Goal: Task Accomplishment & Management: Complete application form

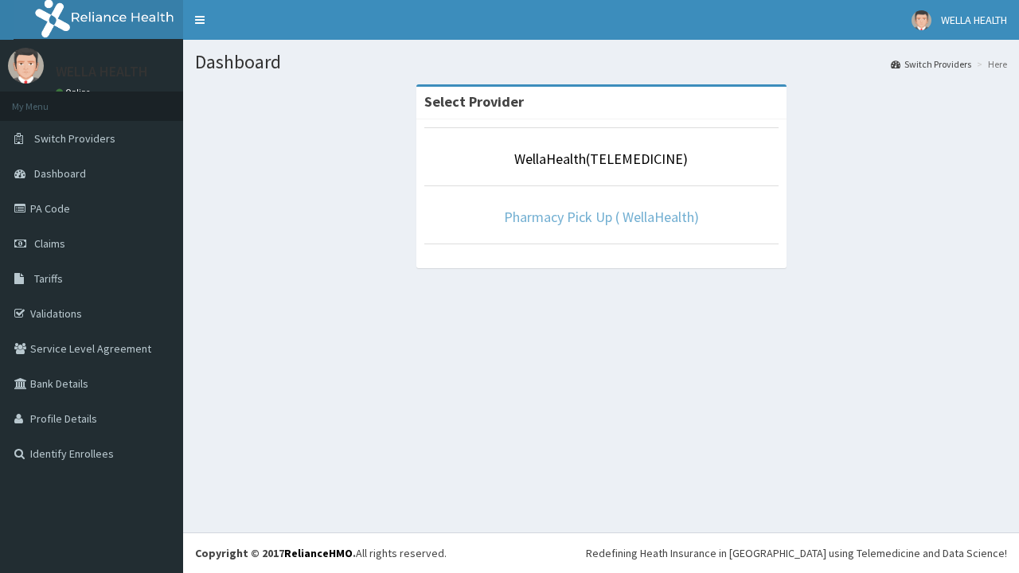
click at [601, 216] on link "Pharmacy Pick Up ( WellaHealth)" at bounding box center [601, 217] width 195 height 18
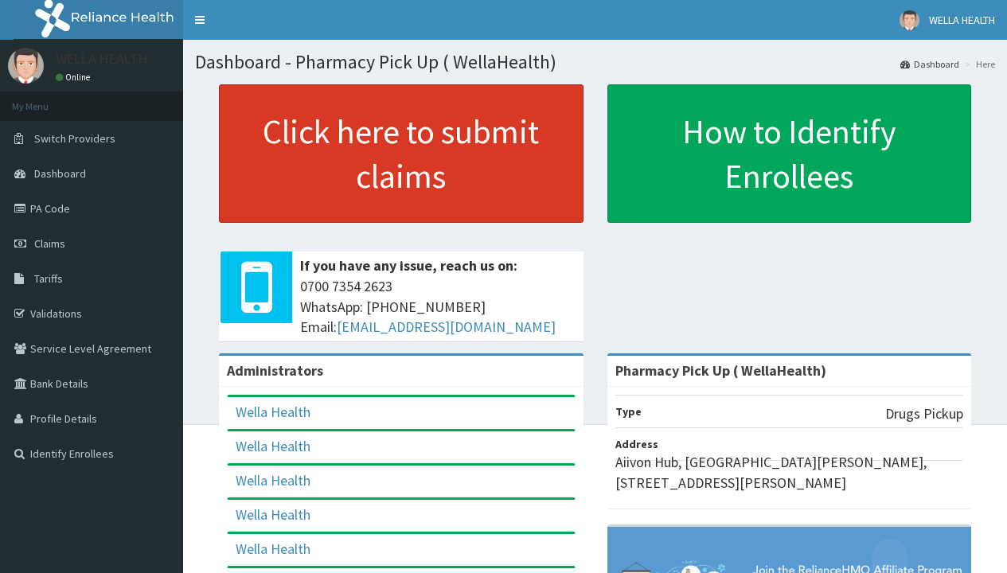
click at [400, 154] on link "Click here to submit claims" at bounding box center [401, 153] width 364 height 138
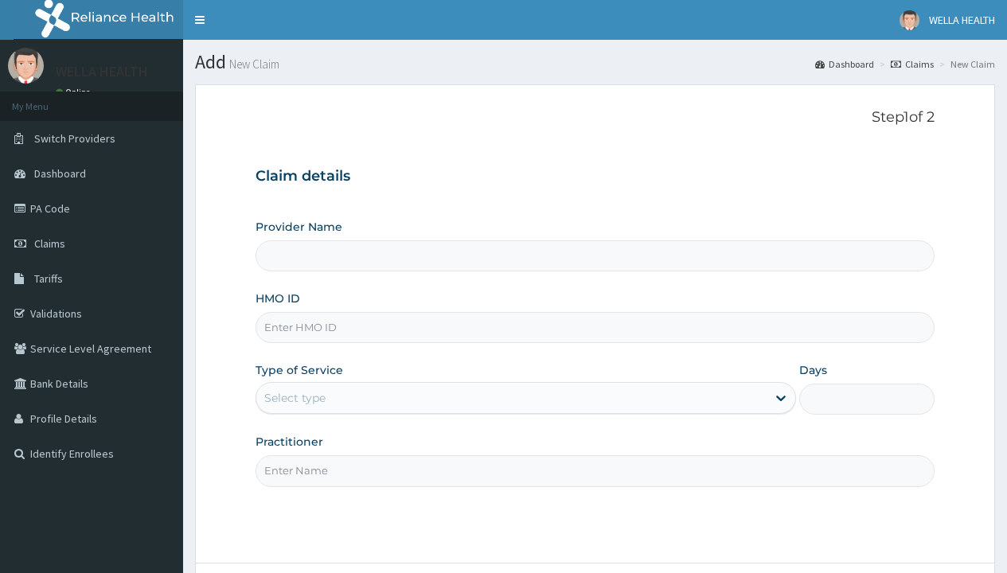
type input "Pharmacy Pick Up ( WellaHealth)"
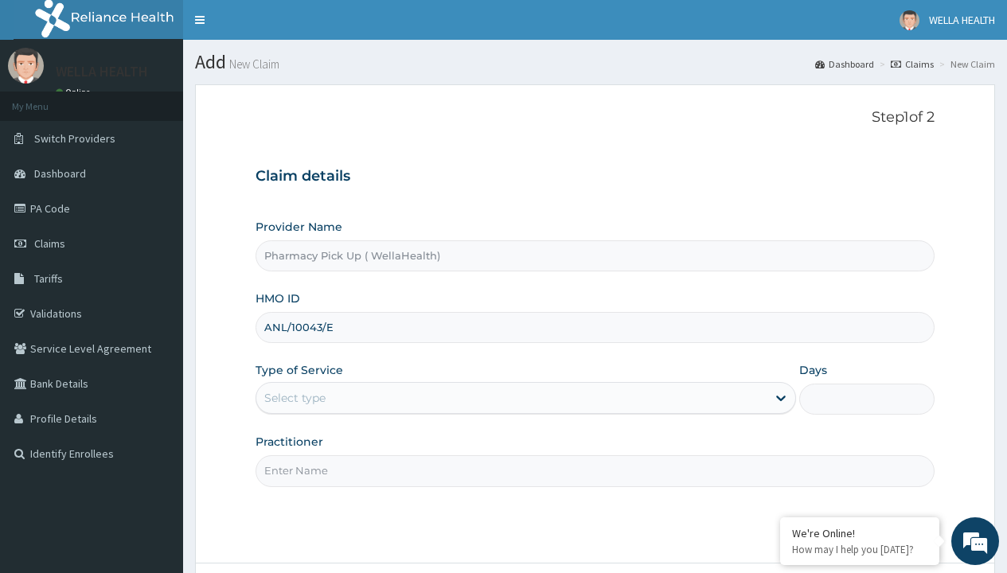
type input "ANL/10043/E"
type input "WellaHealth"
click at [294, 398] on div "Select type" at bounding box center [294, 398] width 61 height 16
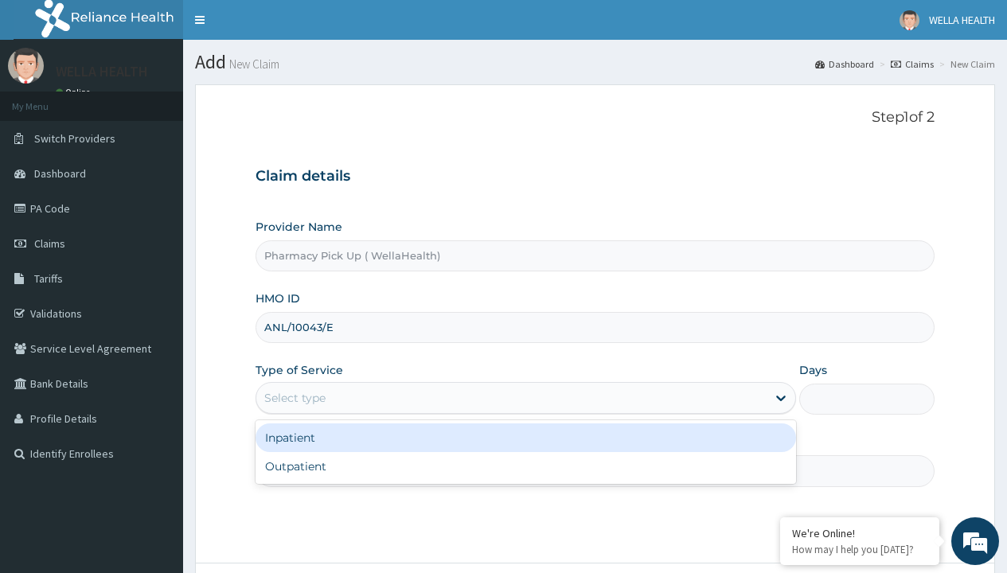
click at [525, 466] on div "Outpatient" at bounding box center [525, 466] width 540 height 29
type input "1"
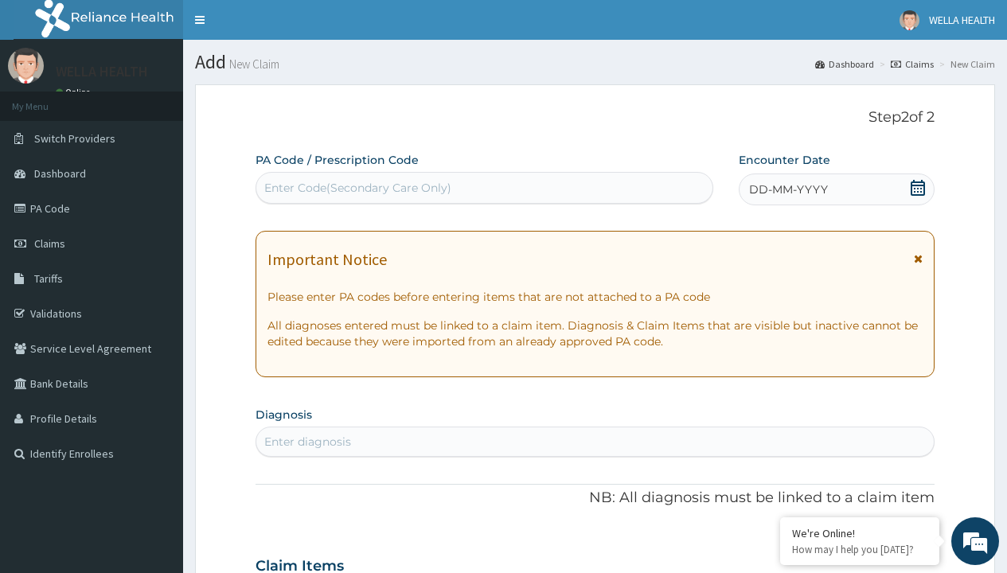
scroll to position [133, 0]
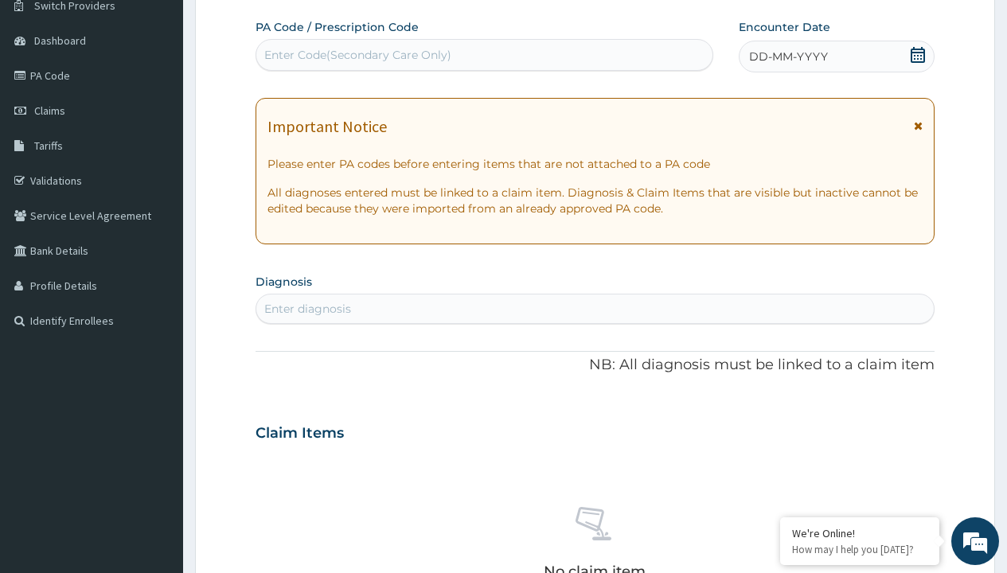
click at [787, 56] on span "DD-MM-YYYY" at bounding box center [788, 57] width 79 height 16
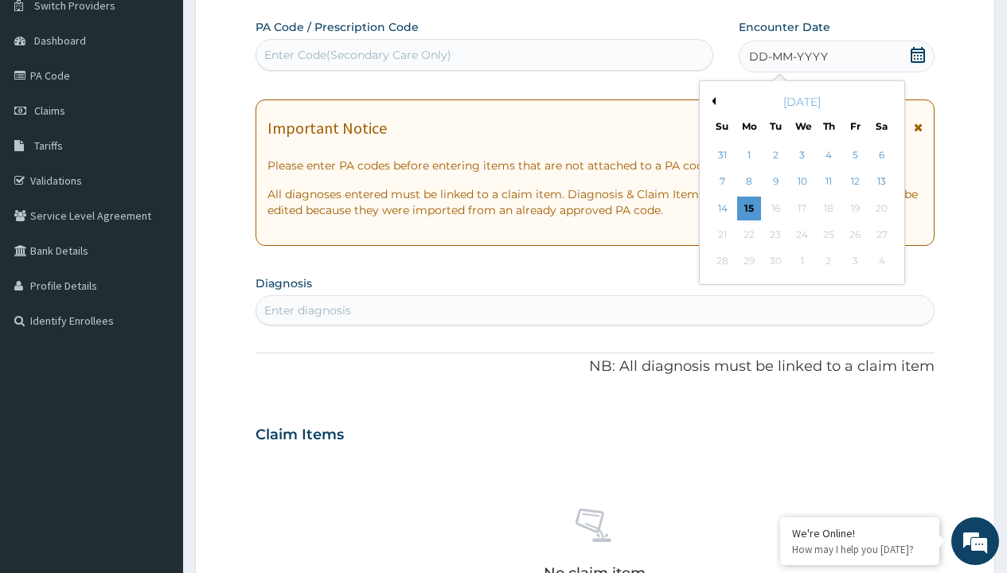
click at [711, 101] on button "Previous Month" at bounding box center [711, 101] width 8 height 8
click at [748, 208] on div "11" at bounding box center [749, 209] width 24 height 24
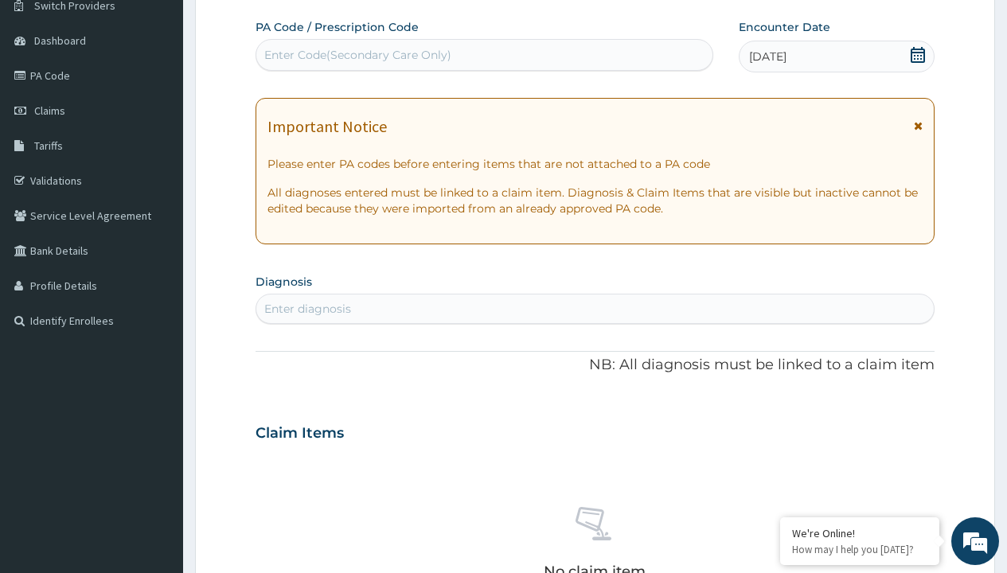
click at [307, 309] on div "Enter diagnosis" at bounding box center [307, 309] width 87 height 16
type input "prescription collected"
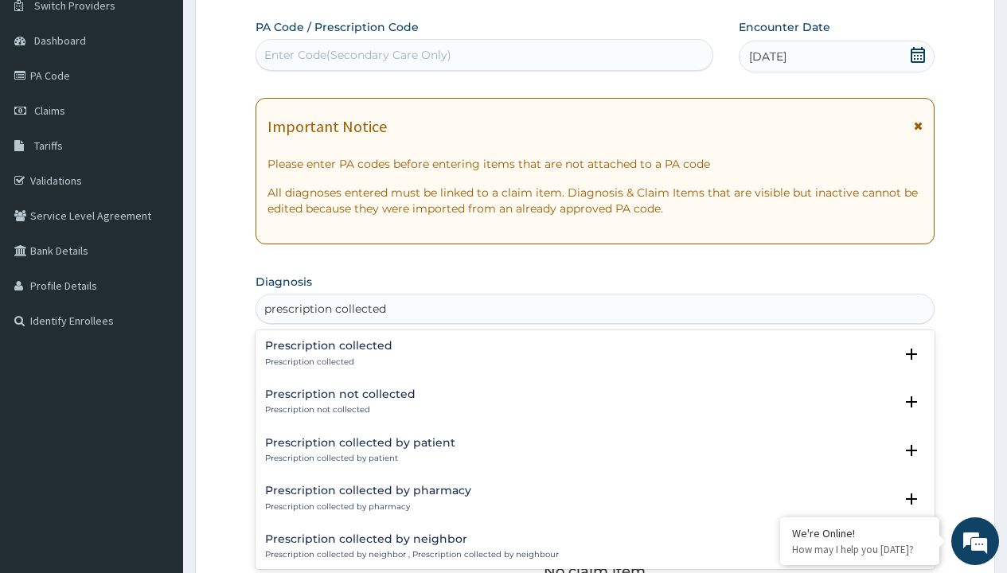
click at [326, 361] on p "Prescription collected" at bounding box center [328, 361] width 127 height 11
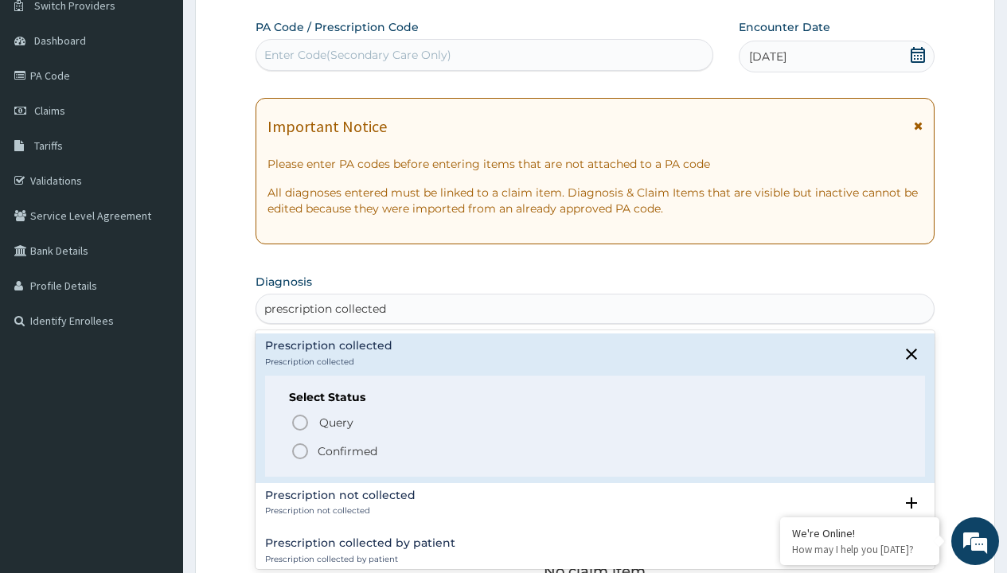
click at [347, 450] on p "Confirmed" at bounding box center [348, 451] width 60 height 16
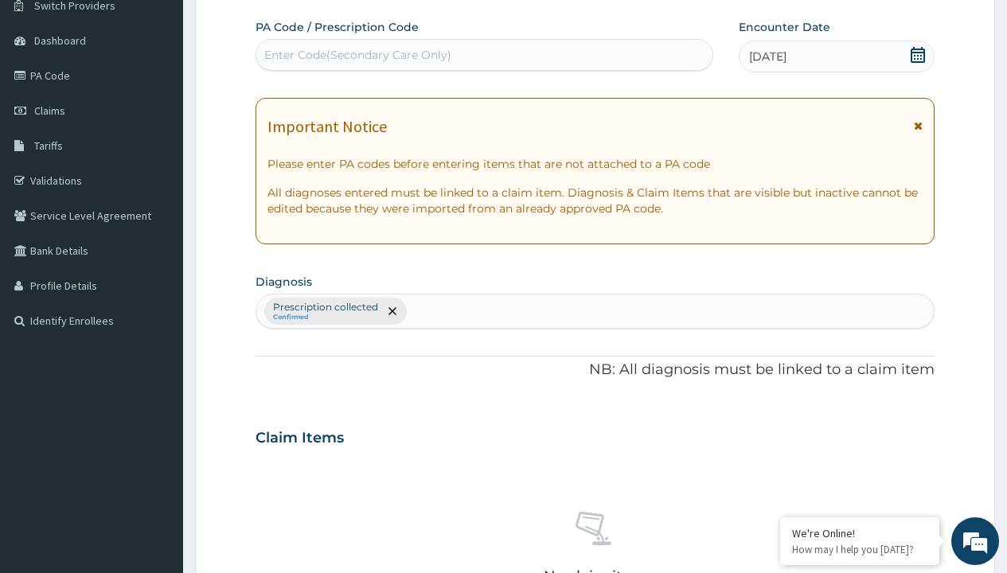
scroll to position [557, 0]
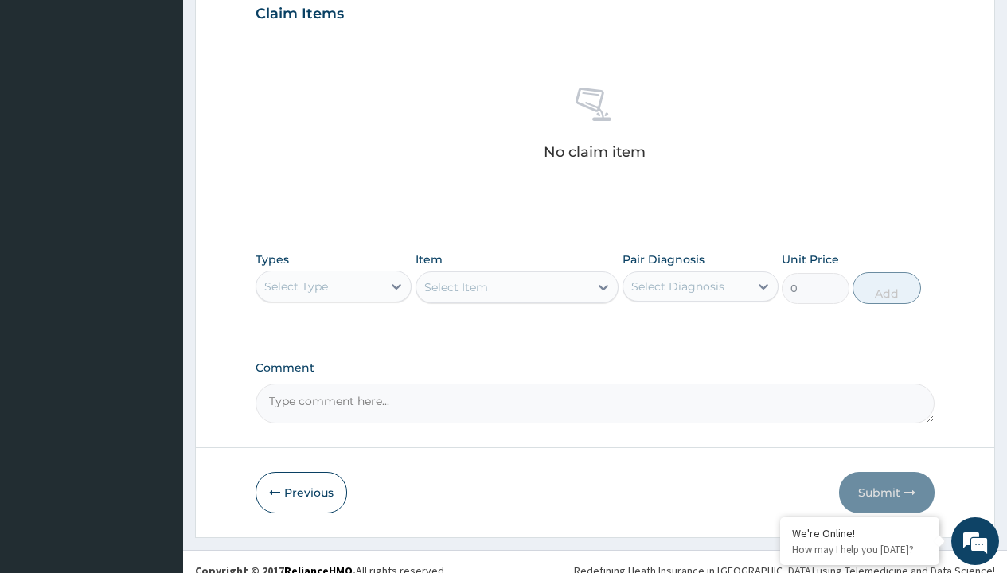
click at [296, 286] on div "Select Type" at bounding box center [296, 287] width 64 height 16
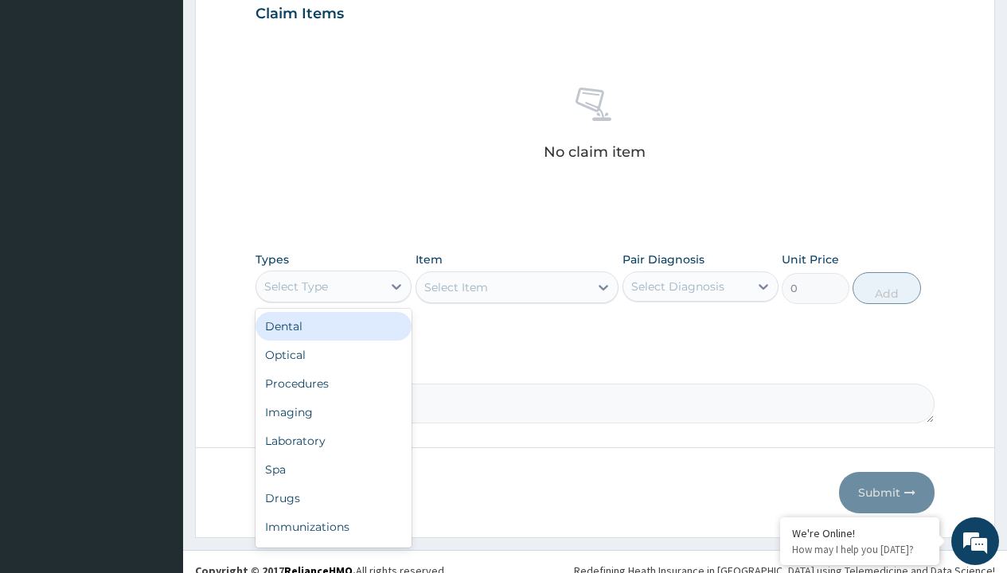
type input "procedures"
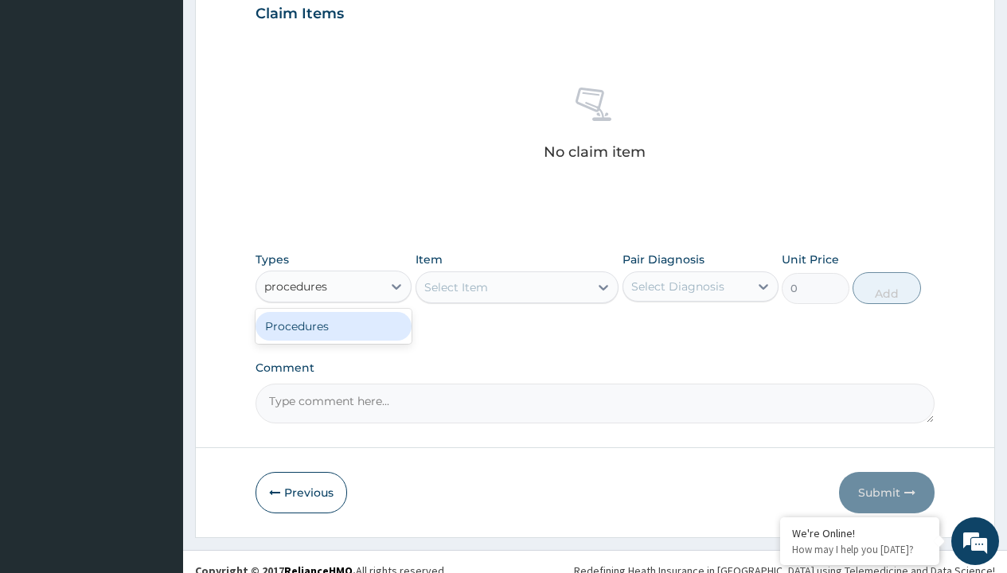
click at [333, 325] on div "Procedures" at bounding box center [333, 326] width 156 height 29
click at [455, 286] on div "Select Item" at bounding box center [456, 287] width 64 height 16
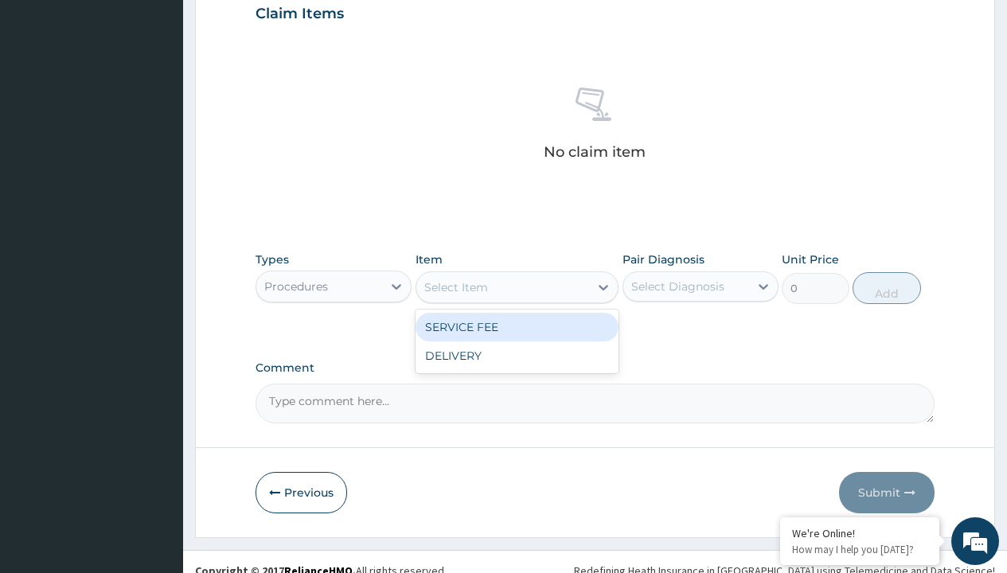
type input "service fee"
click at [516, 326] on div "SERVICE FEE" at bounding box center [517, 327] width 204 height 29
type input "100"
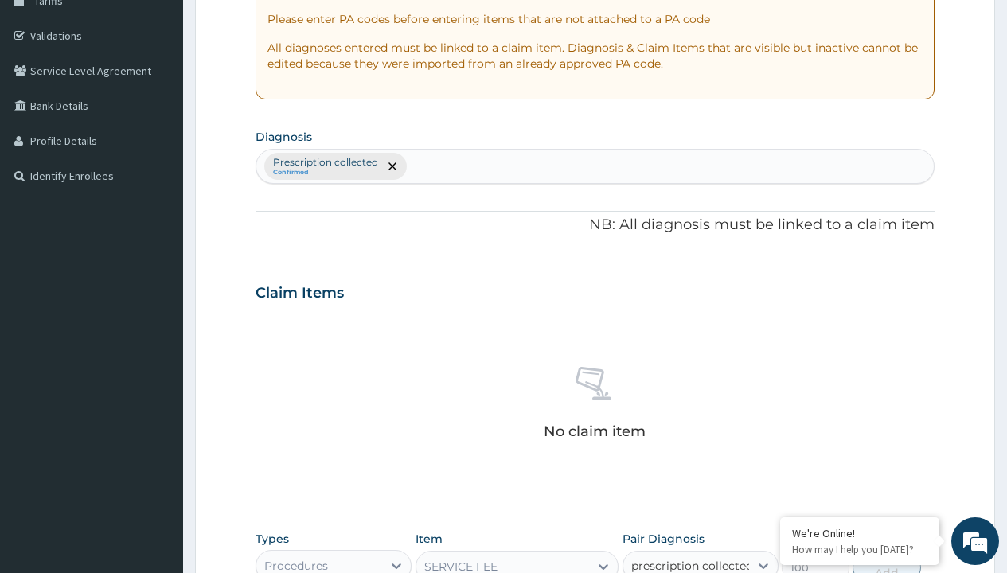
scroll to position [279, 0]
type input "prescription collected"
click at [296, 564] on div "Procedures" at bounding box center [296, 565] width 64 height 16
type input "procedures"
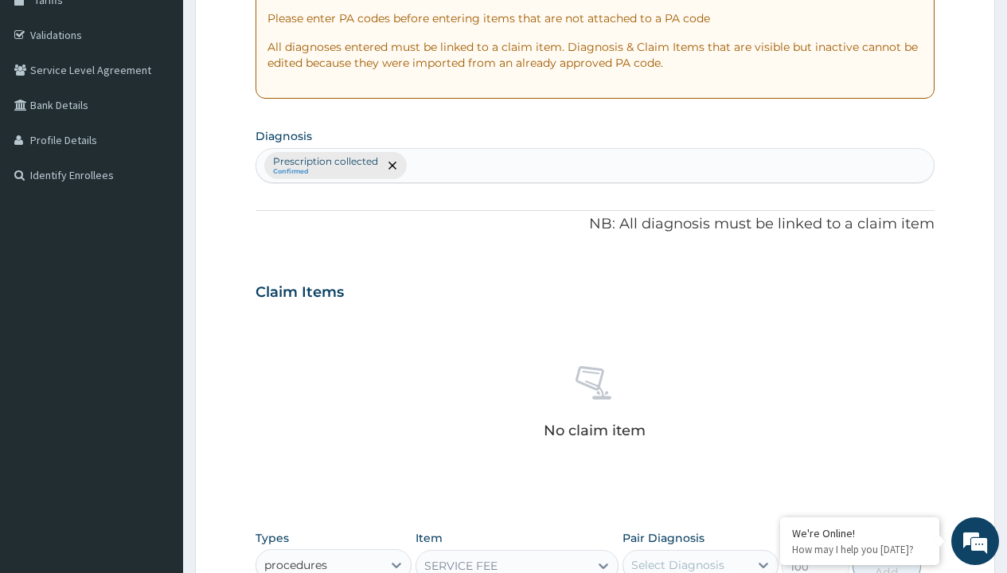
type input "0"
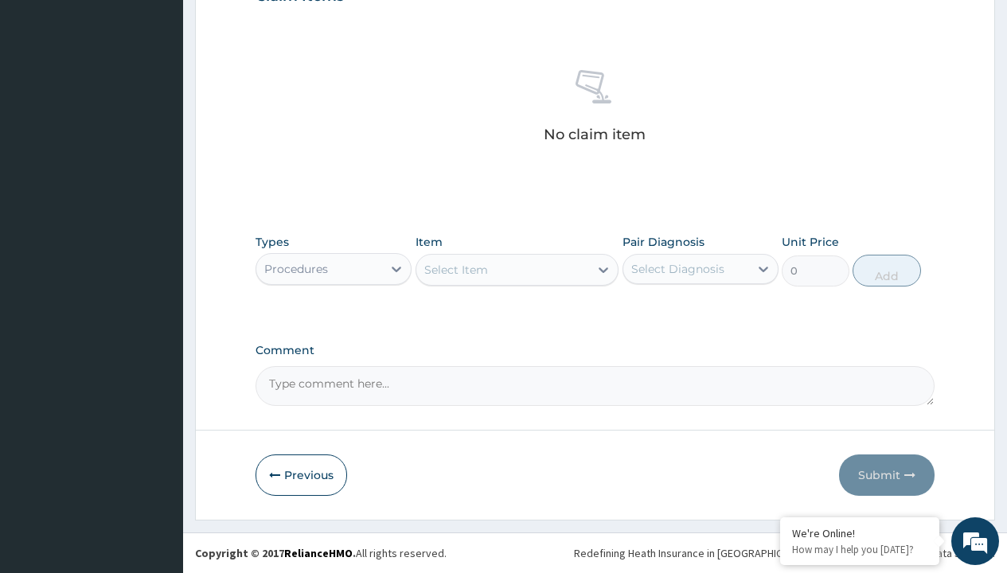
click at [455, 269] on div "Select Item" at bounding box center [456, 270] width 64 height 16
type input "service fee"
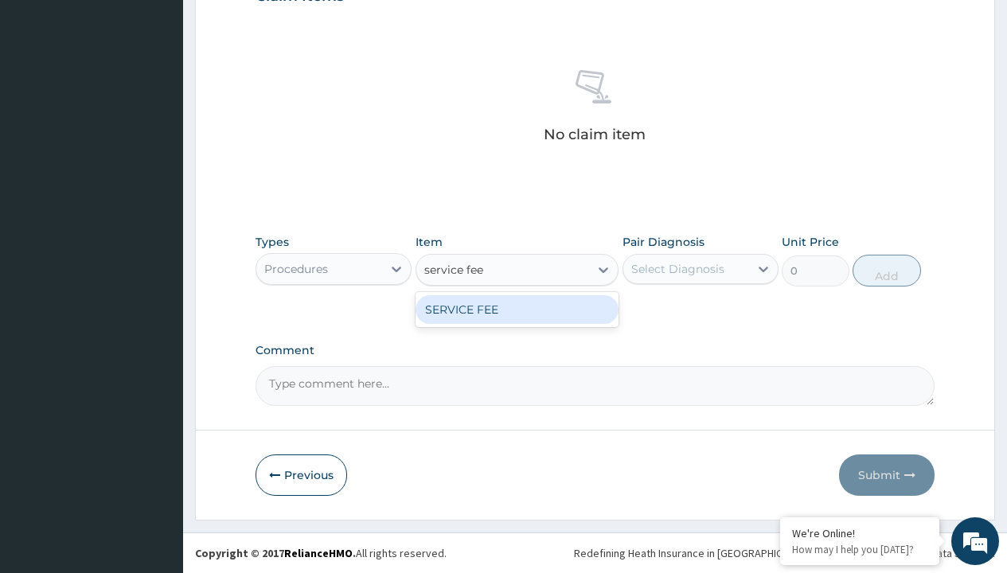
scroll to position [0, 0]
click at [516, 309] on div "SERVICE FEE" at bounding box center [517, 309] width 204 height 29
type input "100"
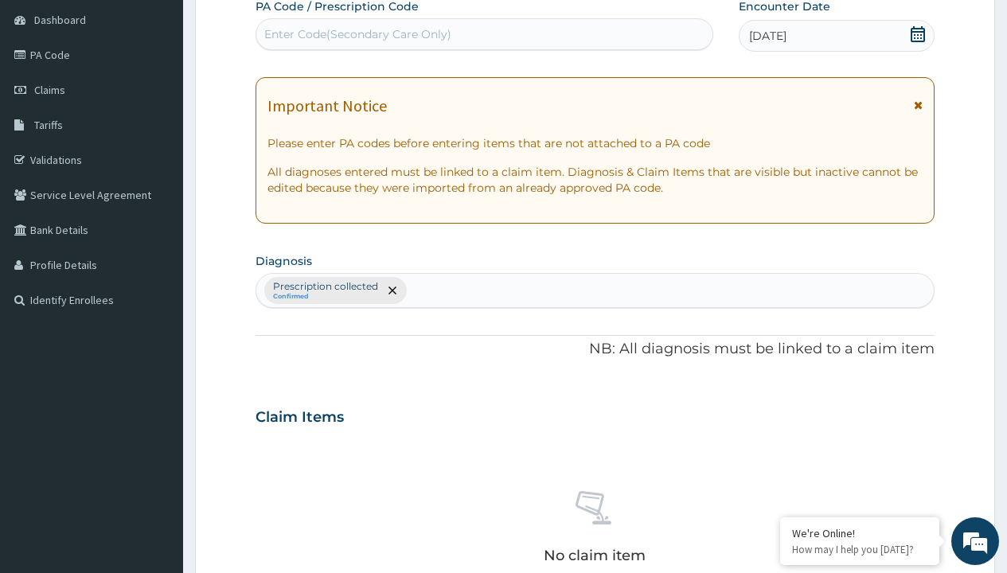
type input "prescription collected"
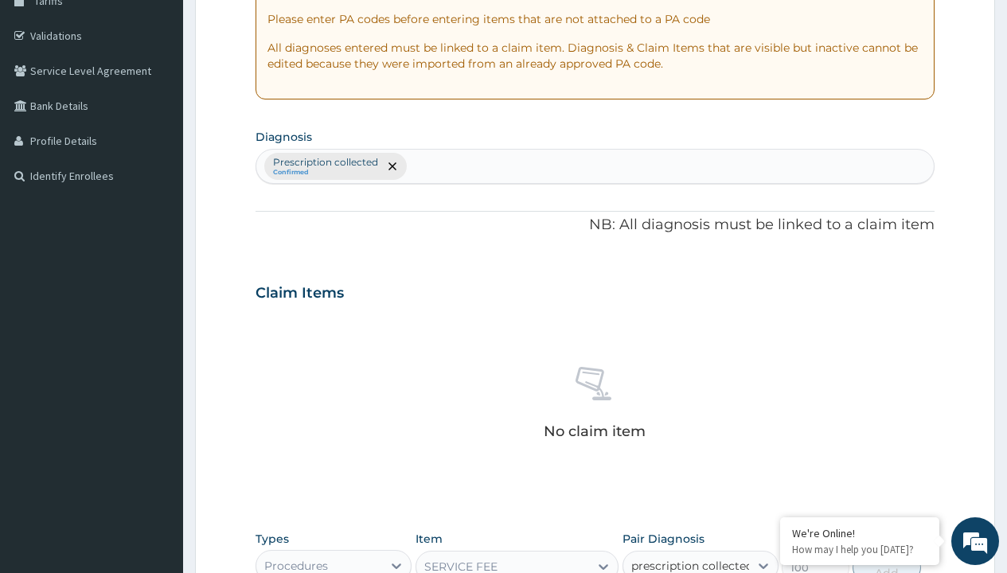
checkbox input "true"
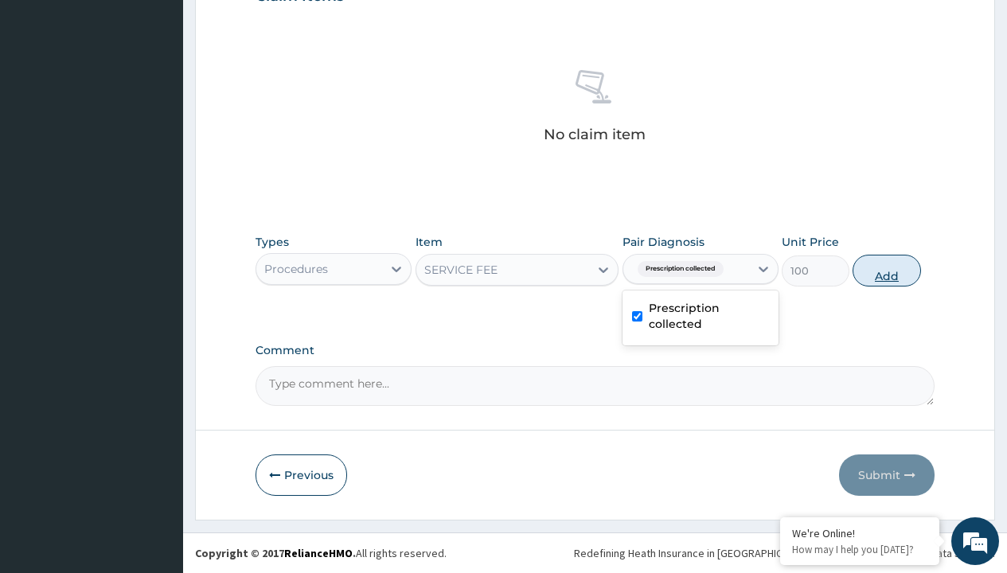
click at [886, 270] on button "Add" at bounding box center [886, 271] width 68 height 32
type input "0"
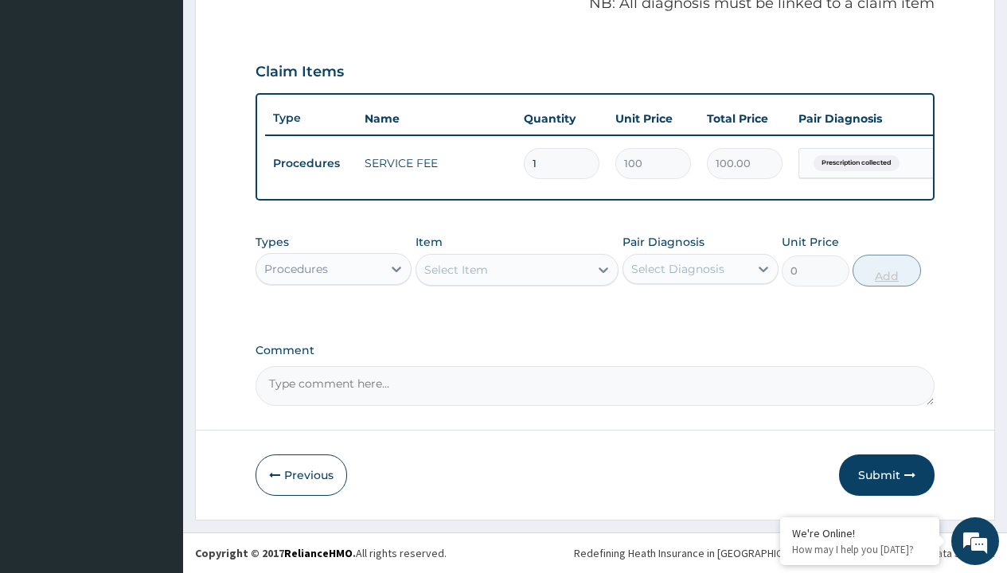
scroll to position [511, 0]
click at [296, 268] on div "Procedures" at bounding box center [296, 269] width 64 height 16
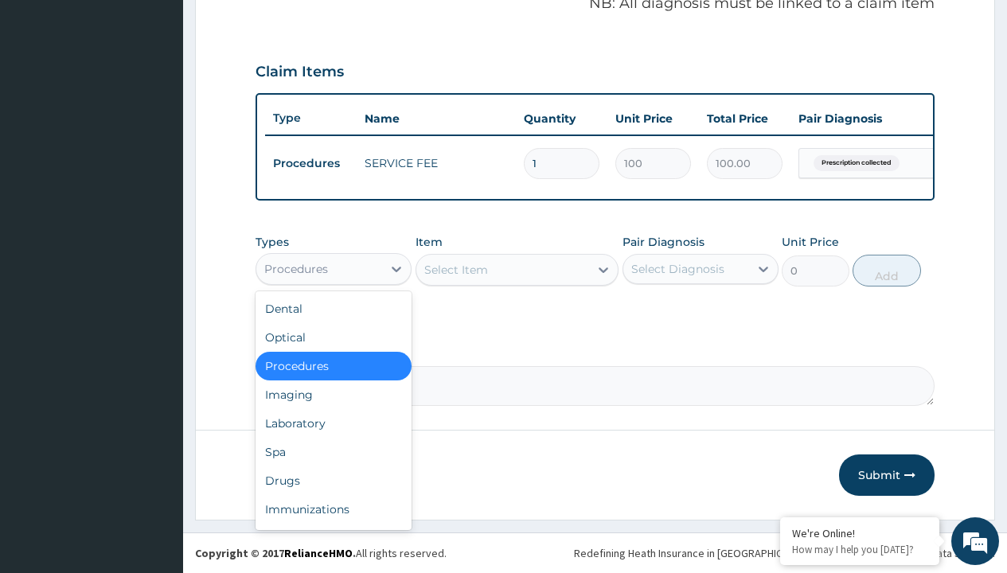
type input "drugs"
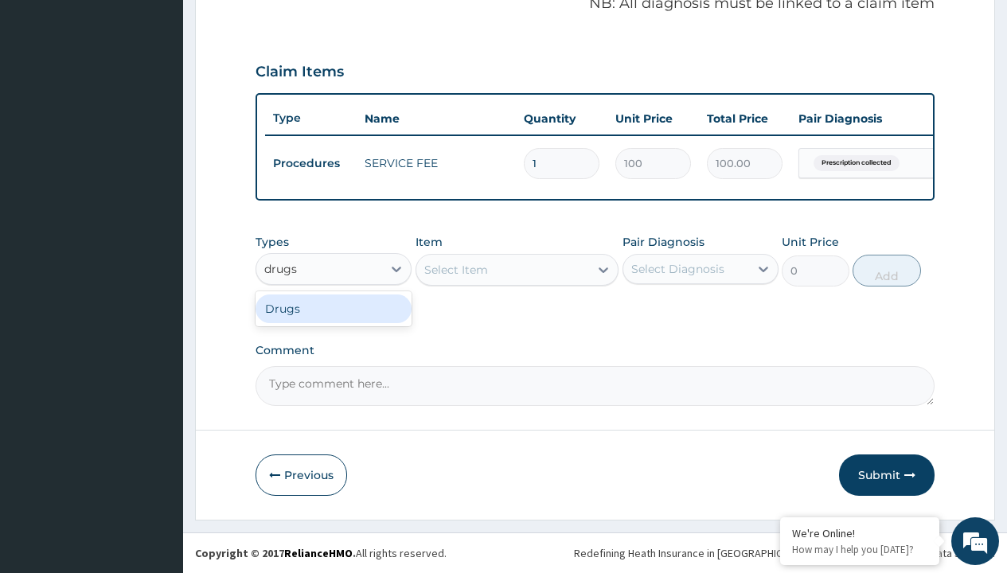
click at [333, 308] on div "Drugs" at bounding box center [333, 308] width 156 height 29
click at [455, 269] on div "Select Item" at bounding box center [456, 270] width 64 height 16
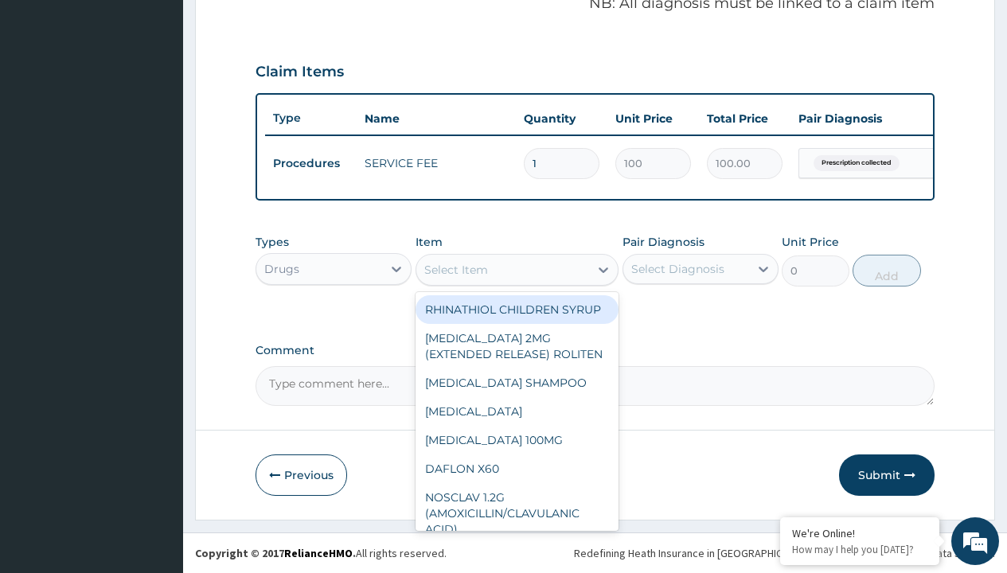
type input "nizoral (ketoconazole) cream"
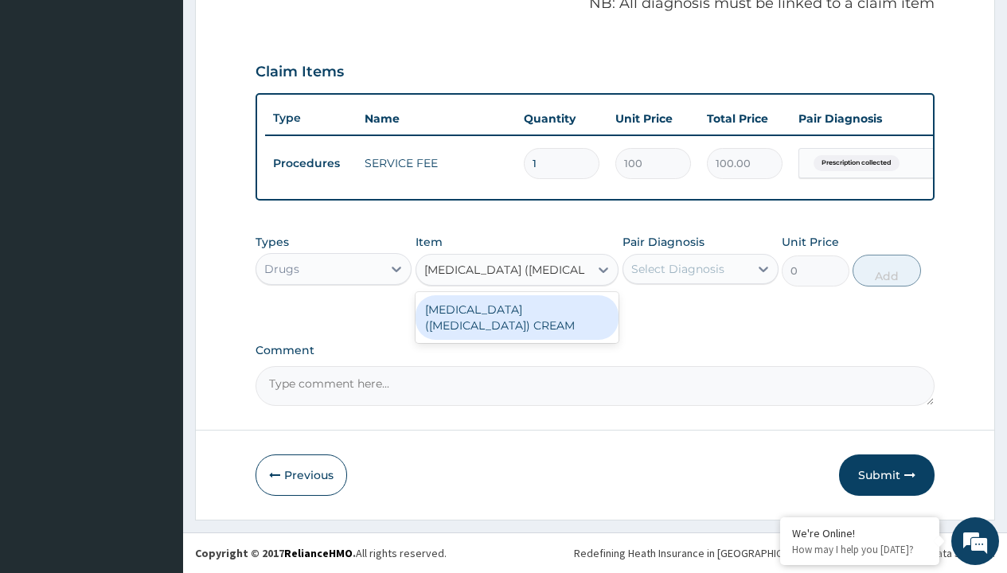
click at [516, 317] on div "NIZORAL (KETOCONAZOLE) CREAM" at bounding box center [517, 317] width 204 height 45
type input "5265"
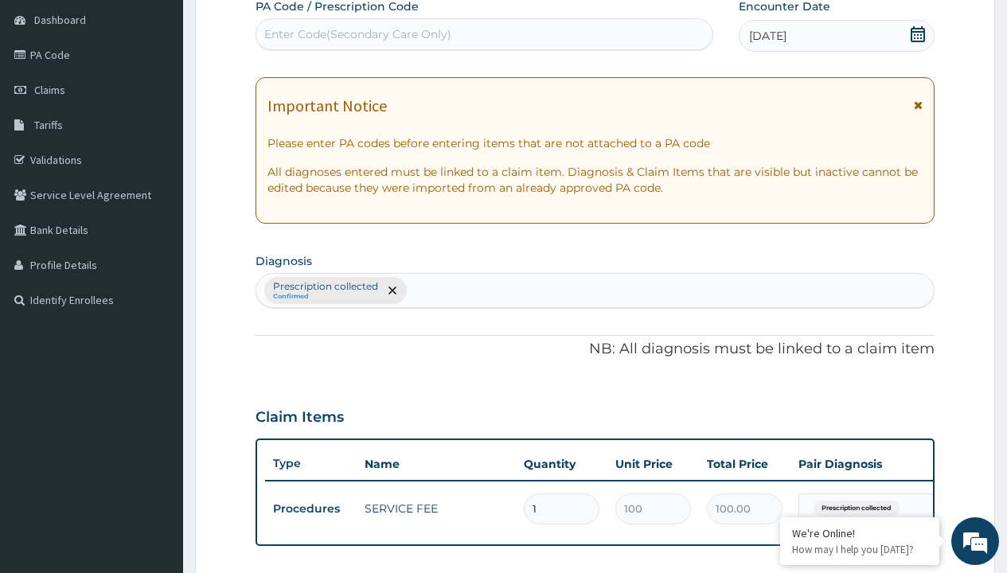
type input "prescription collected"
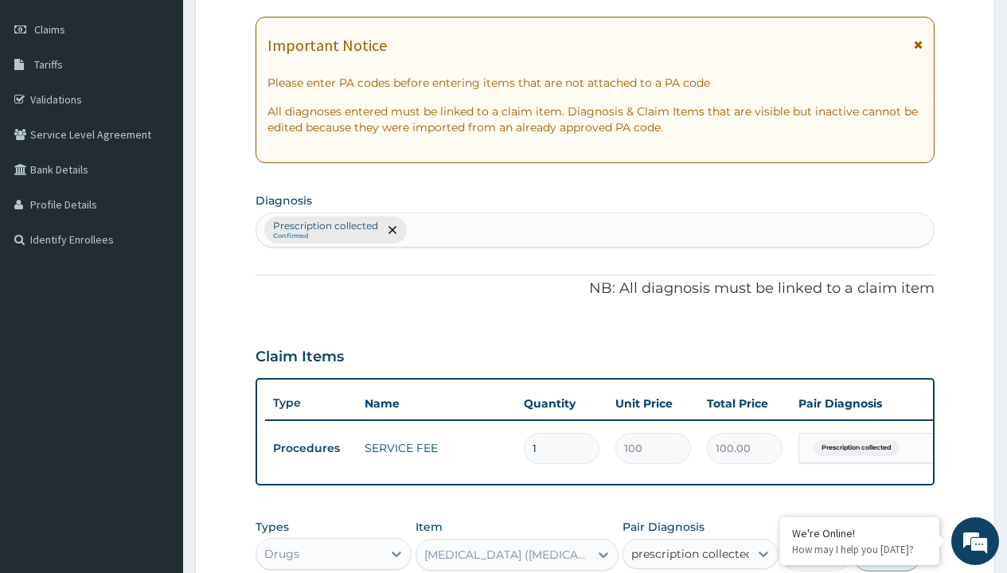
checkbox input "true"
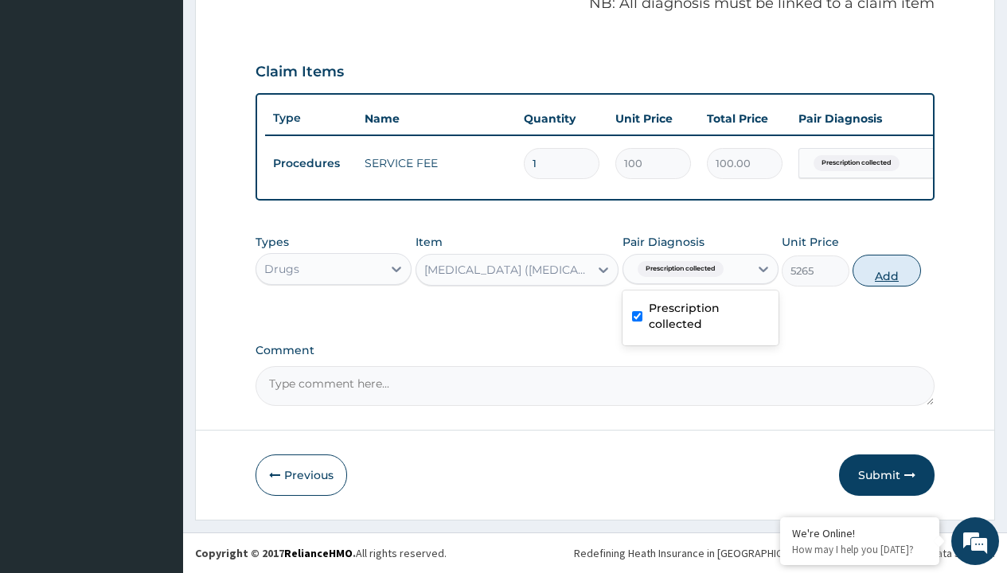
click at [886, 270] on button "Add" at bounding box center [886, 271] width 68 height 32
type input "0"
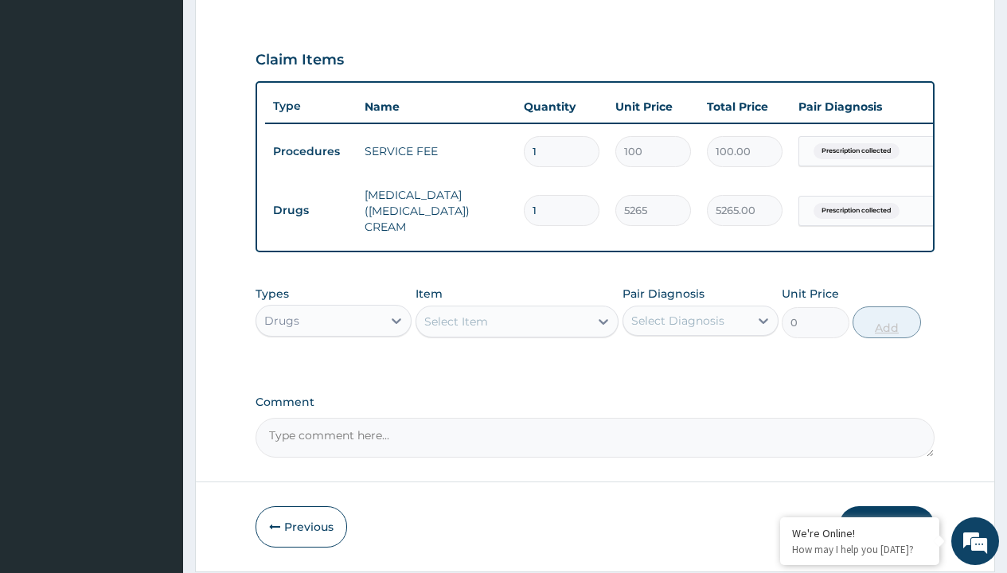
type input "2"
type input "10530.00"
type input "2"
click at [310, 210] on td "Drugs" at bounding box center [311, 210] width 92 height 29
type input "procedures"
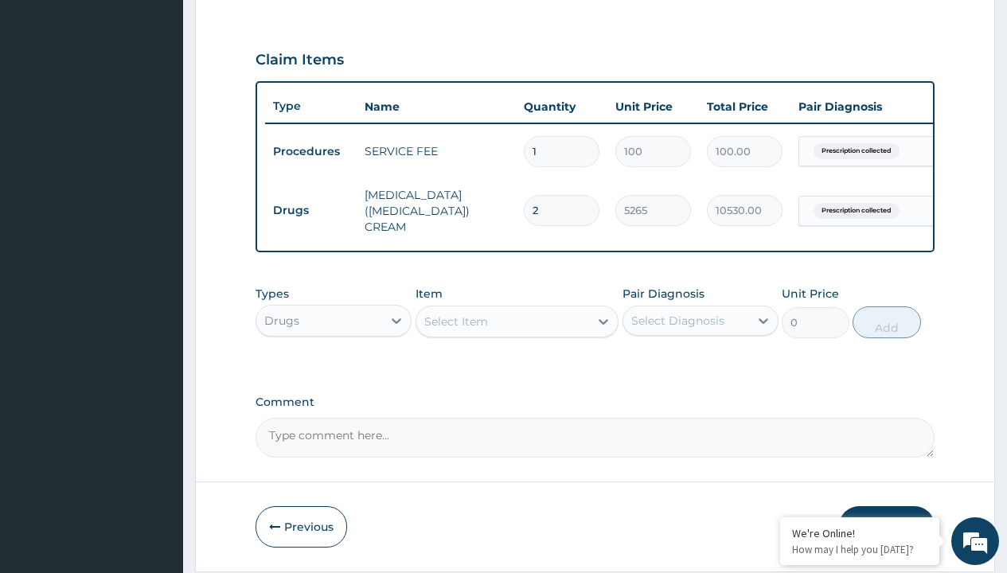
scroll to position [0, 0]
click at [333, 372] on div "Procedures" at bounding box center [333, 360] width 156 height 29
click at [455, 329] on div "Select Item" at bounding box center [456, 322] width 64 height 16
type input "delivery"
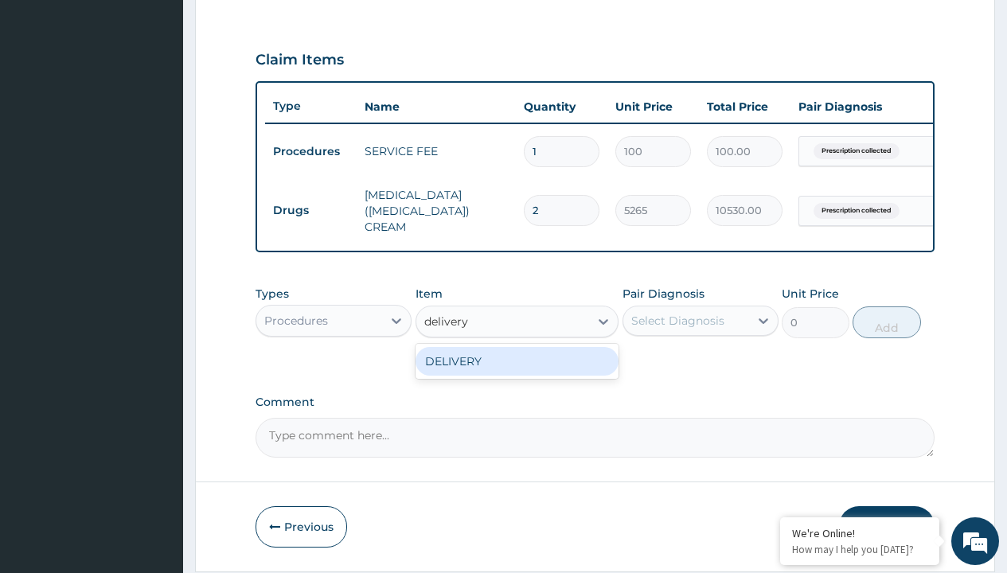
click at [516, 372] on div "DELIVERY" at bounding box center [517, 361] width 204 height 29
type input "2000"
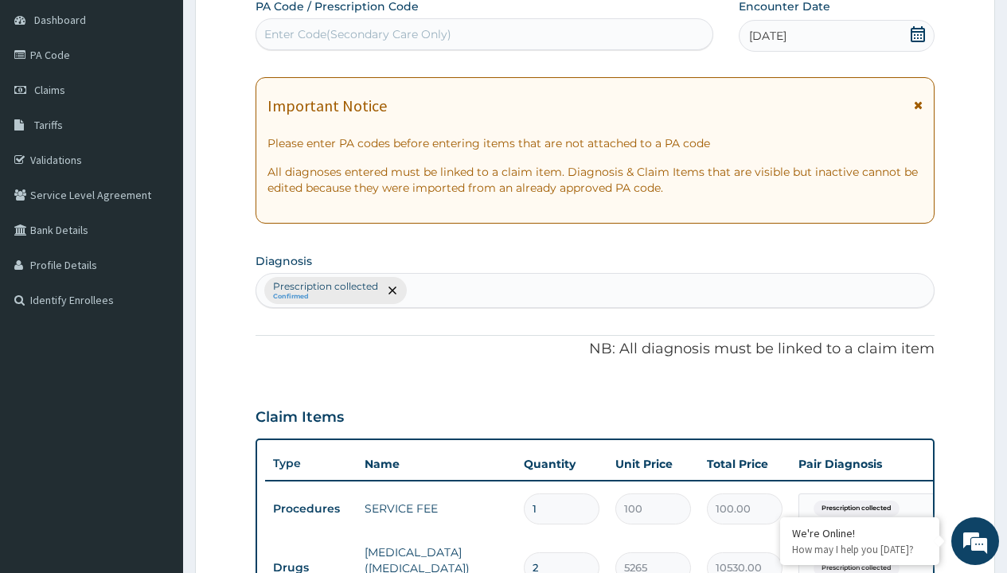
type input "prescription collected"
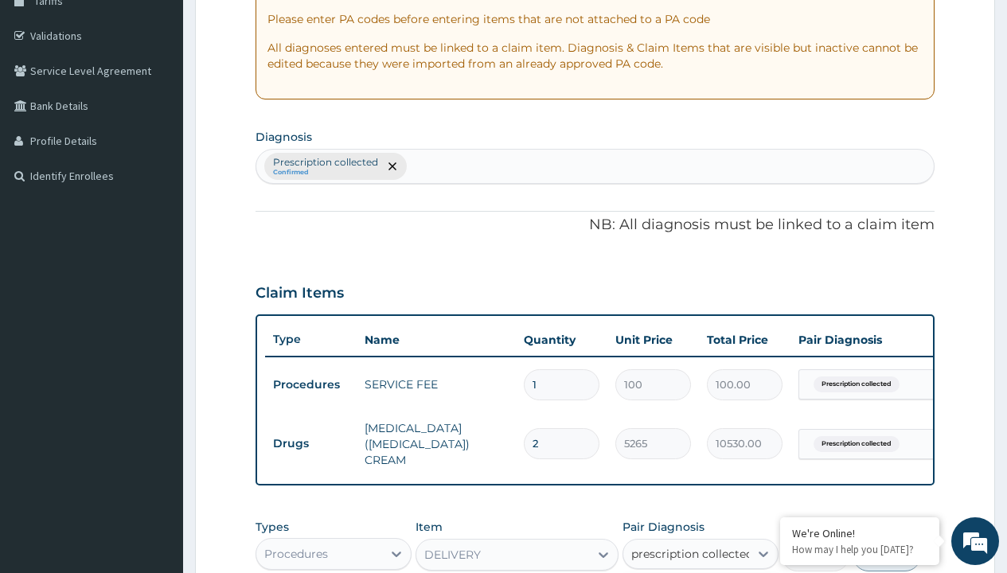
checkbox input "true"
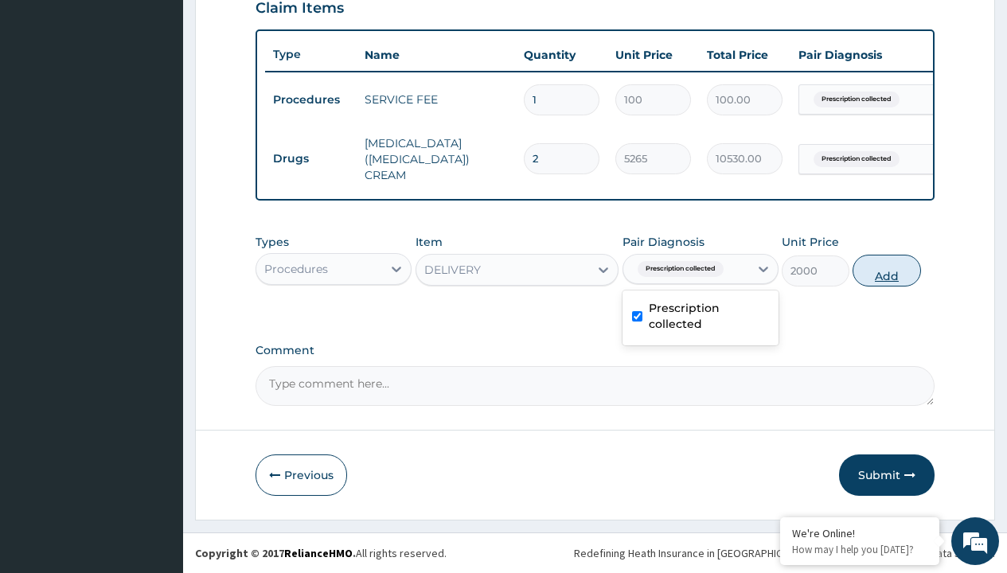
click at [886, 270] on button "Add" at bounding box center [886, 271] width 68 height 32
type input "0"
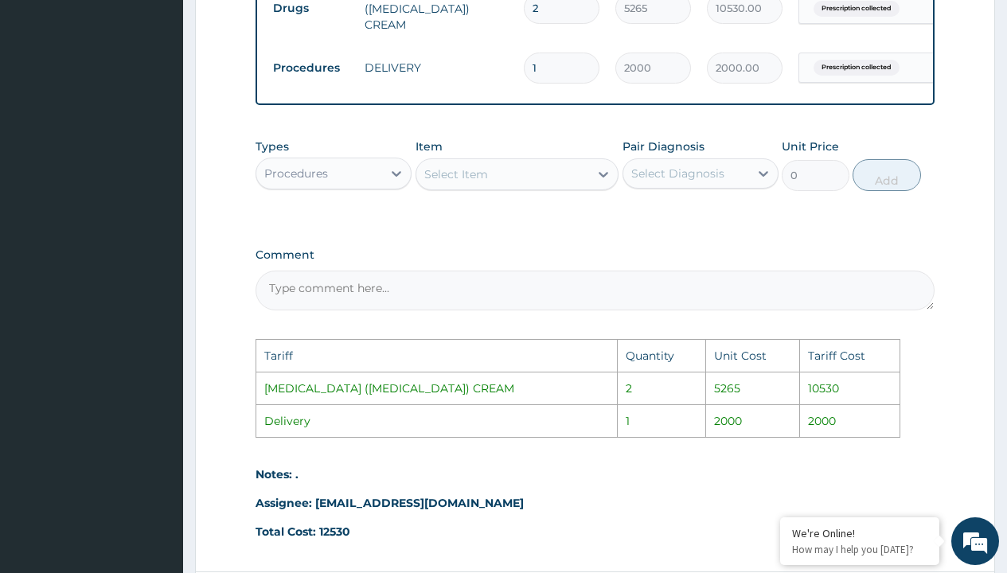
scroll to position [867, 0]
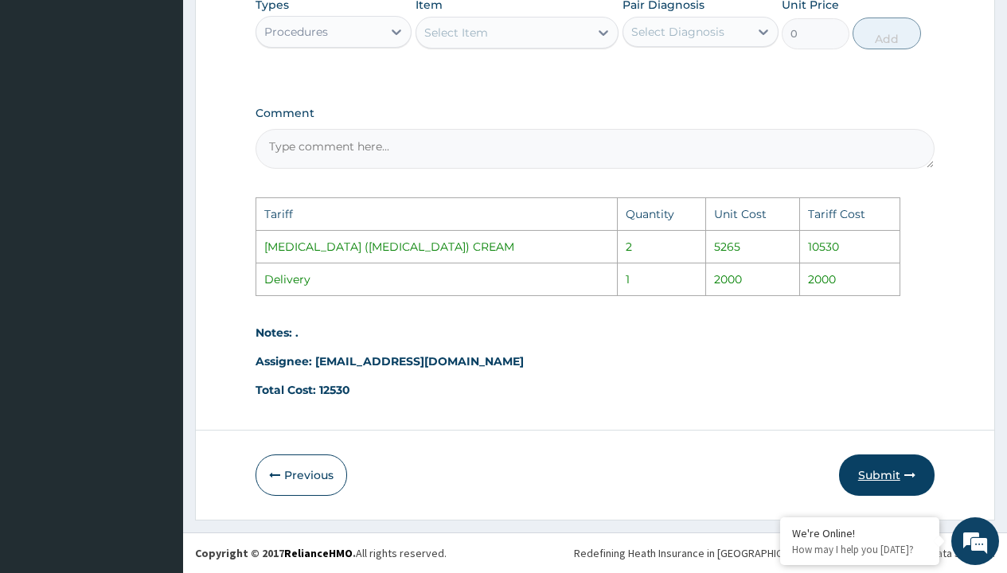
click at [880, 472] on button "Submit" at bounding box center [886, 474] width 95 height 41
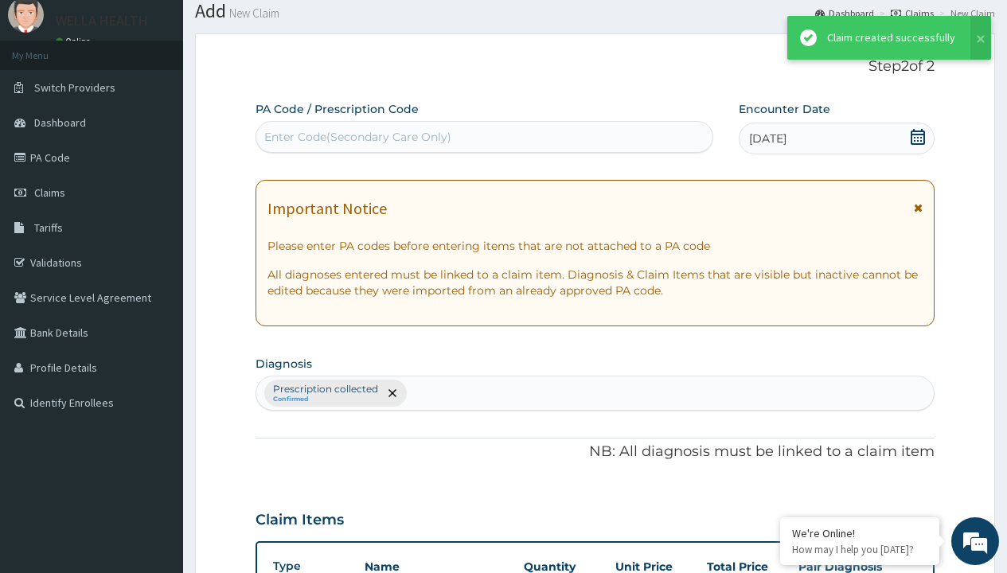
scroll to position [629, 0]
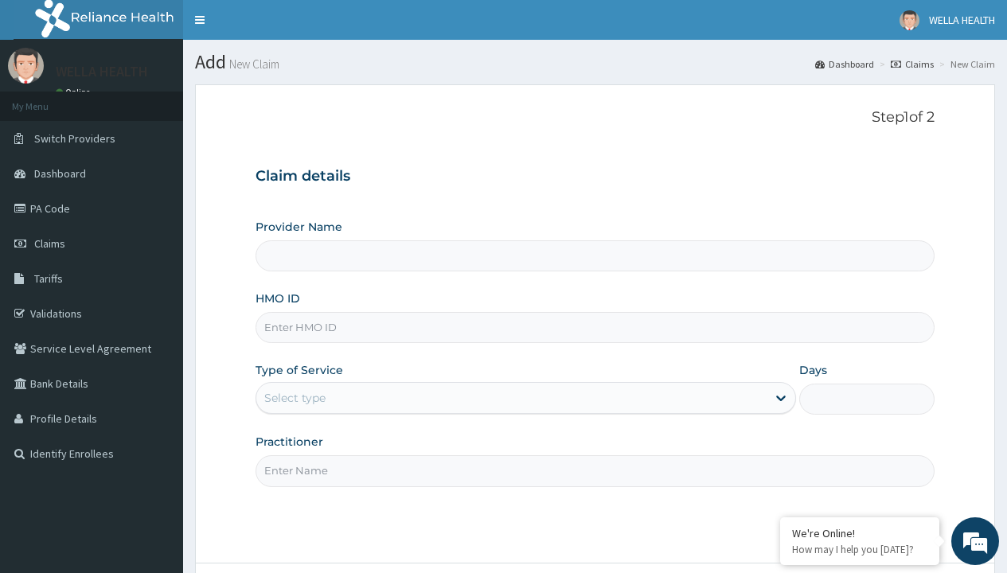
type input "Pharmacy Pick Up ( WellaHealth)"
type input "ATF/10001/A"
type input "WellaHealth"
click at [294, 398] on div "Select type" at bounding box center [294, 398] width 61 height 16
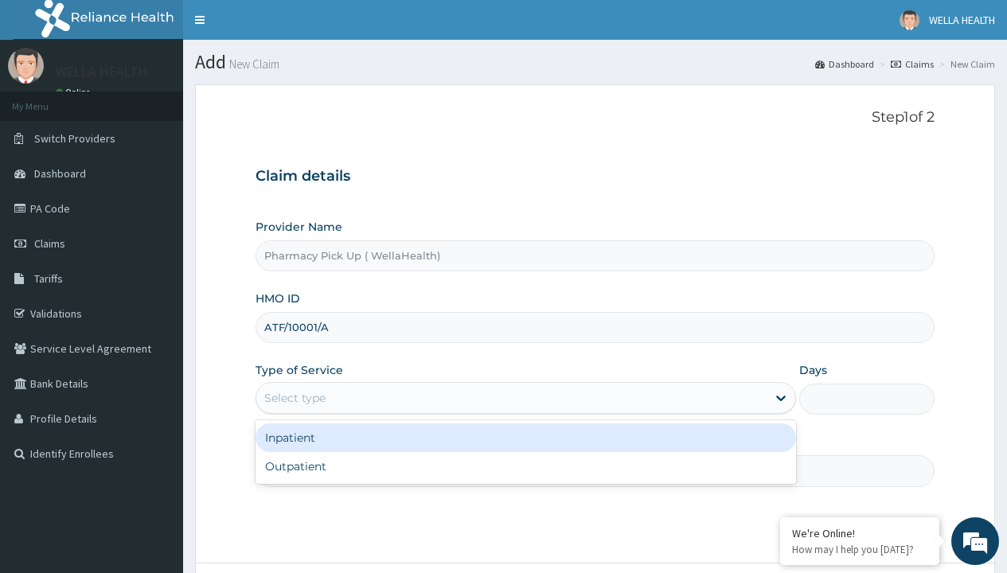
click at [525, 466] on div "Outpatient" at bounding box center [525, 466] width 540 height 29
type input "1"
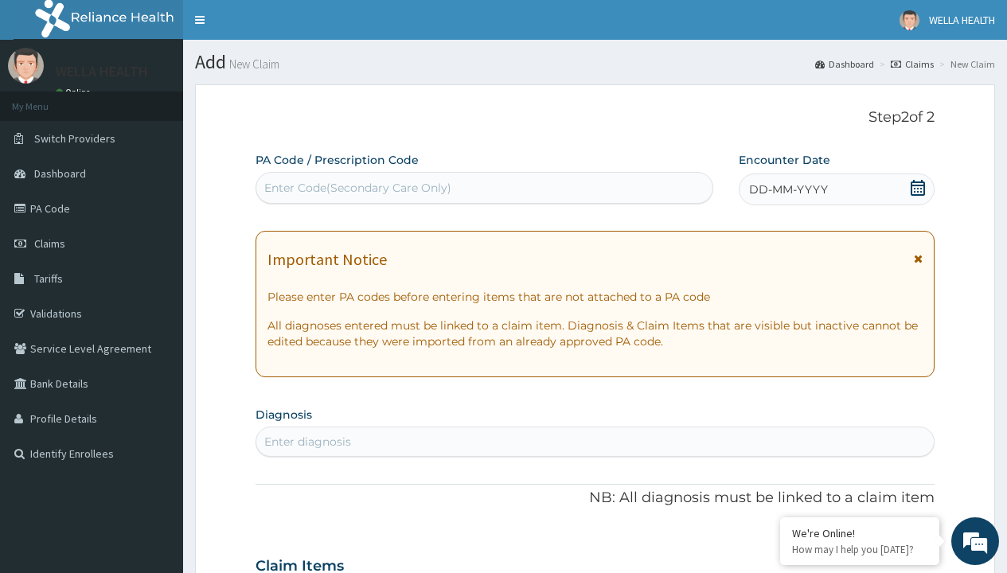
scroll to position [133, 0]
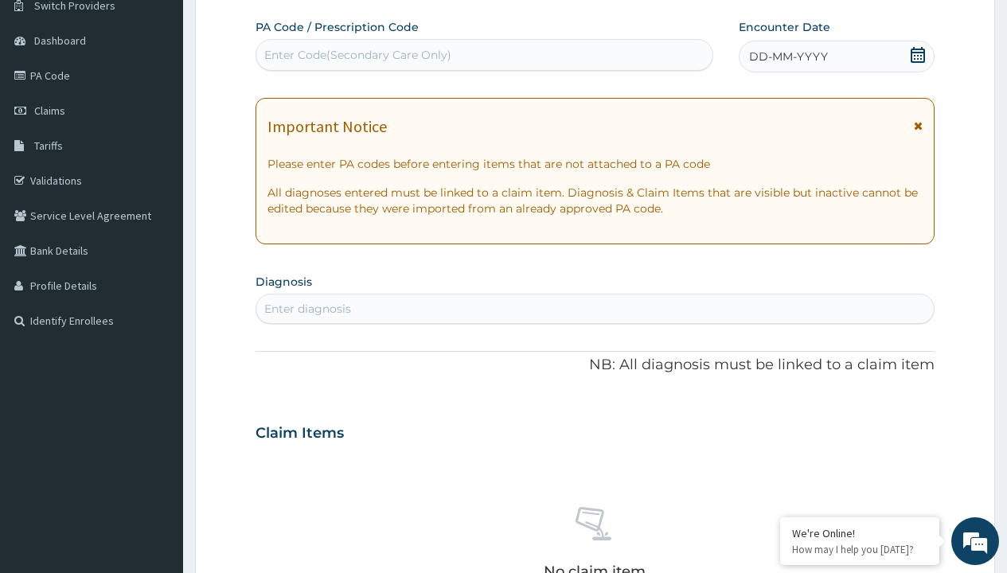
click at [787, 56] on span "DD-MM-YYYY" at bounding box center [788, 57] width 79 height 16
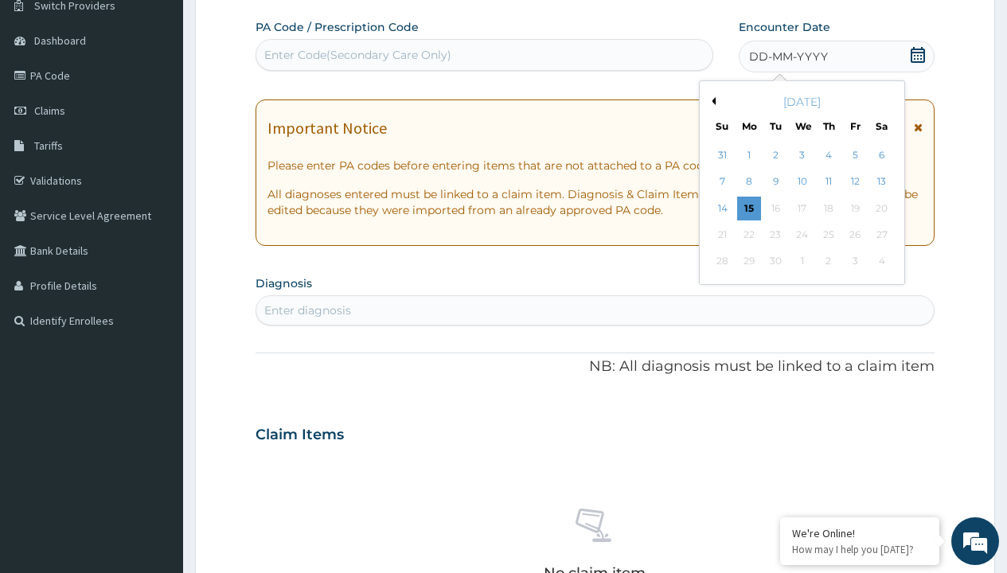
click at [711, 101] on button "Previous Month" at bounding box center [711, 101] width 8 height 8
click at [748, 208] on div "11" at bounding box center [749, 209] width 24 height 24
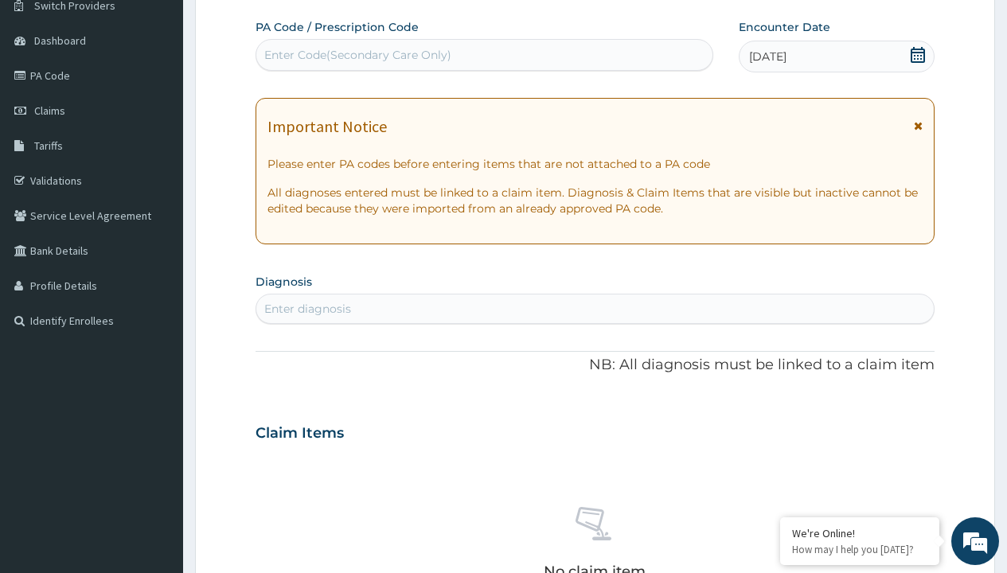
click at [307, 309] on div "Enter diagnosis" at bounding box center [307, 309] width 87 height 16
type input "prescription collected"
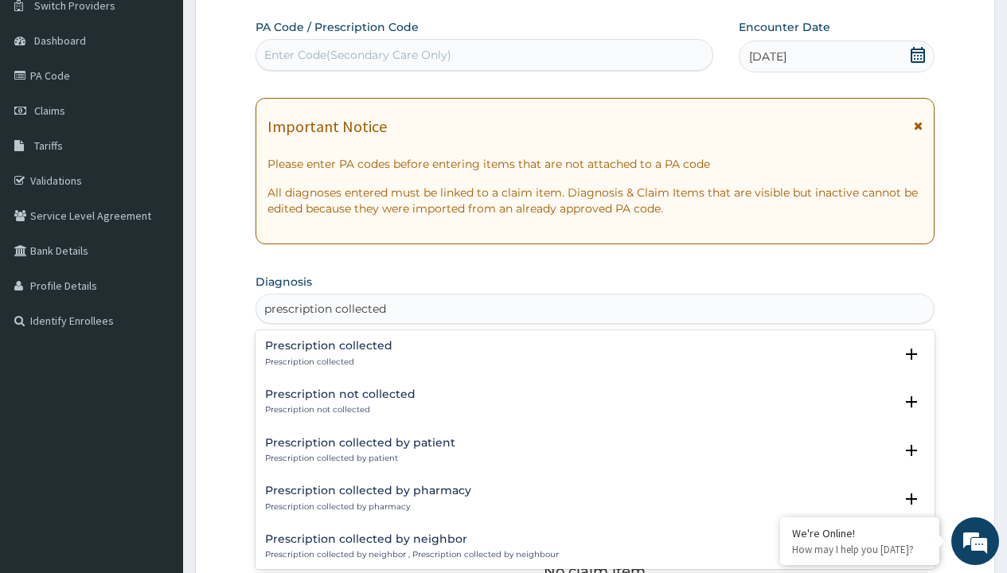
click at [326, 361] on p "Prescription collected" at bounding box center [328, 361] width 127 height 11
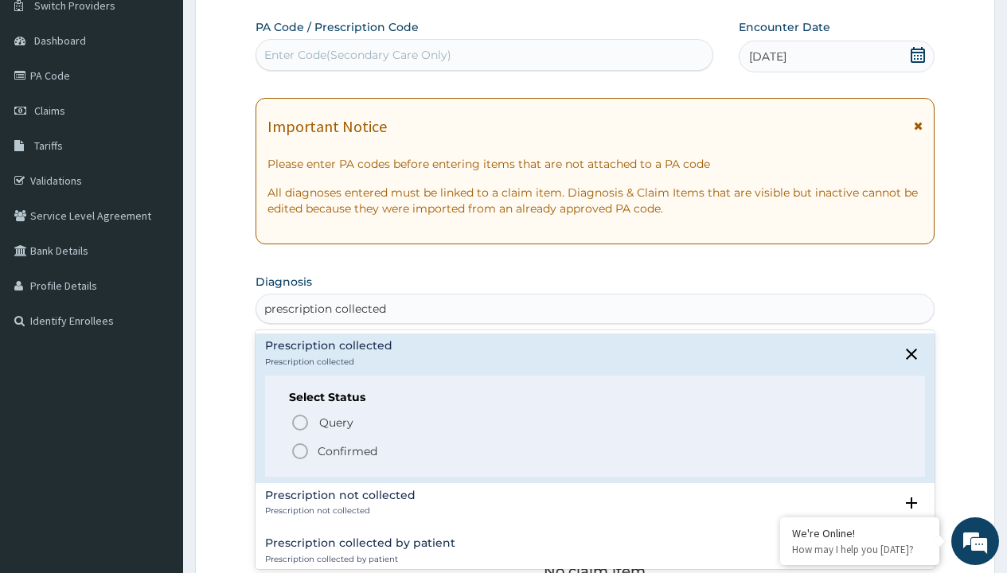
click at [347, 450] on p "Confirmed" at bounding box center [348, 451] width 60 height 16
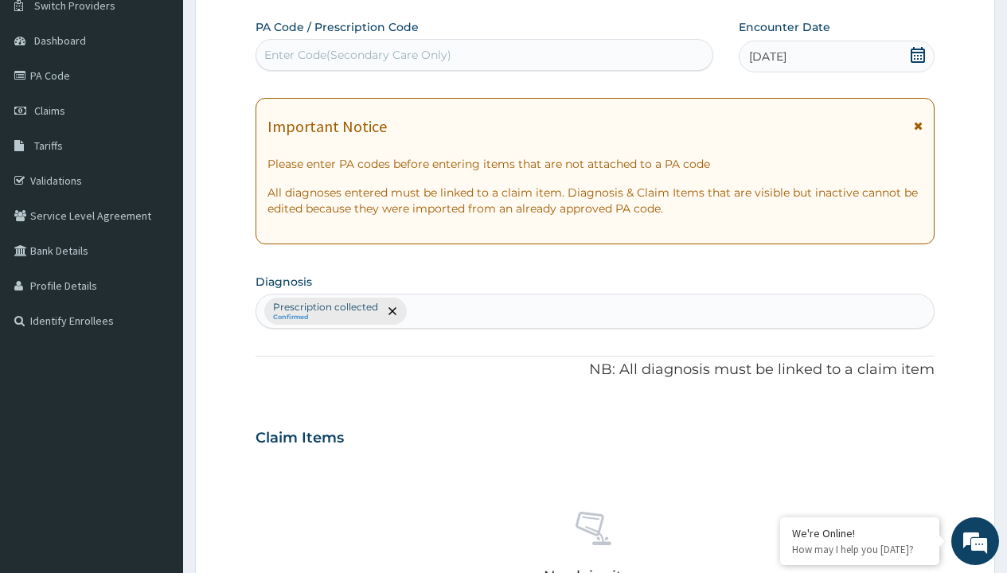
scroll to position [557, 0]
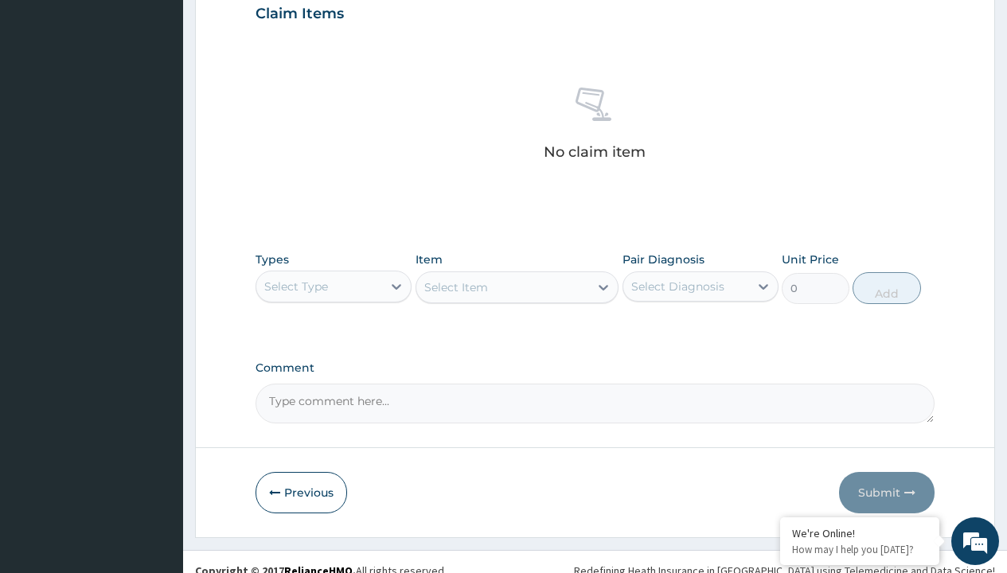
click at [296, 286] on div "Select Type" at bounding box center [296, 287] width 64 height 16
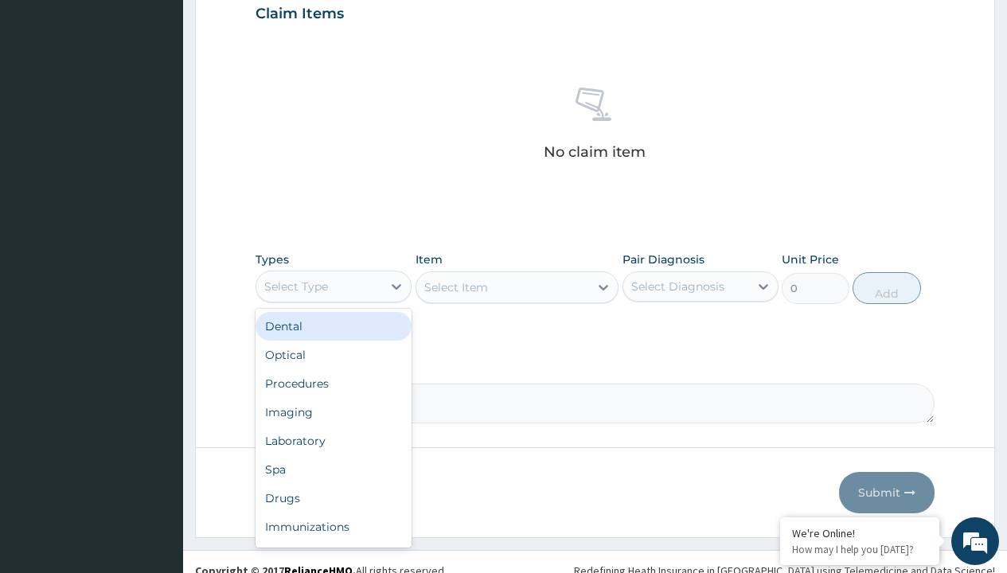
type input "procedures"
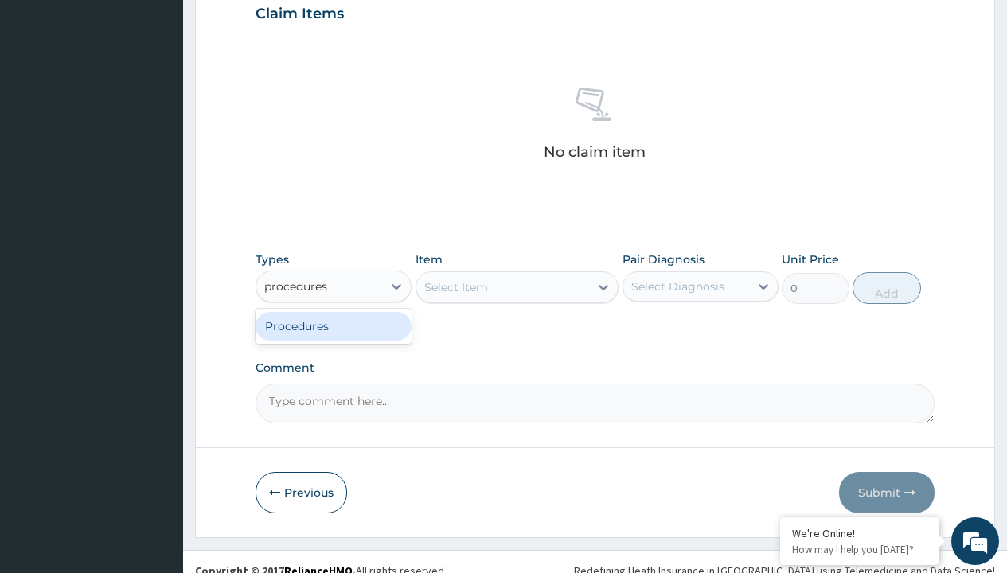
click at [333, 325] on div "Procedures" at bounding box center [333, 326] width 156 height 29
click at [455, 286] on div "Select Item" at bounding box center [517, 287] width 204 height 32
click at [296, 286] on div "Procedures" at bounding box center [296, 287] width 64 height 16
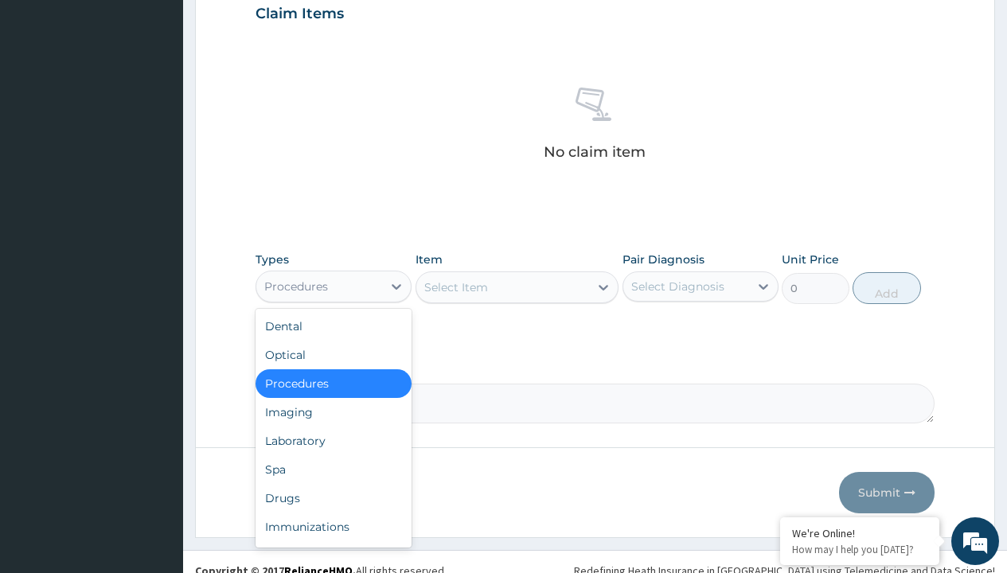
type input "procedures"
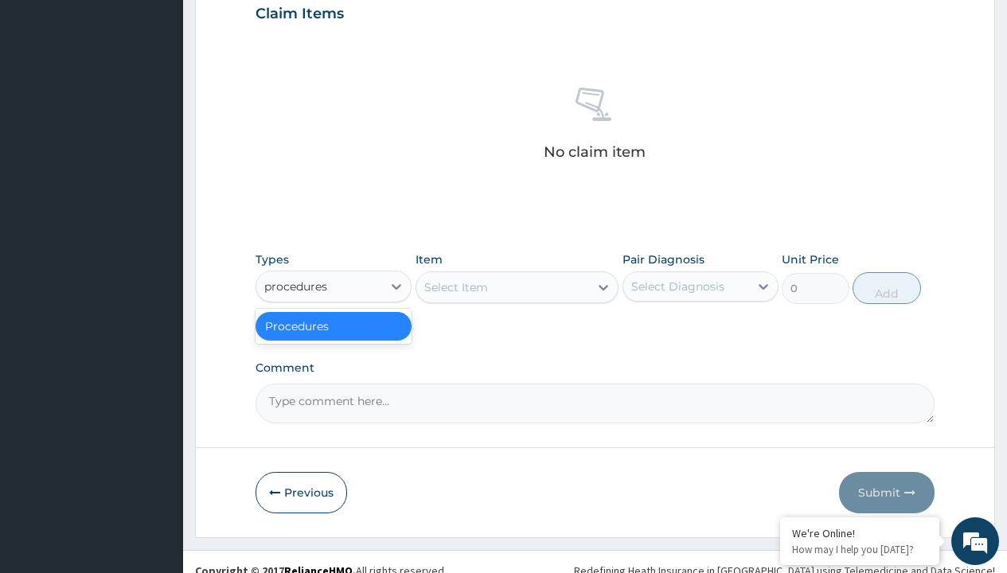
click at [333, 325] on div "Procedures" at bounding box center [333, 326] width 156 height 29
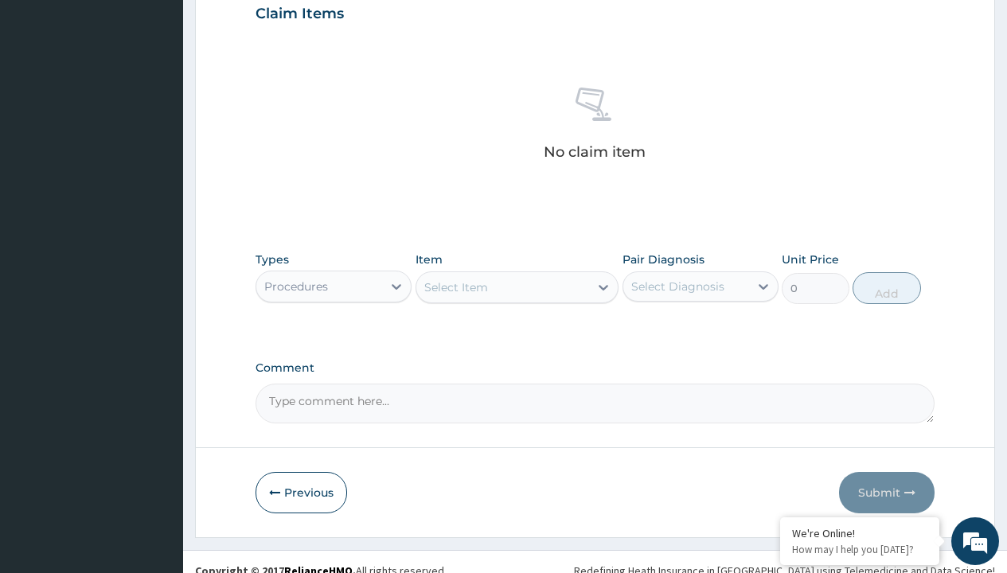
click at [455, 286] on div "Select Item" at bounding box center [456, 287] width 64 height 16
type input "service fee"
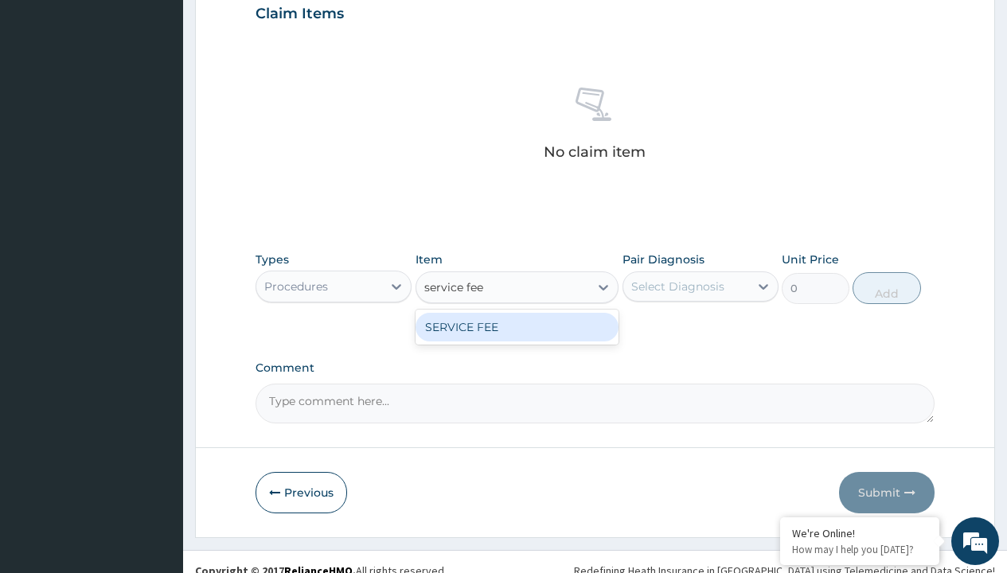
click at [516, 326] on div "SERVICE FEE" at bounding box center [517, 327] width 204 height 29
type input "100"
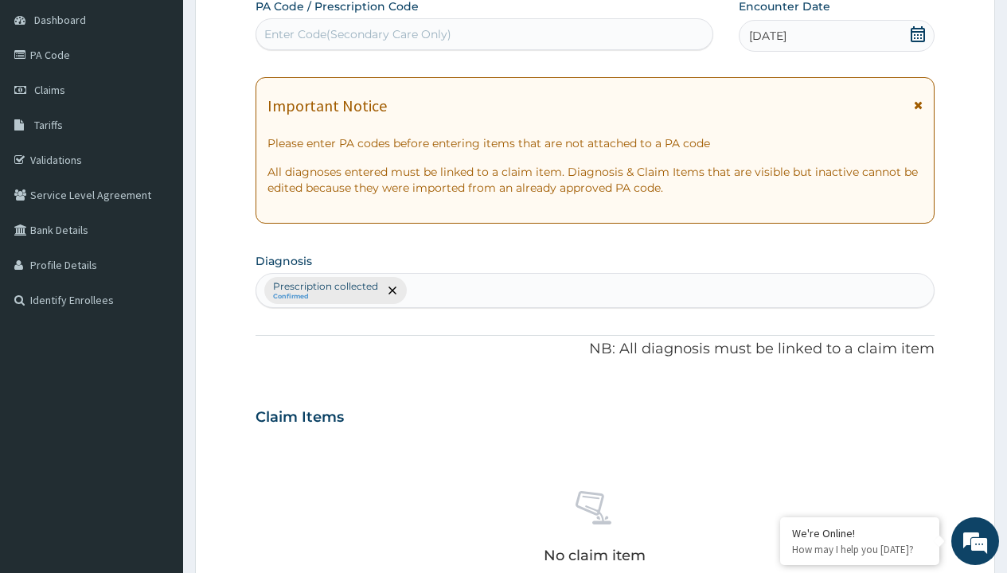
type input "prescription collected"
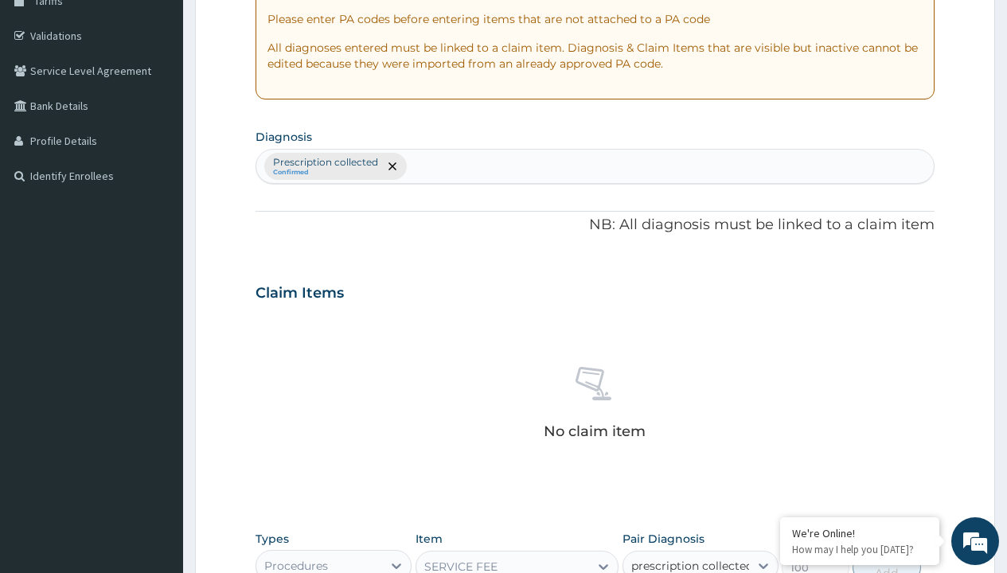
checkbox input "true"
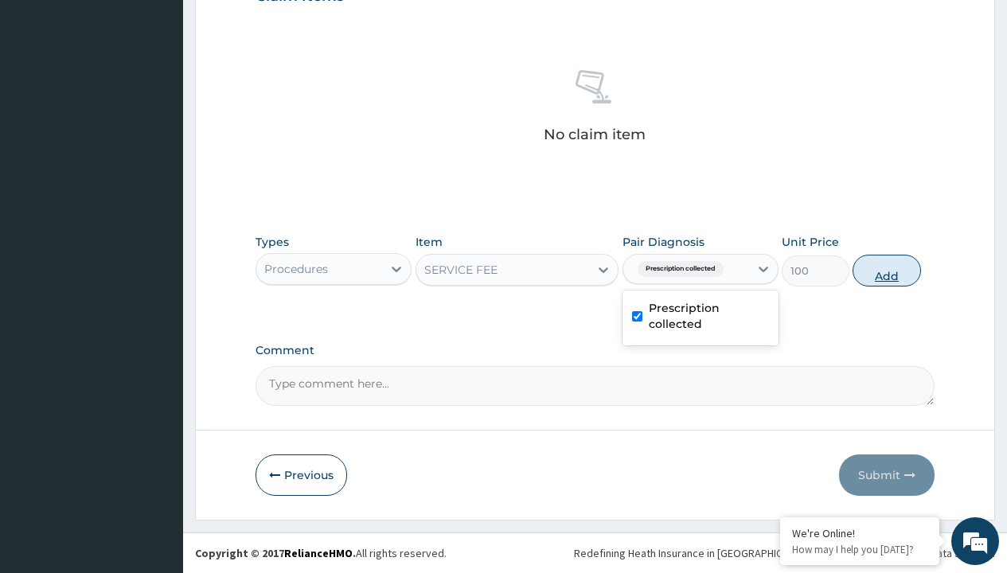
click at [886, 270] on button "Add" at bounding box center [886, 271] width 68 height 32
type input "0"
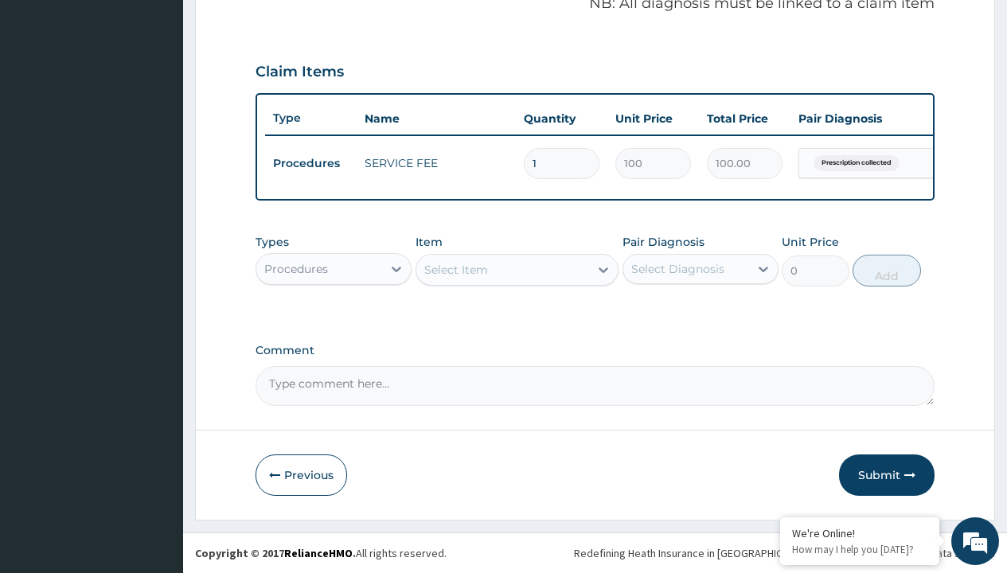
click at [296, 268] on div "Procedures" at bounding box center [296, 269] width 64 height 16
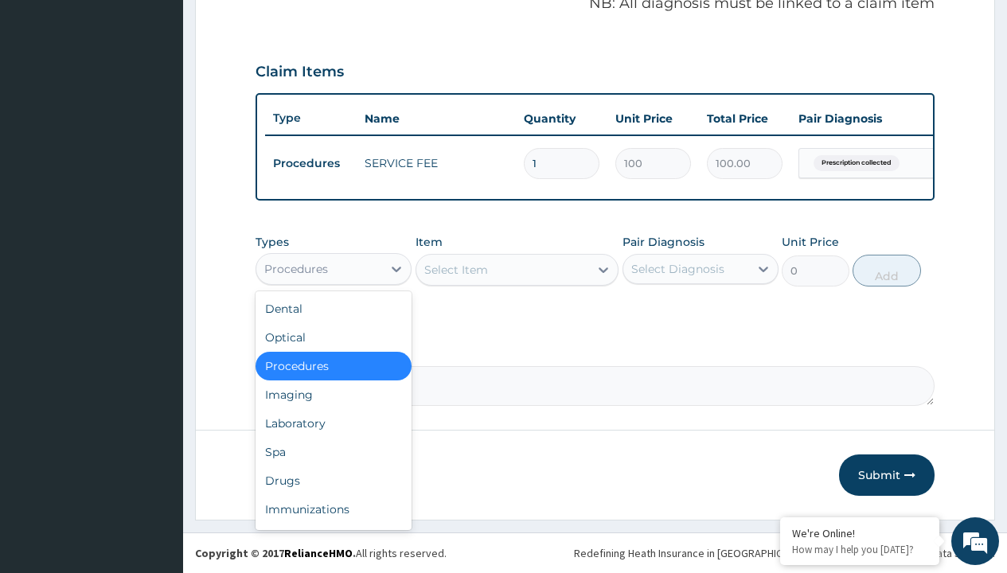
type input "drugs"
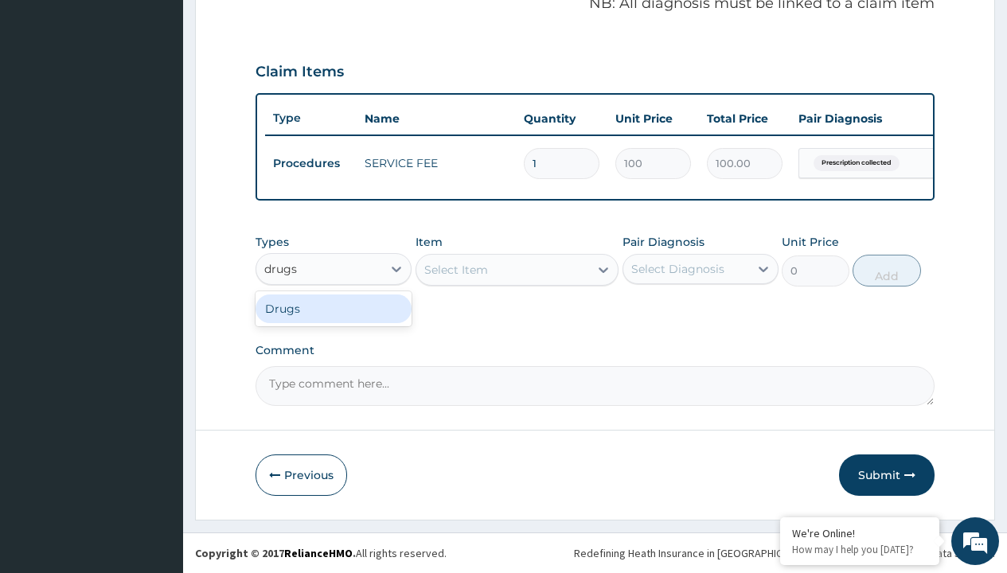
scroll to position [0, 0]
click at [333, 308] on div "Drugs" at bounding box center [333, 308] width 156 height 29
click at [455, 269] on div "Select Item" at bounding box center [517, 270] width 204 height 32
type input "carvedilol 25mg x 56"
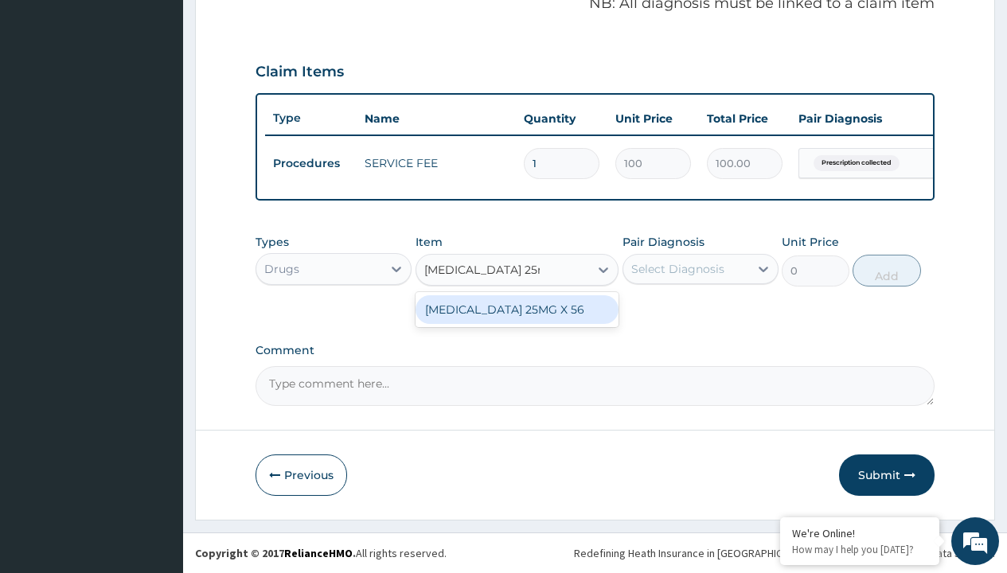
click at [516, 309] on div "CARVEDILOL 25MG X 56" at bounding box center [517, 309] width 204 height 29
type input "440.3999938964844"
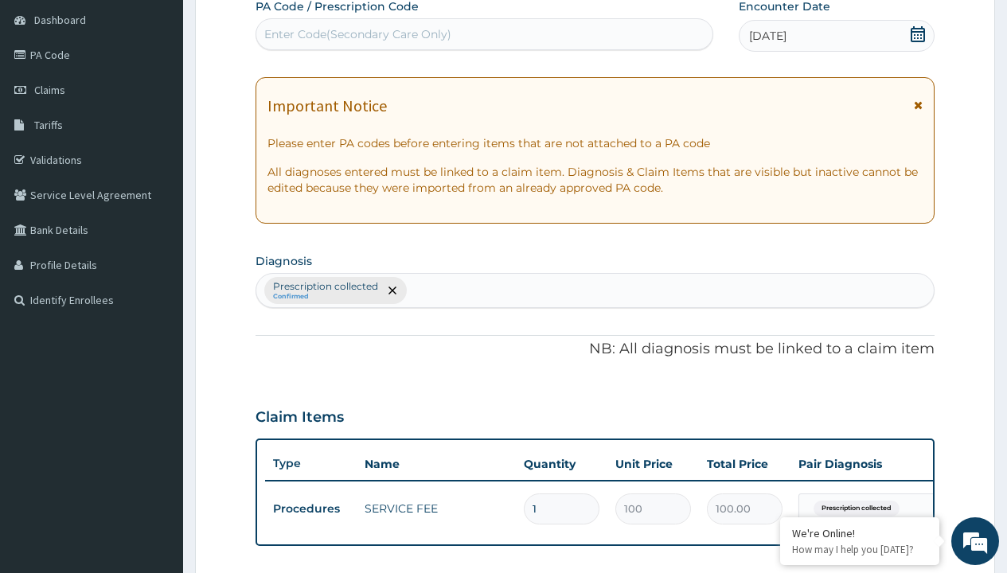
type input "prescription collected"
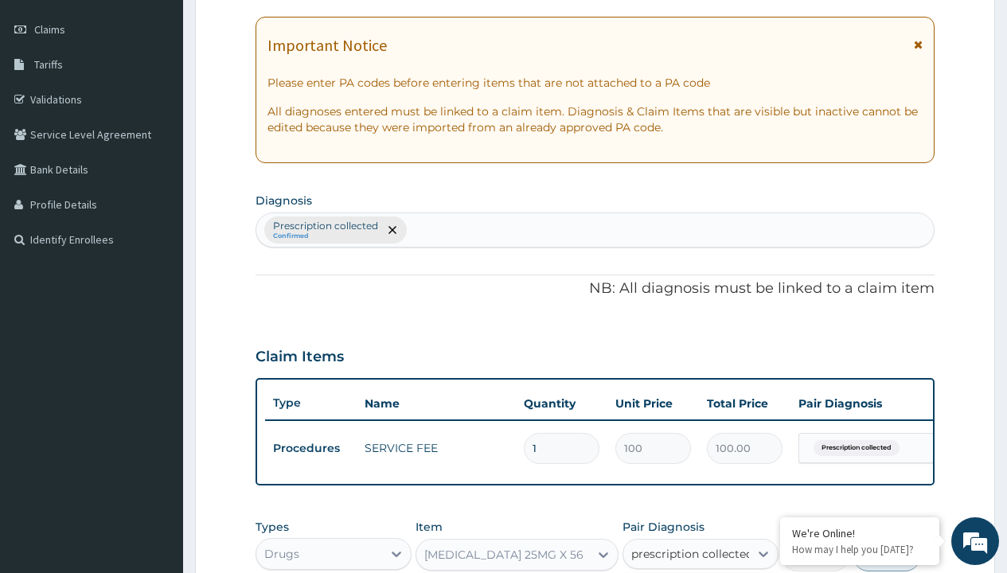
checkbox input "true"
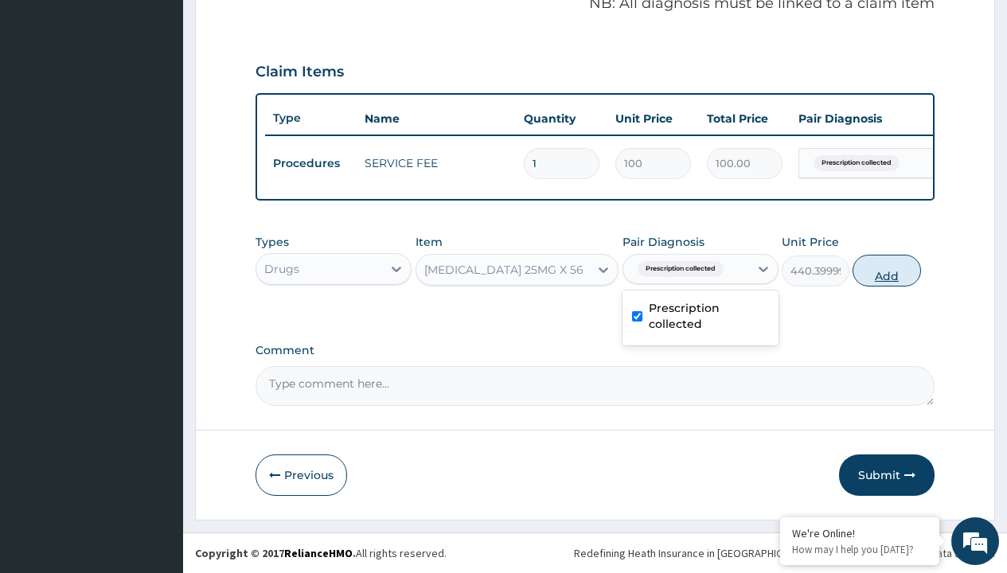
click at [886, 270] on button "Add" at bounding box center [886, 271] width 68 height 32
type input "0"
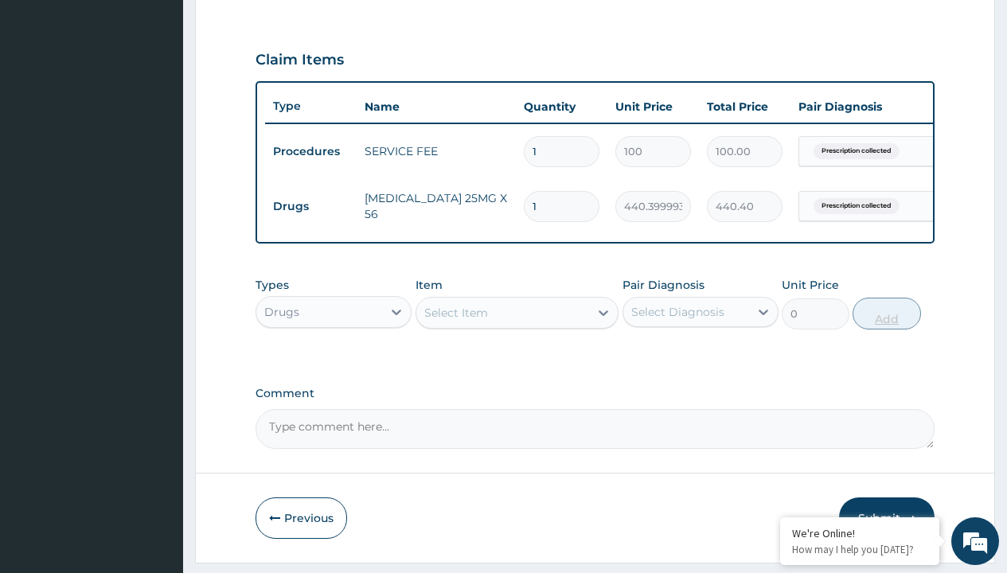
type input "28"
type input "12331.20"
type input "28"
click at [310, 206] on td "Drugs" at bounding box center [311, 206] width 92 height 29
type input "drugs"
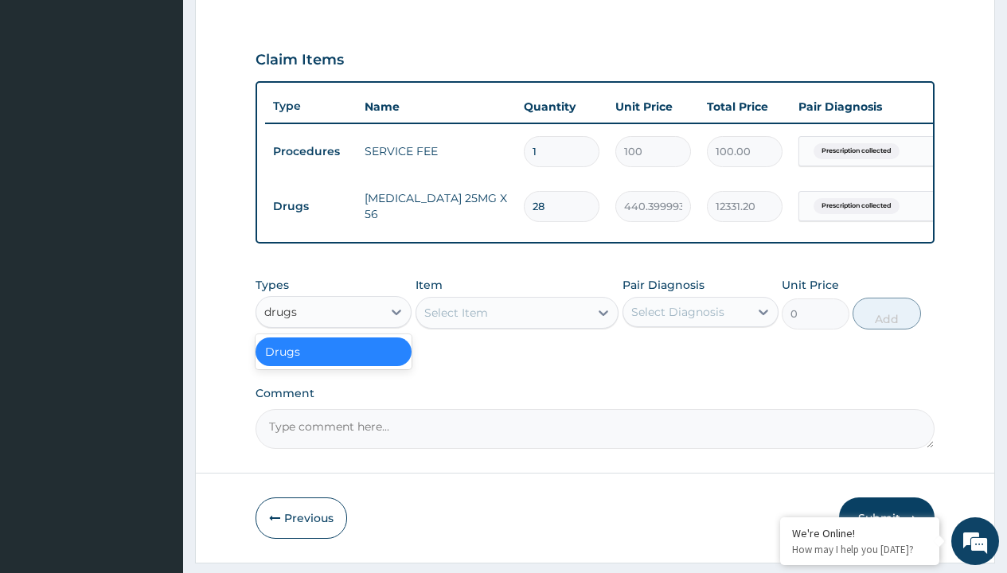
scroll to position [0, 0]
click at [333, 363] on div "Drugs" at bounding box center [333, 351] width 156 height 29
click at [455, 321] on div "Select Item" at bounding box center [456, 313] width 64 height 16
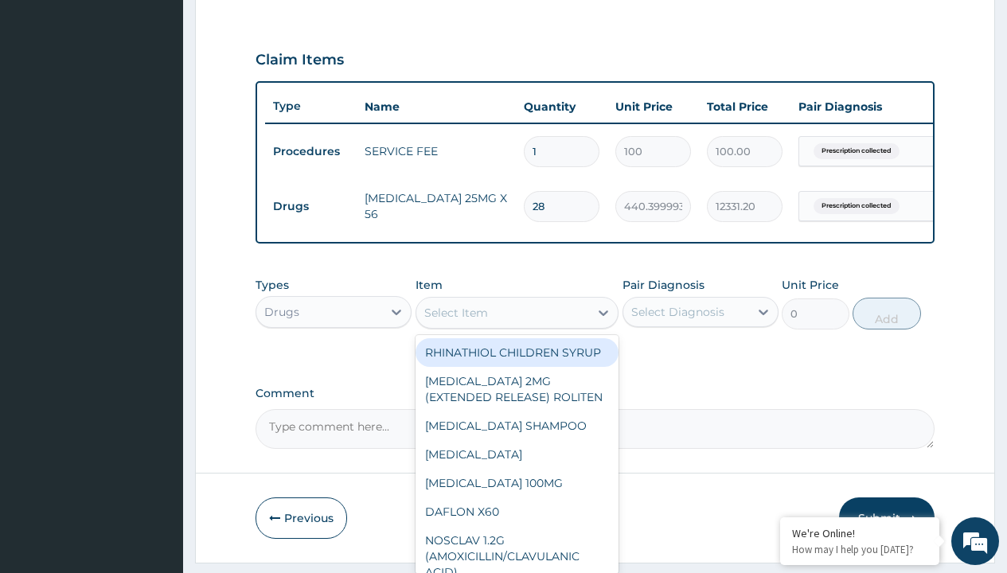
type input "glucophage 1g tabs x30"
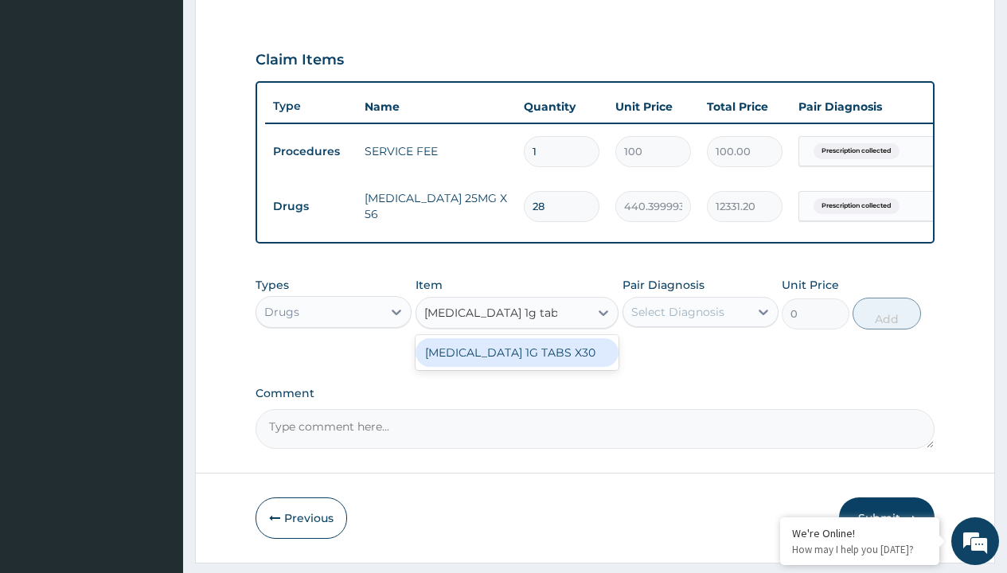
click at [516, 364] on div "GLUCOPHAGE 1G TABS X30" at bounding box center [517, 352] width 204 height 29
type input "505"
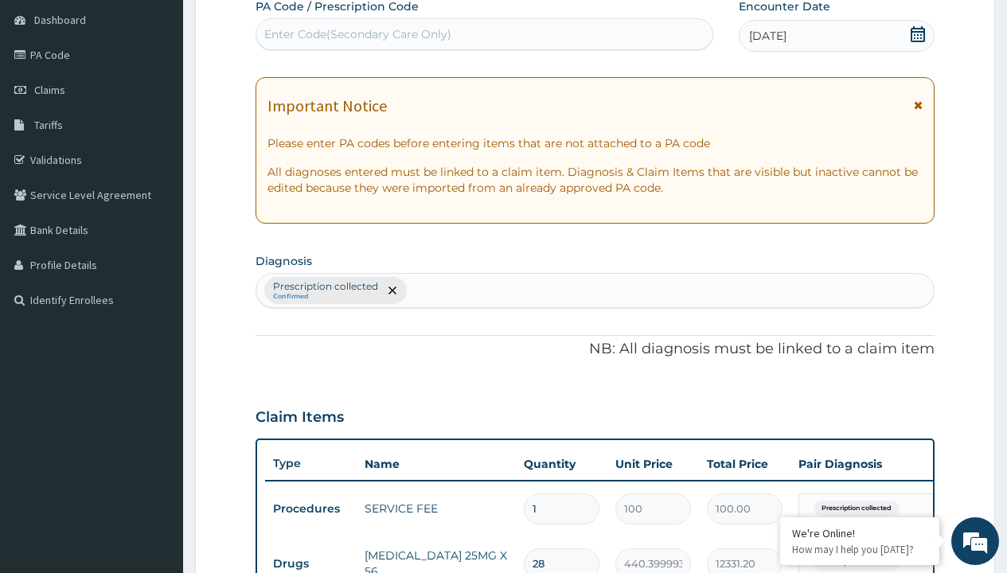
type input "prescription collected"
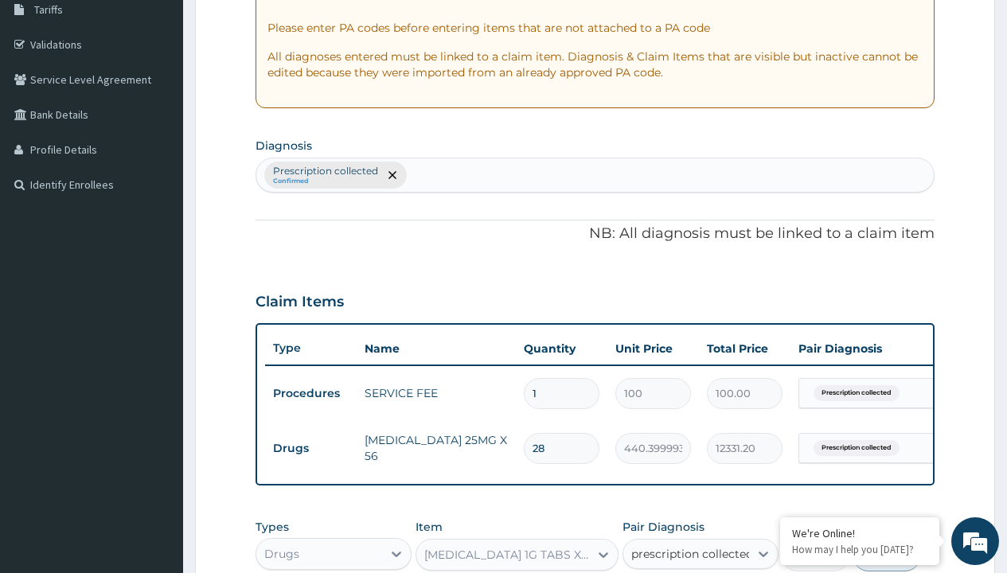
checkbox input "true"
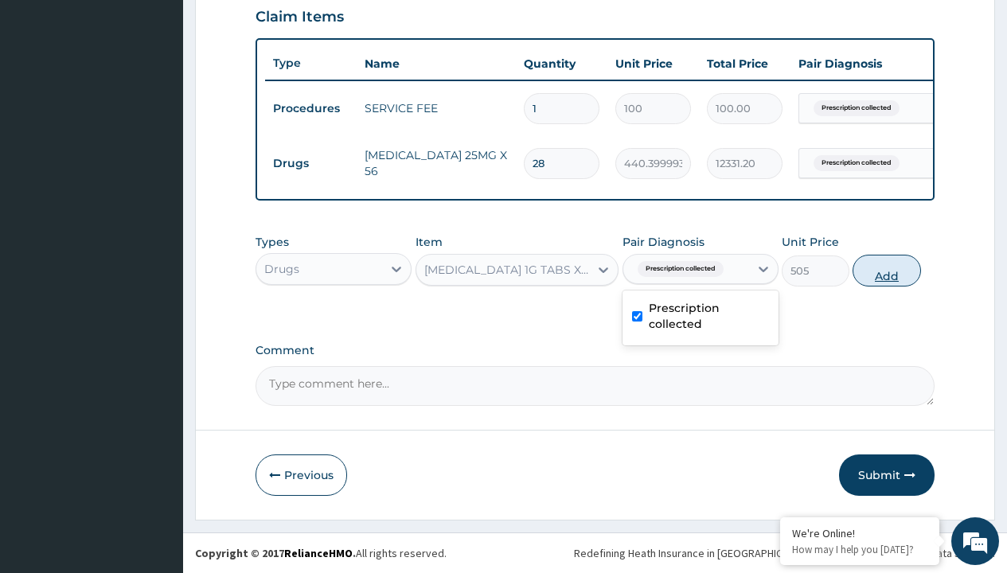
click at [886, 270] on button "Add" at bounding box center [886, 271] width 68 height 32
type input "0"
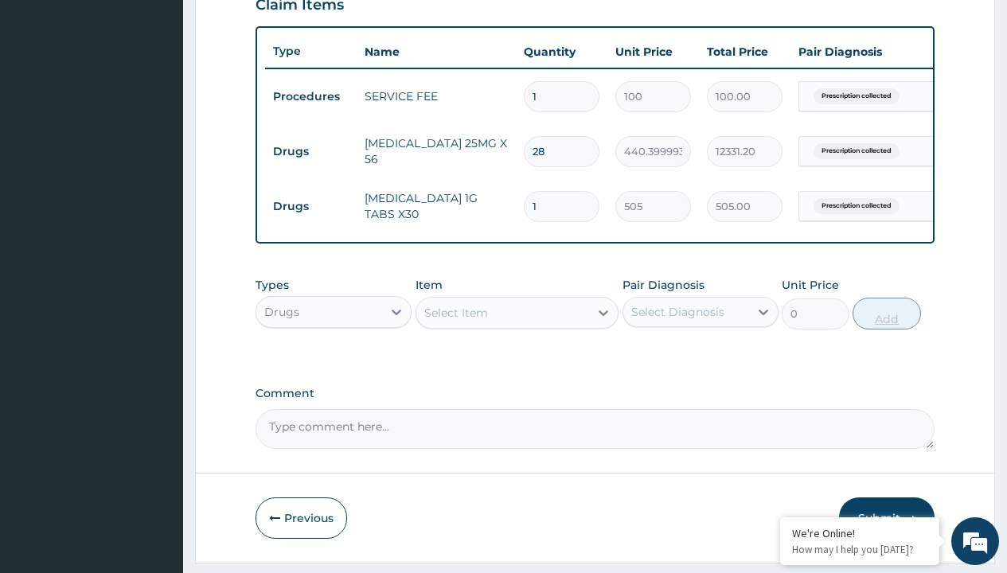
type input "30"
type input "15150.00"
type input "30"
click at [310, 151] on td "Drugs" at bounding box center [311, 151] width 92 height 29
type input "drugs"
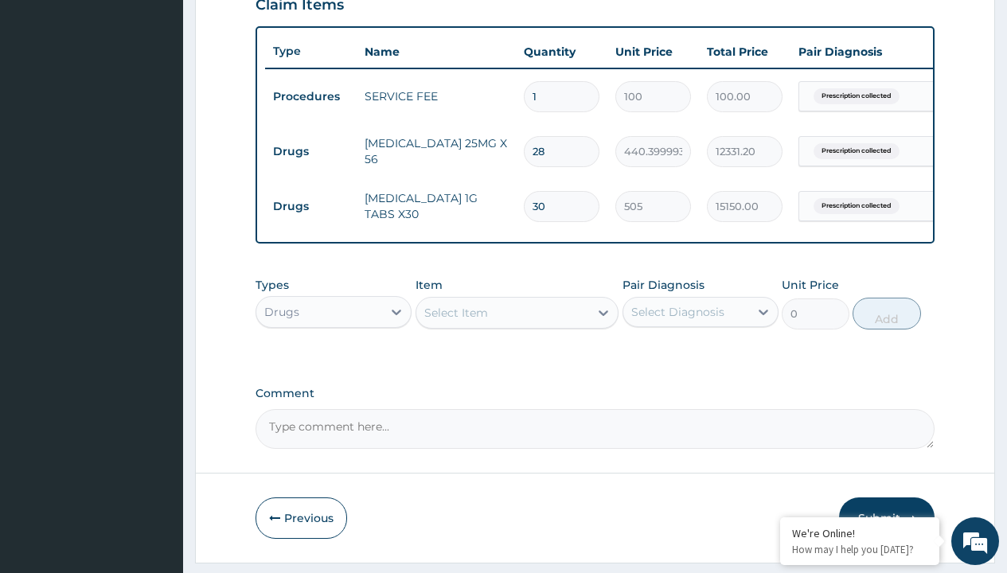
scroll to position [0, 0]
click at [333, 363] on div "Drugs" at bounding box center [333, 351] width 156 height 29
click at [455, 321] on div "Select Item" at bounding box center [456, 313] width 64 height 16
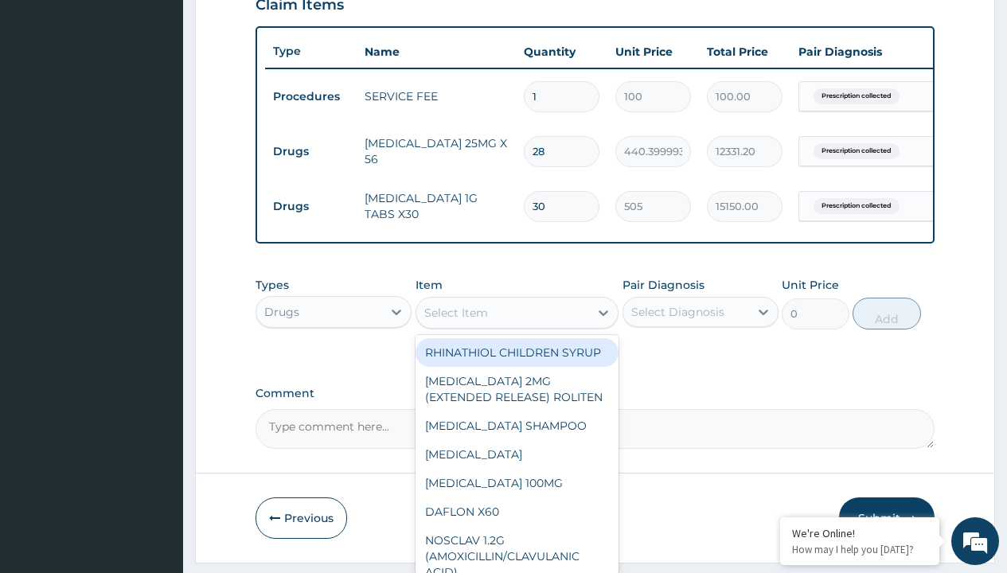
type input "exforge 10/160mg amlodipine/valsartan x28"
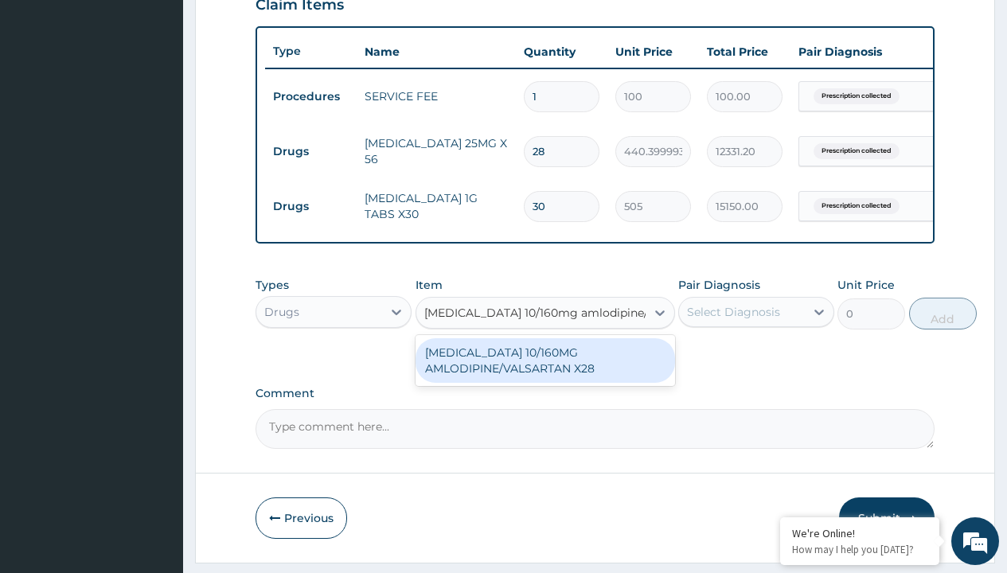
click at [544, 372] on div "EXFORGE 10/160MG AMLODIPINE/VALSARTAN X28" at bounding box center [544, 360] width 259 height 45
type input "1750"
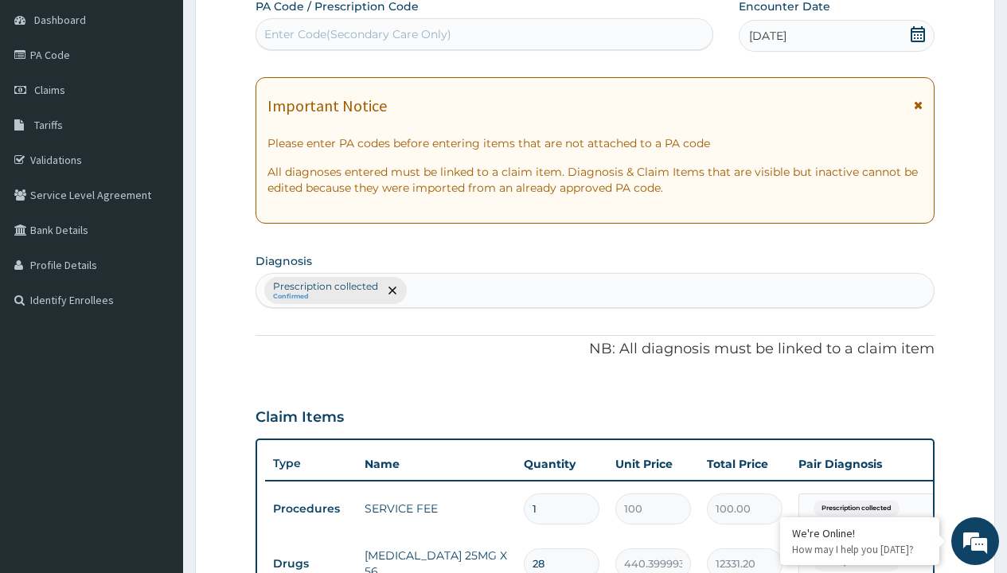
type input "prescription collected"
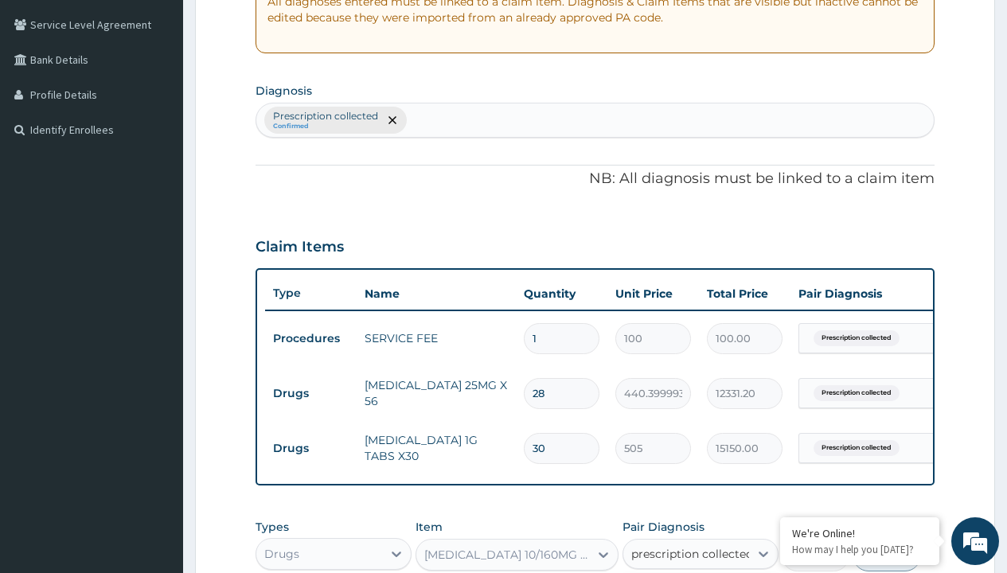
checkbox input "true"
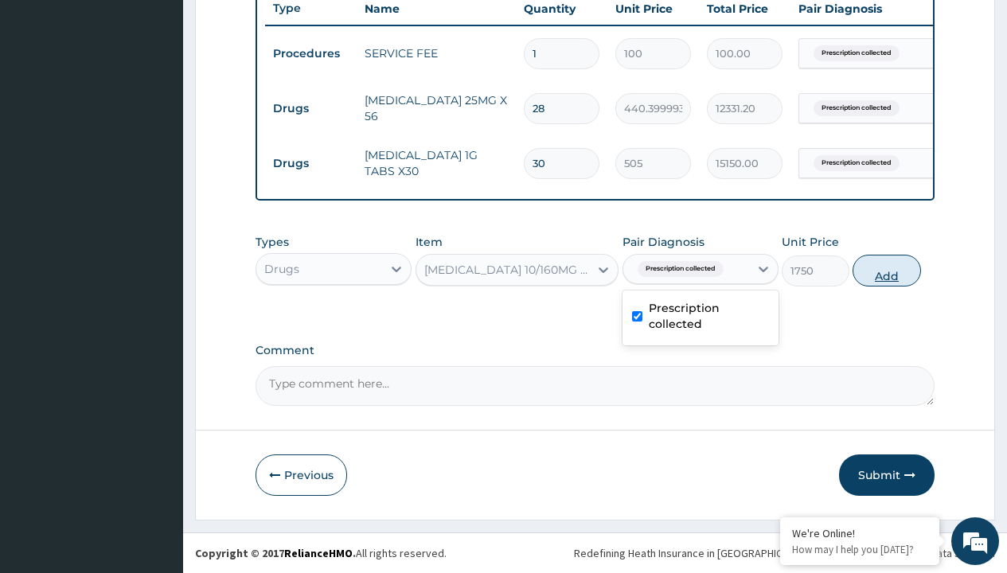
click at [886, 270] on button "Add" at bounding box center [886, 271] width 68 height 32
type input "0"
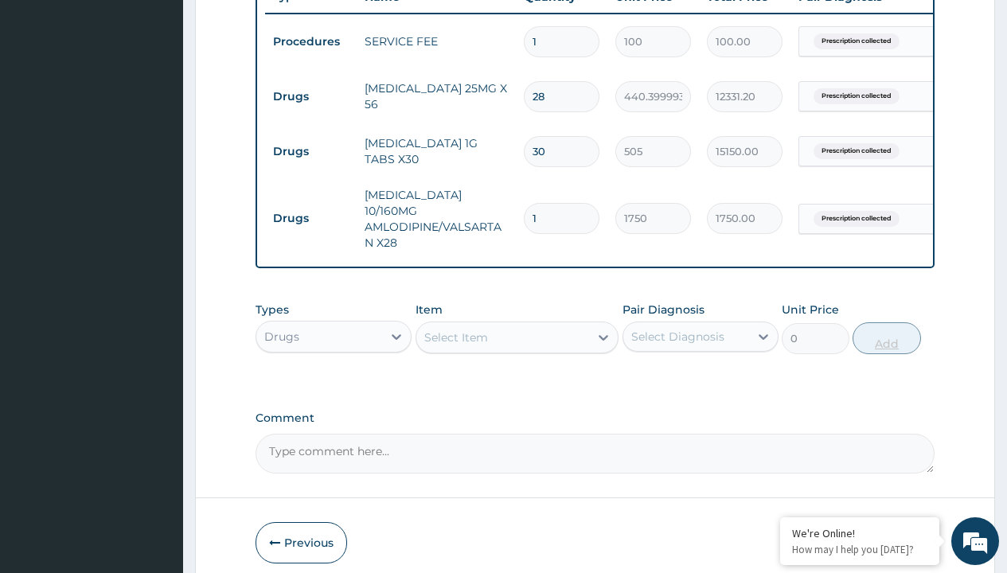
type input "28"
type input "49000.00"
type input "28"
click at [310, 96] on td "Drugs" at bounding box center [311, 96] width 92 height 29
type input "drugs"
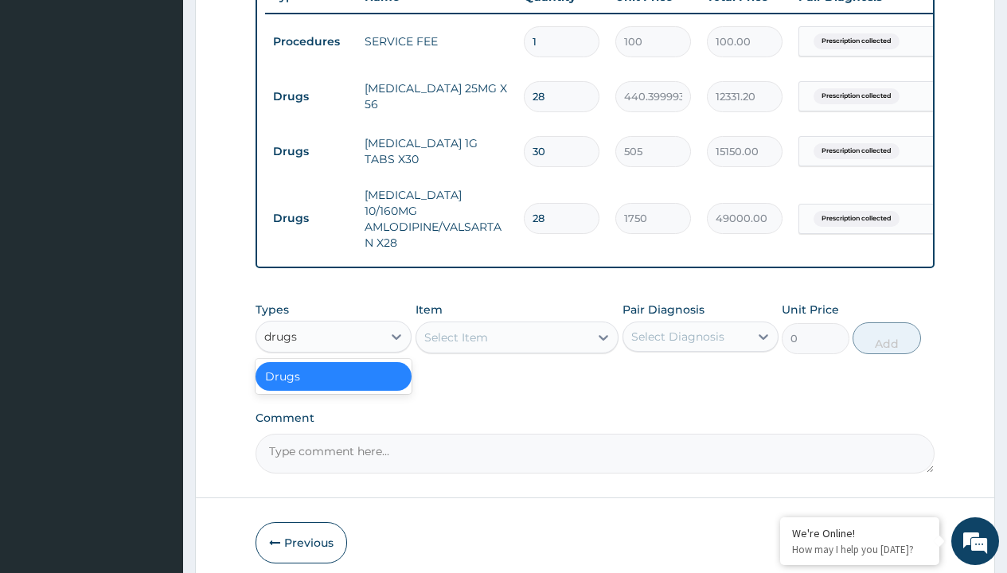
scroll to position [0, 0]
click at [333, 372] on div "Drugs" at bounding box center [333, 376] width 156 height 29
click at [455, 333] on div "Select Item" at bounding box center [456, 337] width 64 height 16
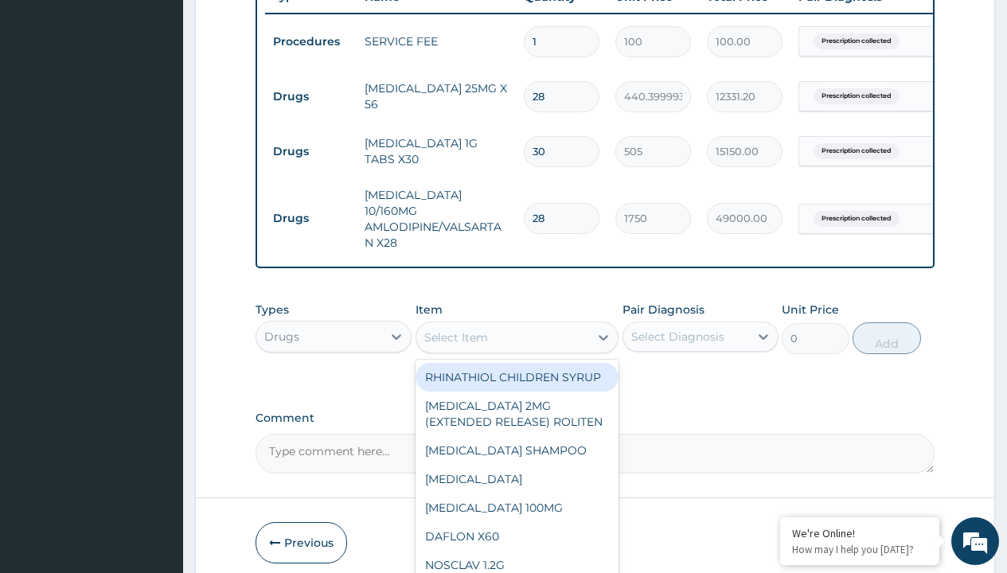
type input "gliclazide 80mg (melanov) x30"
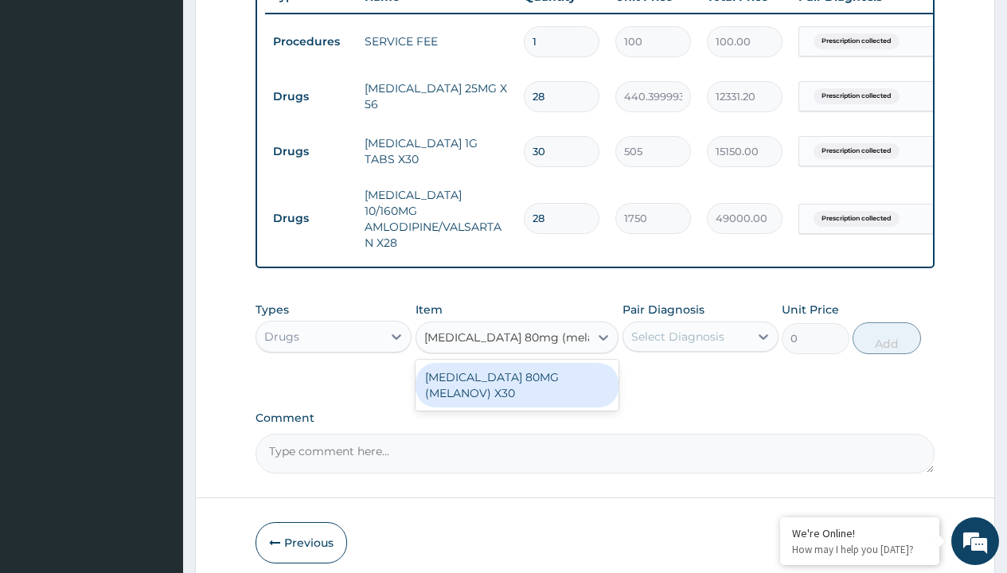
click at [516, 380] on div "GLICLAZIDE 80MG (MELANOV) X30" at bounding box center [517, 385] width 204 height 45
type input "136.8000030517578"
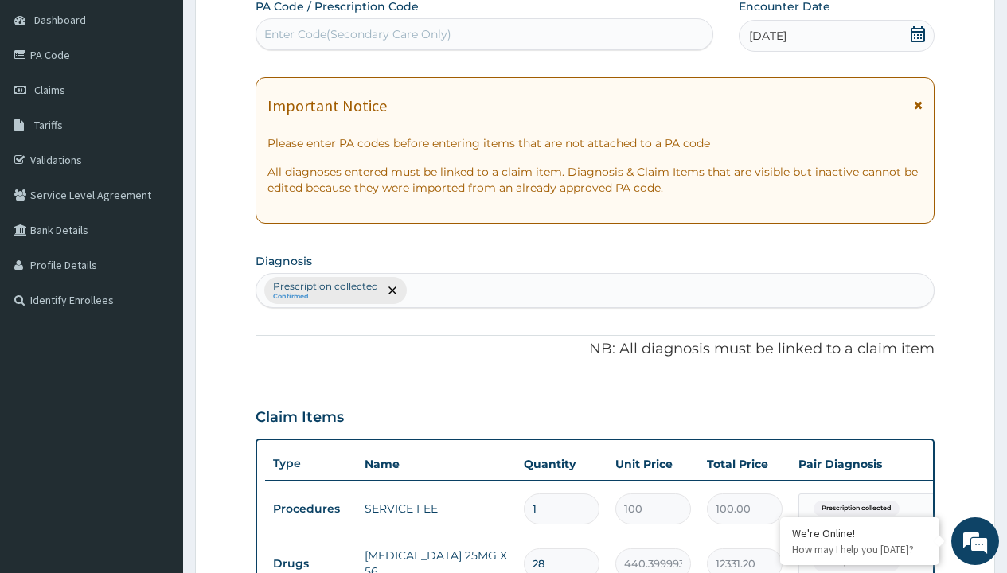
type input "prescription collected"
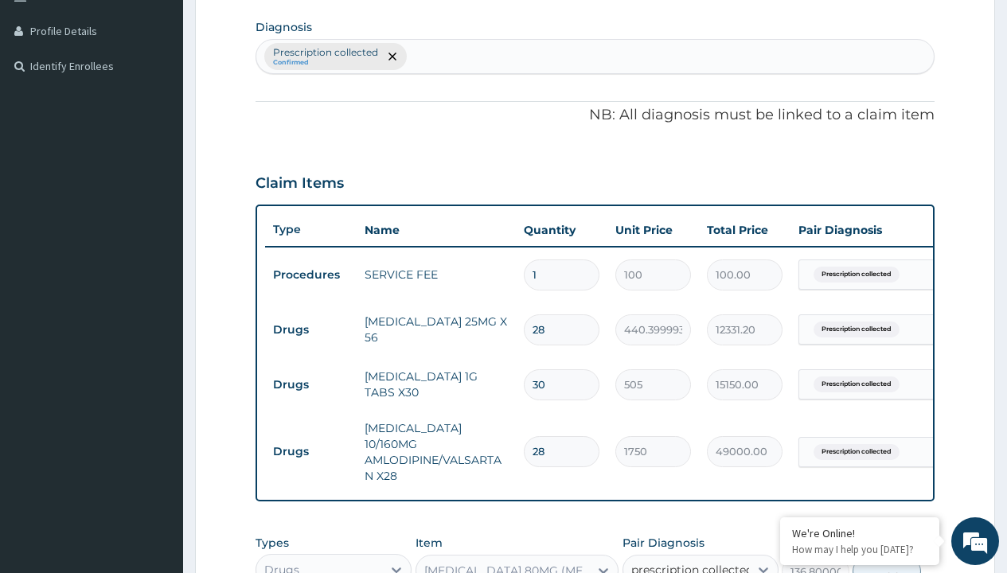
checkbox input "true"
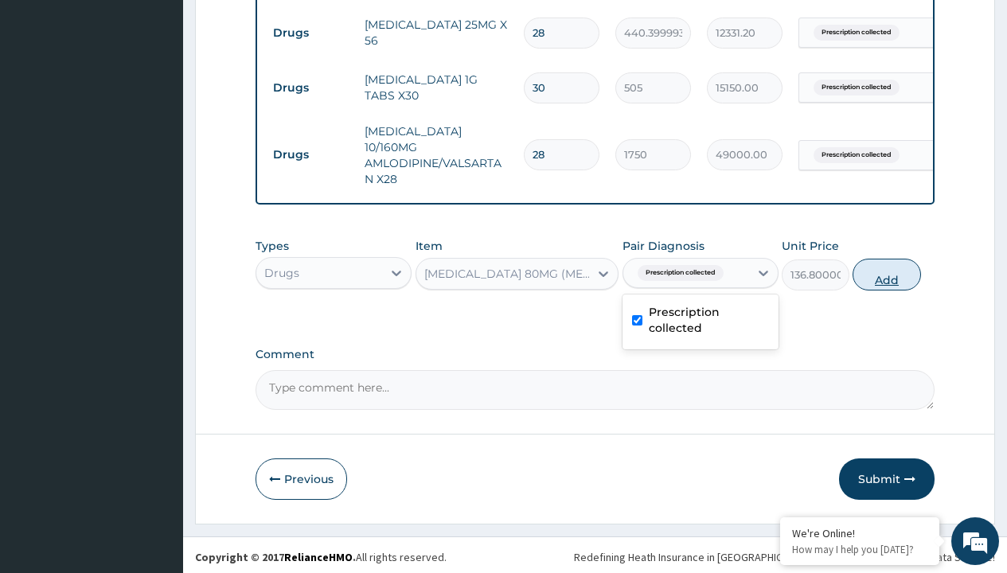
click at [886, 270] on button "Add" at bounding box center [886, 275] width 68 height 32
type input "0"
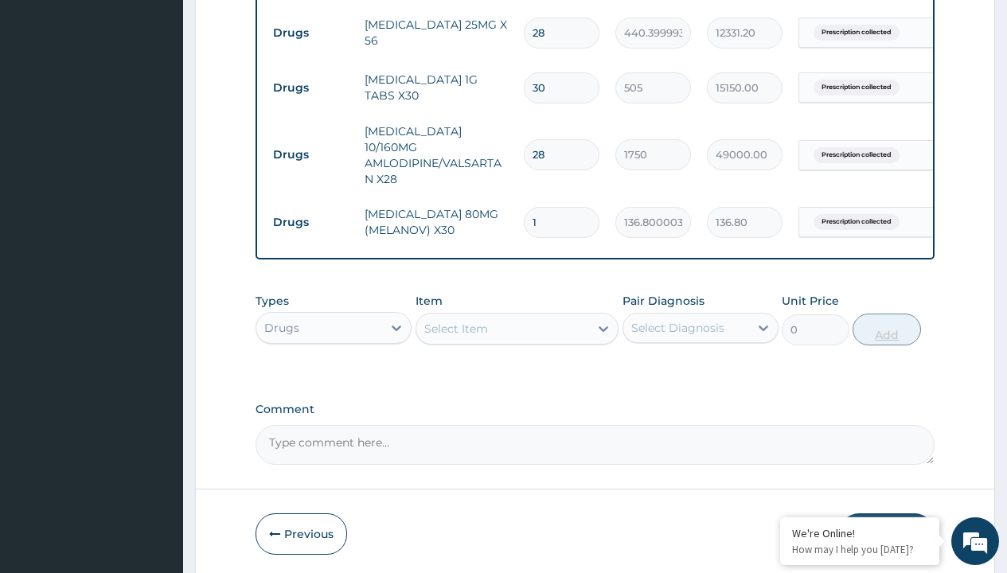
type input "30"
type input "4104.00"
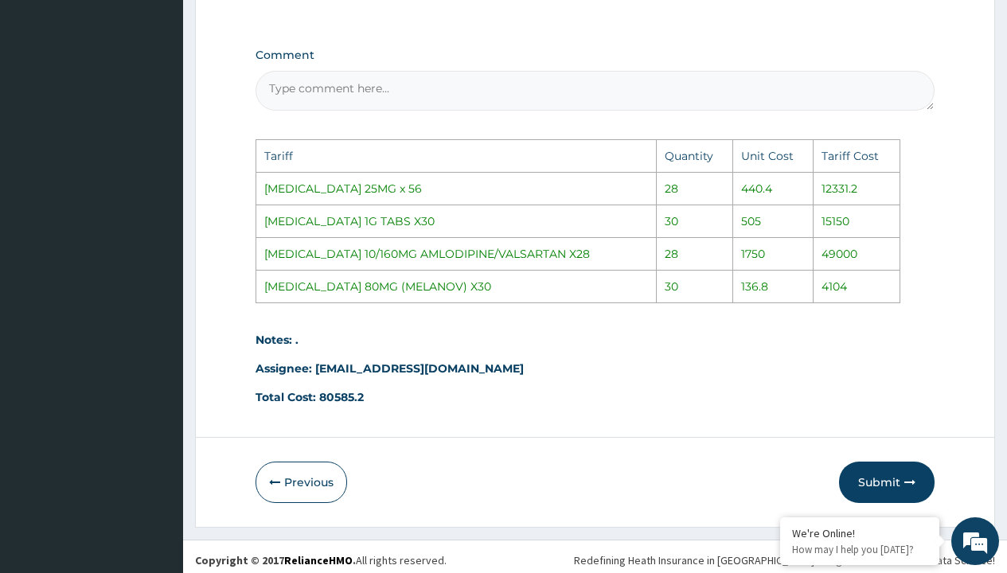
scroll to position [1042, 0]
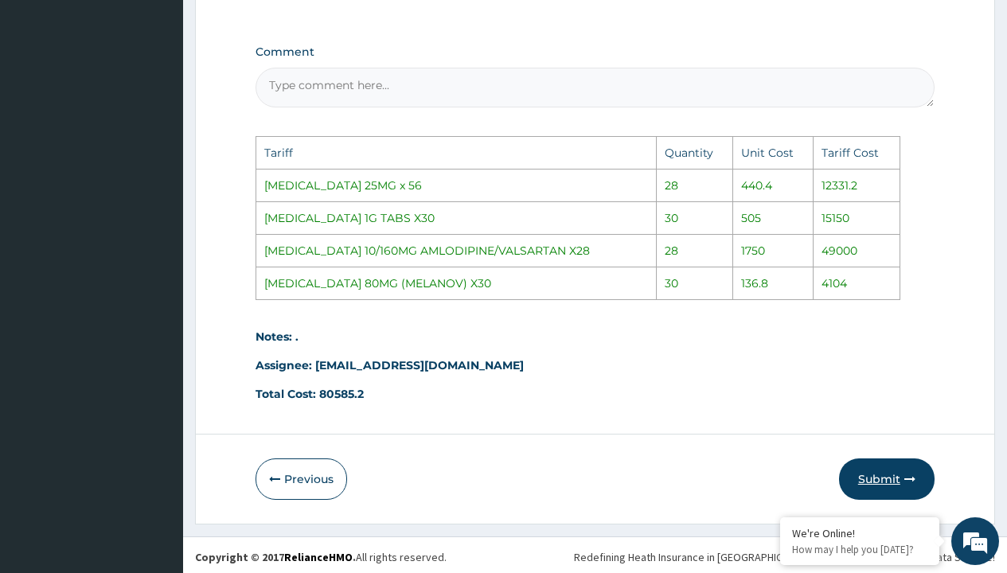
type input "30"
click at [872, 481] on button "Submit" at bounding box center [886, 478] width 95 height 41
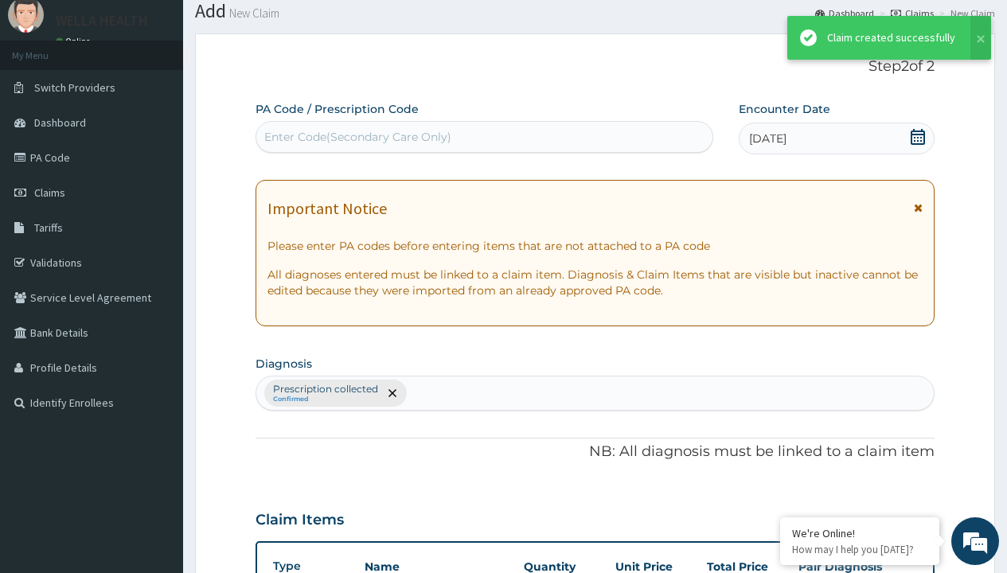
scroll to position [739, 0]
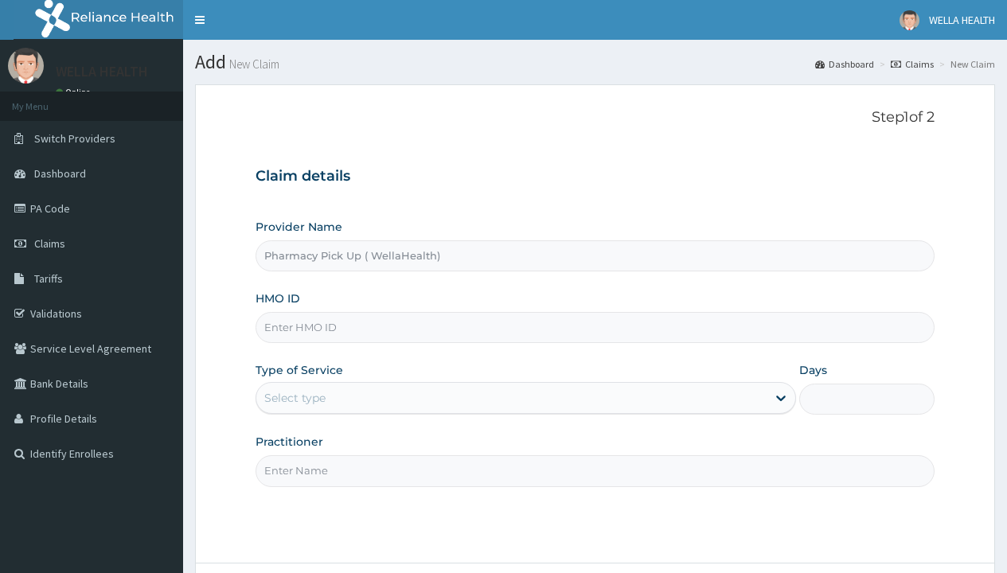
type input "Pharmacy Pick Up ( WellaHealth)"
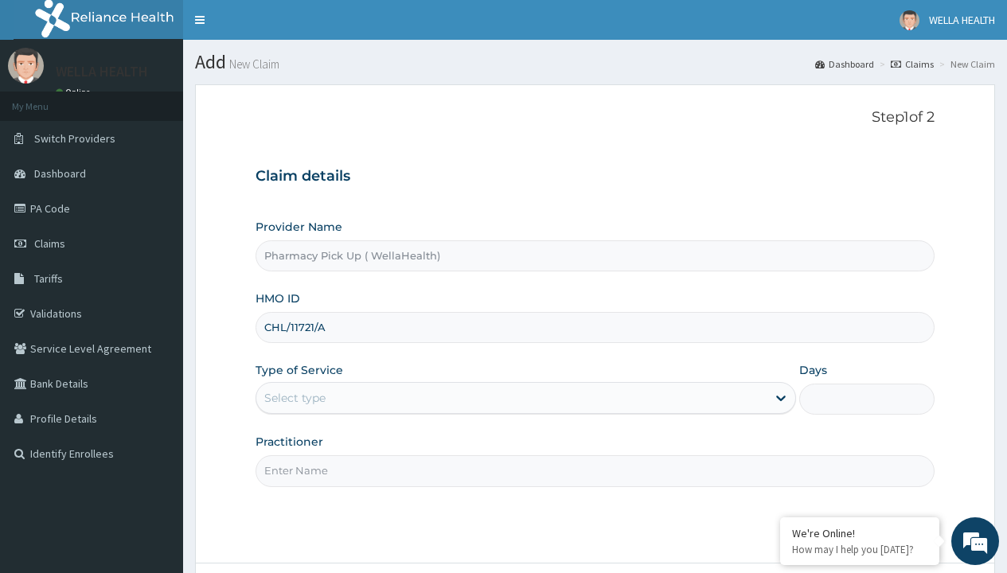
type input "CHL/11721/A"
type input "WellaHealth"
click at [294, 398] on div "Select type" at bounding box center [294, 398] width 61 height 16
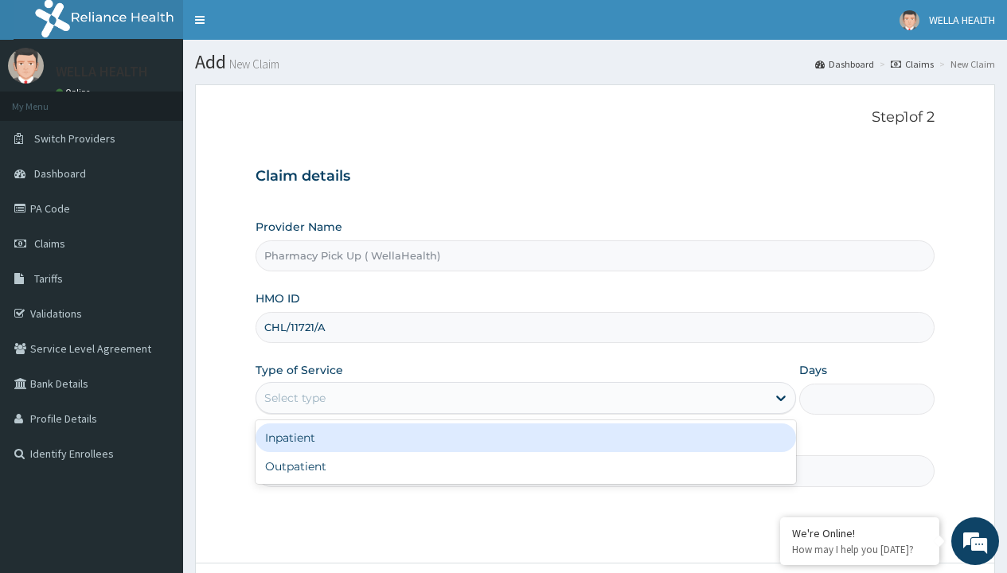
click at [525, 466] on div "Outpatient" at bounding box center [525, 466] width 540 height 29
type input "1"
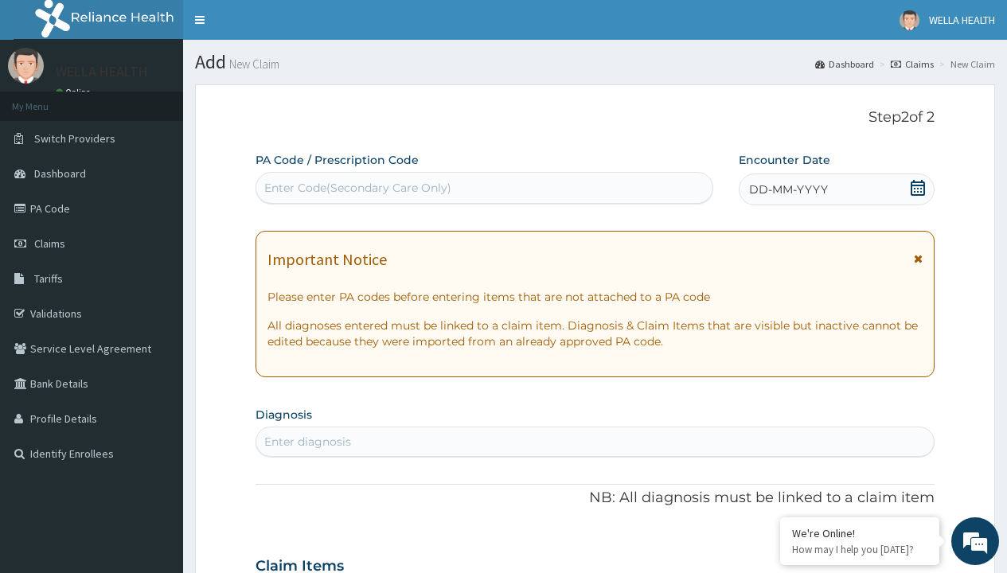
scroll to position [133, 0]
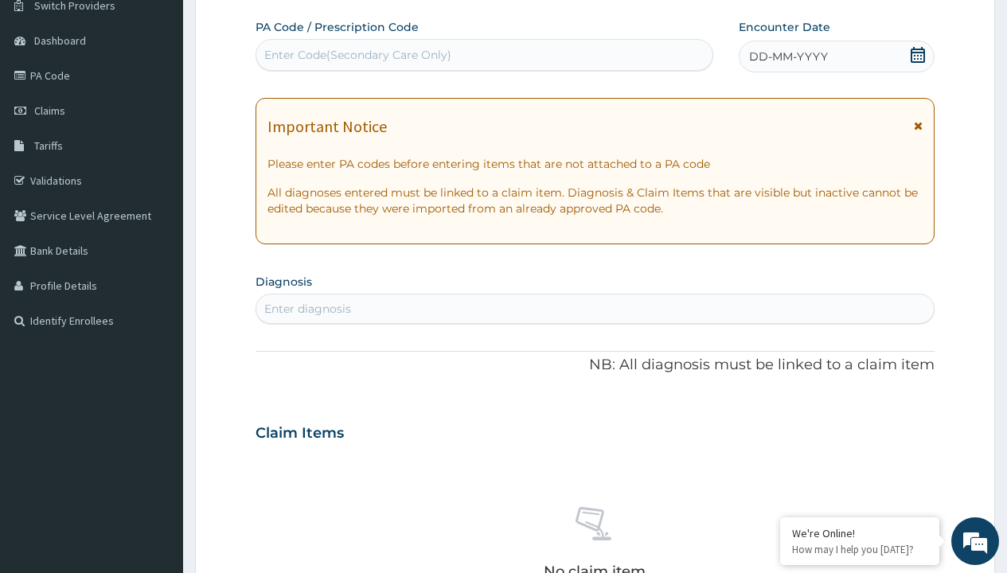
click at [787, 56] on span "DD-MM-YYYY" at bounding box center [788, 57] width 79 height 16
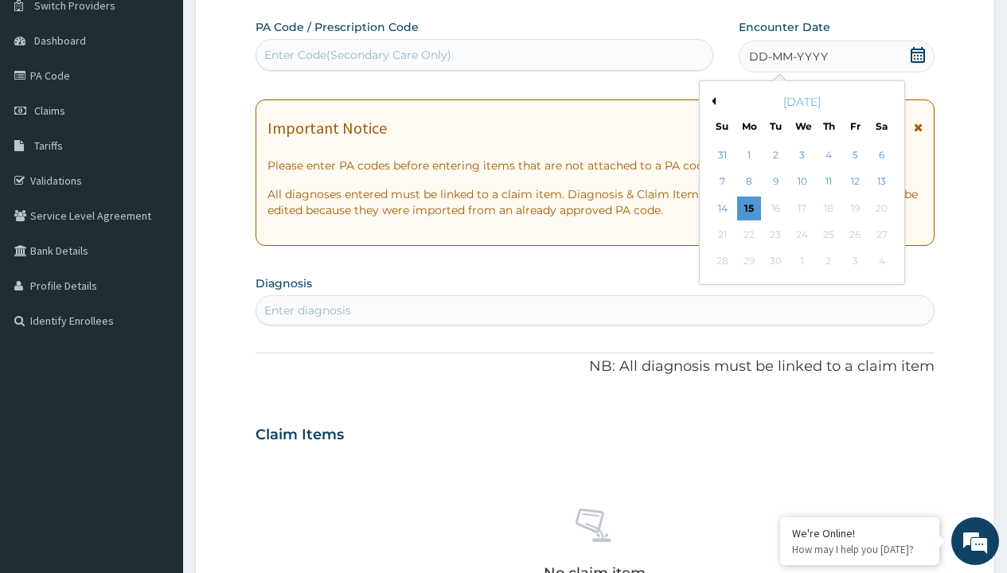
scroll to position [0, 0]
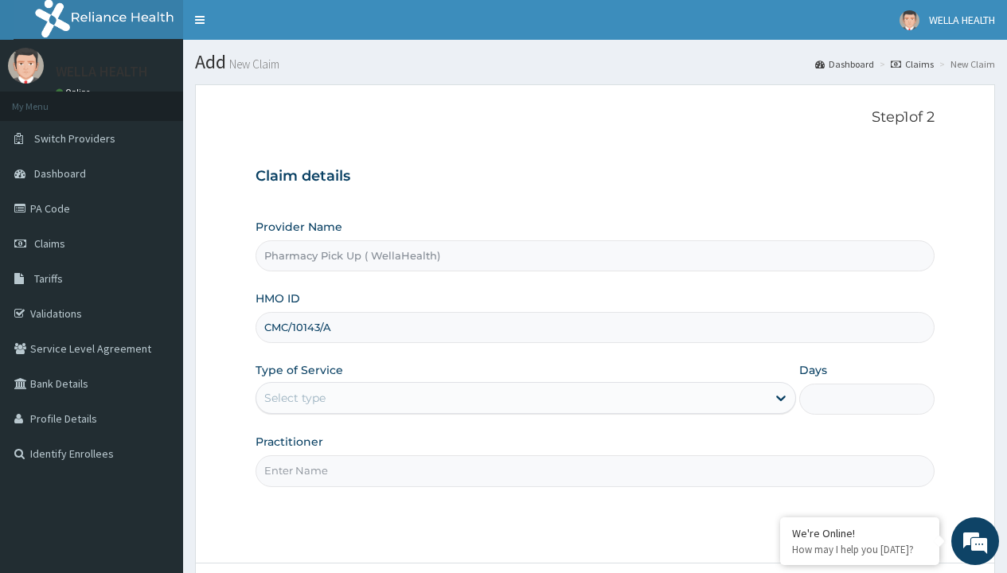
type input "CMC/10143/A"
type input "WellaHealth"
click at [294, 398] on div "Select type" at bounding box center [294, 398] width 61 height 16
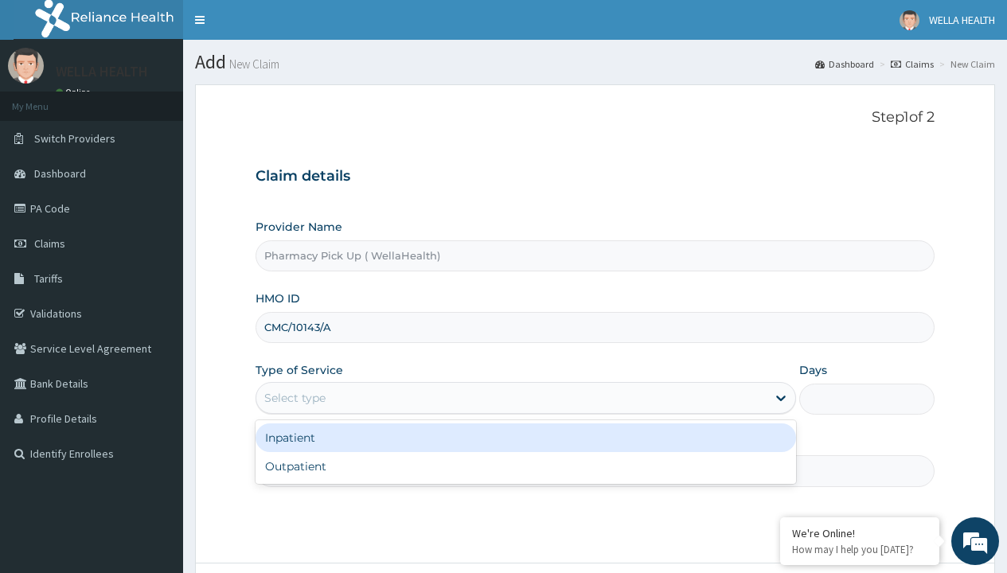
click at [525, 466] on div "Outpatient" at bounding box center [525, 466] width 540 height 29
type input "1"
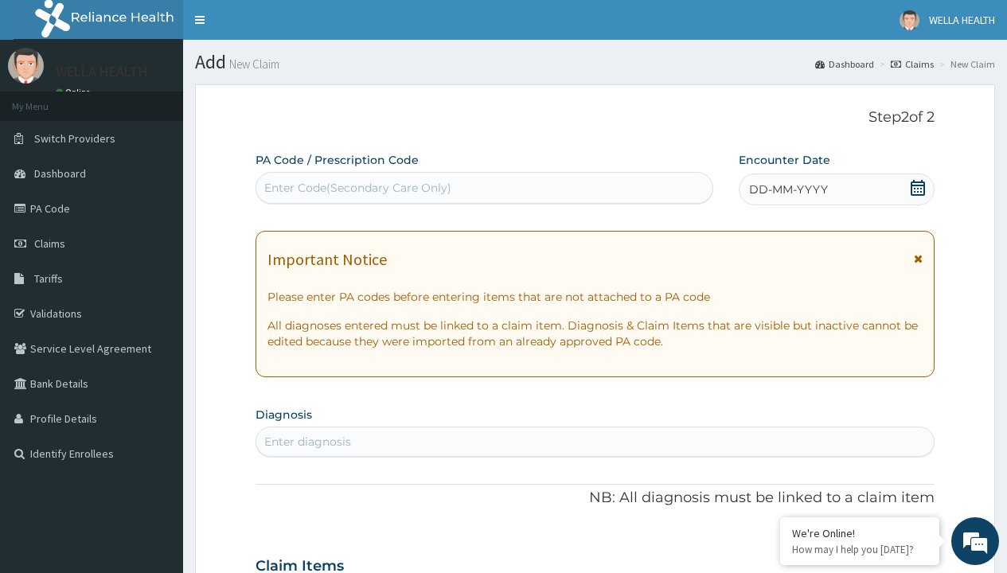
scroll to position [133, 0]
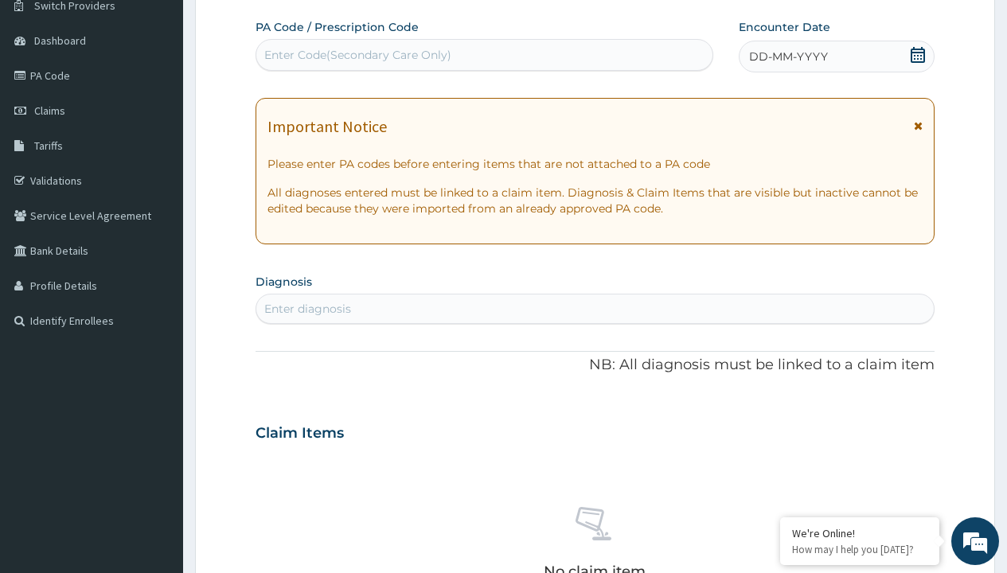
click at [787, 56] on span "DD-MM-YYYY" at bounding box center [788, 57] width 79 height 16
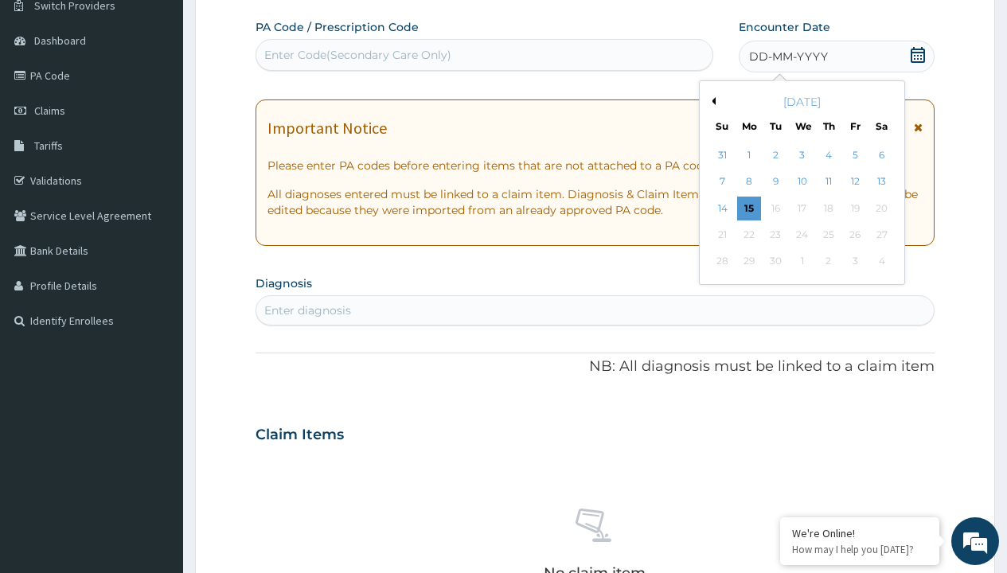
scroll to position [0, 0]
click at [711, 101] on button "Previous Month" at bounding box center [711, 101] width 8 height 8
click at [748, 208] on div "11" at bounding box center [749, 209] width 24 height 24
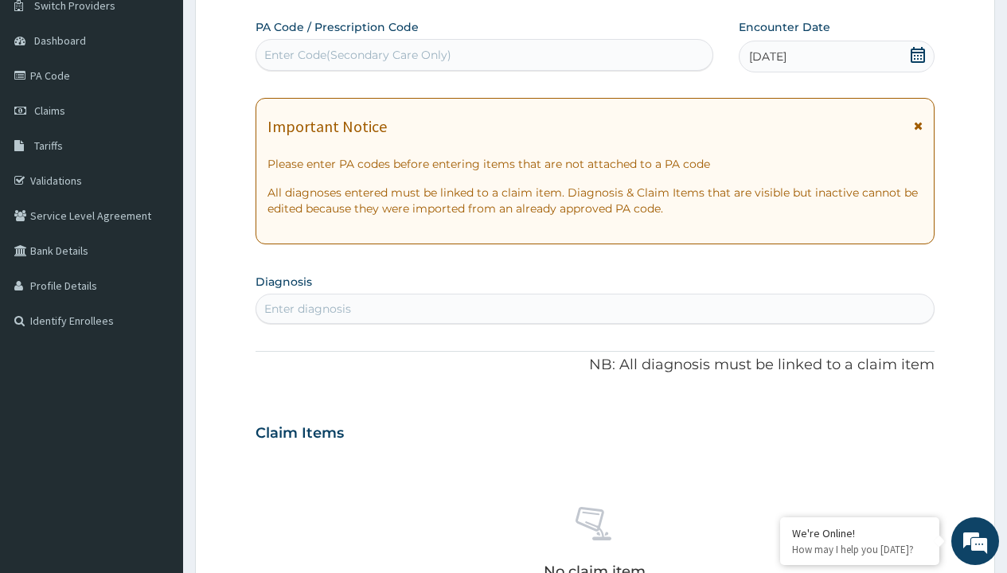
click at [307, 309] on div "Enter diagnosis" at bounding box center [307, 309] width 87 height 16
type input "prescription collected"
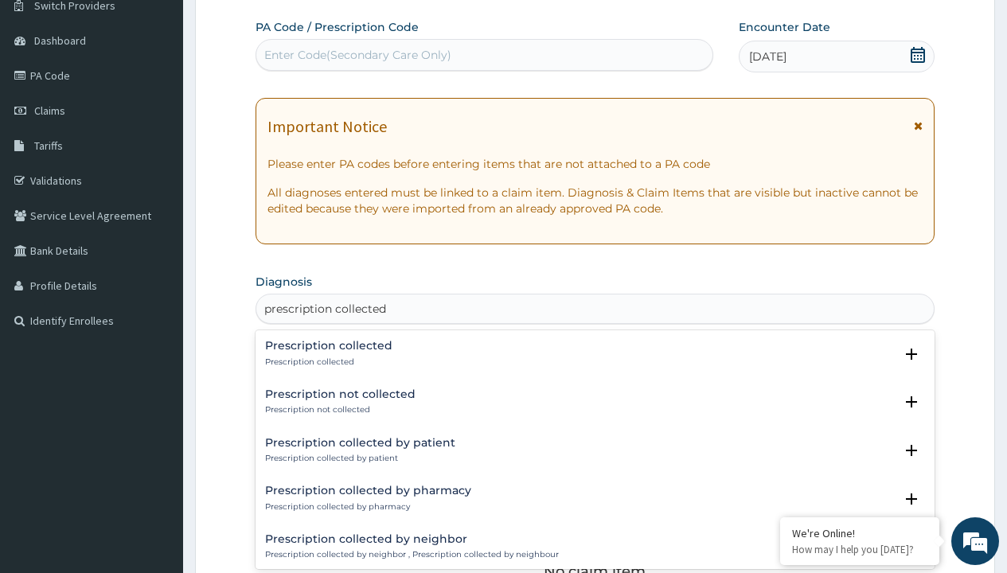
click at [326, 361] on p "Prescription collected" at bounding box center [328, 361] width 127 height 11
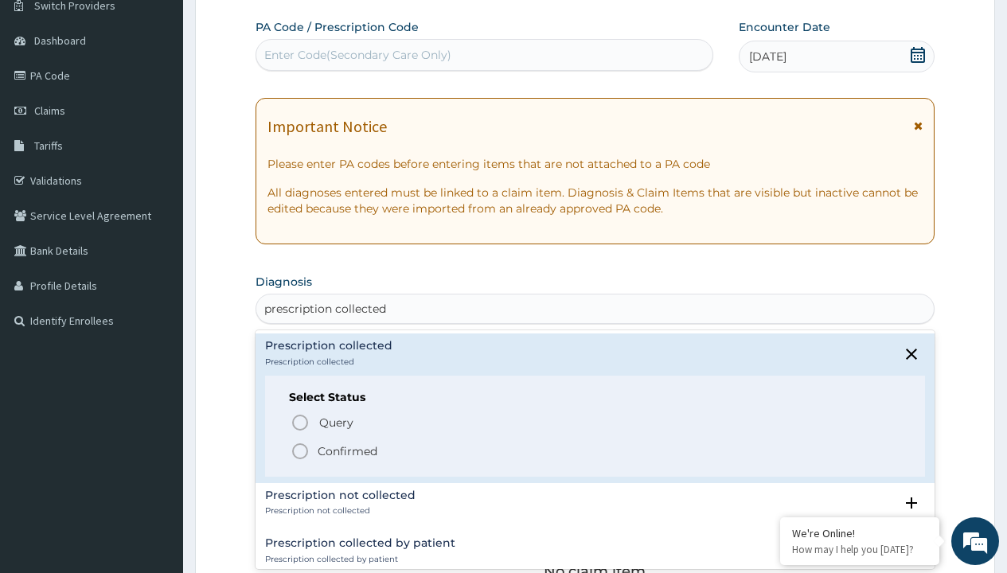
click at [347, 450] on p "Confirmed" at bounding box center [348, 451] width 60 height 16
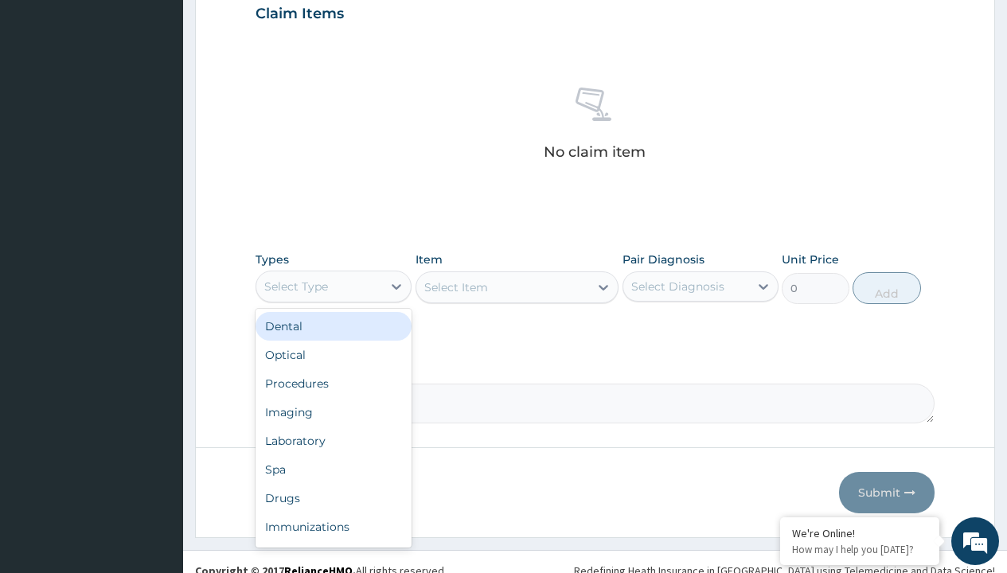
type input "procedures"
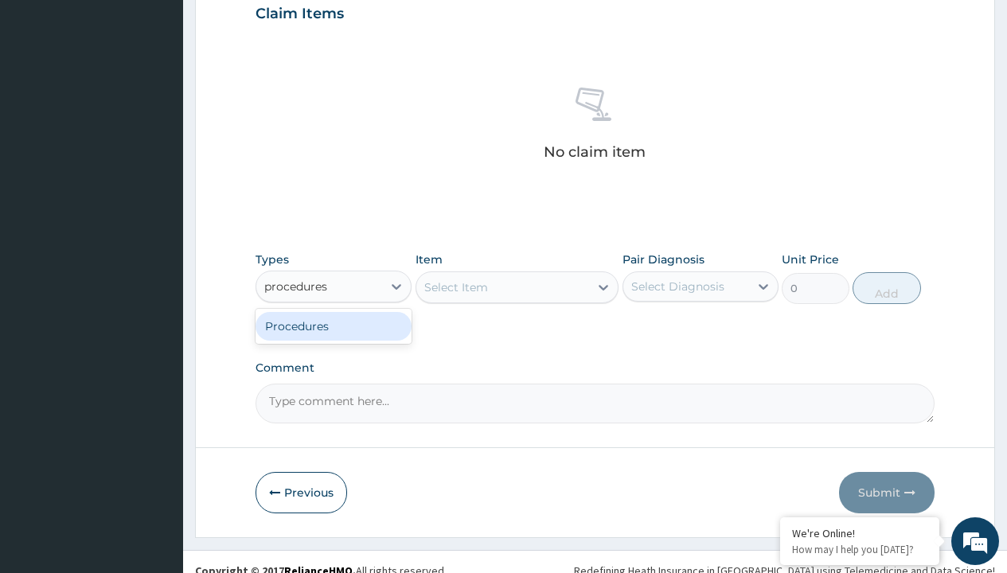
scroll to position [0, 0]
click at [333, 325] on div "Procedures" at bounding box center [333, 326] width 156 height 29
click at [455, 286] on div "Select Item" at bounding box center [456, 287] width 64 height 16
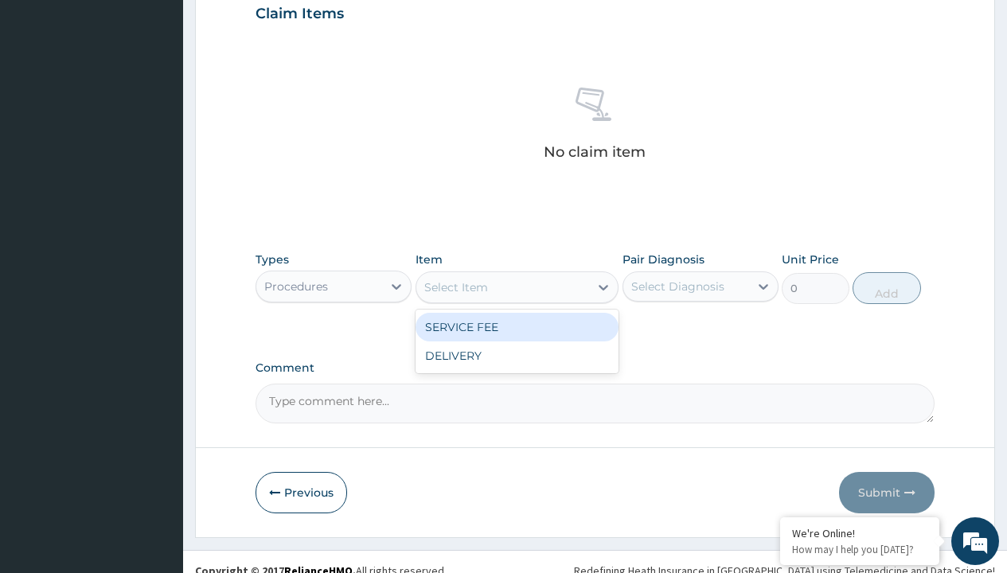
type input "service fee"
click at [516, 326] on div "SERVICE FEE" at bounding box center [517, 327] width 204 height 29
type input "100"
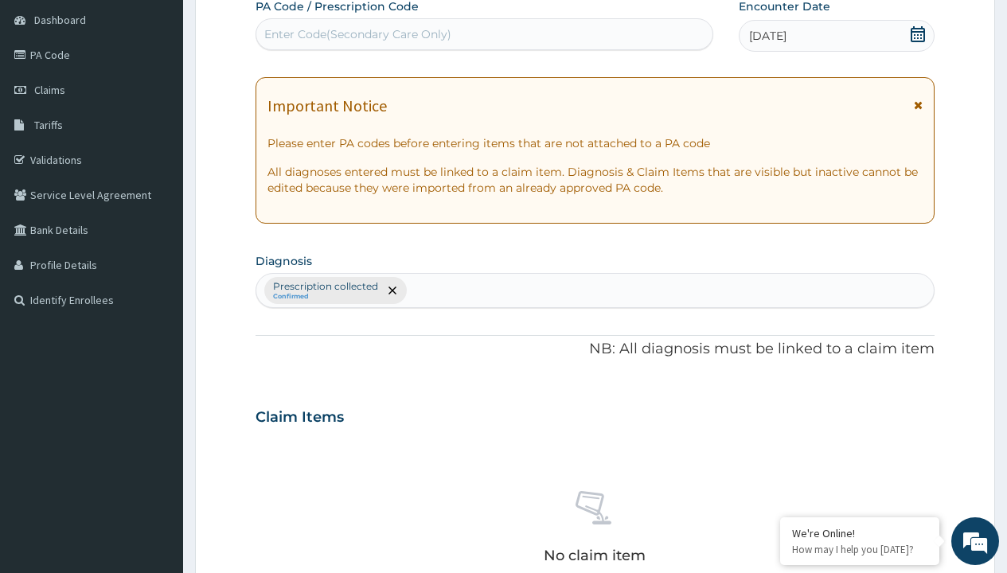
type input "prescription collected"
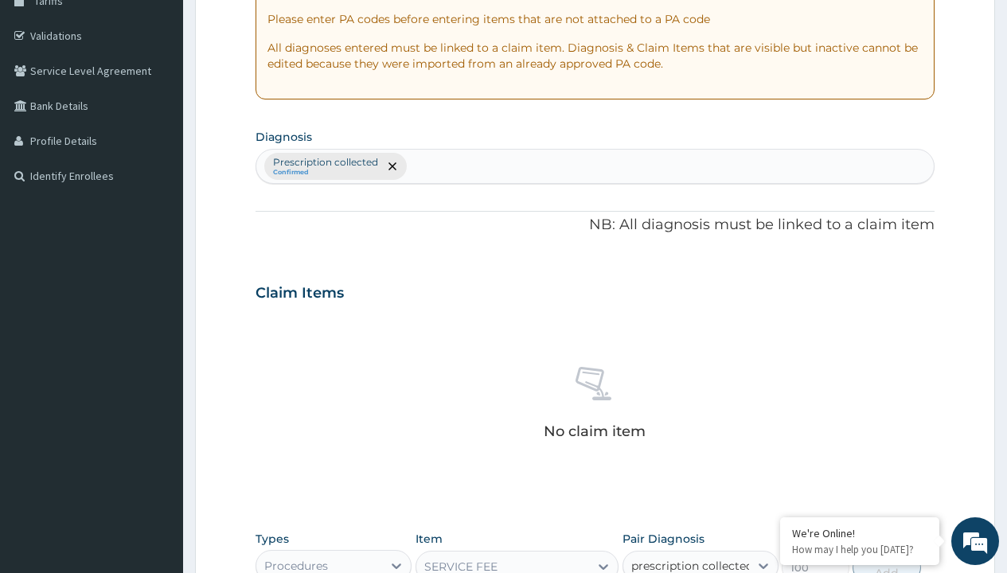
checkbox input "true"
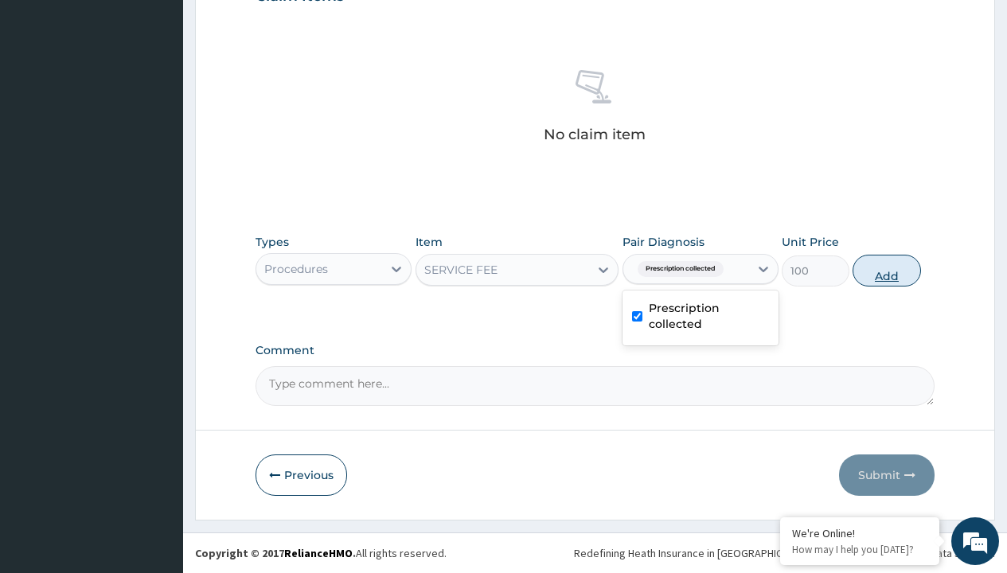
click at [886, 270] on button "Add" at bounding box center [886, 271] width 68 height 32
type input "0"
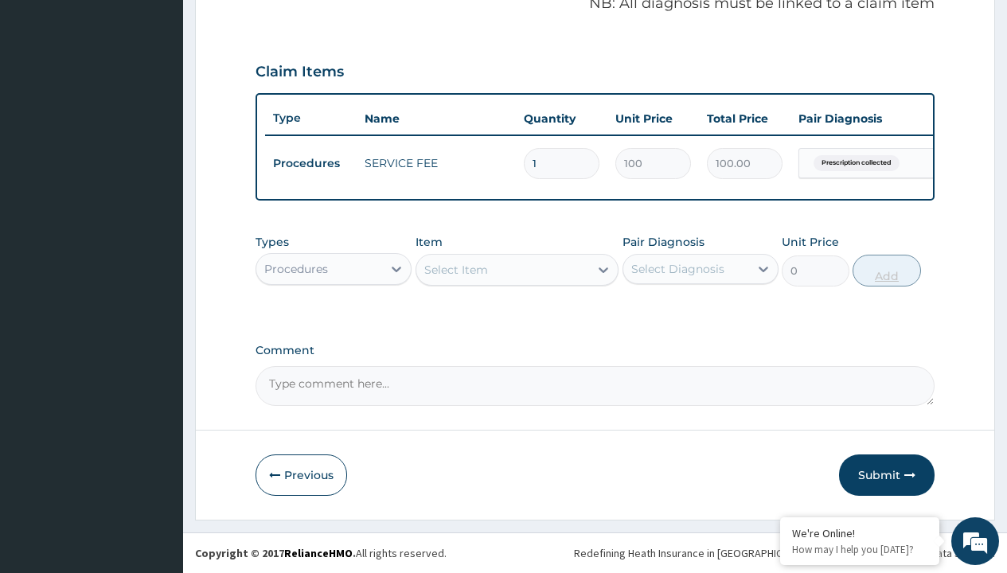
scroll to position [511, 0]
click at [296, 268] on div "Procedures" at bounding box center [296, 269] width 64 height 16
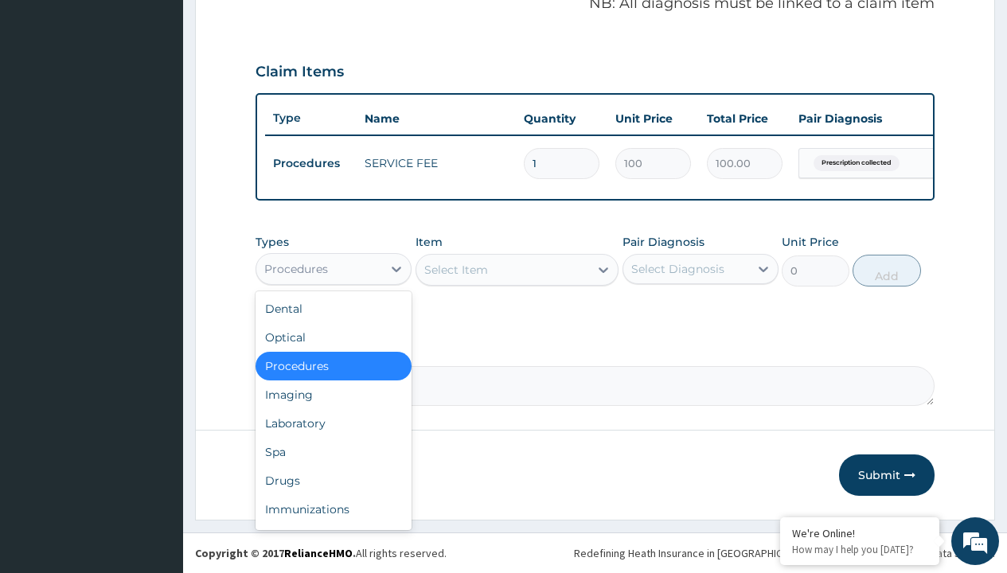
type input "drugs"
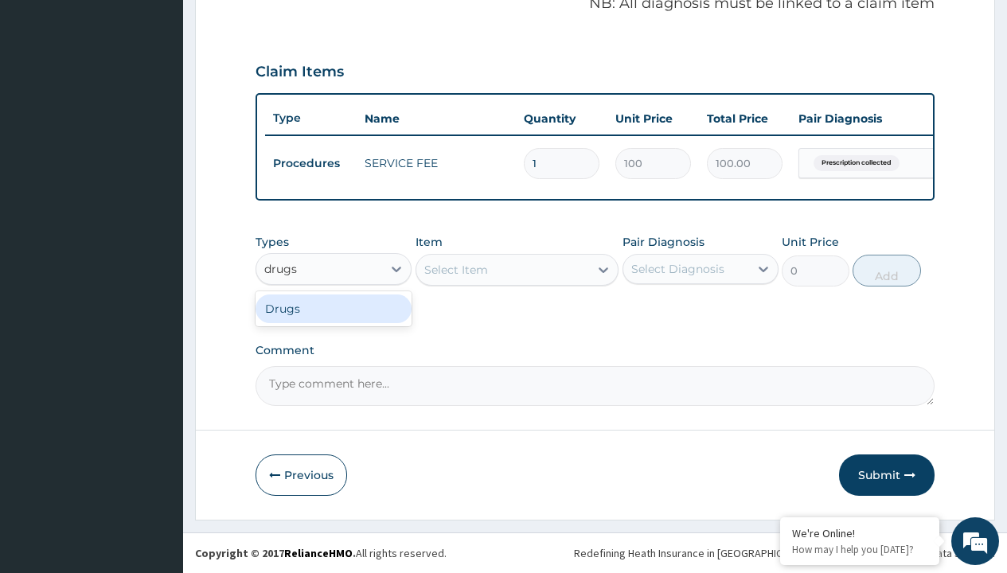
click at [333, 308] on div "Drugs" at bounding box center [333, 308] width 156 height 29
click at [455, 269] on div "Select Item" at bounding box center [517, 270] width 204 height 32
type input "rivaroxaban (xarelto) 15mg"
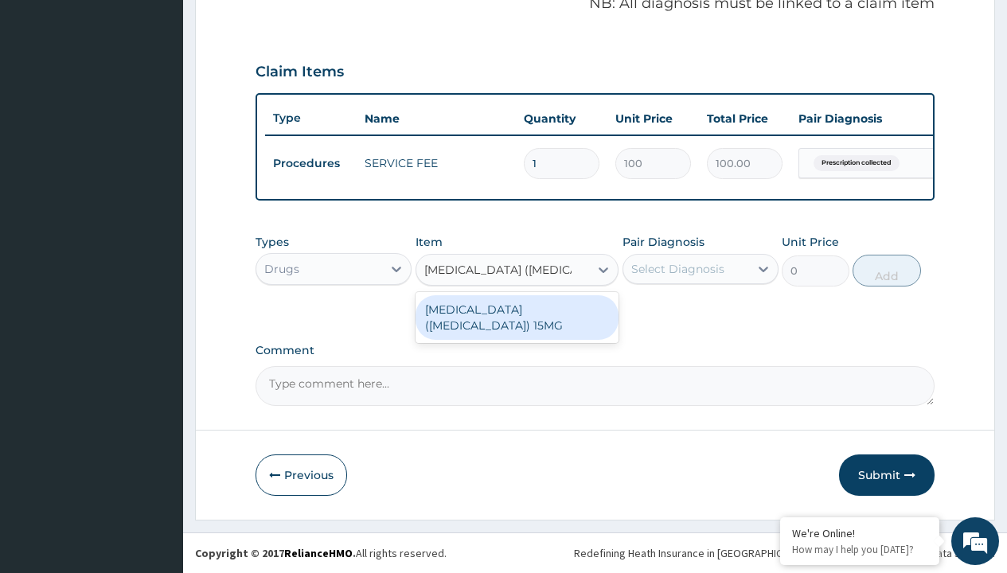
click at [516, 309] on div "RIVAROXABAN (XARELTO) 15MG" at bounding box center [517, 317] width 204 height 45
type input "2339.300048828125"
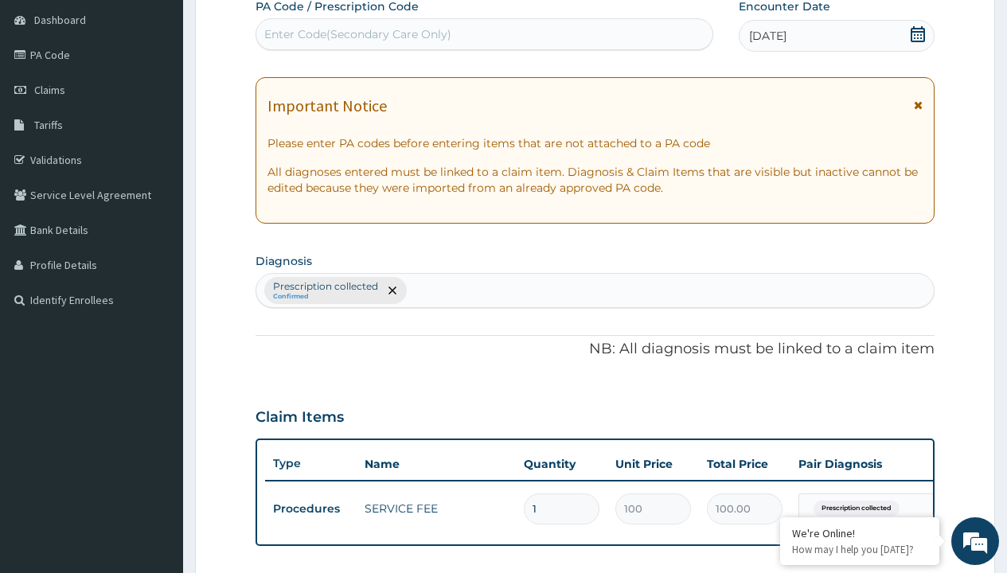
type input "prescription collected"
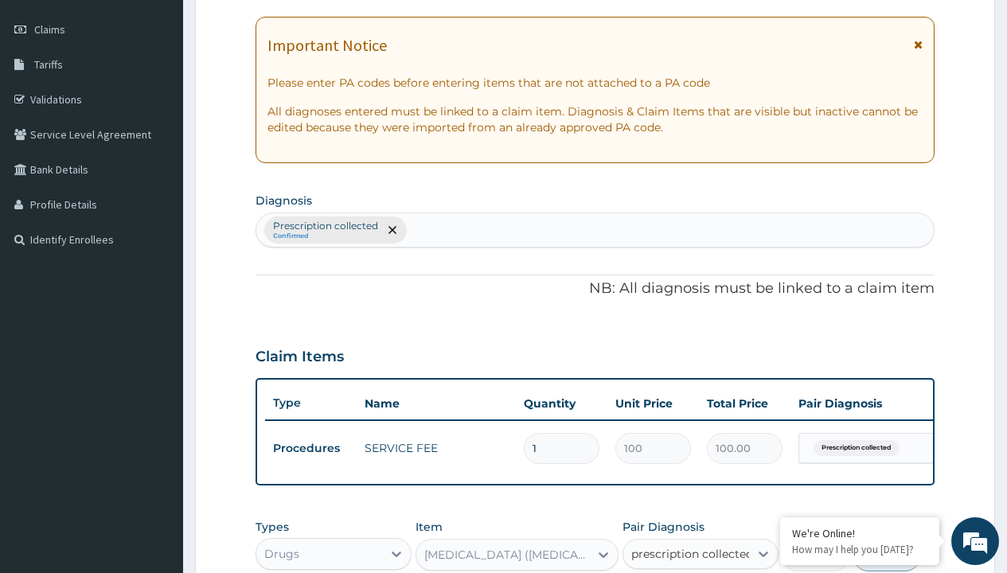
checkbox input "true"
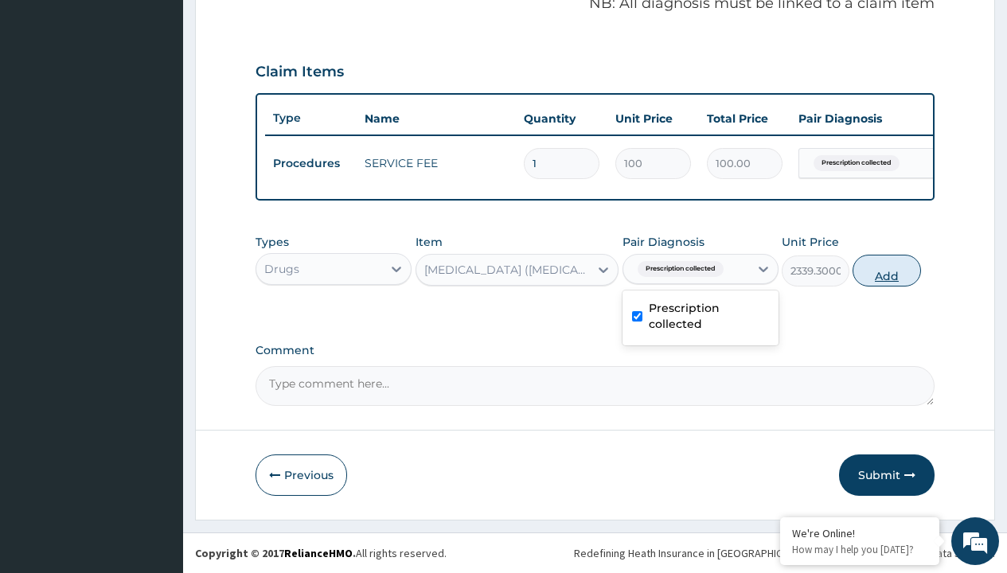
click at [886, 270] on button "Add" at bounding box center [886, 271] width 68 height 32
type input "0"
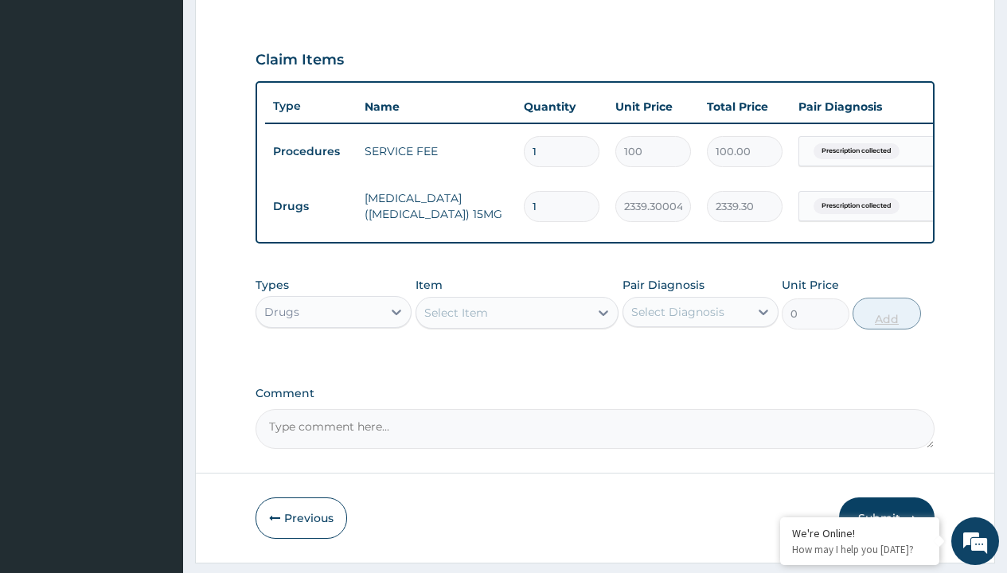
type input "14"
type input "32750.20"
type input "14"
click at [310, 206] on td "Drugs" at bounding box center [311, 206] width 92 height 29
type input "procedures"
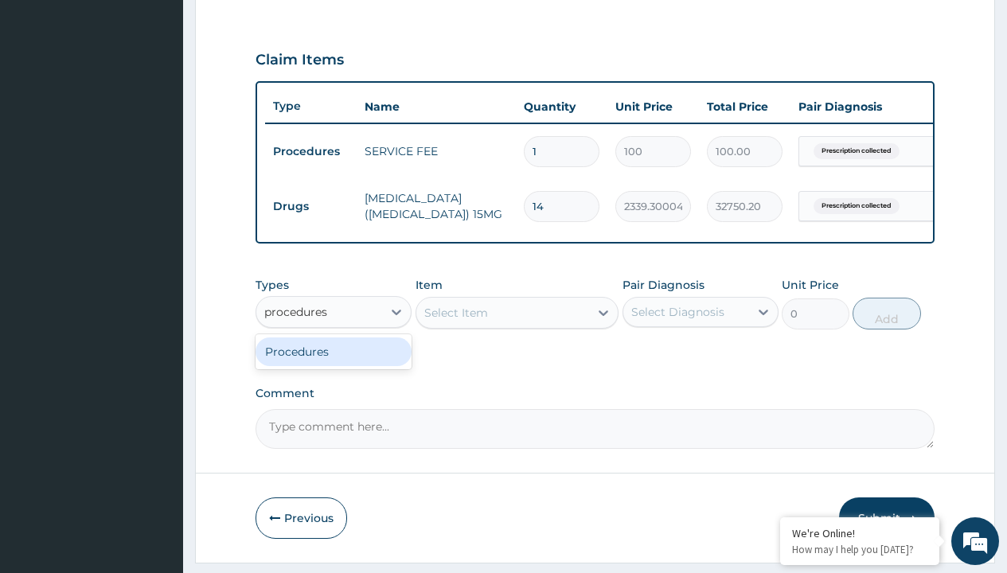
scroll to position [0, 0]
click at [333, 363] on div "Procedures" at bounding box center [333, 351] width 156 height 29
click at [455, 321] on div "Select Item" at bounding box center [456, 313] width 64 height 16
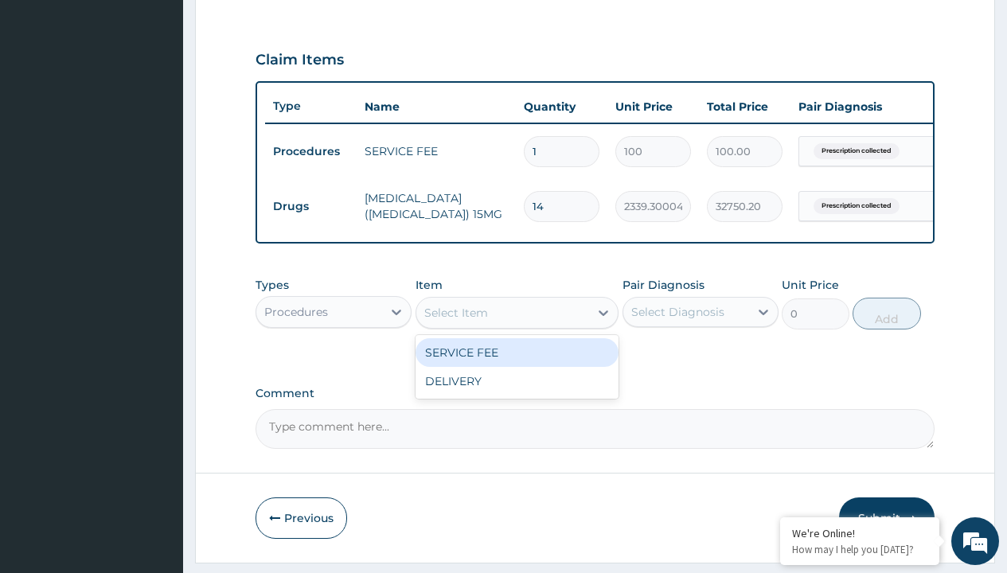
type input "delivery"
click at [516, 364] on div "DELIVERY" at bounding box center [517, 352] width 204 height 29
type input "2000"
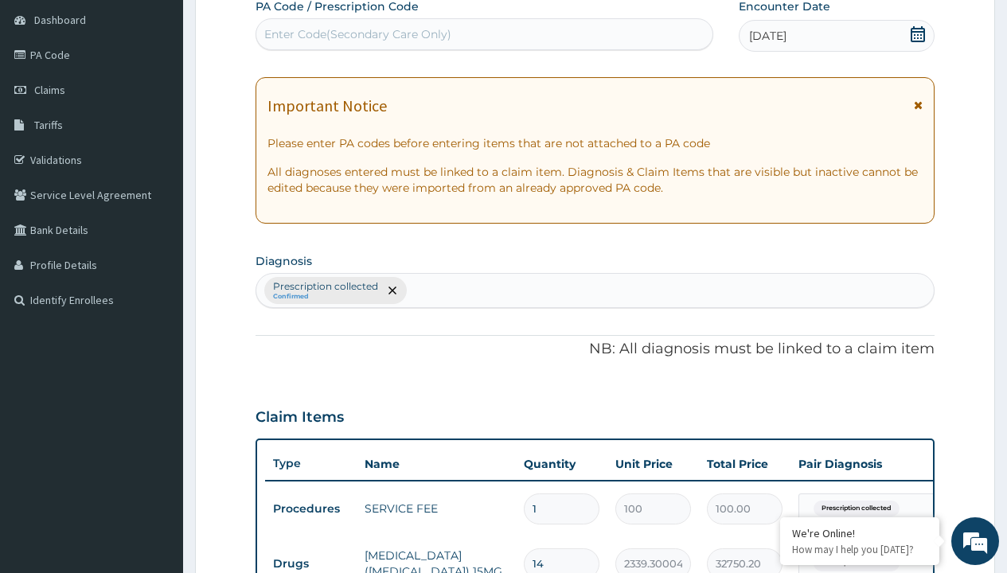
type input "prescription collected"
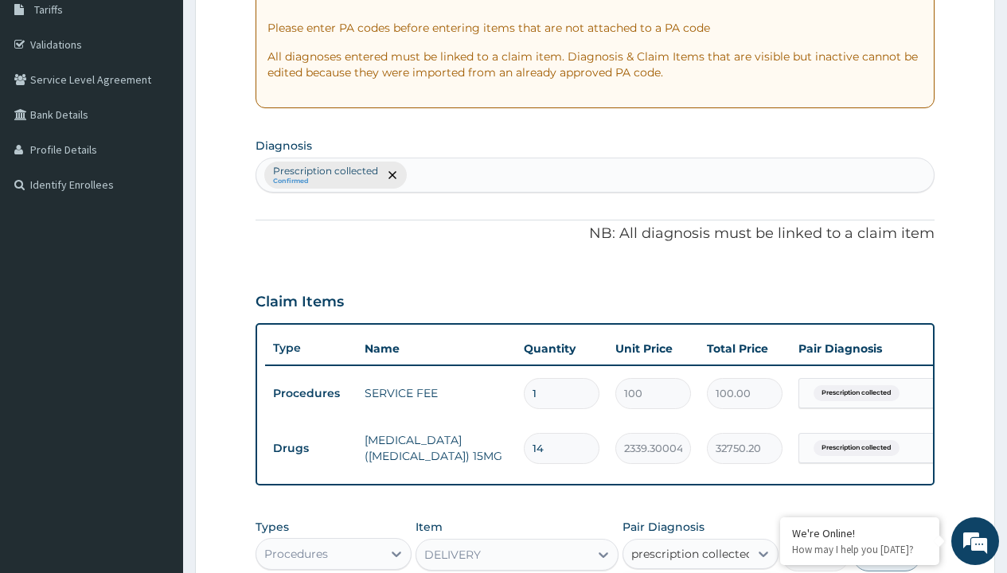
checkbox input "true"
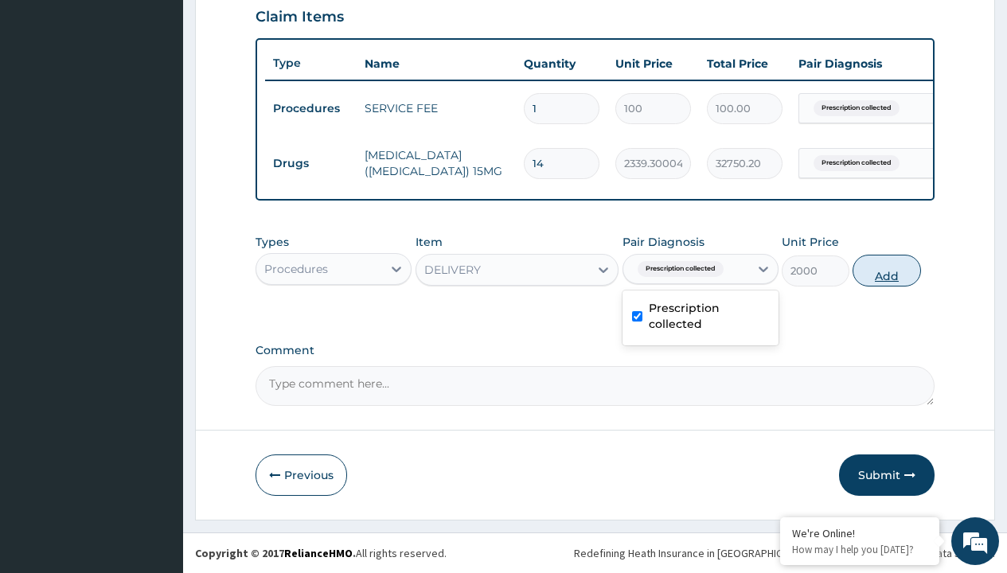
click at [886, 270] on button "Add" at bounding box center [886, 271] width 68 height 32
type input "0"
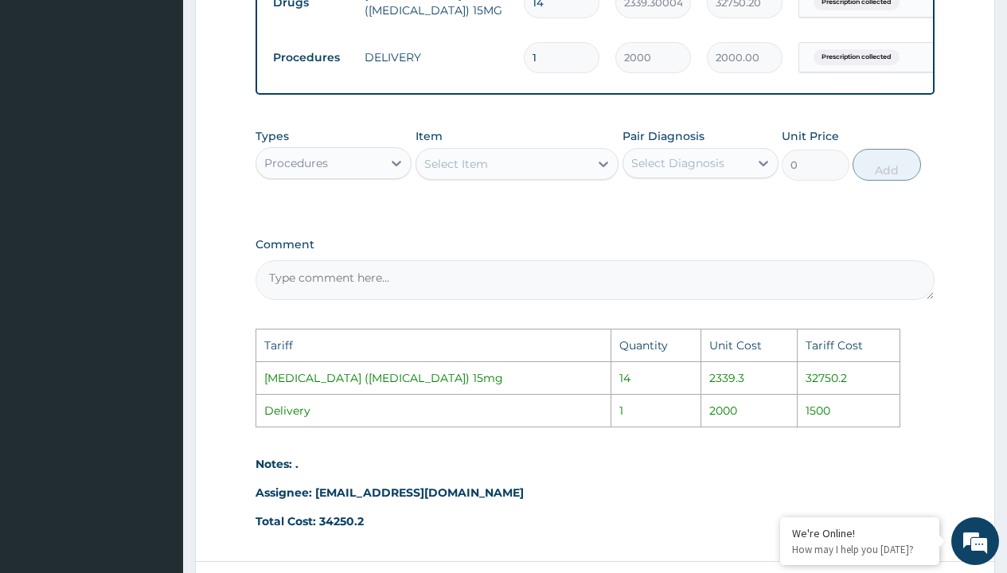
scroll to position [858, 0]
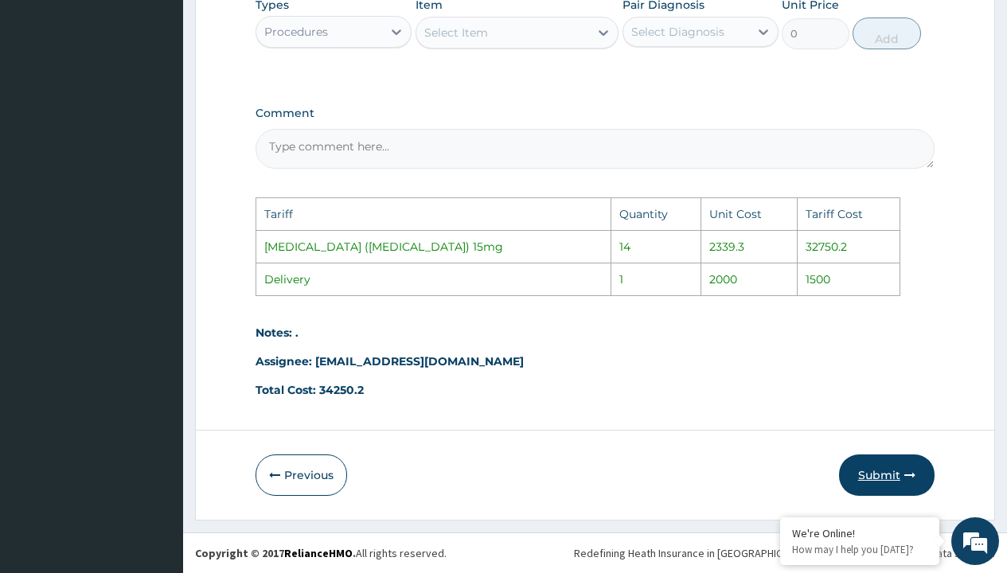
click at [863, 478] on button "Submit" at bounding box center [886, 474] width 95 height 41
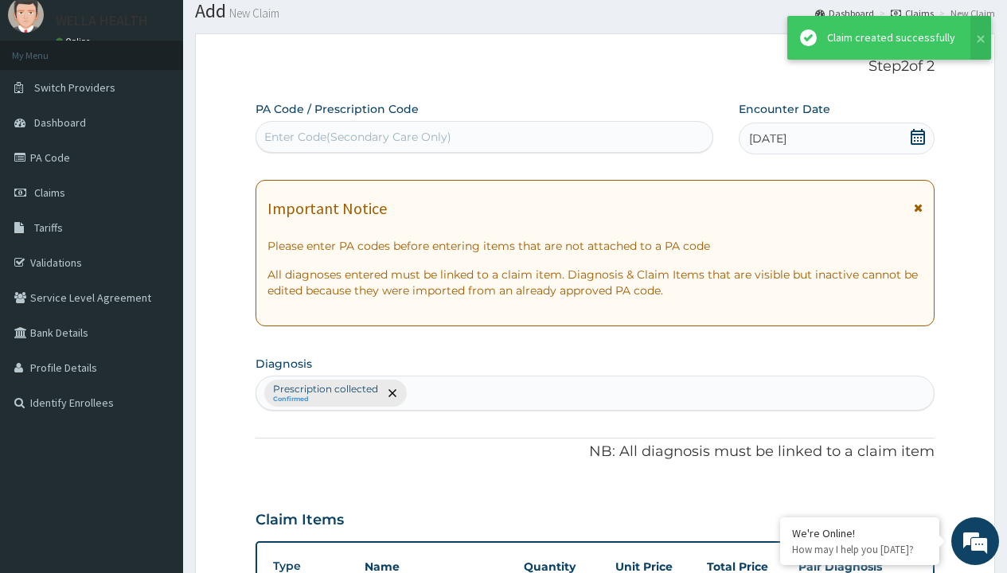
scroll to position [621, 0]
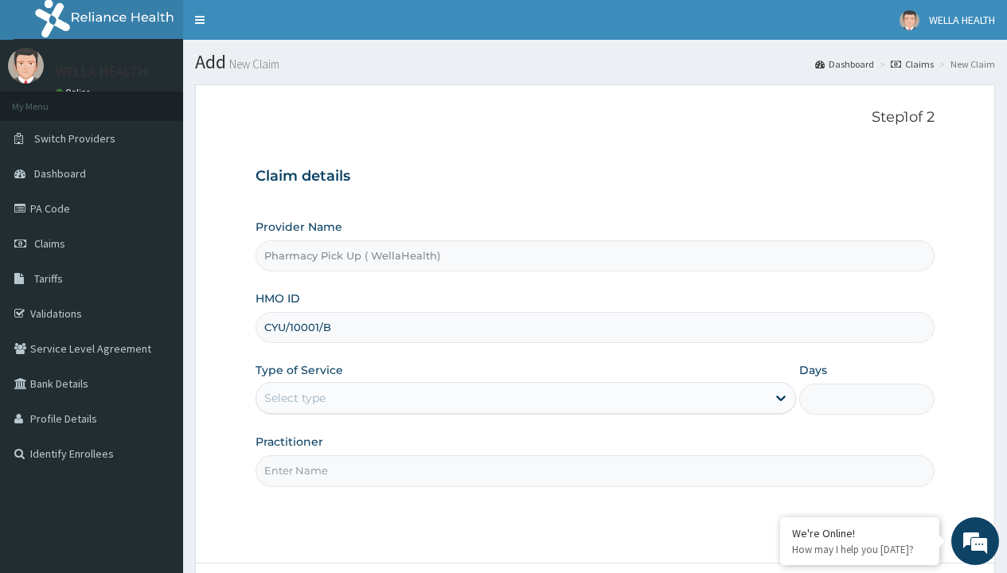
type input "CYU/10001/B"
type input "WellaHealth"
click at [294, 398] on div "Select type" at bounding box center [294, 398] width 61 height 16
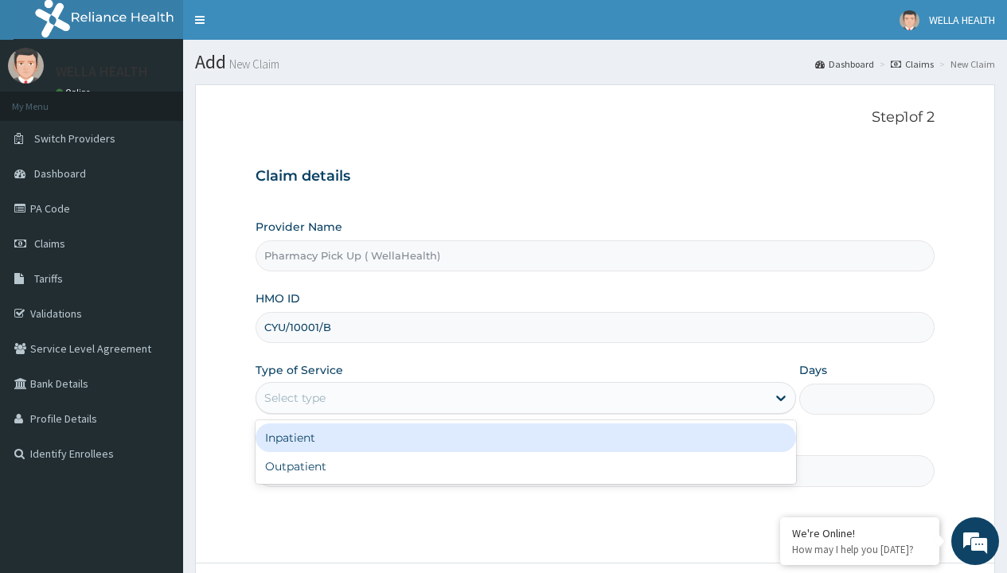
click at [525, 466] on div "Outpatient" at bounding box center [525, 466] width 540 height 29
type input "1"
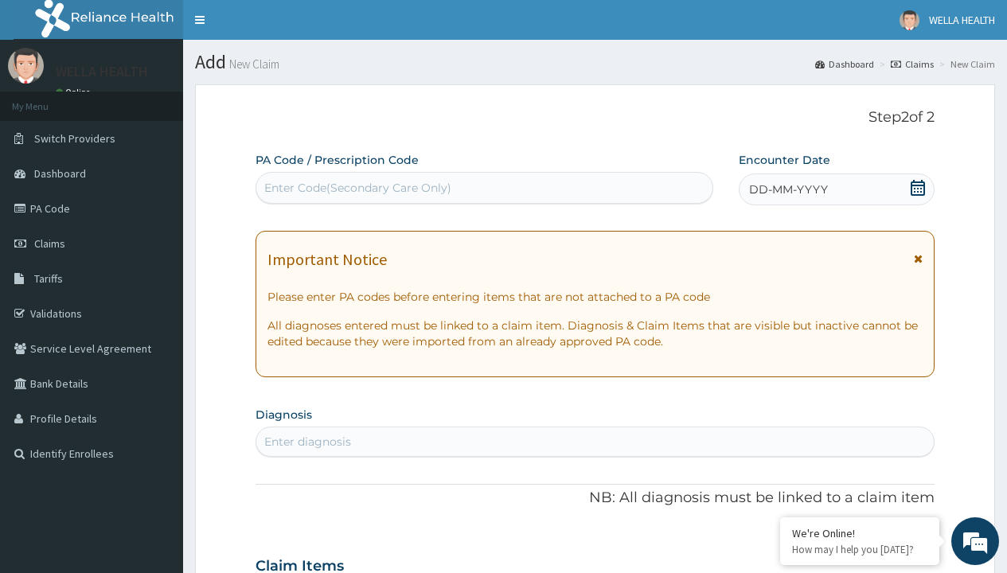
scroll to position [133, 0]
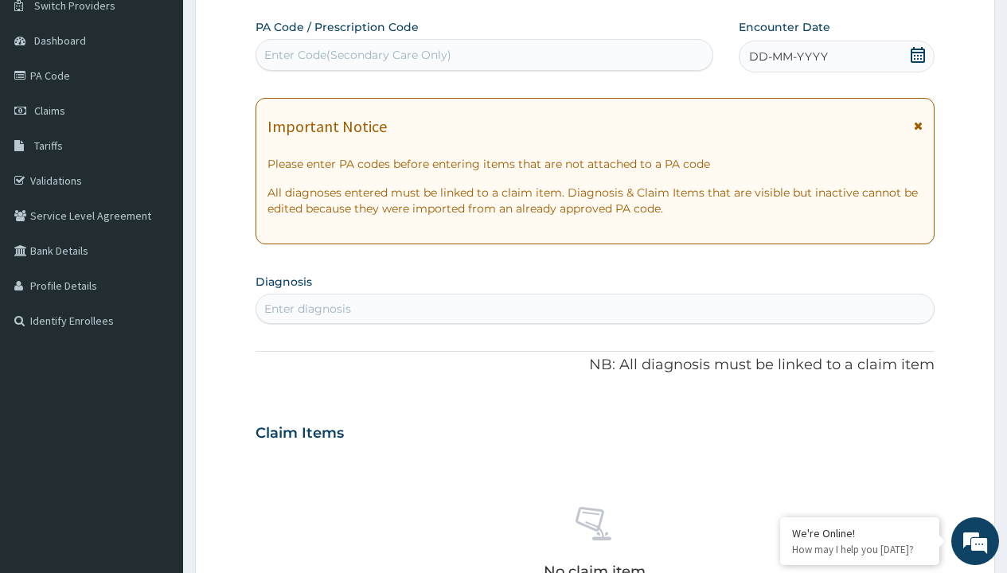
click at [787, 56] on span "DD-MM-YYYY" at bounding box center [788, 57] width 79 height 16
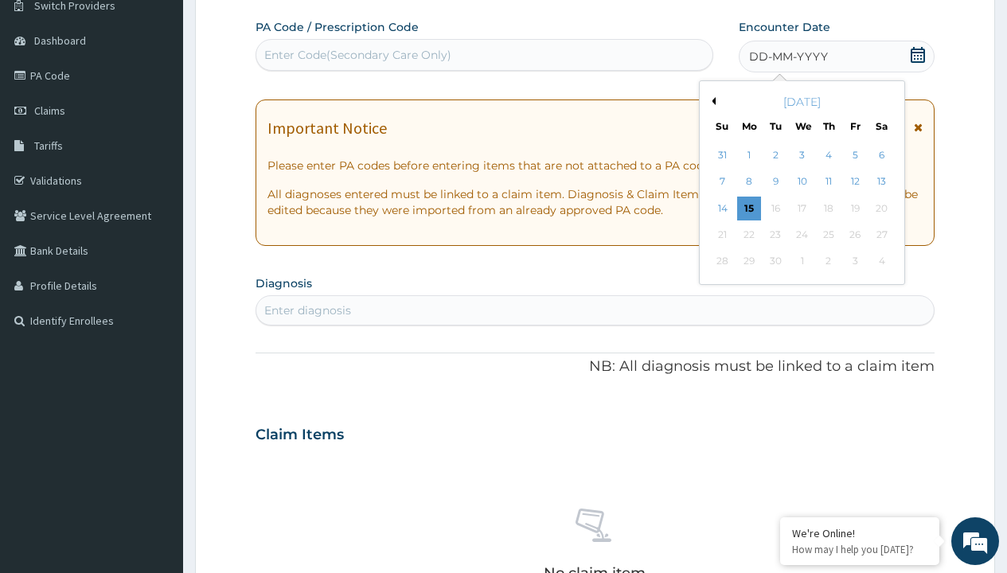
click at [711, 101] on button "Previous Month" at bounding box center [711, 101] width 8 height 8
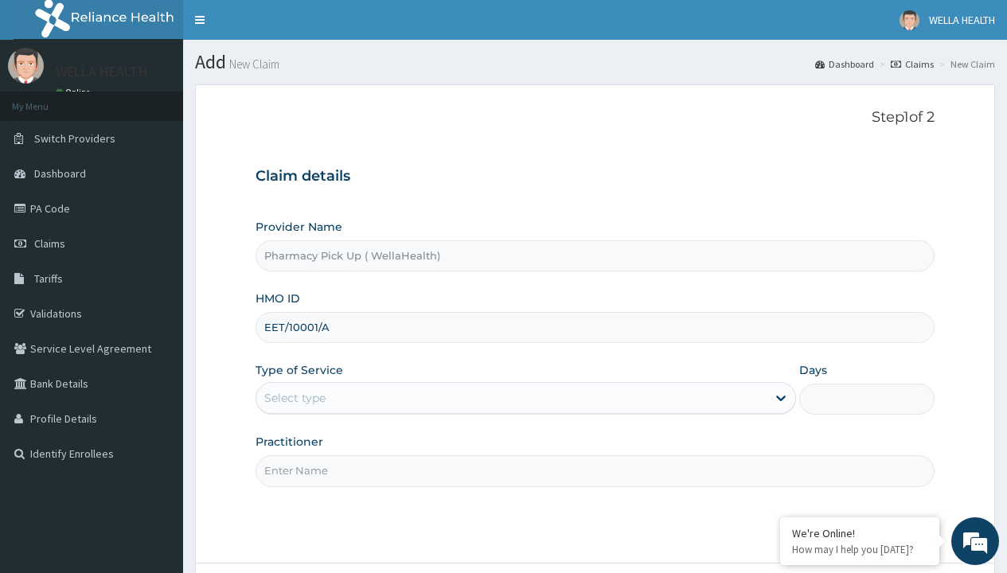
type input "EET/10001/A"
type input "WellaHealth"
click at [294, 398] on div "Select type" at bounding box center [294, 398] width 61 height 16
type input "ENP/10857/A"
type input "WellaHealth"
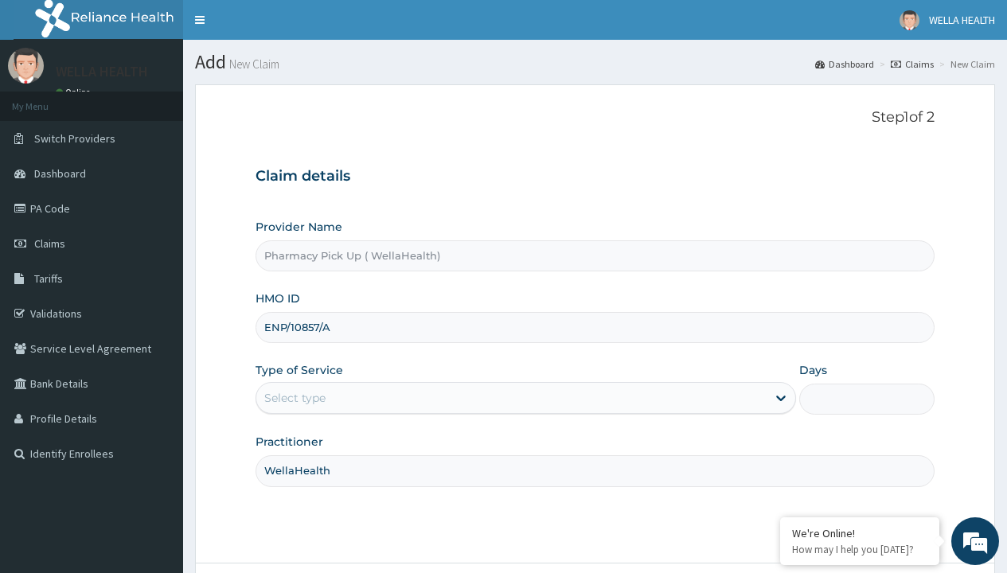
click at [294, 398] on div "Select type" at bounding box center [294, 398] width 61 height 16
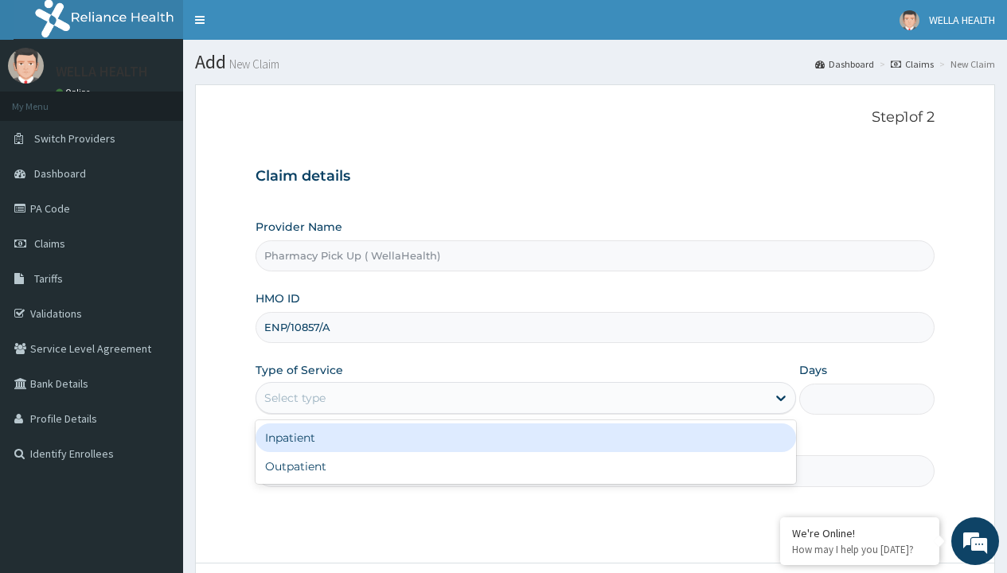
click at [525, 466] on div "Outpatient" at bounding box center [525, 466] width 540 height 29
type input "1"
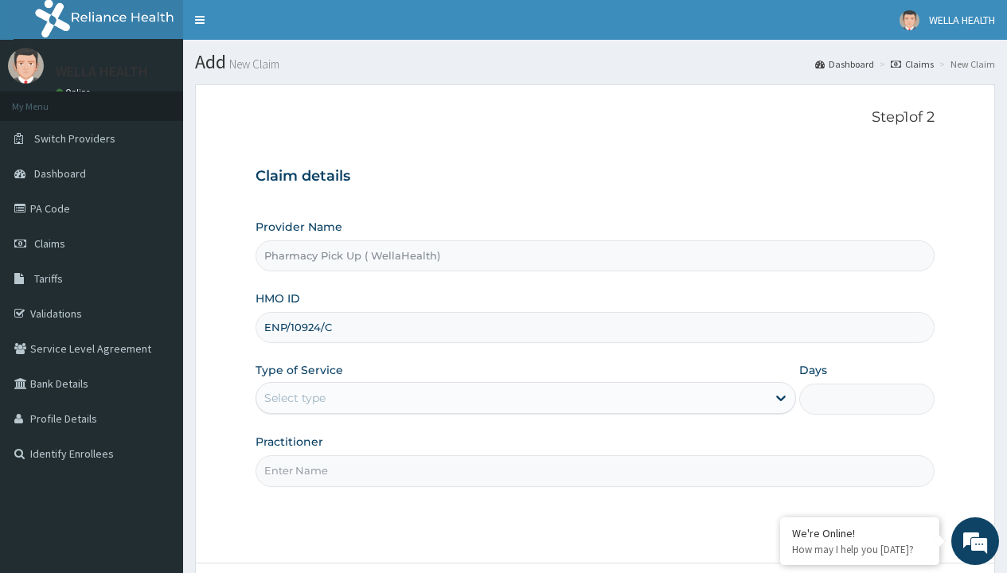
type input "ENP/10924/C"
type input "WellaHealth"
click at [294, 398] on div "Select type" at bounding box center [294, 398] width 61 height 16
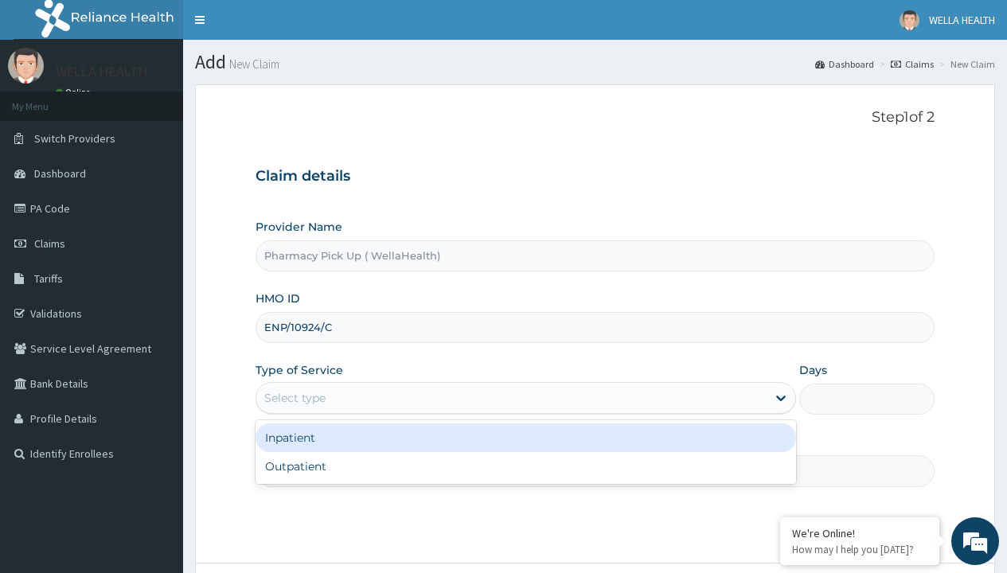
click at [525, 466] on div "Outpatient" at bounding box center [525, 466] width 540 height 29
type input "1"
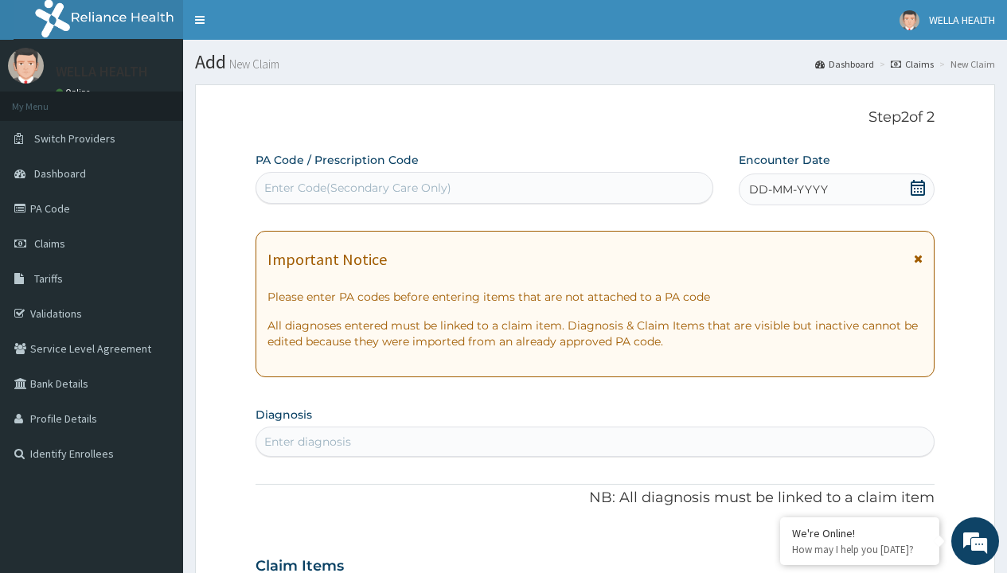
scroll to position [133, 0]
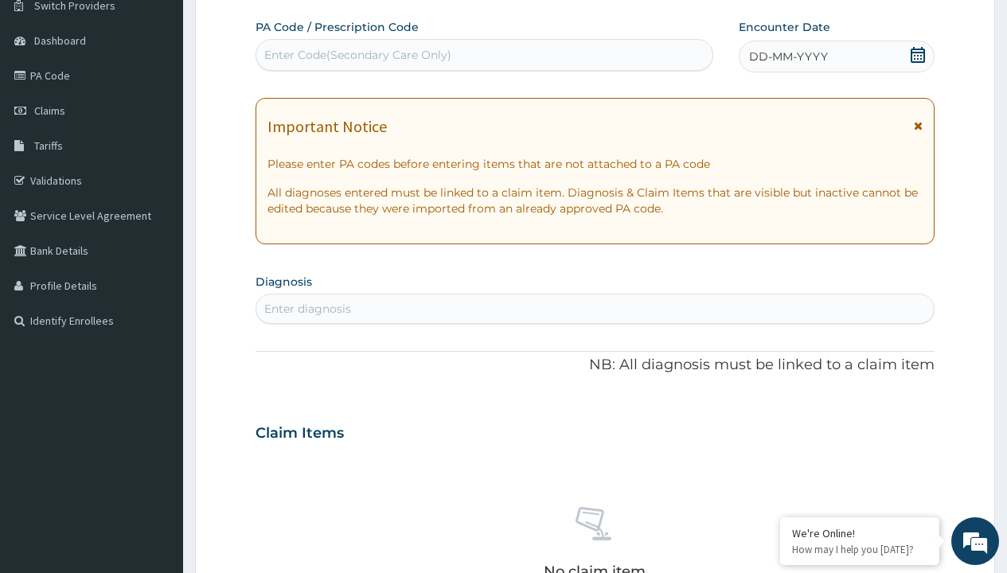
click at [787, 56] on span "DD-MM-YYYY" at bounding box center [788, 57] width 79 height 16
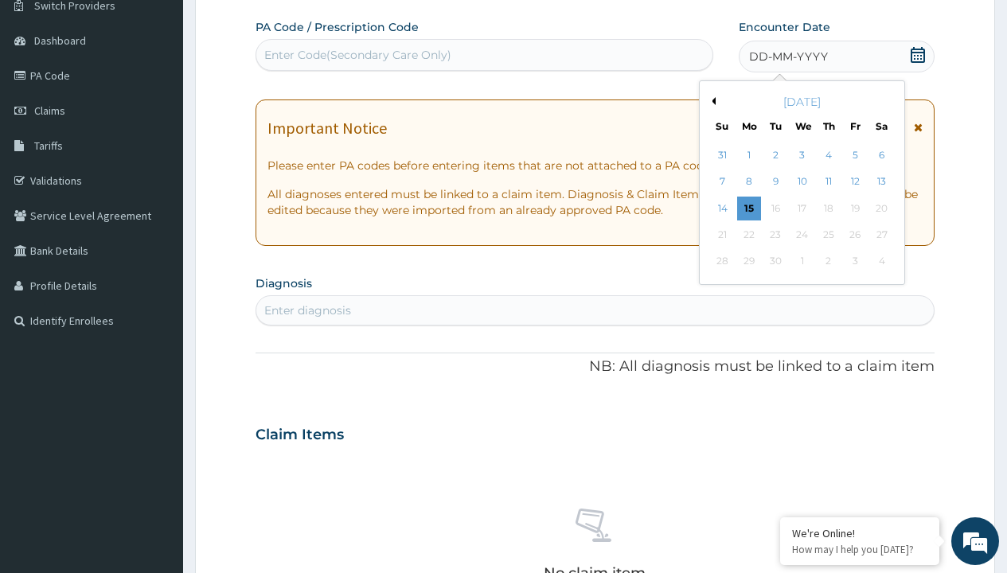
scroll to position [0, 0]
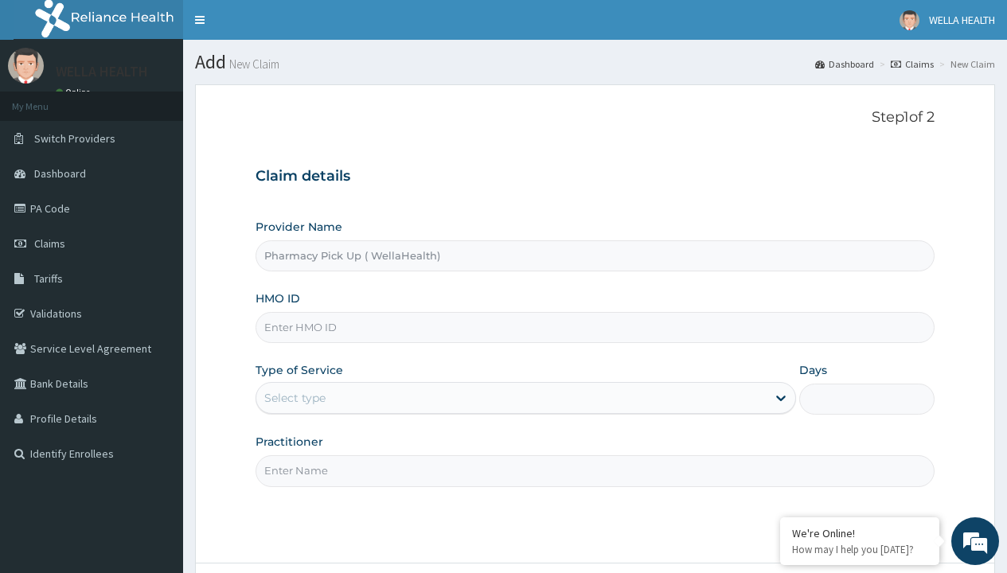
type input "Pharmacy Pick Up ( WellaHealth)"
type input "GBI/10282/A"
type input "WellaHealth"
click at [294, 398] on div "Select type" at bounding box center [294, 398] width 61 height 16
type input "GBI/10343/A"
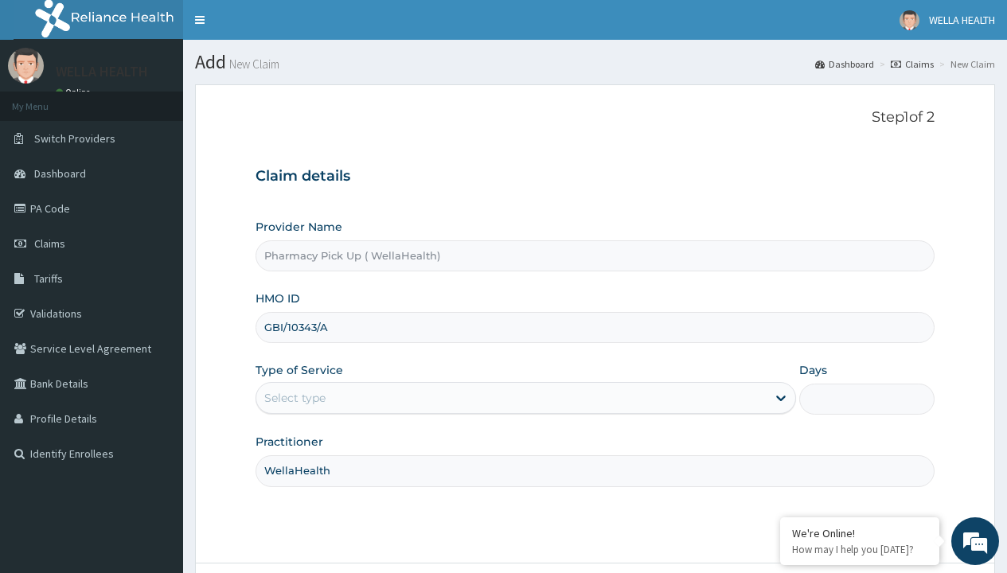
type input "WellaHealth"
click at [294, 398] on div "Select type" at bounding box center [294, 398] width 61 height 16
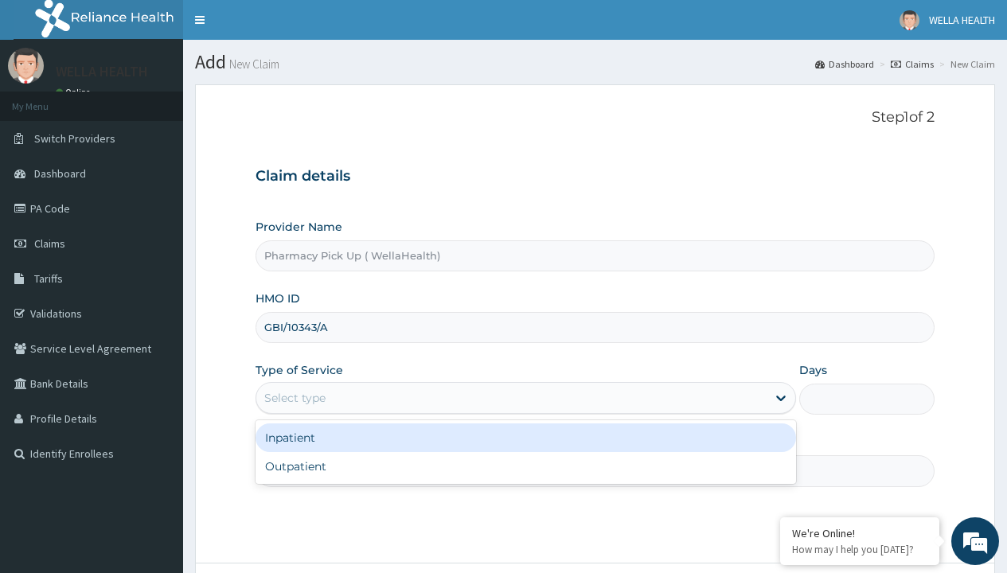
click at [525, 466] on div "Outpatient" at bounding box center [525, 466] width 540 height 29
type input "1"
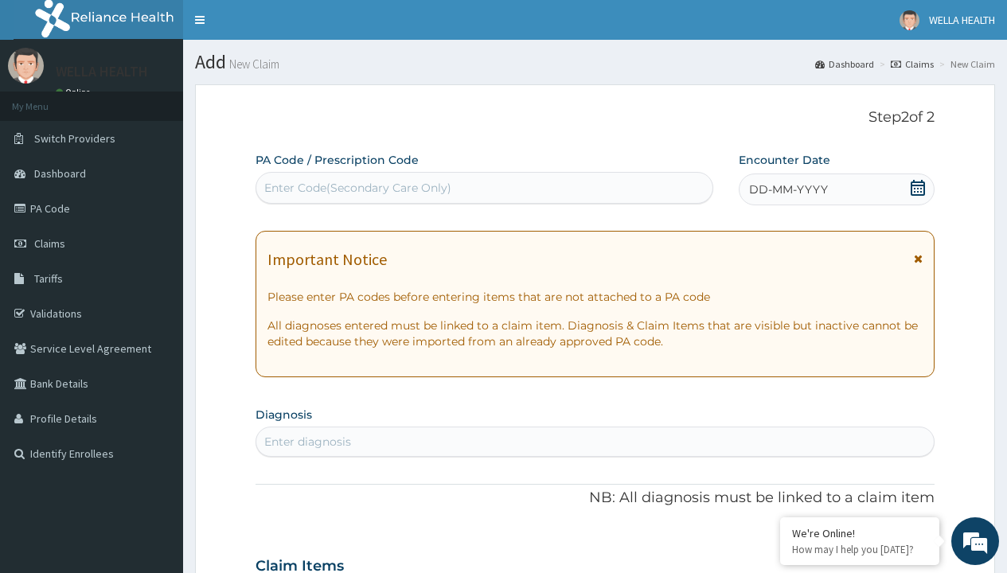
scroll to position [133, 0]
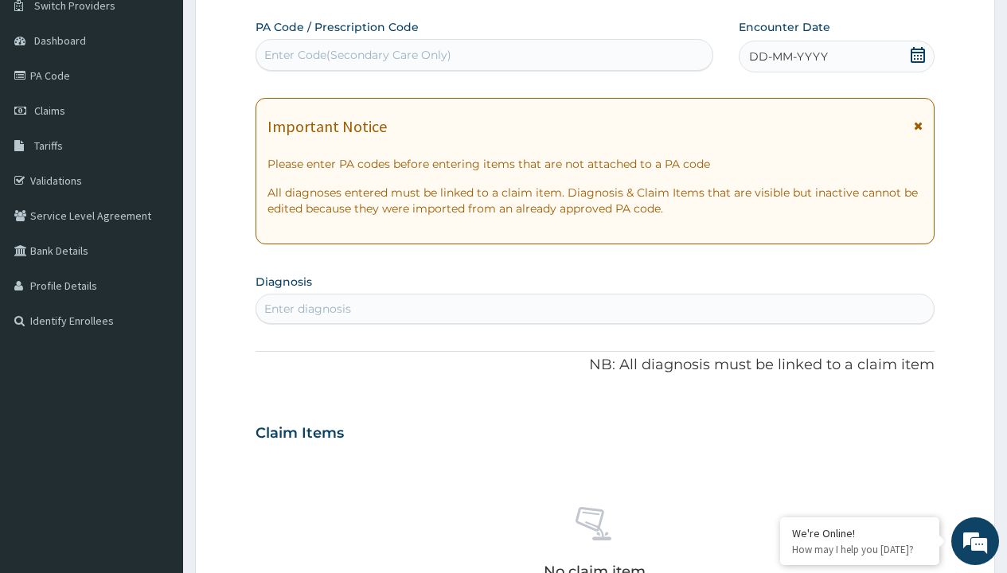
click at [787, 56] on span "DD-MM-YYYY" at bounding box center [788, 57] width 79 height 16
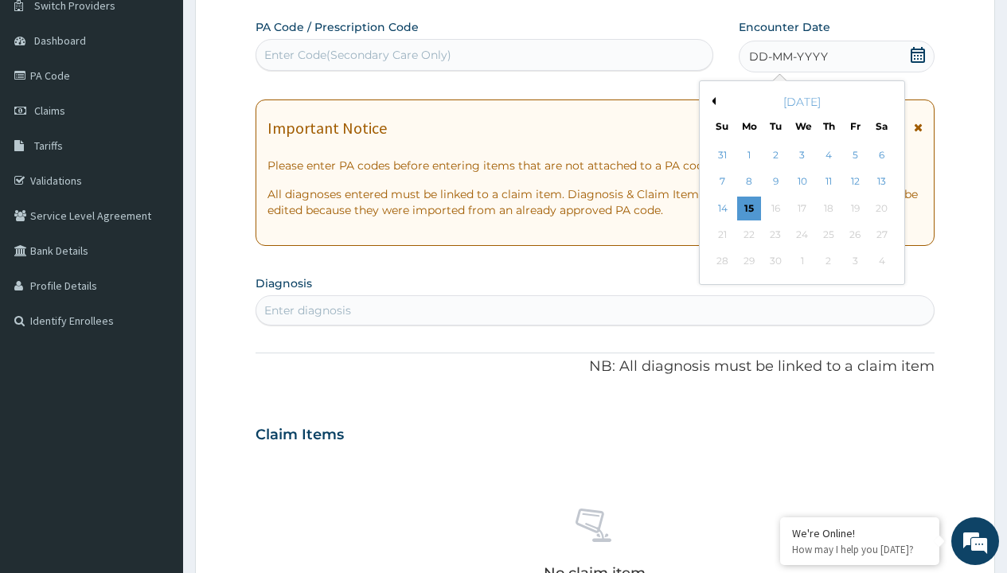
scroll to position [0, 0]
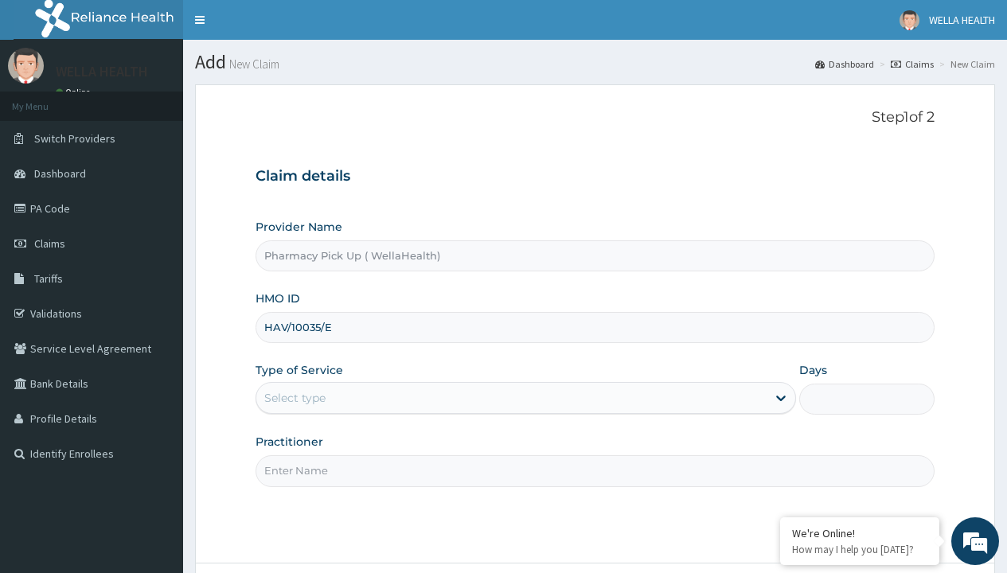
type input "HAV/10035/E"
type input "WellaHealth"
click at [294, 398] on div "Select type" at bounding box center [294, 398] width 61 height 16
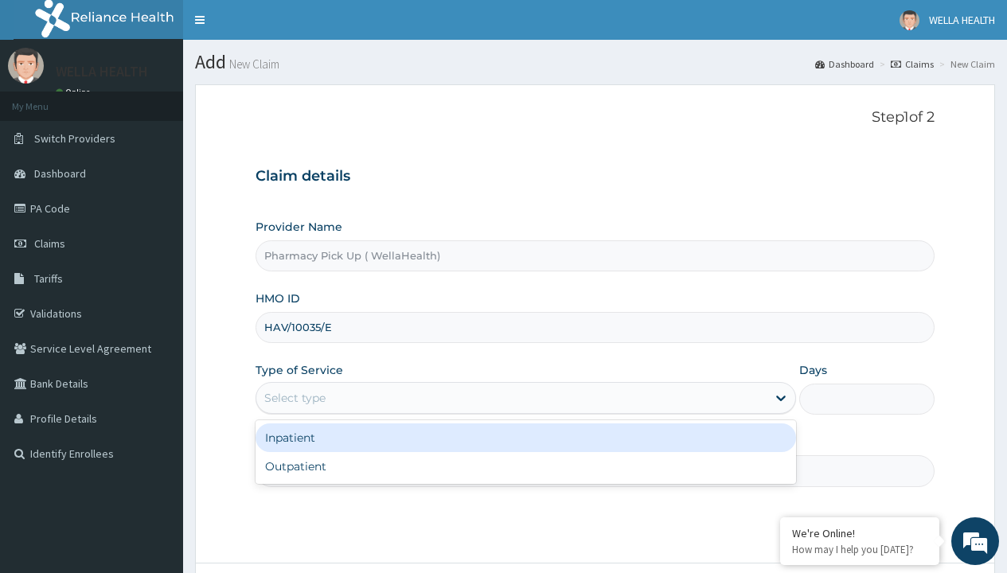
click at [525, 466] on div "Outpatient" at bounding box center [525, 466] width 540 height 29
type input "1"
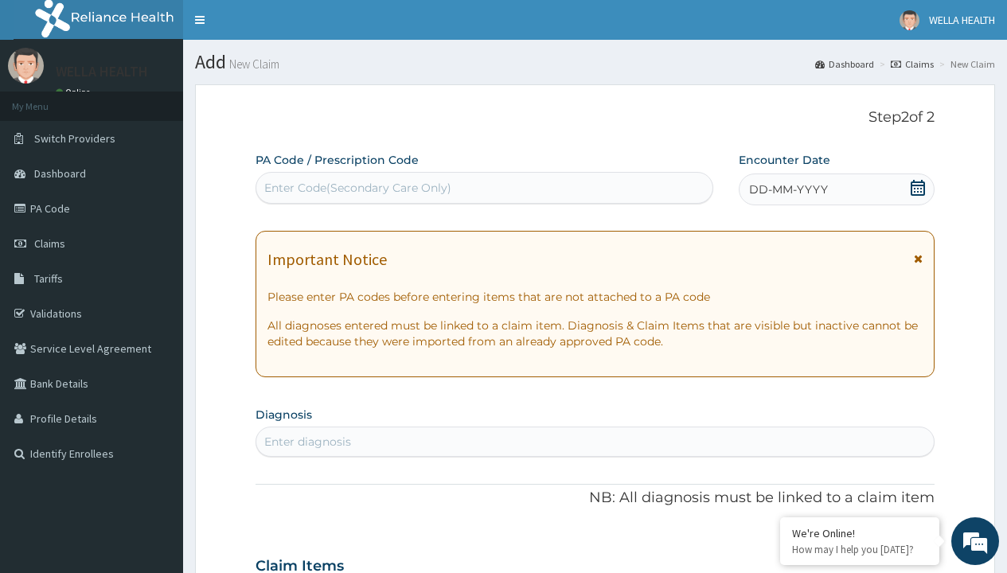
scroll to position [133, 0]
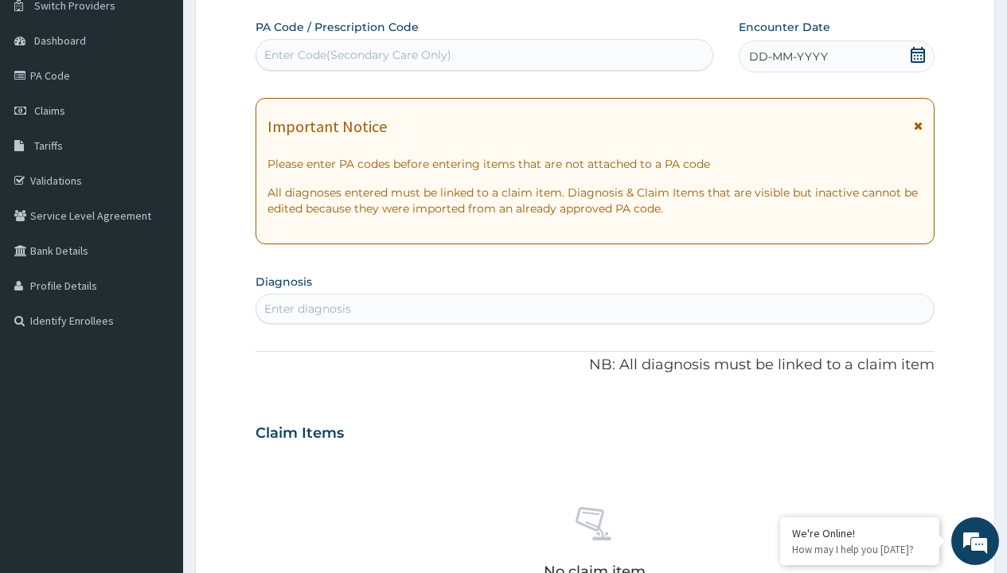
click at [787, 56] on span "DD-MM-YYYY" at bounding box center [788, 57] width 79 height 16
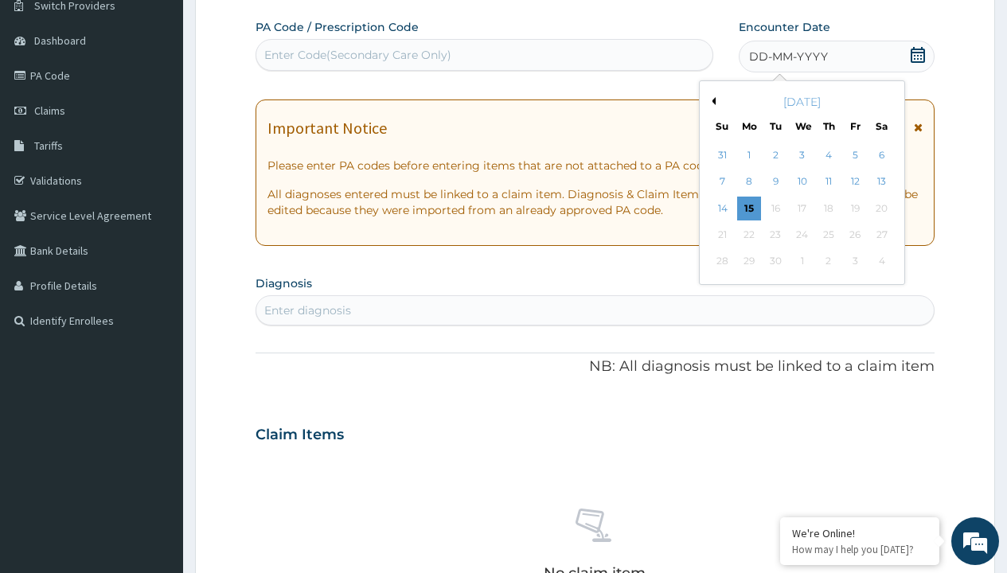
click at [711, 101] on button "Previous Month" at bounding box center [711, 101] width 8 height 8
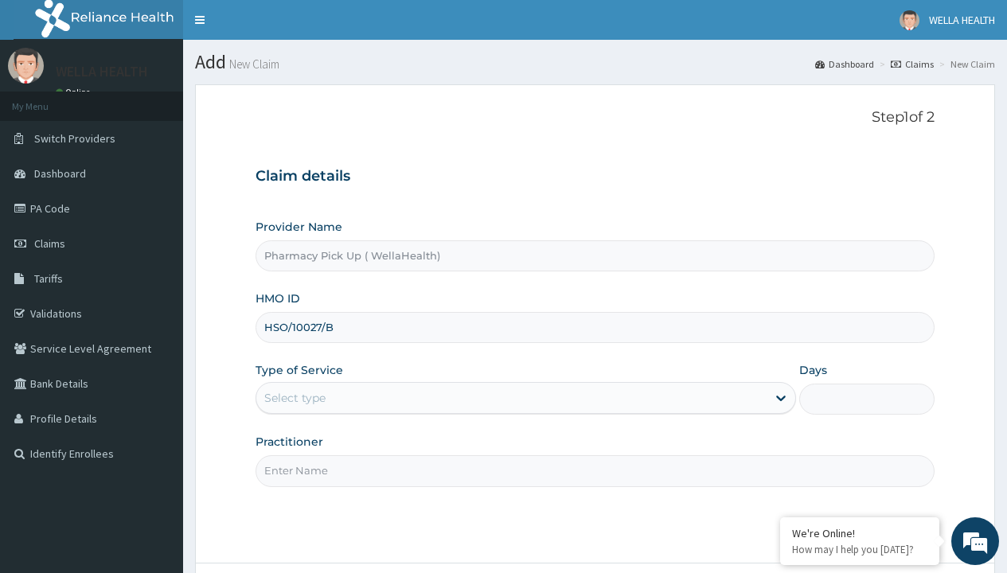
type input "HSO/10027/B"
type input "WellaHealth"
click at [294, 398] on div "Select type" at bounding box center [294, 398] width 61 height 16
type input "IHL/10005/A"
type input "WellaHealth"
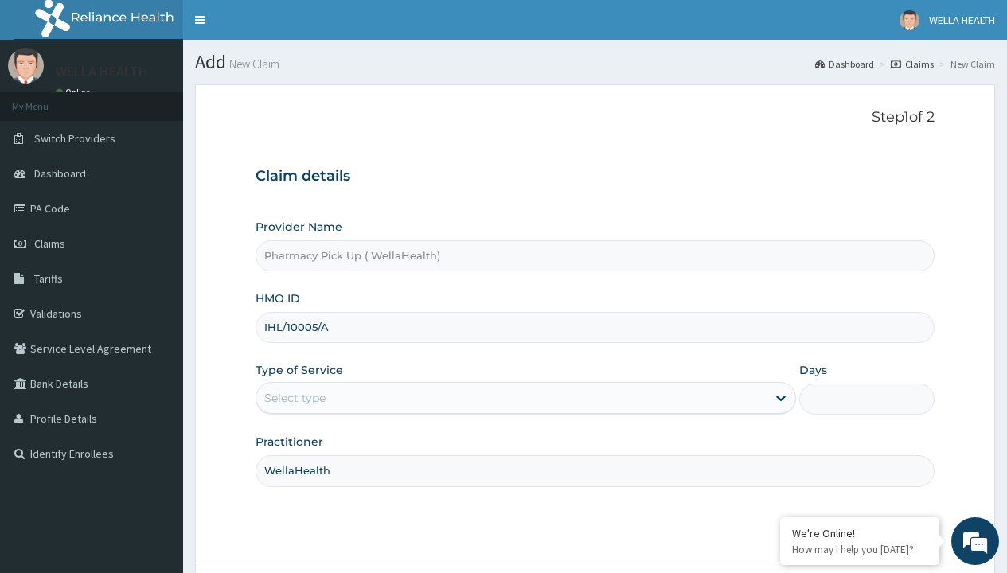
click at [294, 398] on div "Select type" at bounding box center [294, 398] width 61 height 16
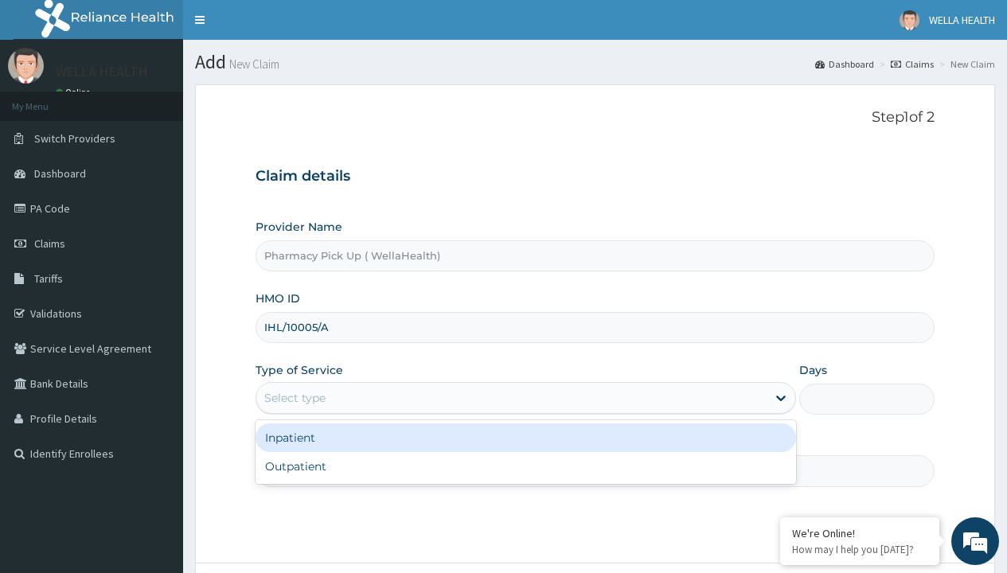
click at [525, 466] on div "Outpatient" at bounding box center [525, 466] width 540 height 29
type input "1"
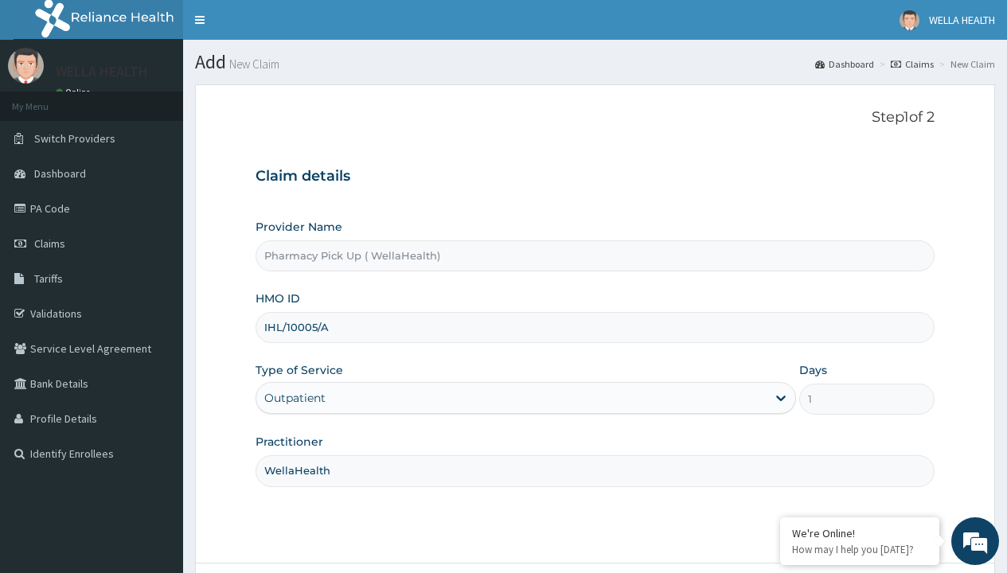
type input "KSB/10310/B"
type input "WellaHealth"
click at [294, 398] on div "Select type" at bounding box center [294, 398] width 61 height 16
type input "LBP/10113/A"
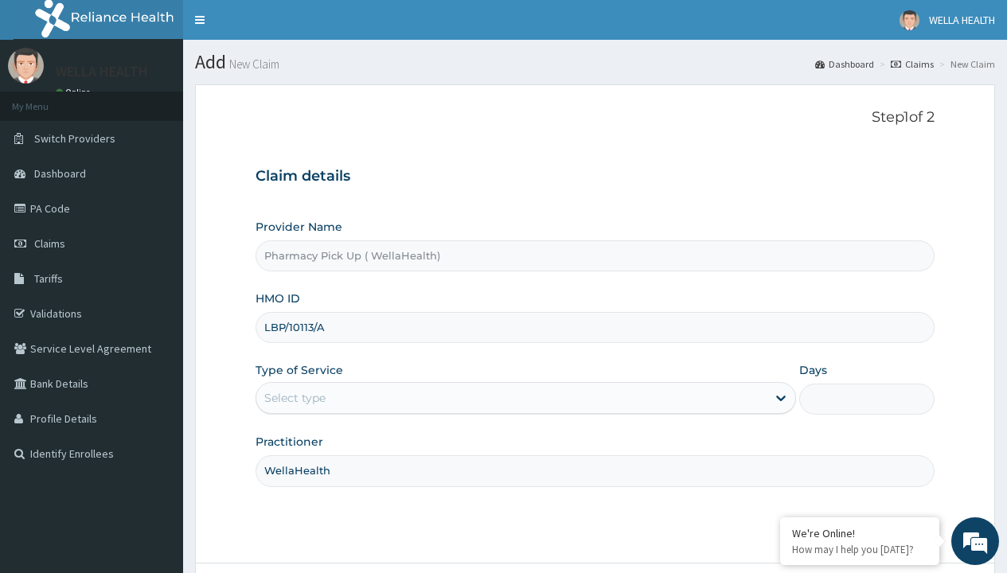
type input "WellaHealth"
click at [294, 398] on div "Select type" at bounding box center [294, 398] width 61 height 16
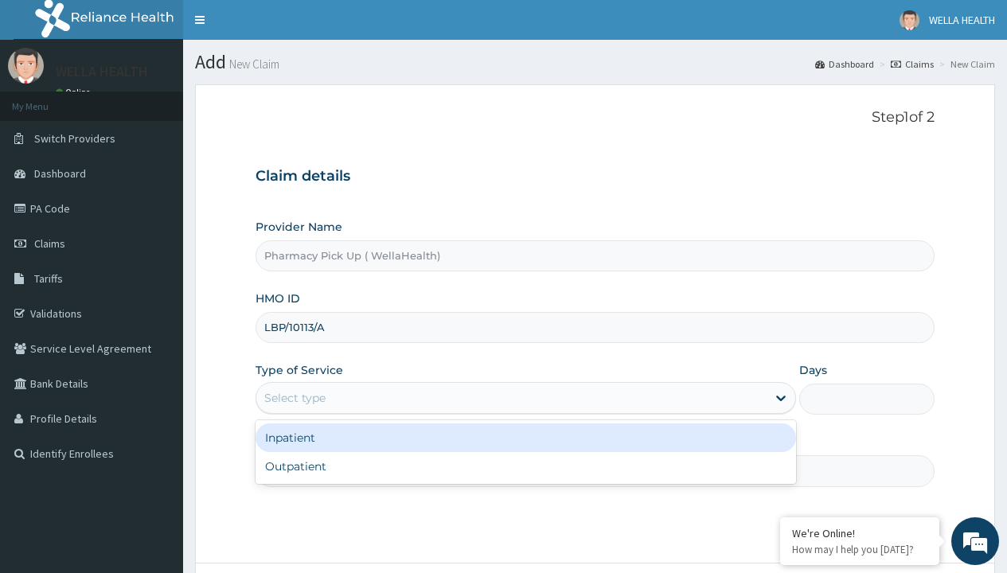
click at [525, 466] on div "Outpatient" at bounding box center [525, 466] width 540 height 29
type input "1"
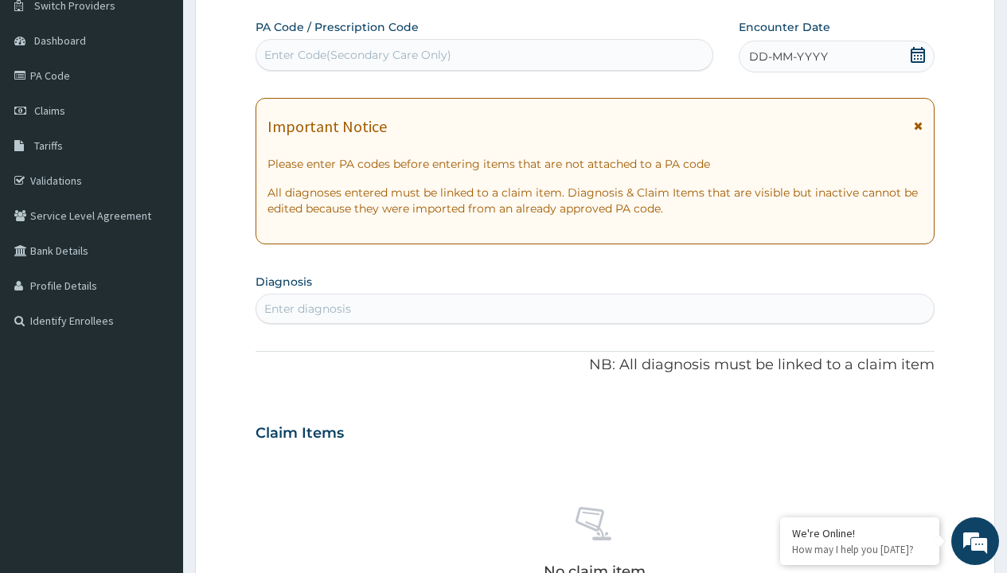
click at [787, 56] on span "DD-MM-YYYY" at bounding box center [788, 57] width 79 height 16
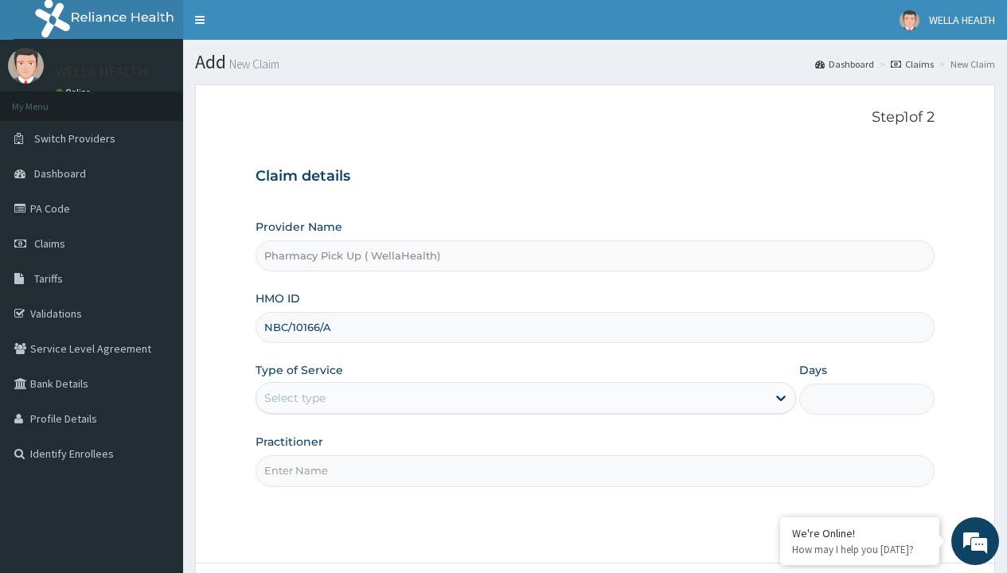
type input "NBC/10166/A"
type input "WellaHealth"
click at [294, 398] on div "Select type" at bounding box center [294, 398] width 61 height 16
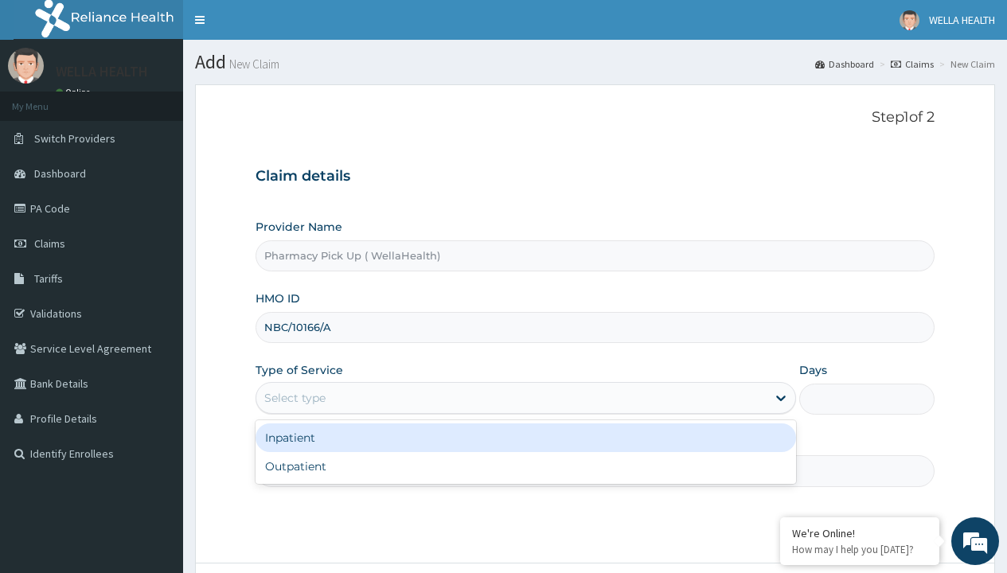
click at [525, 466] on div "Outpatient" at bounding box center [525, 466] width 540 height 29
type input "1"
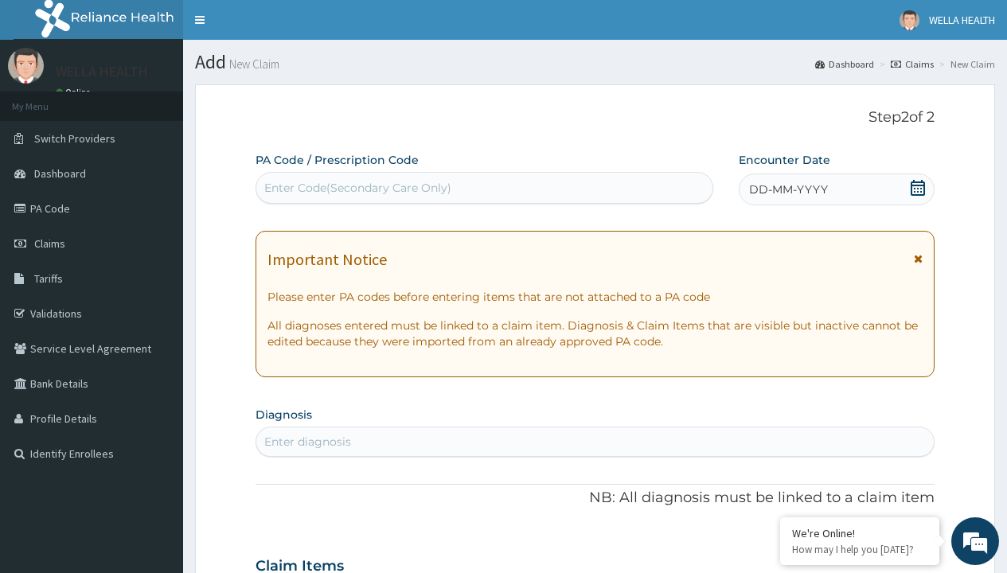
scroll to position [133, 0]
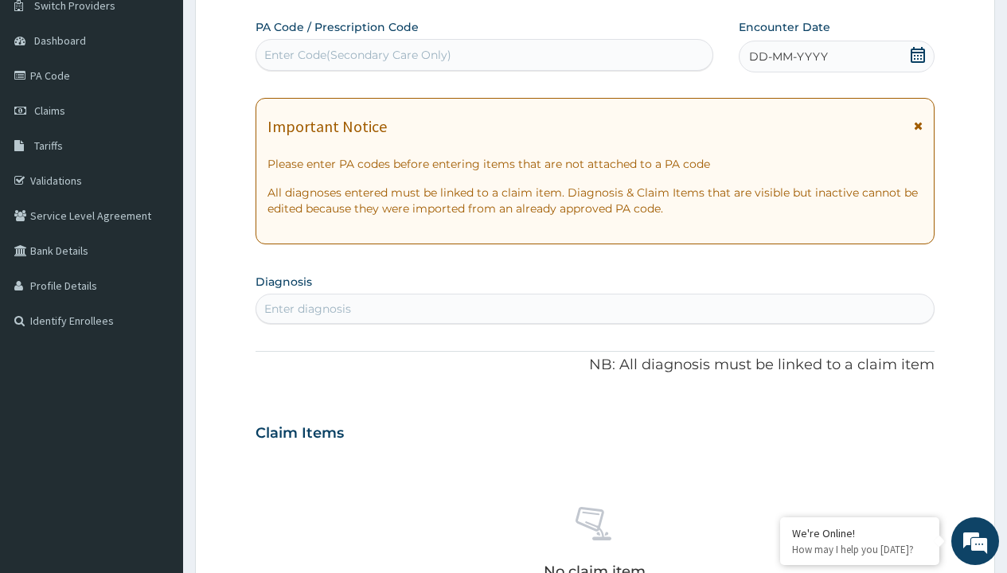
click at [787, 56] on span "DD-MM-YYYY" at bounding box center [788, 57] width 79 height 16
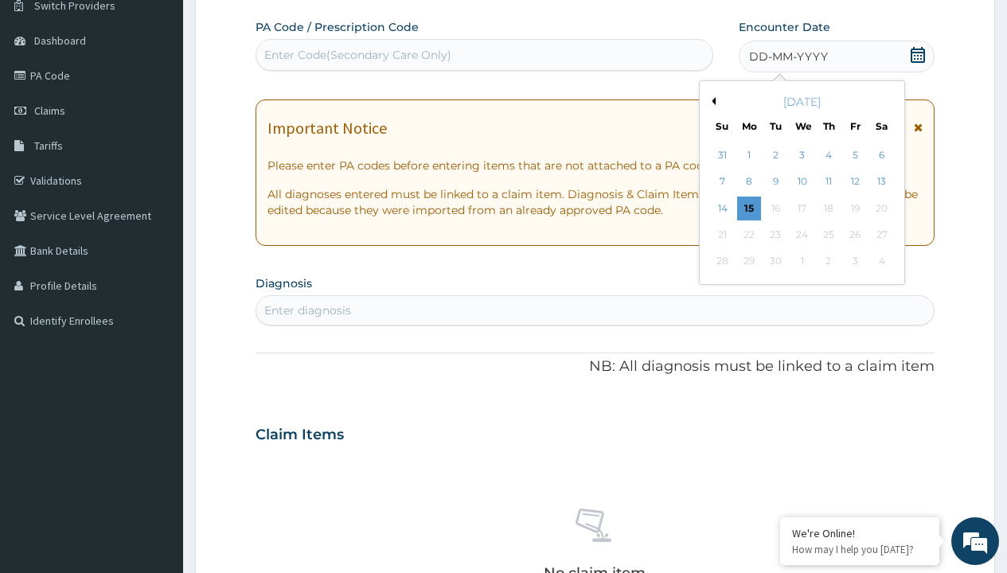
scroll to position [0, 0]
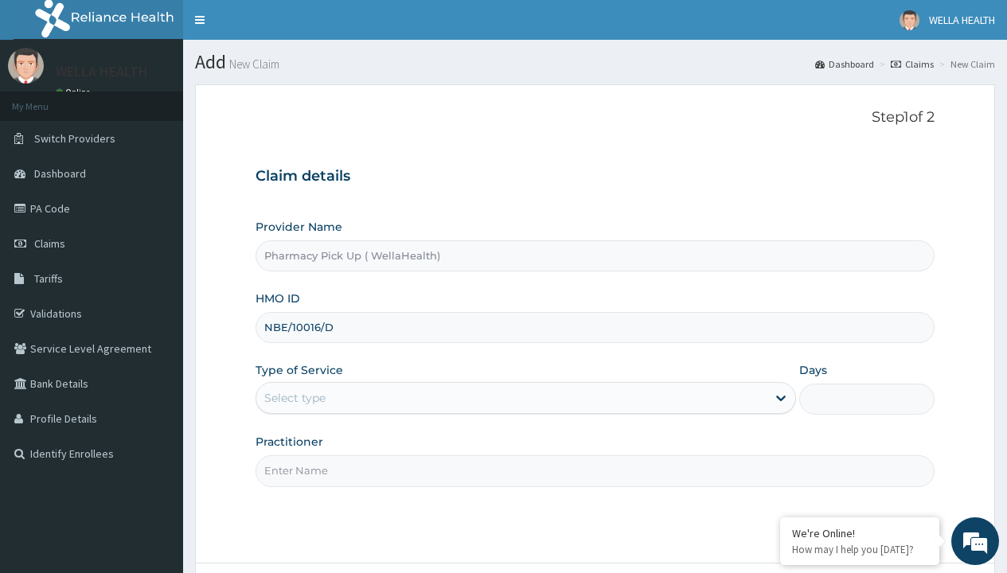
type input "NBE/10016/D"
type input "WellaHealth"
click at [294, 398] on div "Select type" at bounding box center [294, 398] width 61 height 16
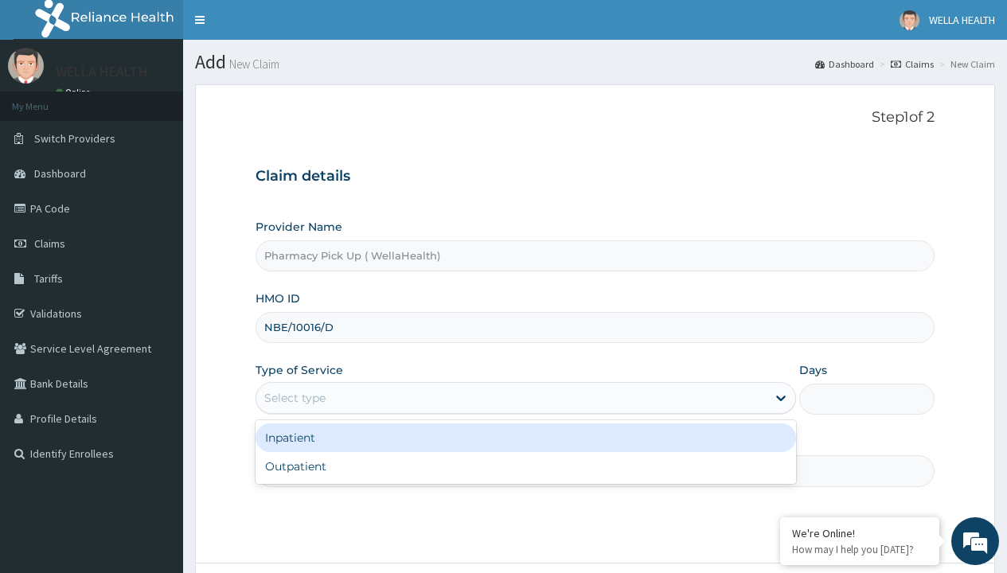
click at [525, 466] on div "Outpatient" at bounding box center [525, 466] width 540 height 29
type input "1"
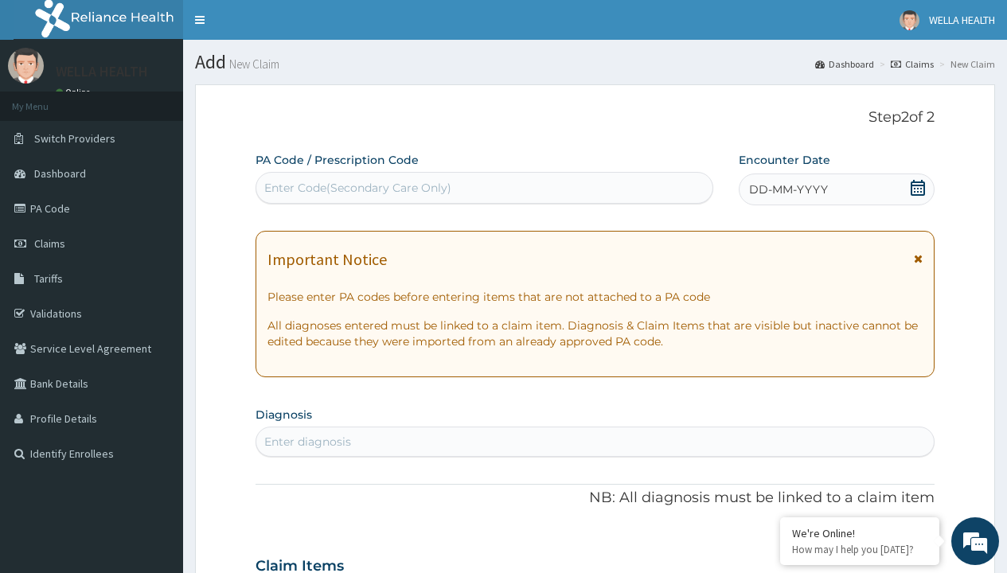
scroll to position [133, 0]
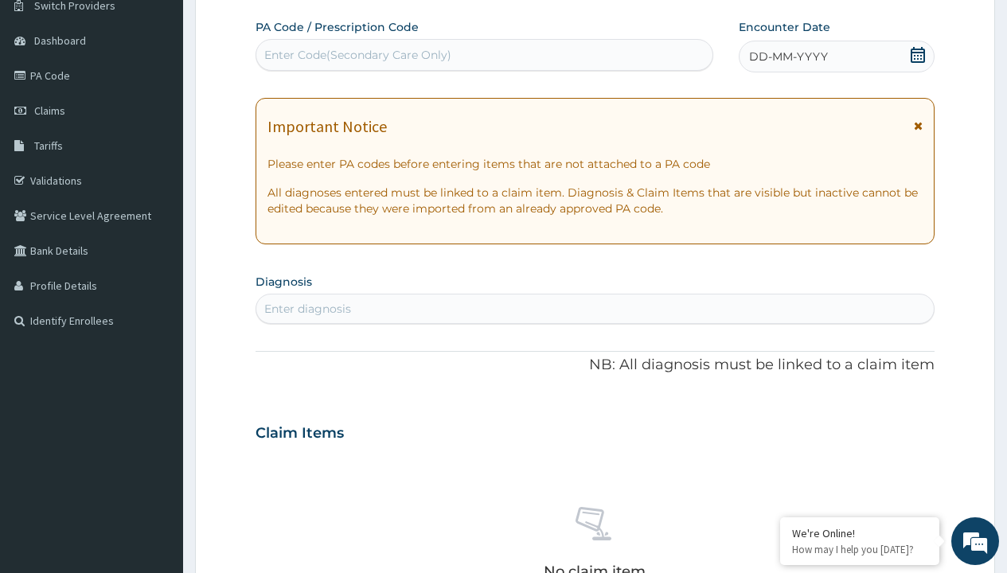
click at [787, 56] on span "DD-MM-YYYY" at bounding box center [788, 57] width 79 height 16
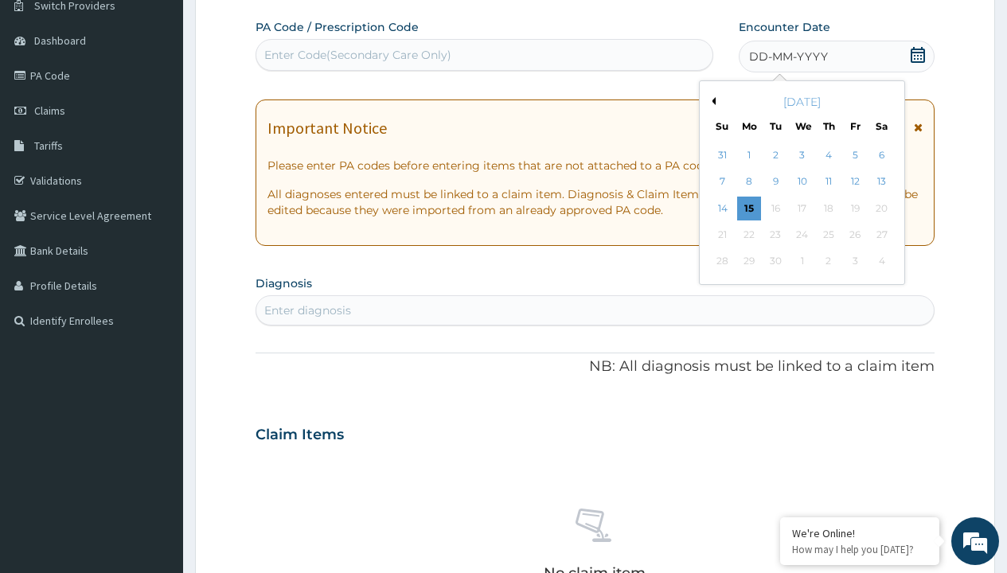
scroll to position [0, 0]
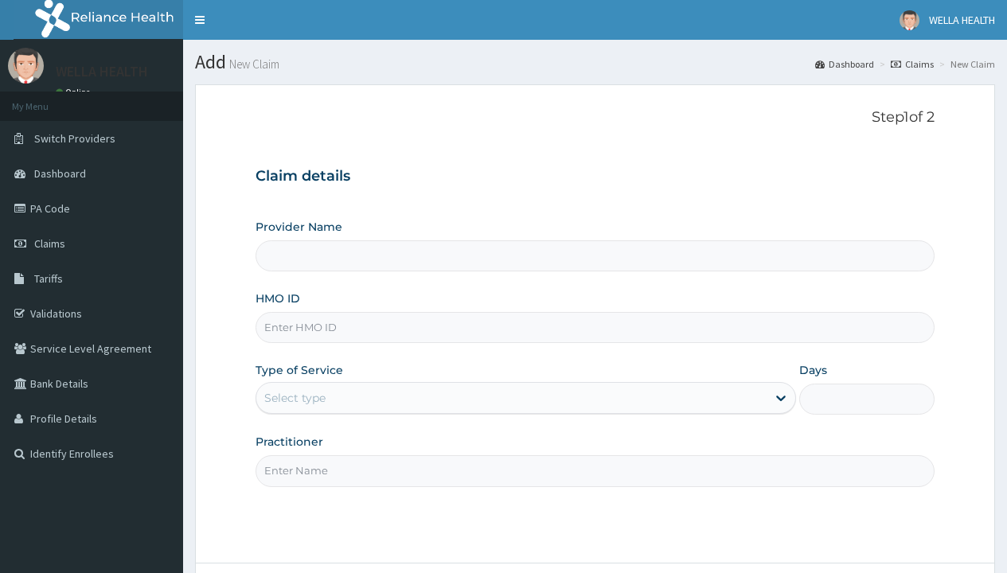
type input "Pharmacy Pick Up ( WellaHealth)"
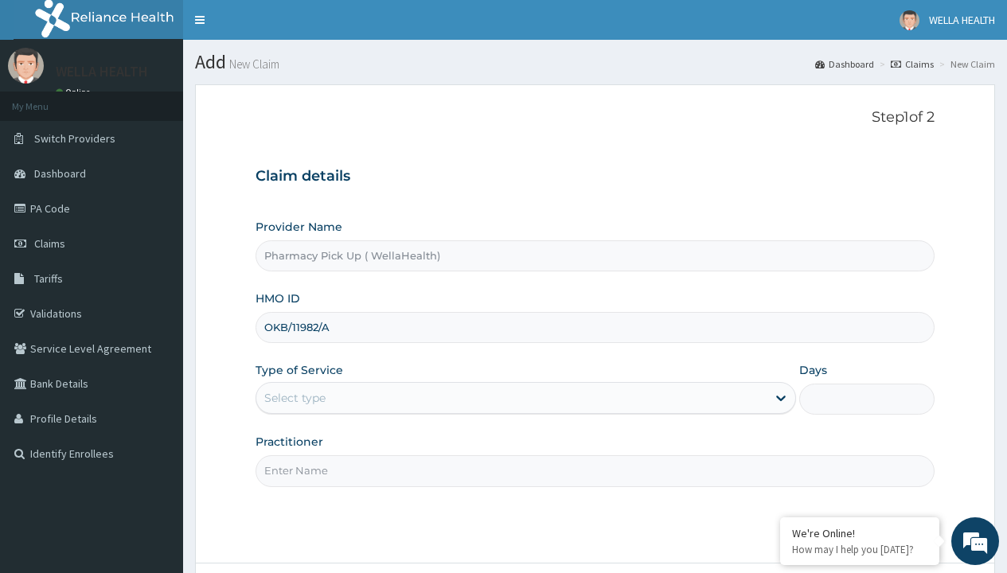
type input "OKB/11982/A"
type input "WellaHealth"
click at [294, 398] on div "Select type" at bounding box center [294, 398] width 61 height 16
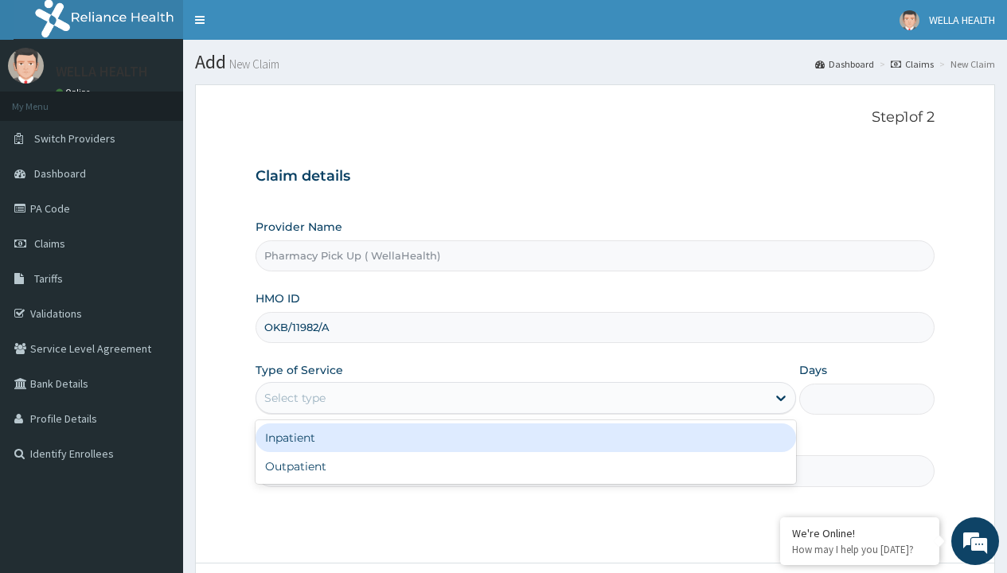
click at [525, 466] on div "Outpatient" at bounding box center [525, 466] width 540 height 29
type input "1"
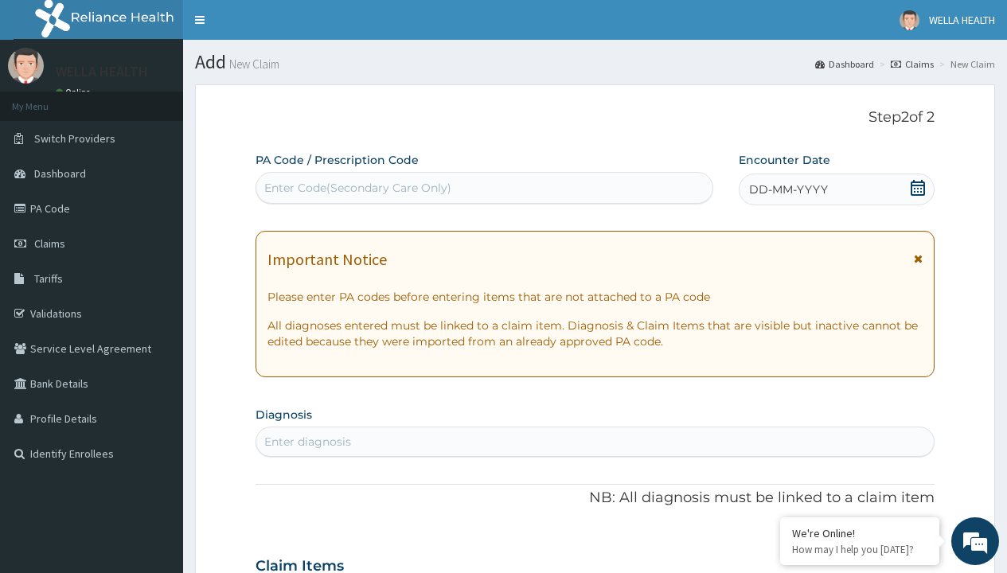
scroll to position [133, 0]
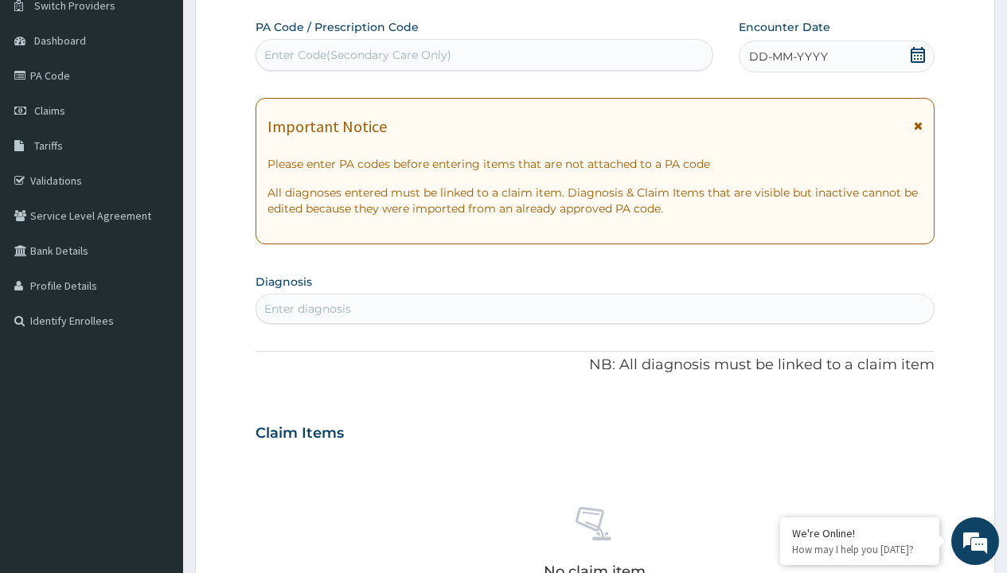
click at [787, 56] on span "DD-MM-YYYY" at bounding box center [788, 57] width 79 height 16
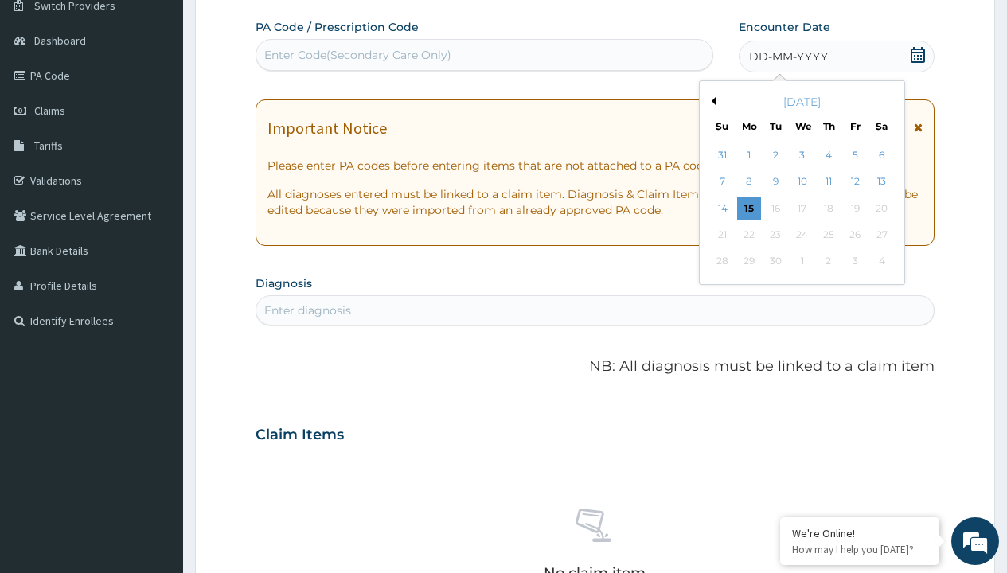
scroll to position [0, 0]
click at [711, 101] on button "Previous Month" at bounding box center [711, 101] width 8 height 8
click at [748, 208] on div "11" at bounding box center [749, 209] width 24 height 24
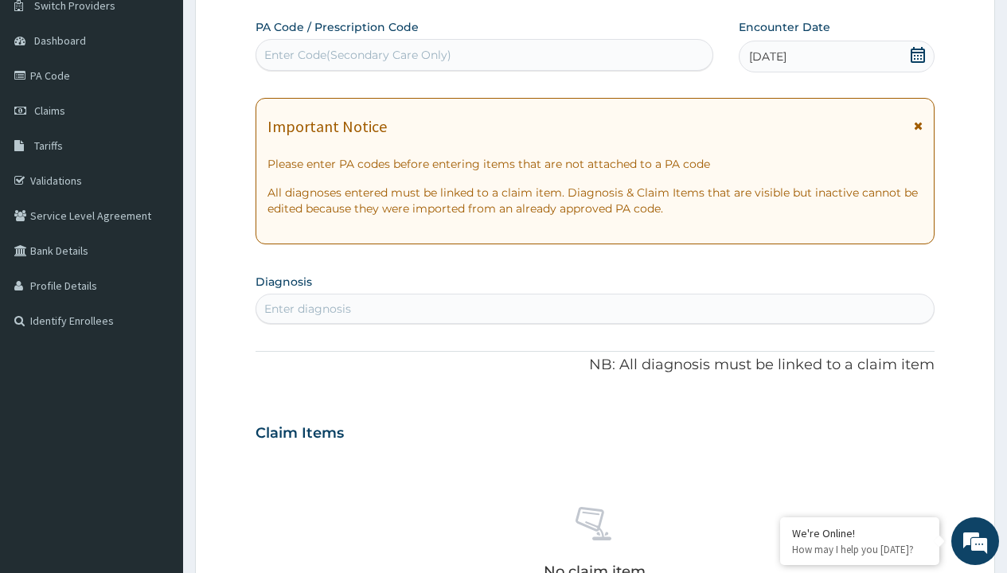
click at [307, 309] on div "Enter diagnosis" at bounding box center [307, 309] width 87 height 16
type input "prescription collected"
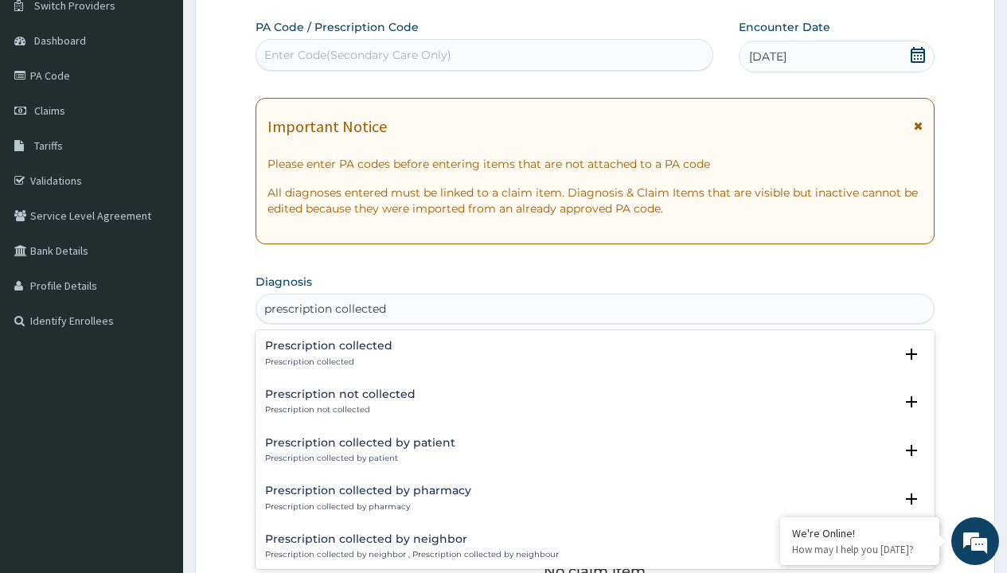
click at [326, 361] on p "Prescription collected" at bounding box center [328, 361] width 127 height 11
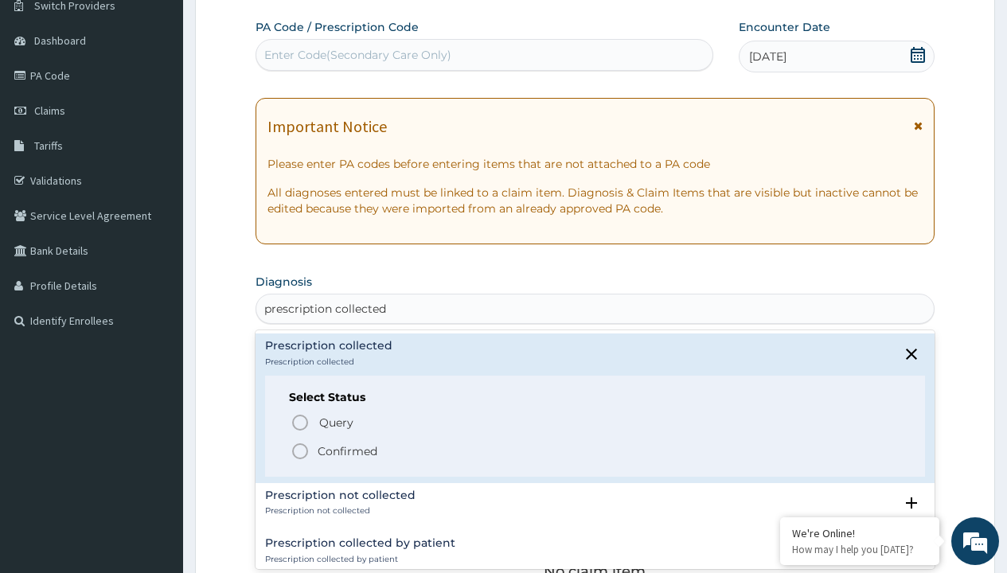
click at [347, 450] on p "Confirmed" at bounding box center [348, 451] width 60 height 16
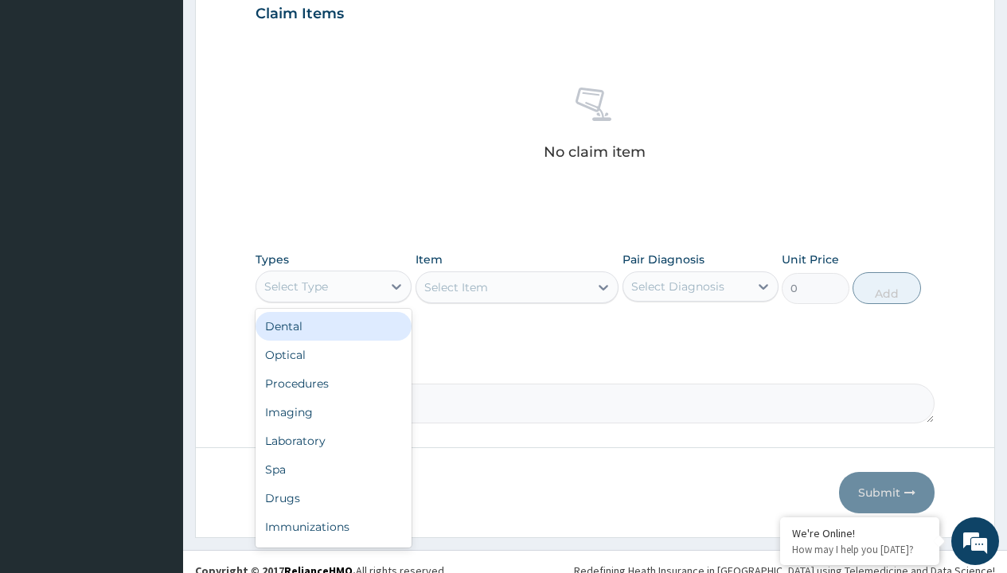
type input "procedures"
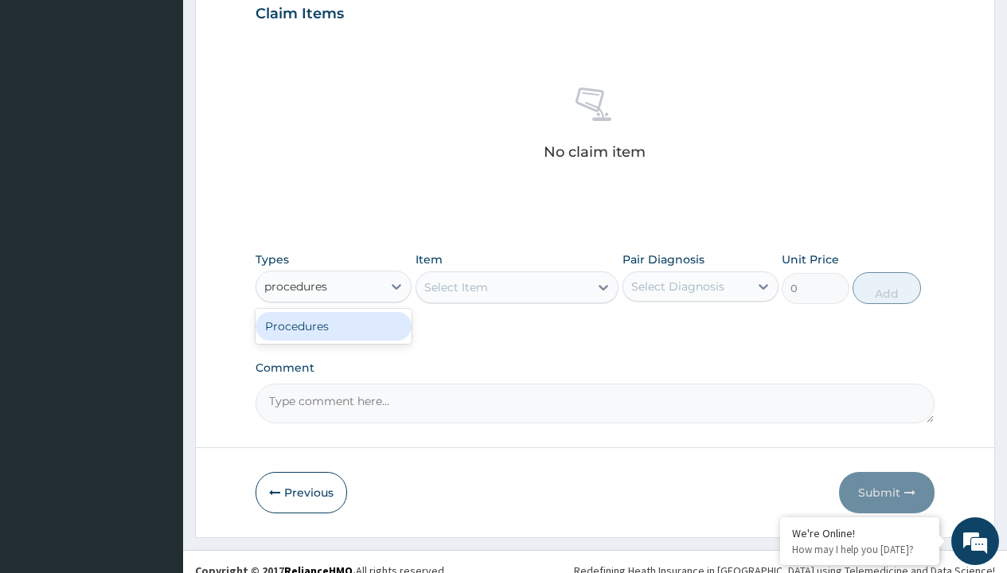
scroll to position [0, 0]
click at [333, 325] on div "Procedures" at bounding box center [333, 326] width 156 height 29
click at [455, 286] on div "Select Item" at bounding box center [517, 287] width 204 height 32
click at [296, 286] on div "Procedures" at bounding box center [296, 287] width 64 height 16
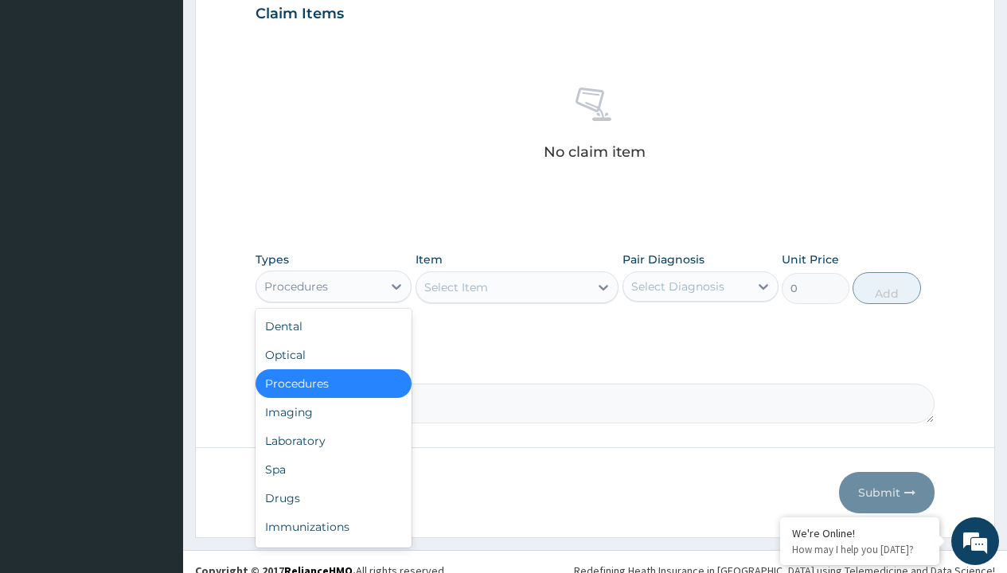
type input "procedures"
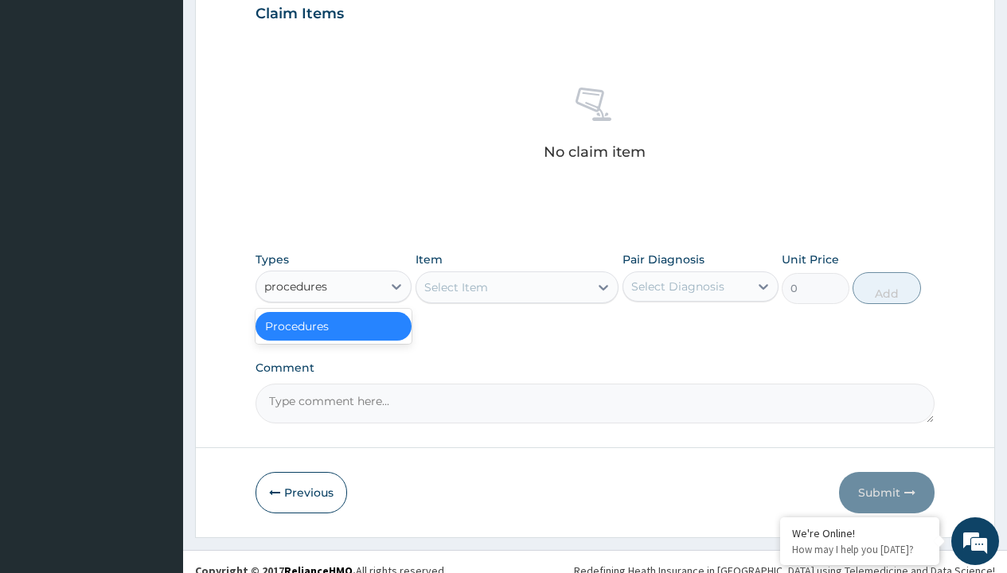
click at [333, 325] on div "Procedures" at bounding box center [333, 326] width 156 height 29
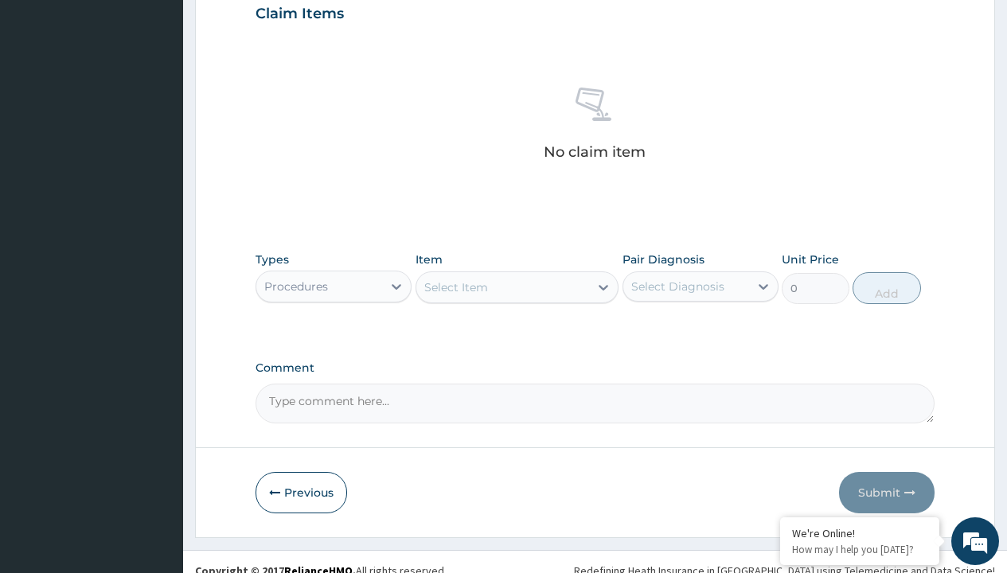
click at [455, 286] on div "Select Item" at bounding box center [456, 287] width 64 height 16
type input "service fee"
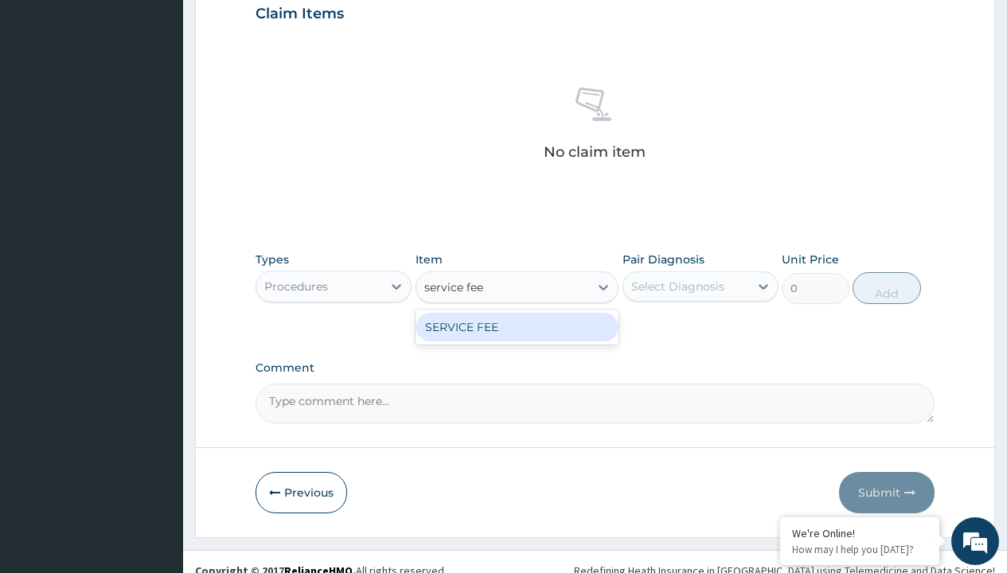
click at [516, 326] on div "SERVICE FEE" at bounding box center [517, 327] width 204 height 29
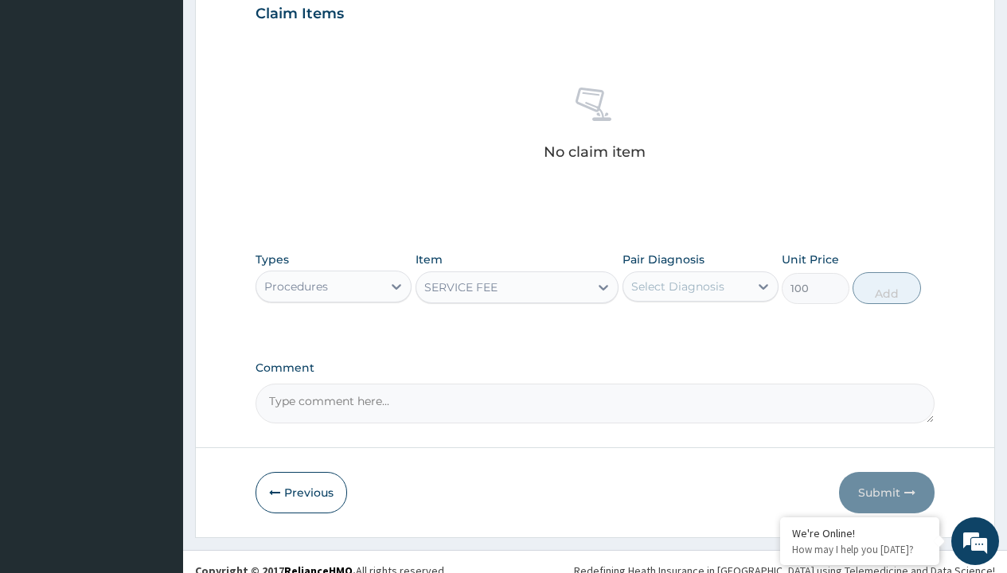
type input "100"
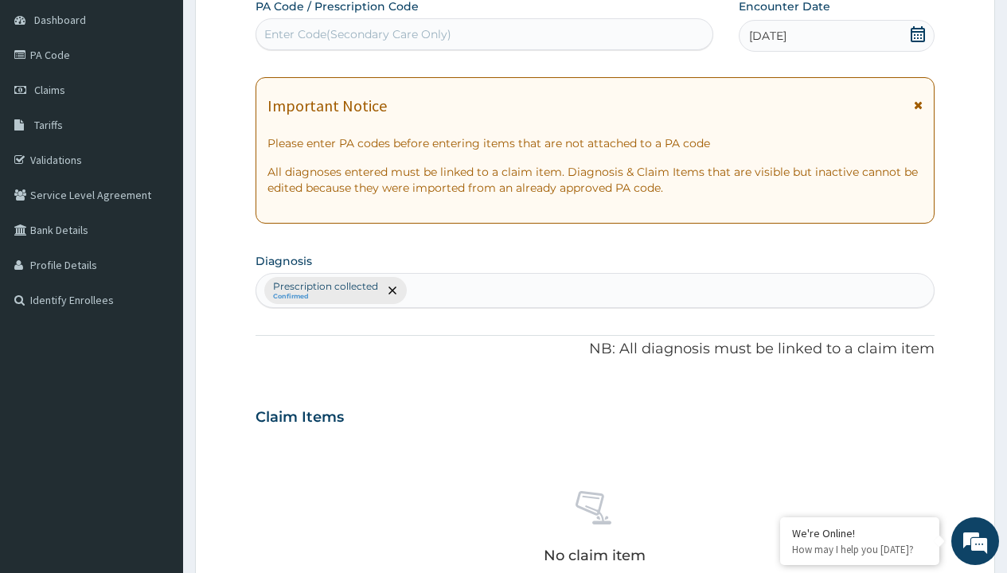
type input "prescription collected"
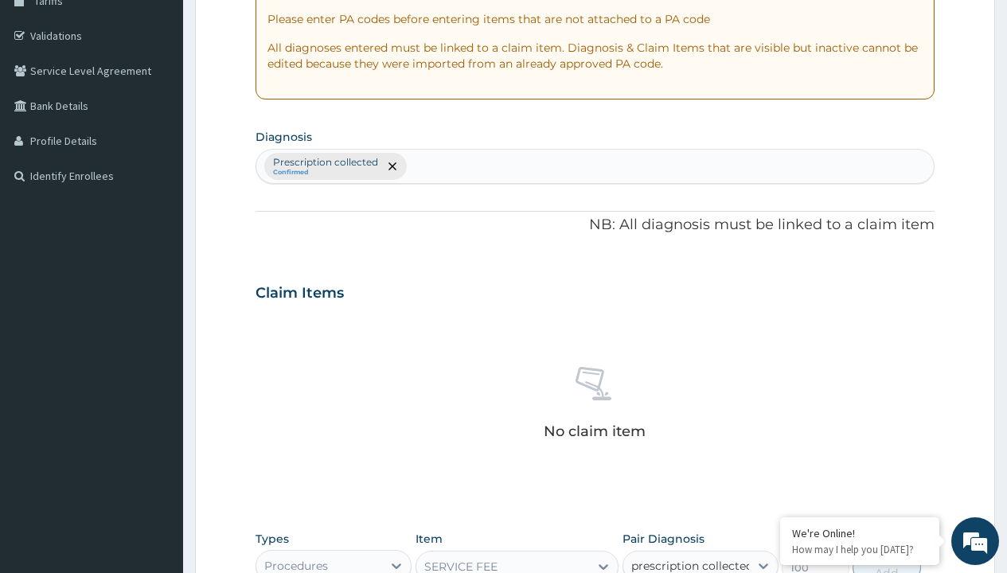
checkbox input "true"
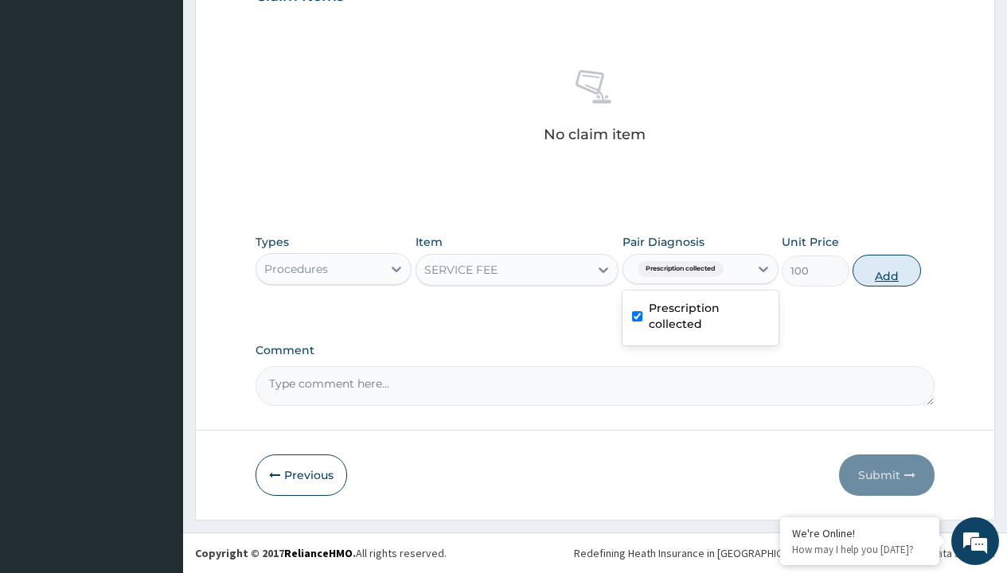
click at [886, 270] on button "Add" at bounding box center [886, 271] width 68 height 32
type input "0"
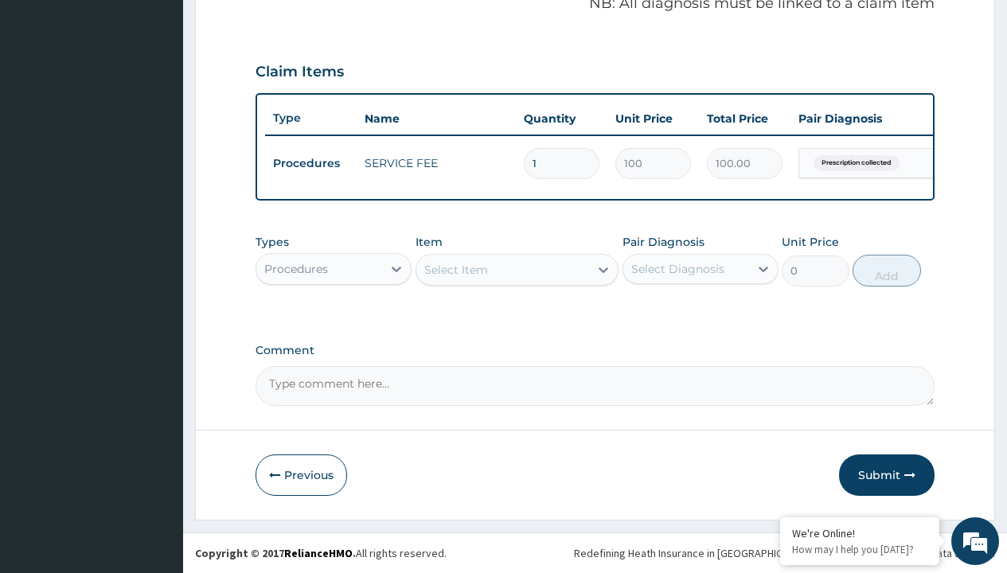
click at [296, 268] on div "Procedures" at bounding box center [296, 269] width 64 height 16
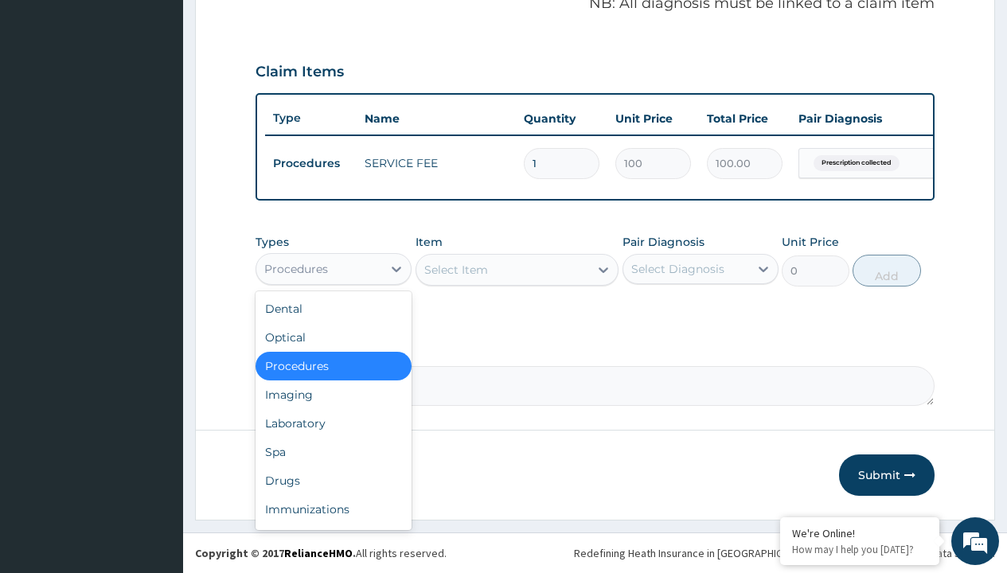
type input "drugs"
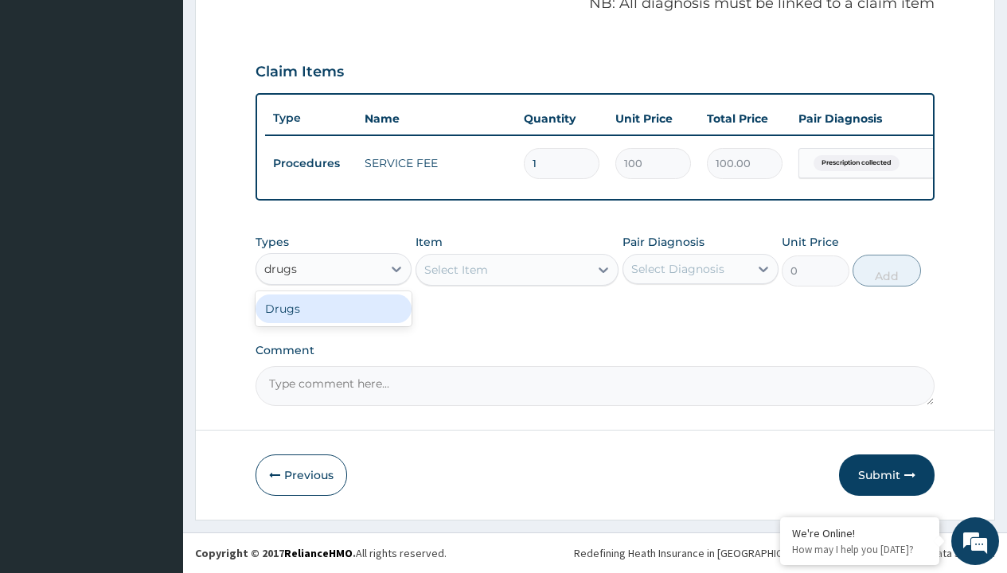
click at [333, 308] on div "Drugs" at bounding box center [333, 308] width 156 height 29
click at [455, 269] on div "Select Item" at bounding box center [517, 270] width 204 height 32
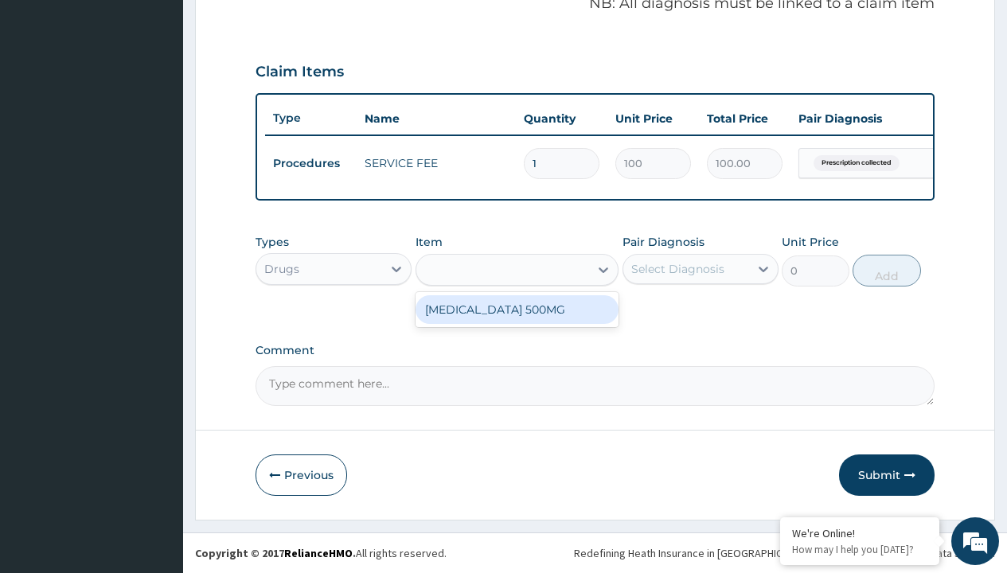
type input "methocarbamol 500mg"
click at [516, 309] on div "METHOCARBAMOL 500MG" at bounding box center [517, 309] width 204 height 29
type input "125"
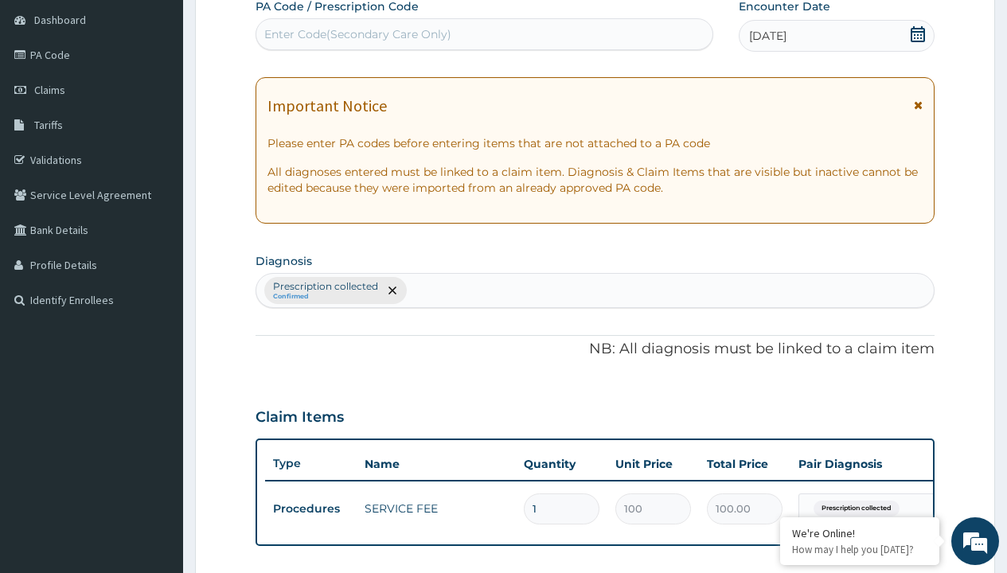
type input "prescription collected"
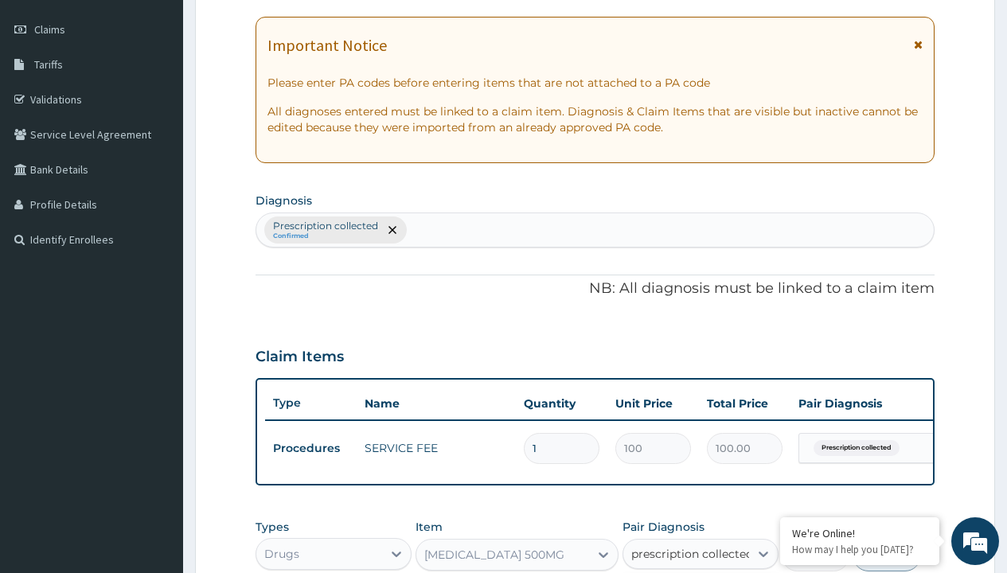
checkbox input "true"
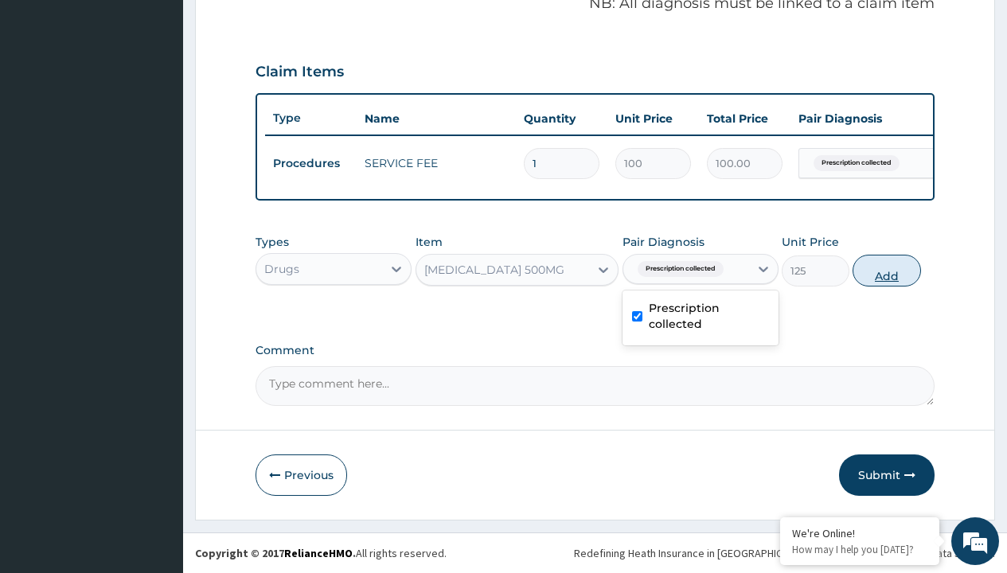
click at [886, 270] on button "Add" at bounding box center [886, 271] width 68 height 32
type input "0"
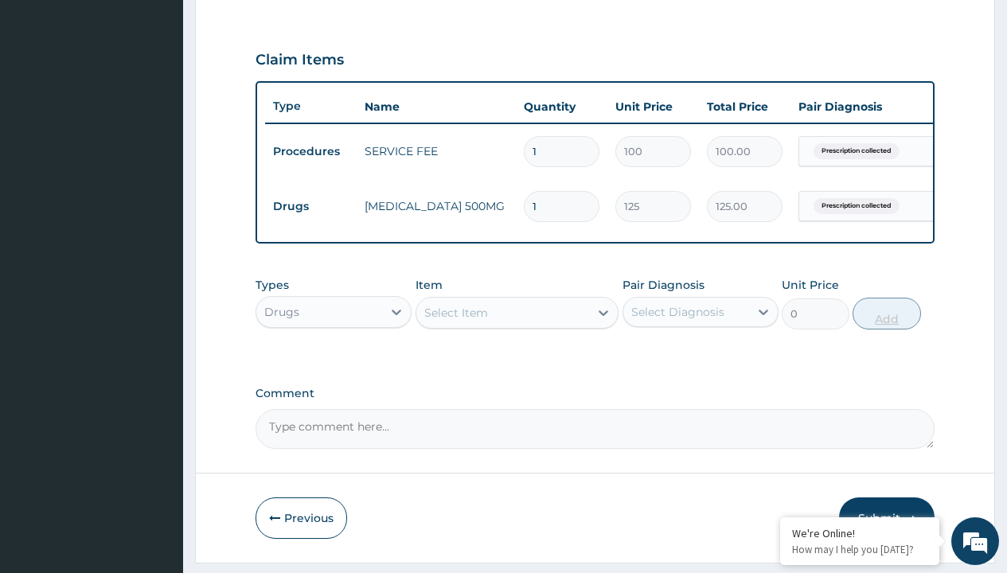
type input "30"
type input "3750.00"
type input "30"
click at [310, 206] on td "Drugs" at bounding box center [311, 206] width 92 height 29
type input "drugs"
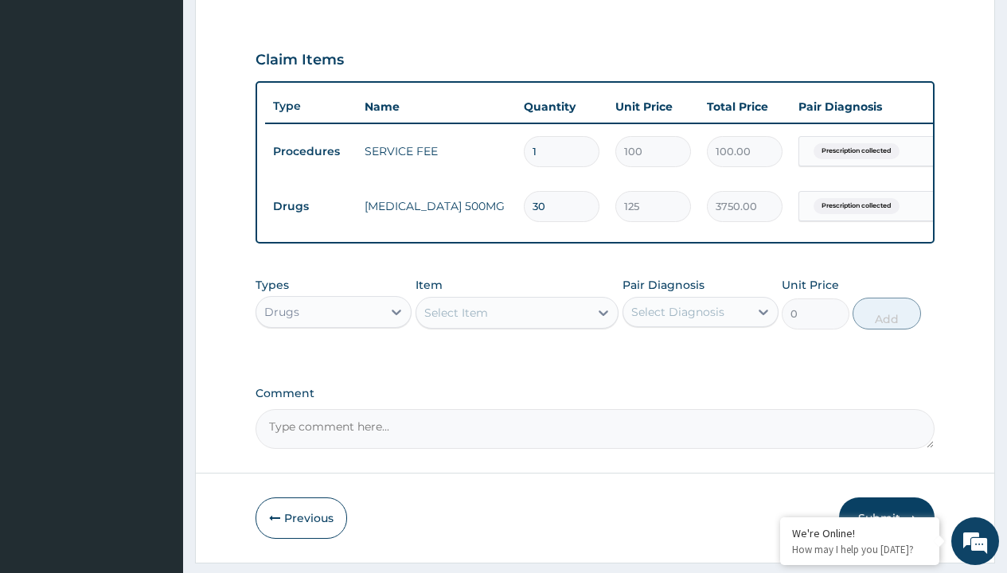
scroll to position [0, 0]
click at [333, 363] on div "Drugs" at bounding box center [333, 351] width 156 height 29
click at [455, 321] on div "Select Item" at bounding box center [456, 313] width 64 height 16
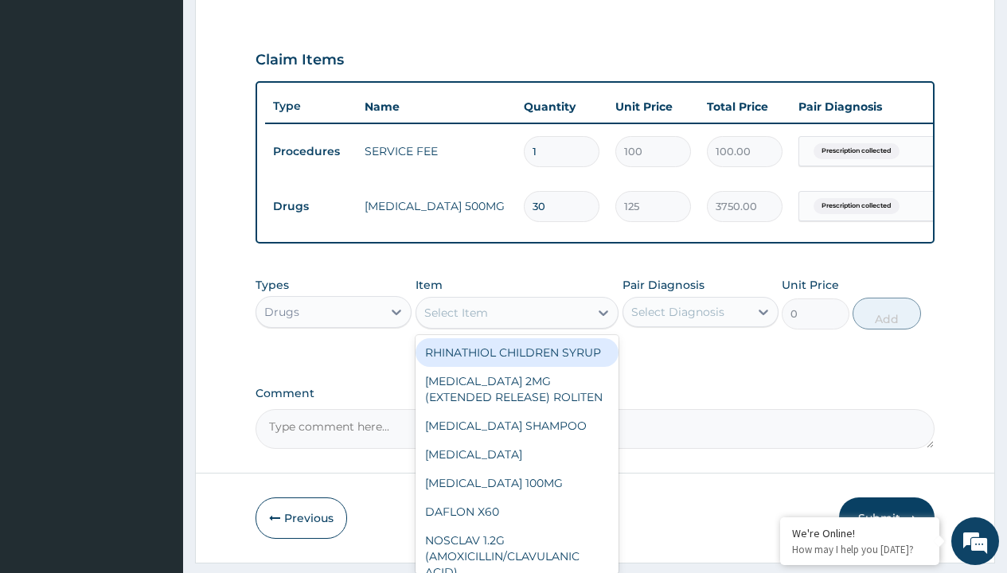
type input "procare universal armsling"
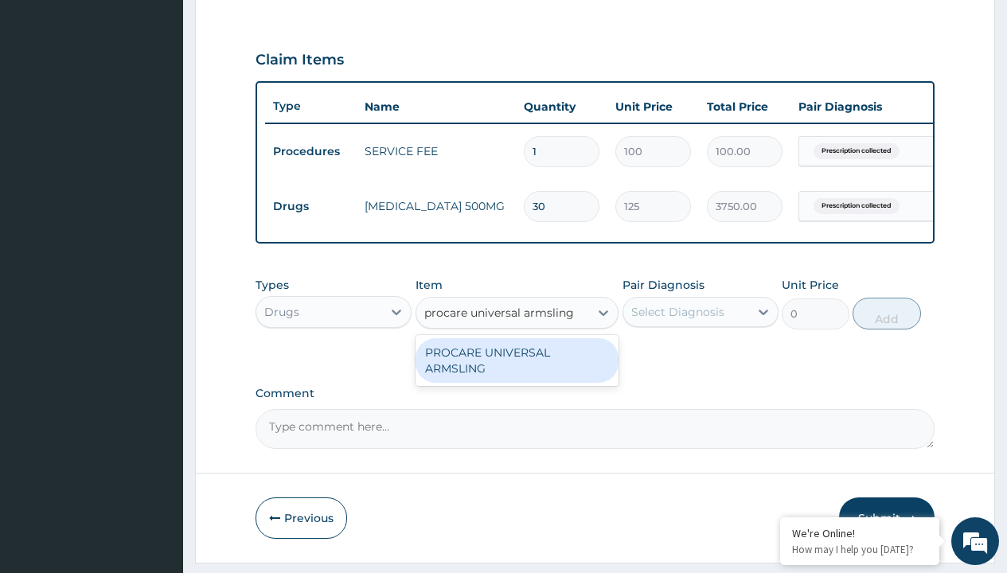
click at [516, 372] on div "PROCARE UNIVERSAL ARMSLING" at bounding box center [517, 360] width 204 height 45
type input "28025"
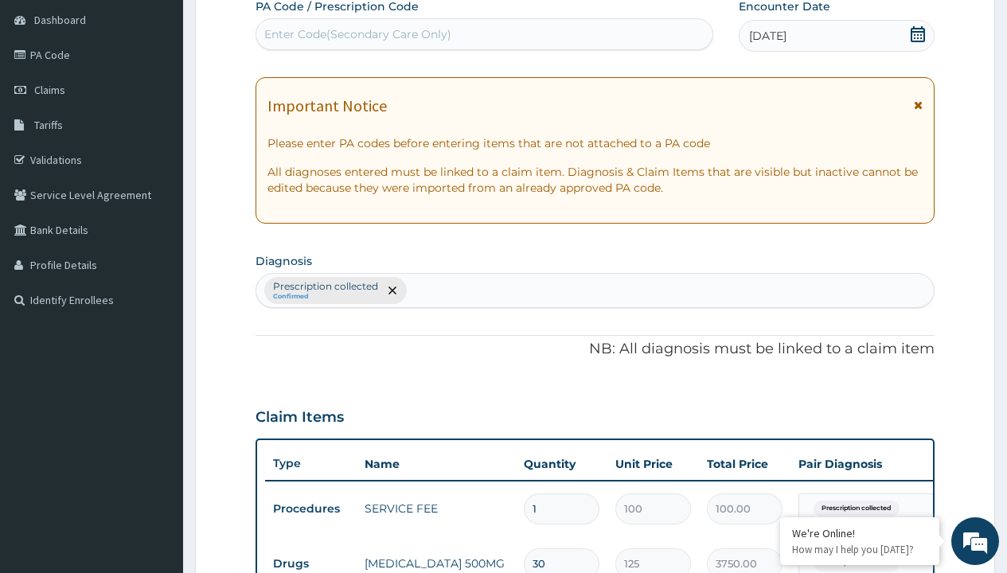
type input "prescription collected"
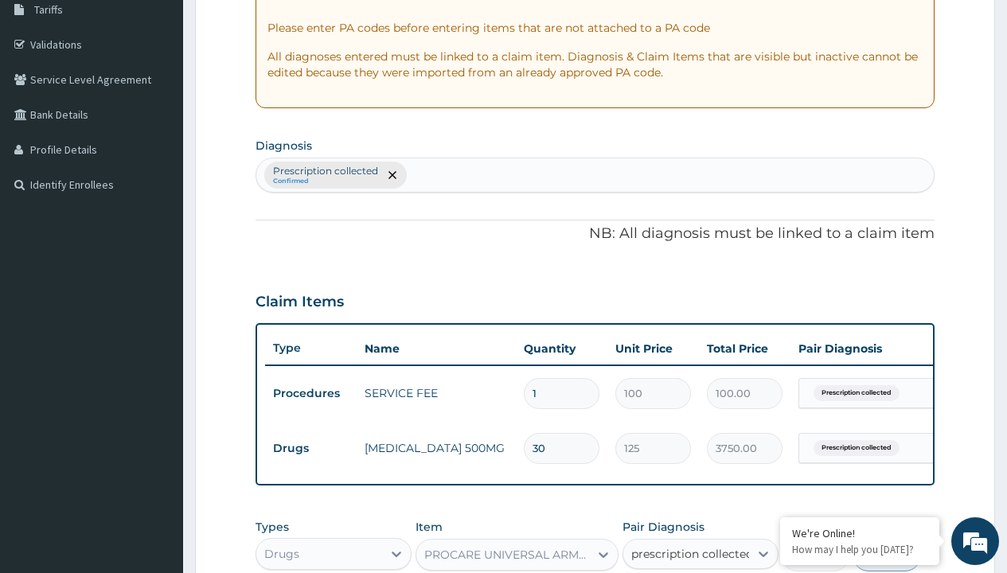
checkbox input "true"
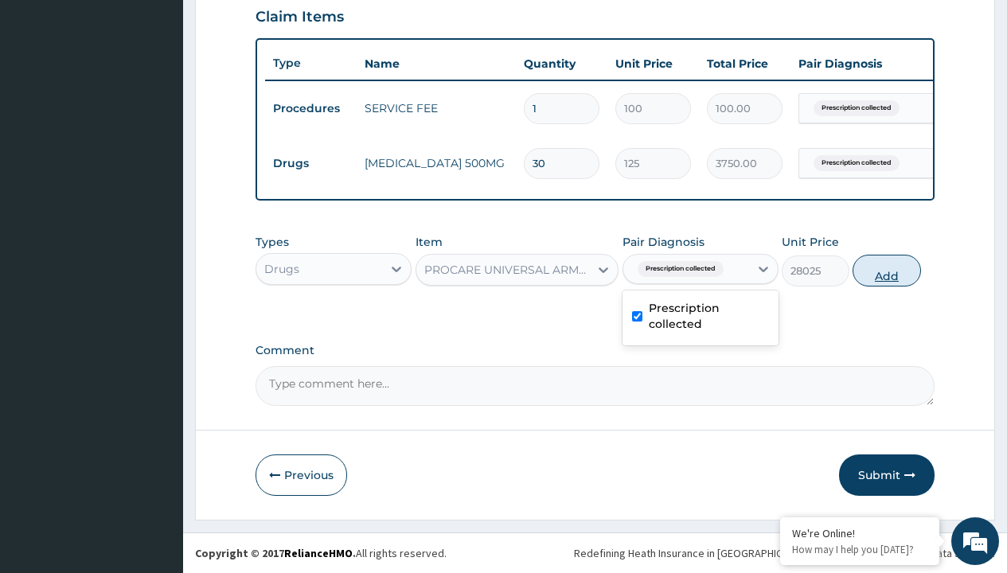
click at [886, 270] on button "Add" at bounding box center [886, 271] width 68 height 32
type input "0"
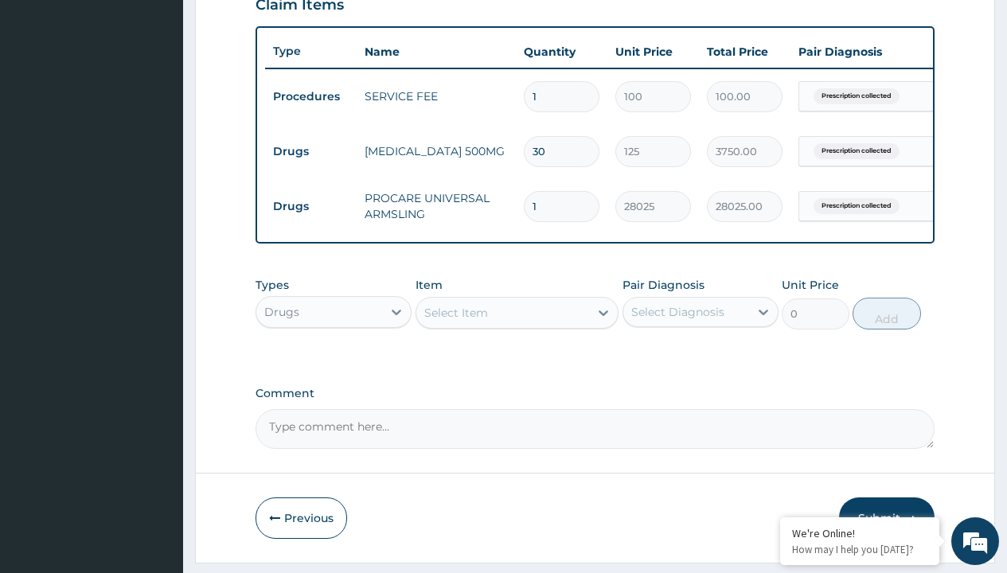
click at [310, 151] on td "Drugs" at bounding box center [311, 151] width 92 height 29
type input "procedures"
click at [333, 363] on div "Procedures" at bounding box center [333, 351] width 156 height 29
click at [455, 321] on div "Select Item" at bounding box center [456, 313] width 64 height 16
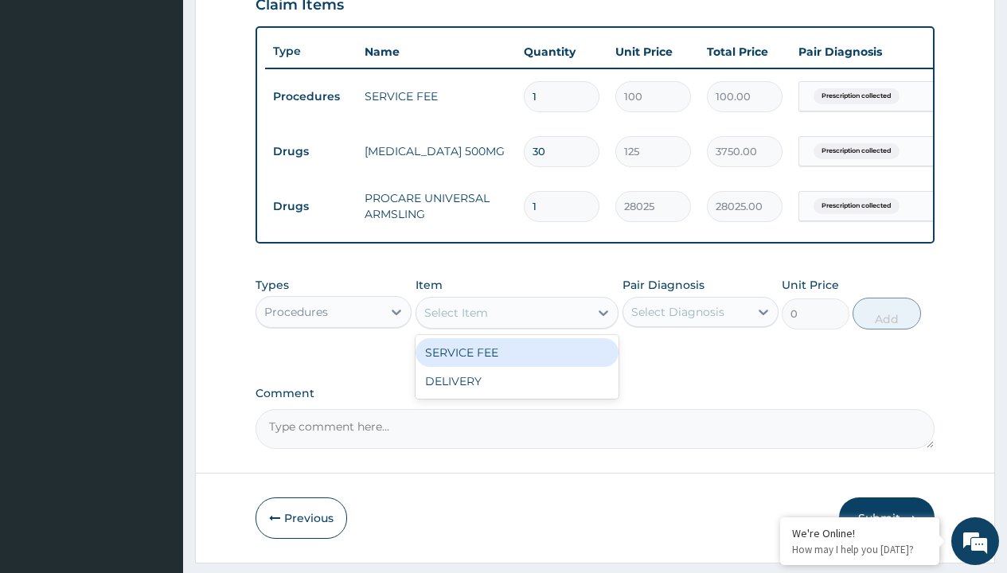
type input "delivery"
click at [516, 364] on div "DELIVERY" at bounding box center [517, 352] width 204 height 29
type input "2000"
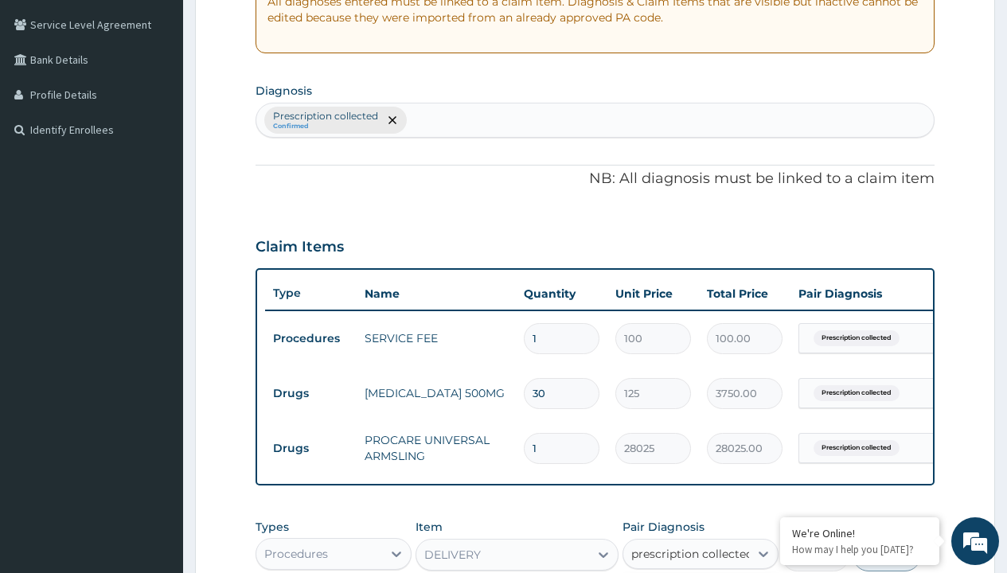
type input "prescription collected"
click at [310, 393] on td "Drugs" at bounding box center [311, 393] width 92 height 29
type input "procedures"
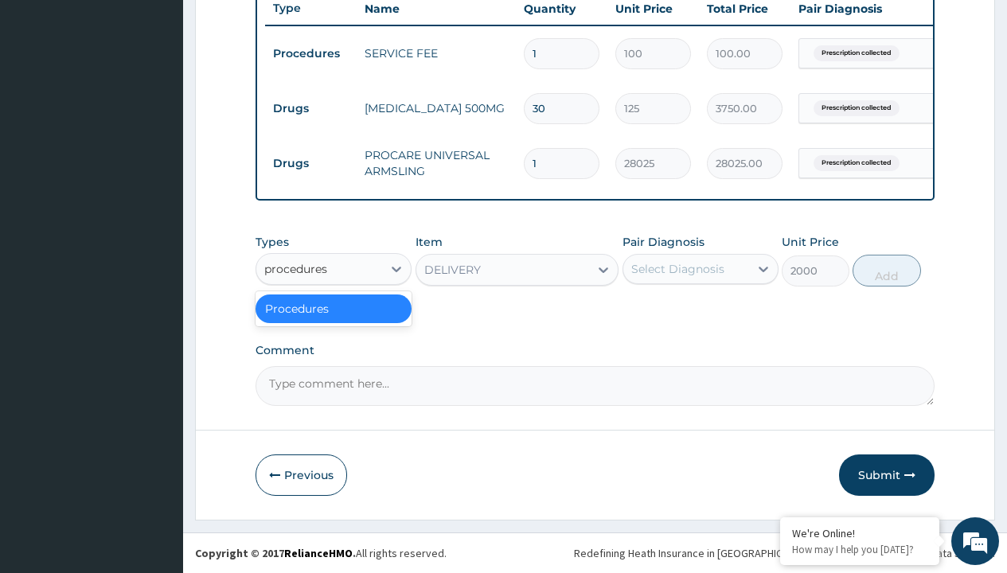
click at [333, 308] on div "Procedures" at bounding box center [333, 308] width 156 height 29
type input "0"
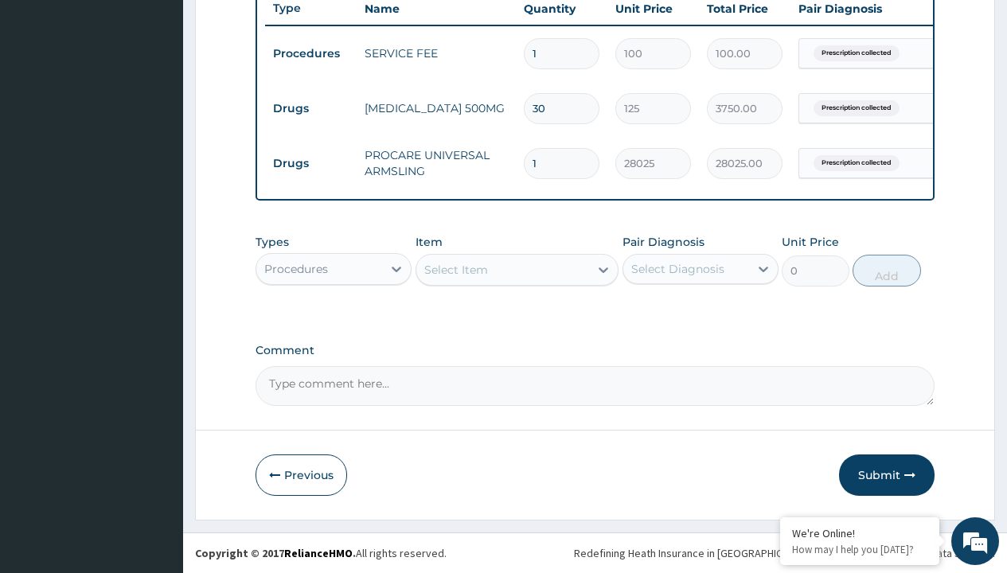
click at [455, 269] on div "Select Item" at bounding box center [456, 270] width 64 height 16
type input "delivery"
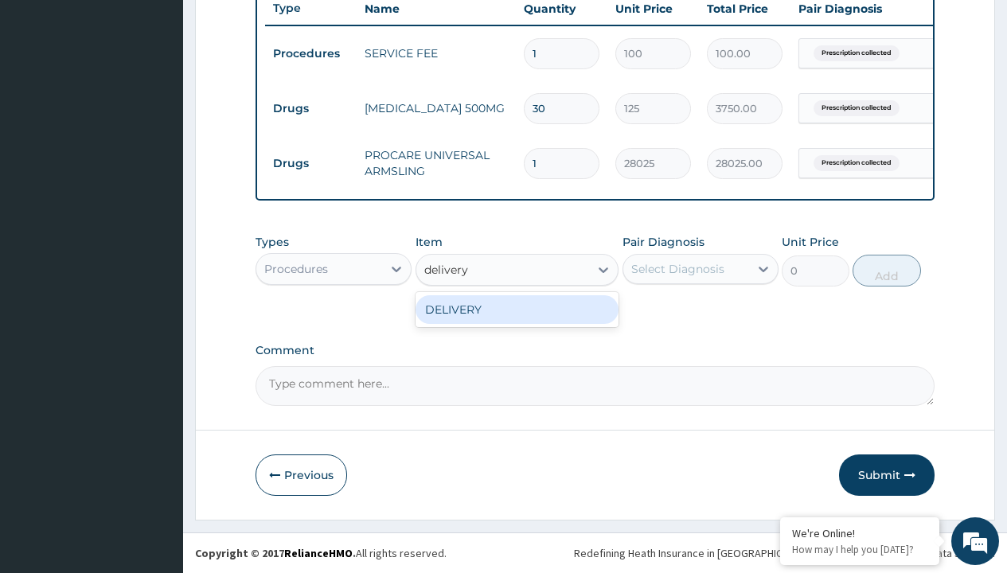
scroll to position [0, 0]
click at [516, 309] on div "DELIVERY" at bounding box center [517, 309] width 204 height 29
type input "2000"
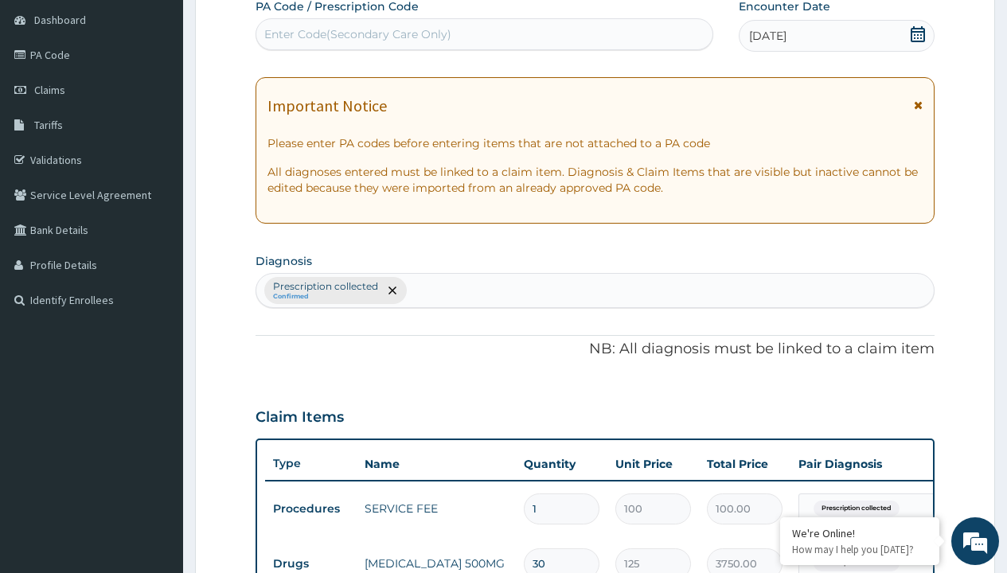
type input "prescription collected"
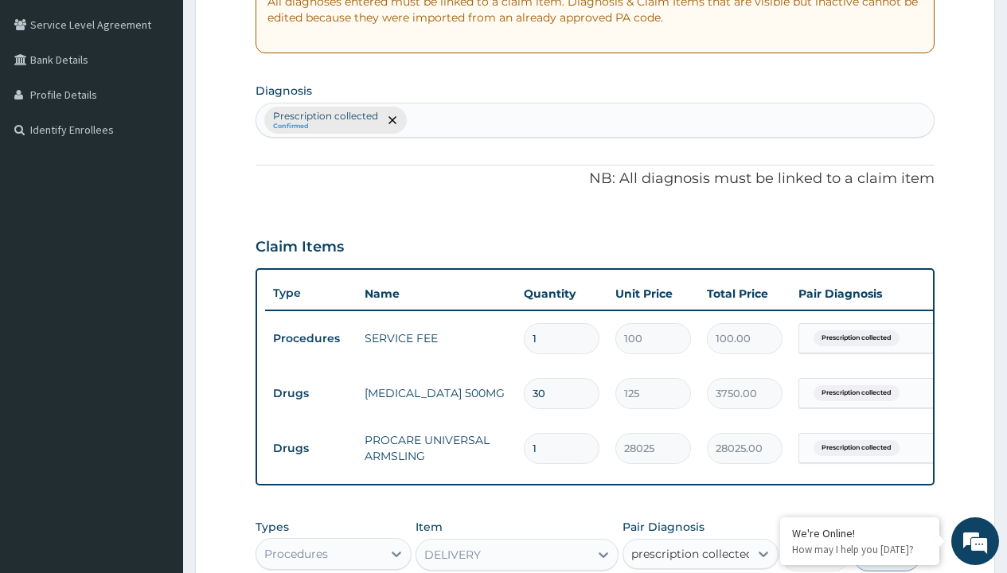
checkbox input "true"
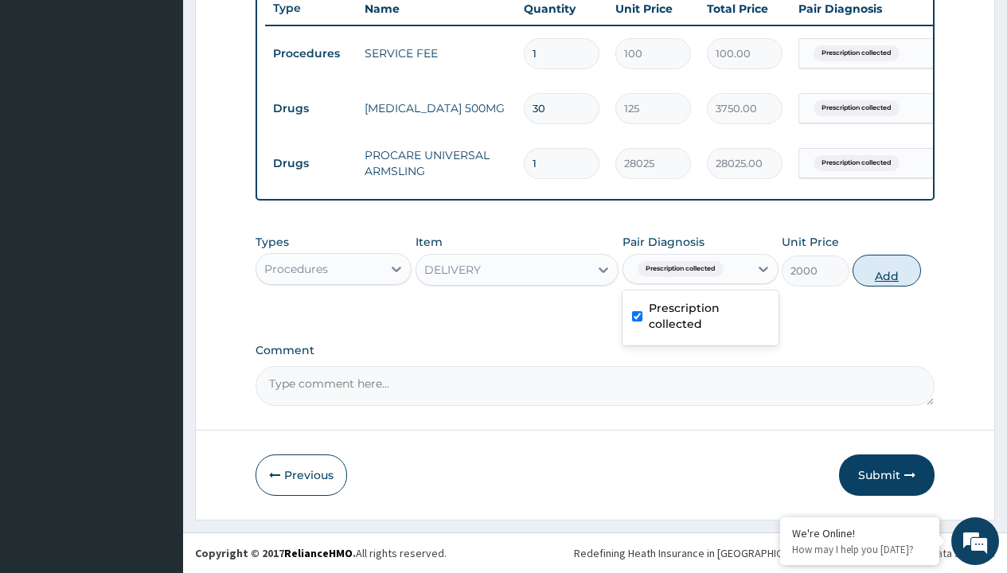
click at [886, 270] on button "Add" at bounding box center [886, 271] width 68 height 32
type input "0"
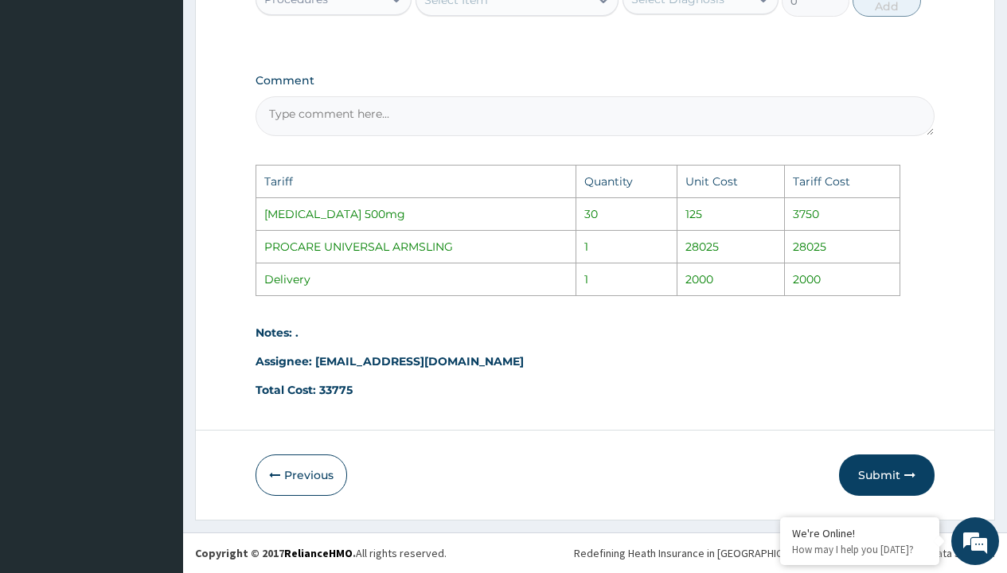
scroll to position [945, 0]
click at [869, 461] on button "Submit" at bounding box center [886, 474] width 95 height 41
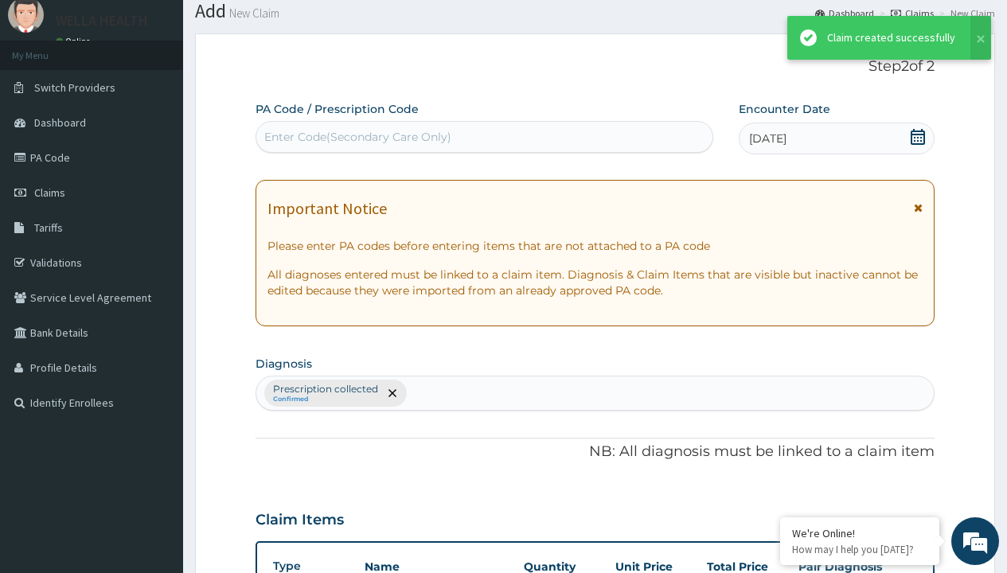
scroll to position [676, 0]
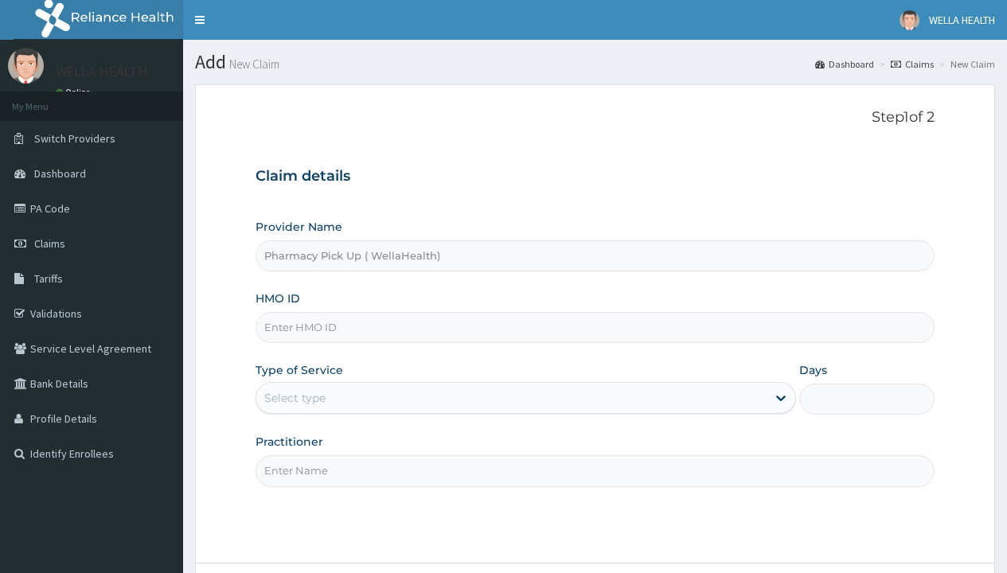
type input "Pharmacy Pick Up ( WellaHealth)"
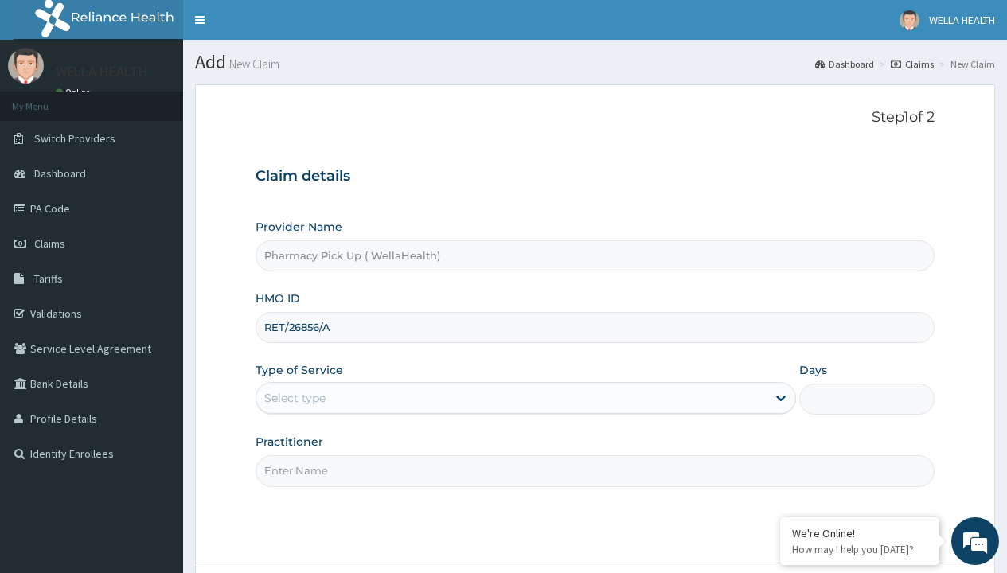
type input "RET/26856/A"
type input "WellaHealth"
click at [294, 398] on div "Select type" at bounding box center [294, 398] width 61 height 16
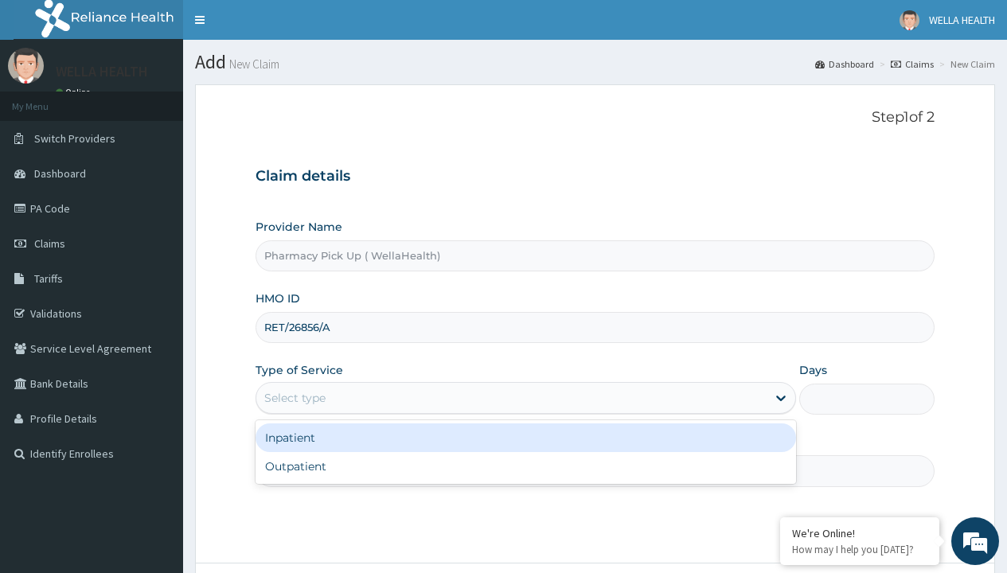
click at [525, 466] on div "Outpatient" at bounding box center [525, 466] width 540 height 29
type input "1"
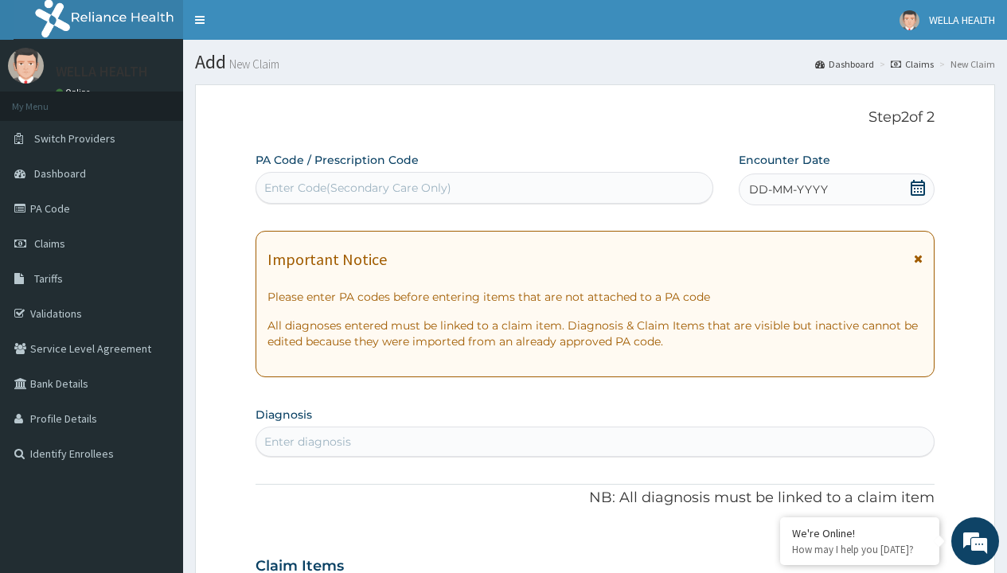
scroll to position [133, 0]
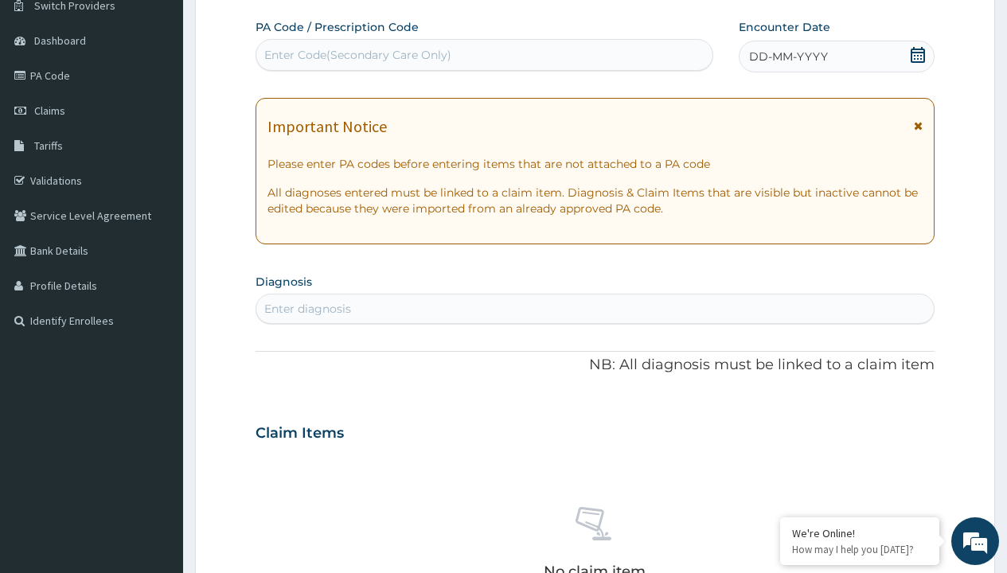
click at [787, 56] on span "DD-MM-YYYY" at bounding box center [788, 57] width 79 height 16
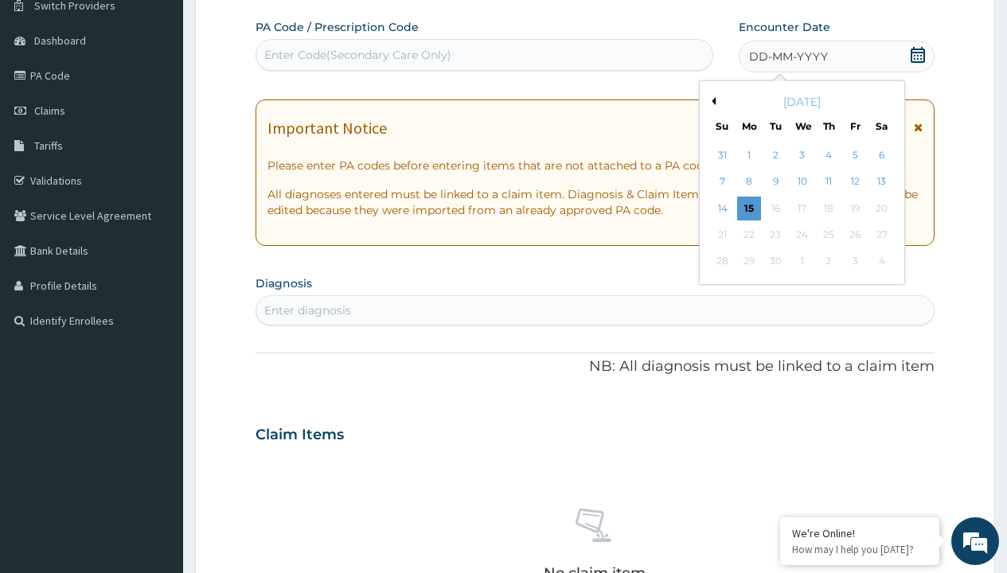
click at [711, 101] on button "Previous Month" at bounding box center [711, 101] width 8 height 8
click at [748, 208] on div "11" at bounding box center [749, 209] width 24 height 24
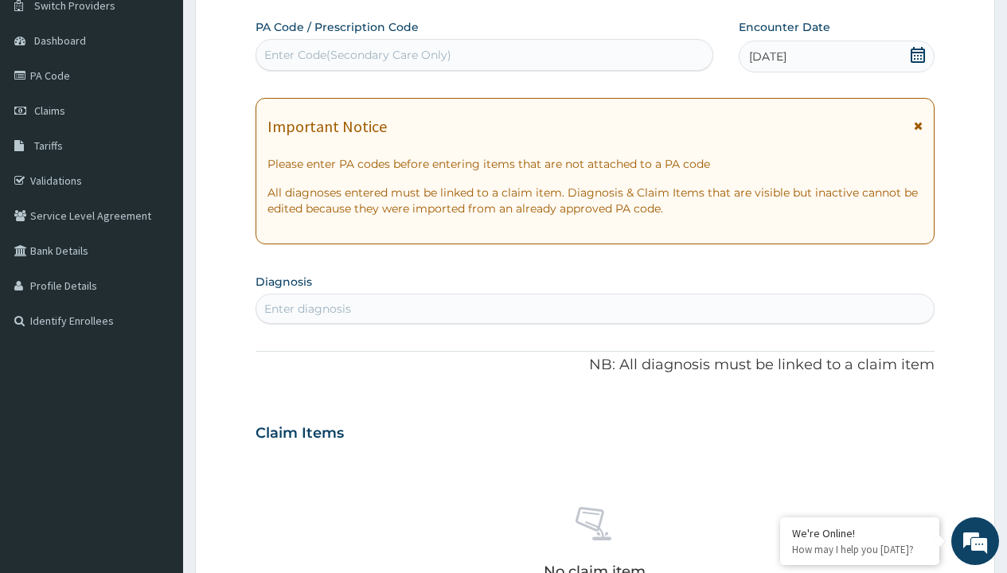
scroll to position [0, 0]
click at [307, 309] on div "Enter diagnosis" at bounding box center [307, 309] width 87 height 16
type input "prescription collected"
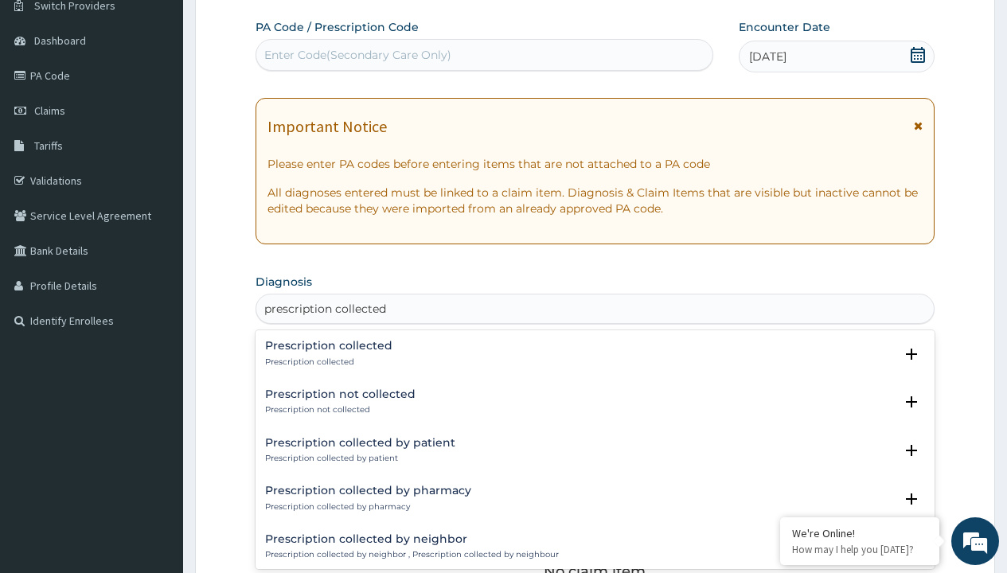
click at [326, 361] on p "Prescription collected" at bounding box center [328, 361] width 127 height 11
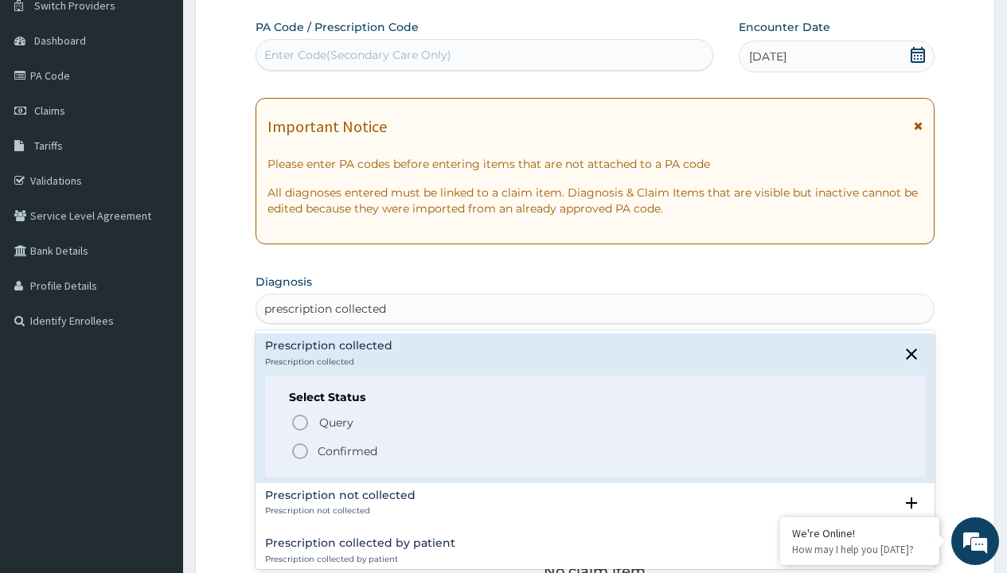
click at [347, 450] on p "Confirmed" at bounding box center [348, 451] width 60 height 16
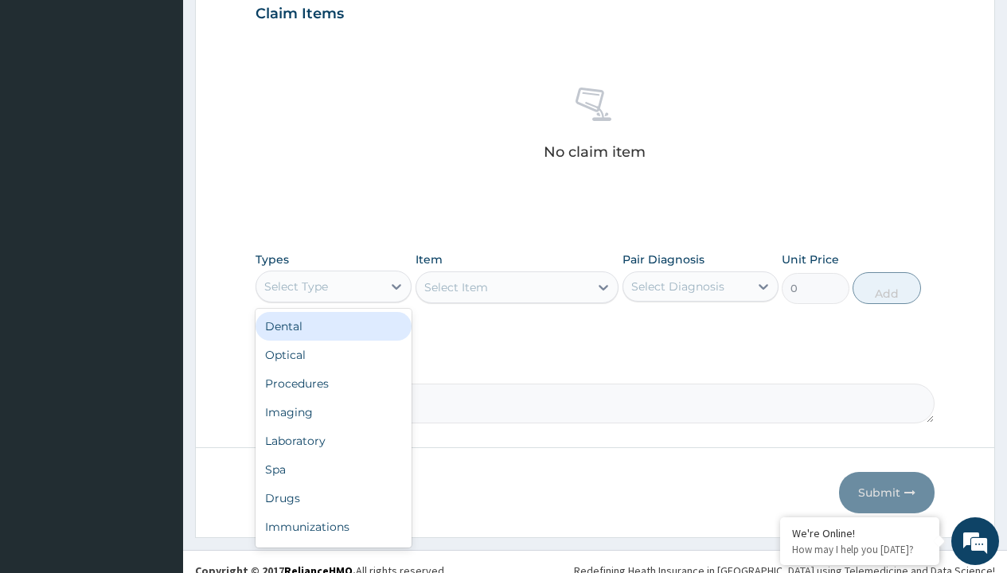
type input "procedures"
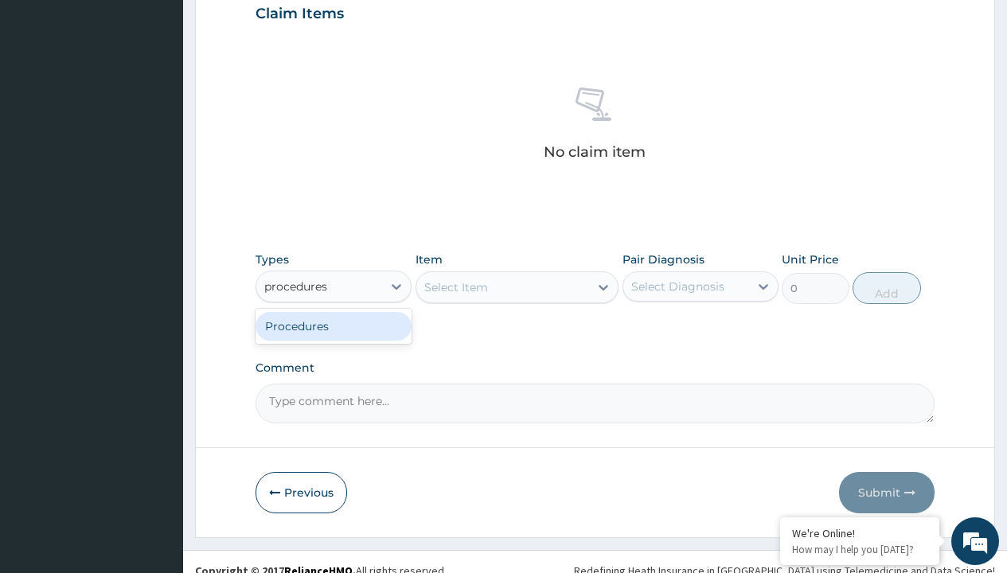
click at [333, 325] on div "Procedures" at bounding box center [333, 326] width 156 height 29
click at [455, 286] on div "Select Item" at bounding box center [517, 287] width 204 height 32
click at [296, 286] on div "Procedures" at bounding box center [296, 287] width 64 height 16
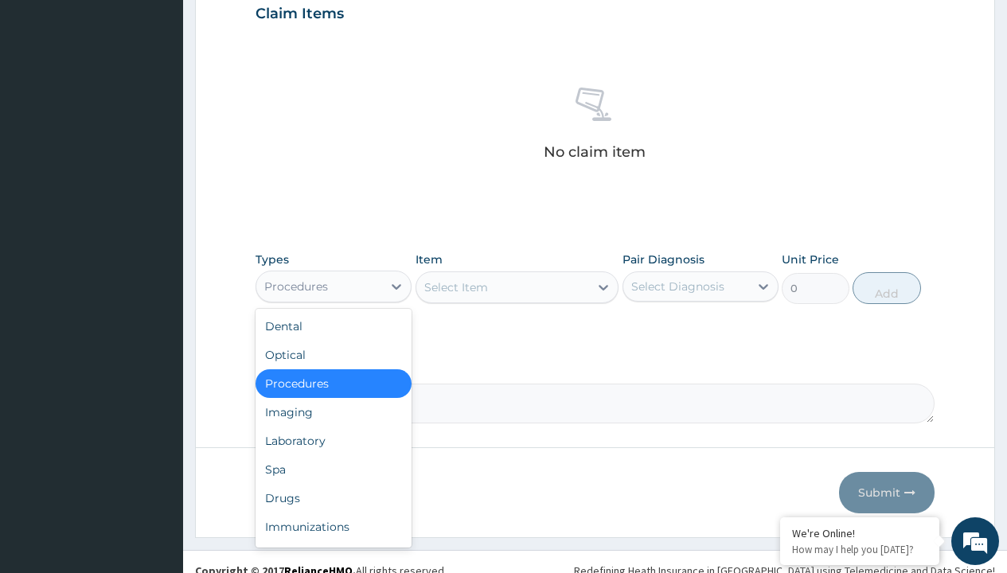
type input "procedures"
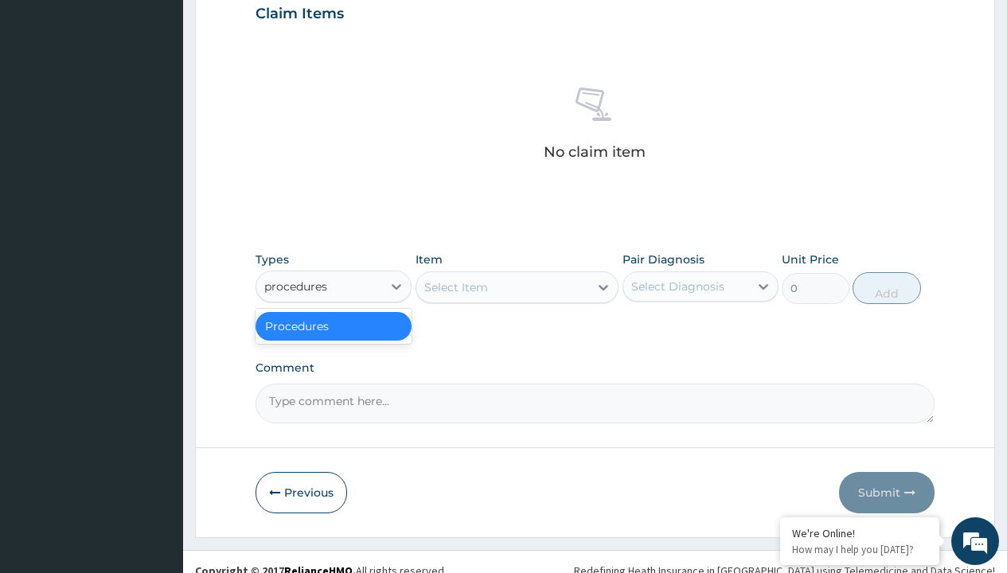
click at [333, 325] on div "Procedures" at bounding box center [333, 326] width 156 height 29
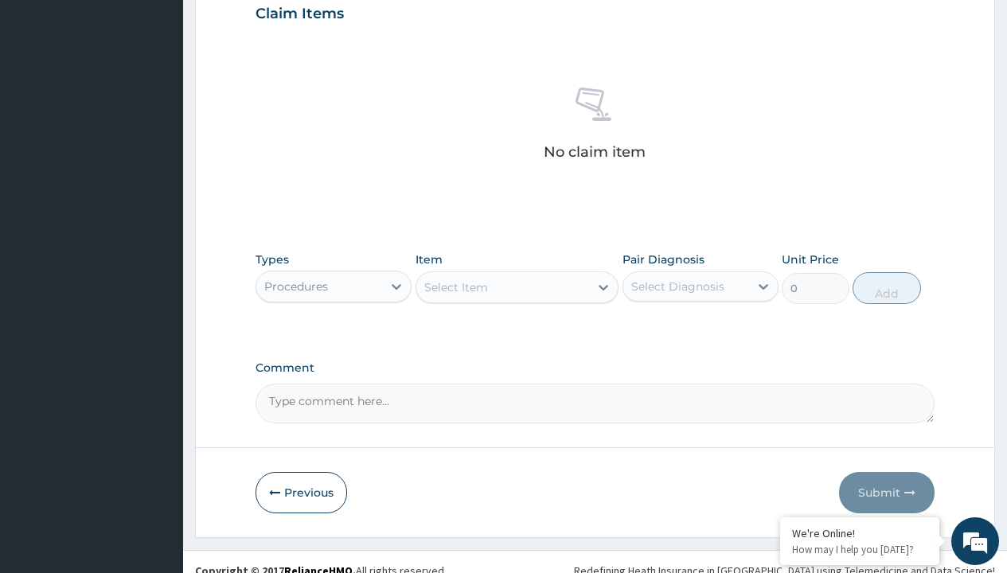
click at [455, 286] on div "Select Item" at bounding box center [456, 287] width 64 height 16
type input "service fee"
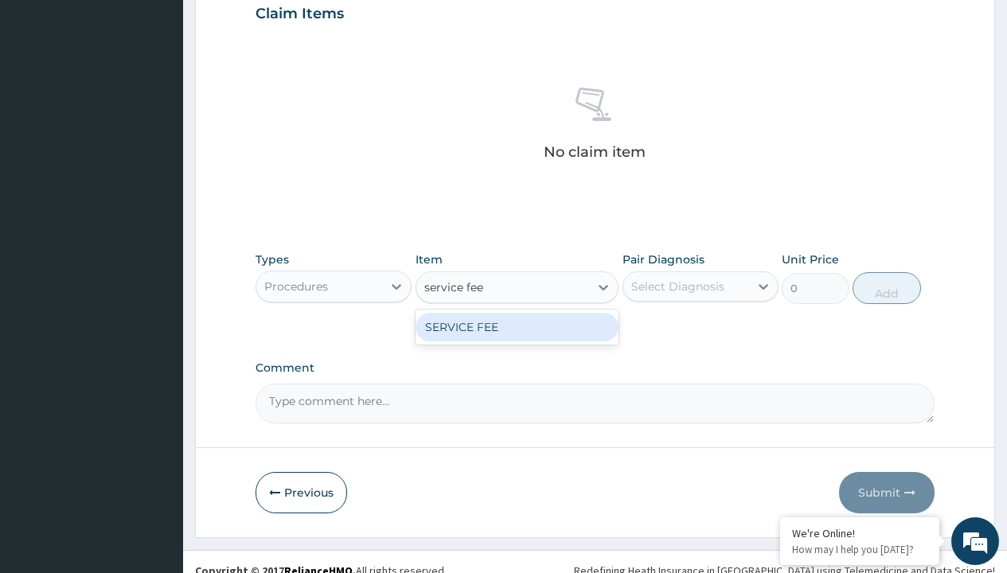
click at [516, 326] on div "SERVICE FEE" at bounding box center [517, 327] width 204 height 29
type input "100"
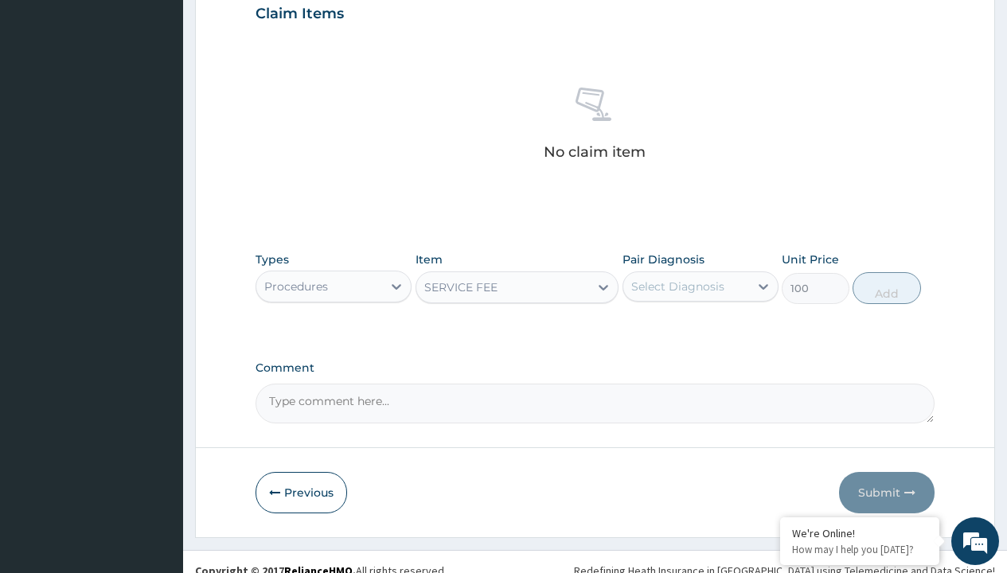
scroll to position [154, 0]
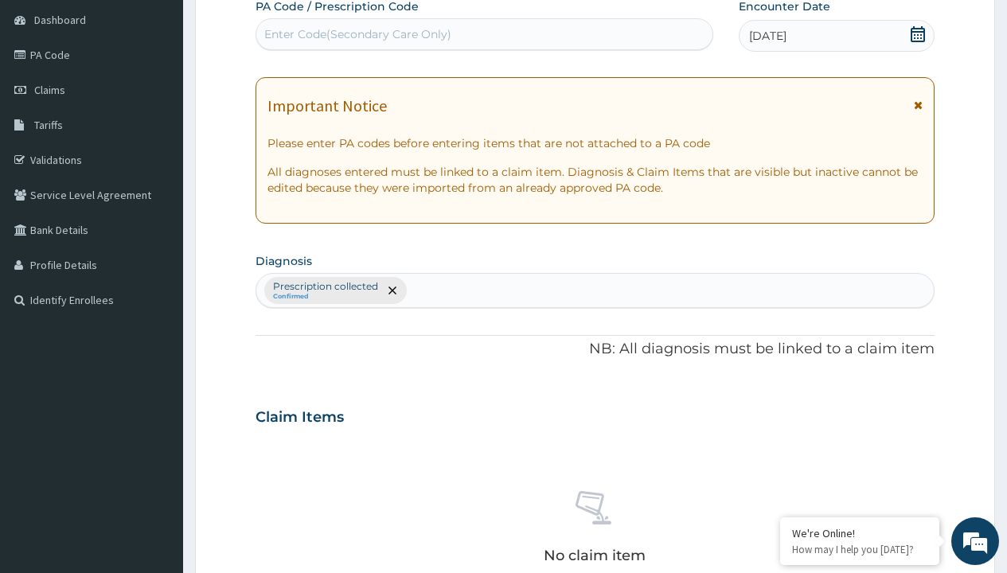
click at [325, 286] on p "Prescription collected" at bounding box center [325, 286] width 105 height 13
type input "prescription collected"
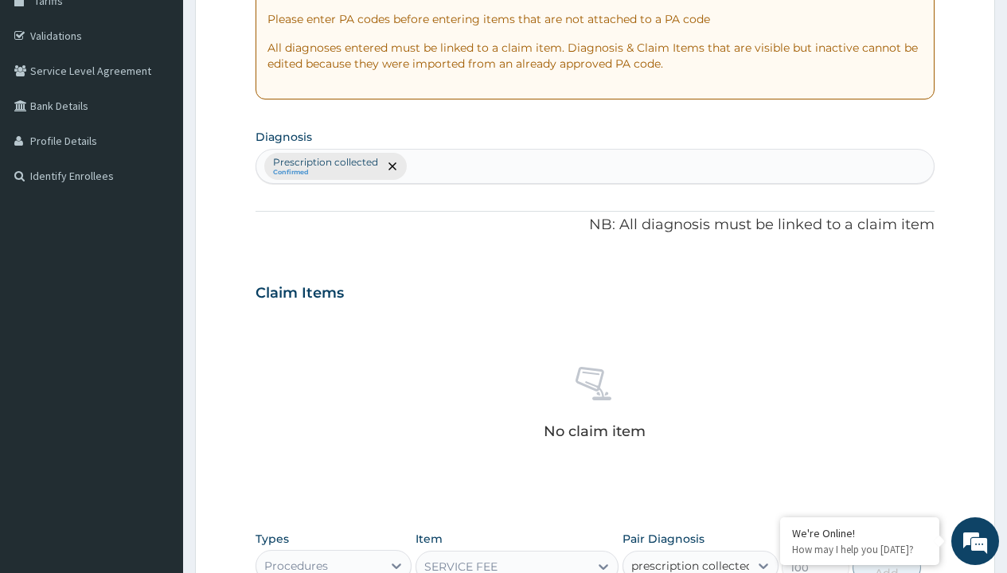
scroll to position [0, 0]
checkbox input "true"
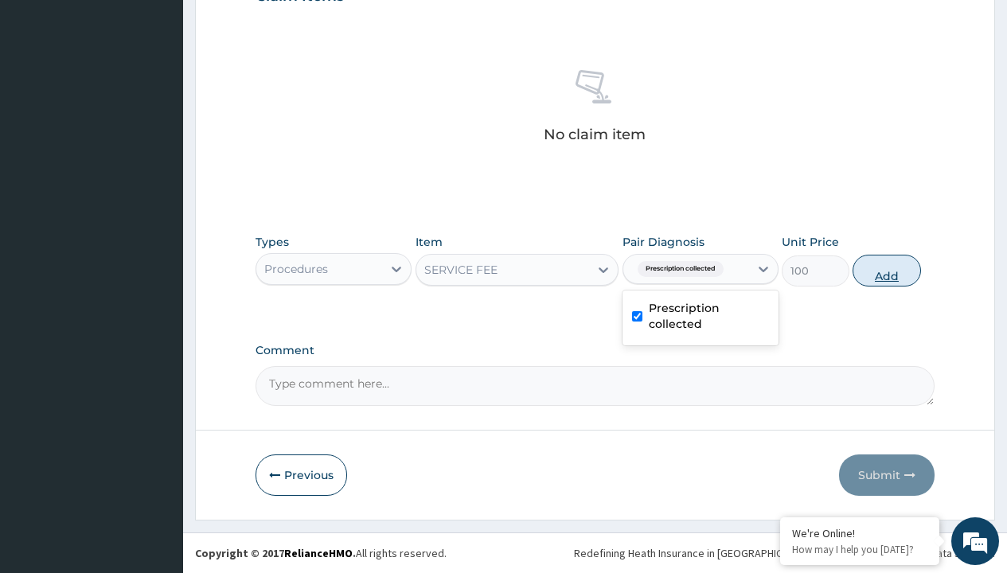
click at [886, 270] on button "Add" at bounding box center [886, 271] width 68 height 32
type input "0"
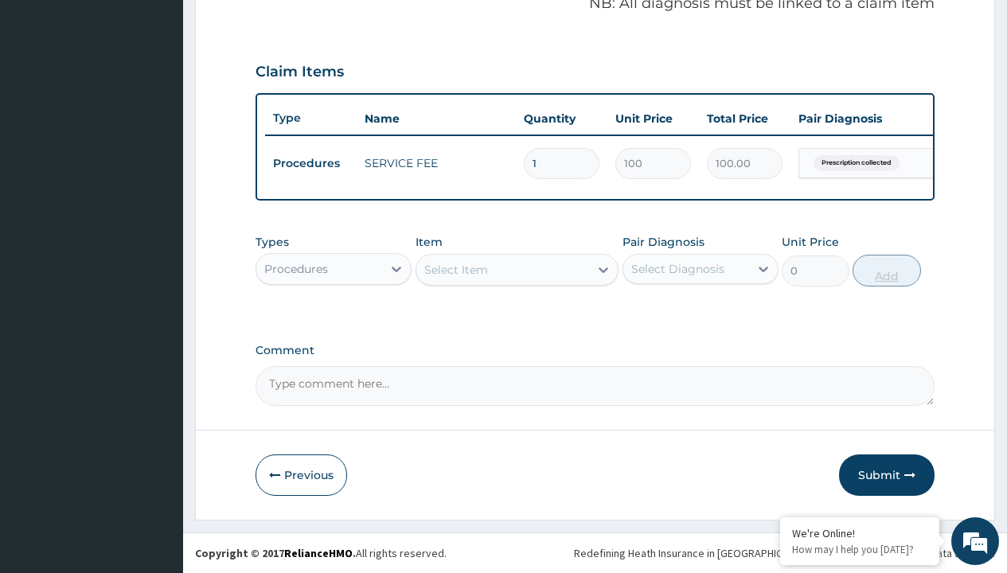
scroll to position [511, 0]
click at [296, 268] on div "Procedures" at bounding box center [296, 269] width 64 height 16
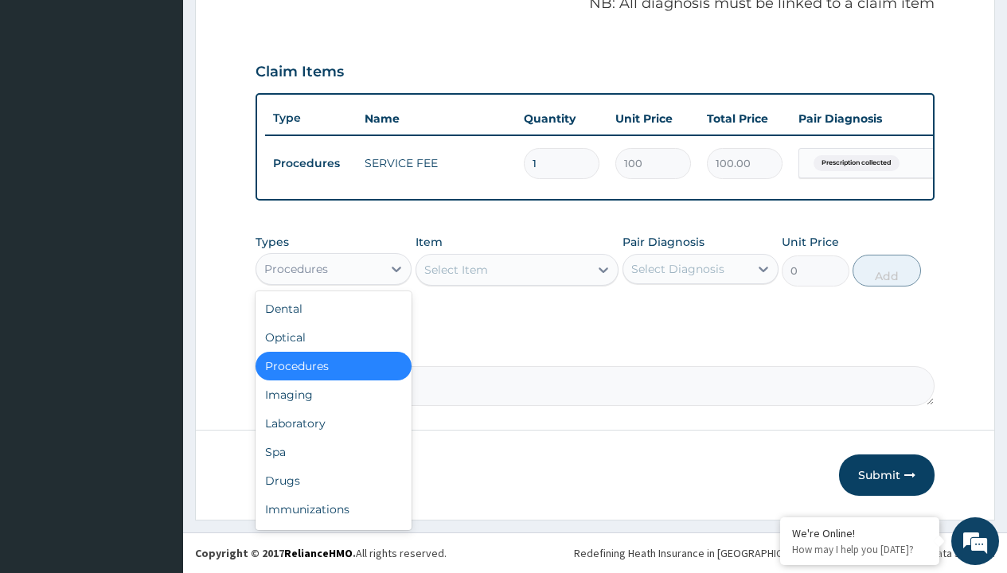
type input "drugs"
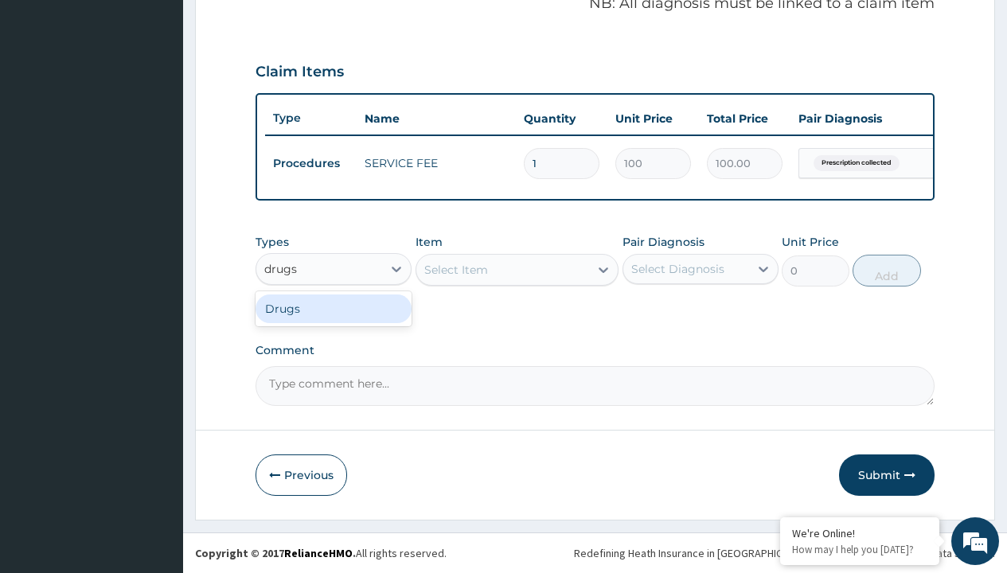
scroll to position [0, 0]
click at [333, 308] on div "Drugs" at bounding box center [333, 308] width 156 height 29
click at [455, 269] on div "Select Item" at bounding box center [517, 270] width 204 height 32
type input "metformin 500mg(diabetmin) x 60"
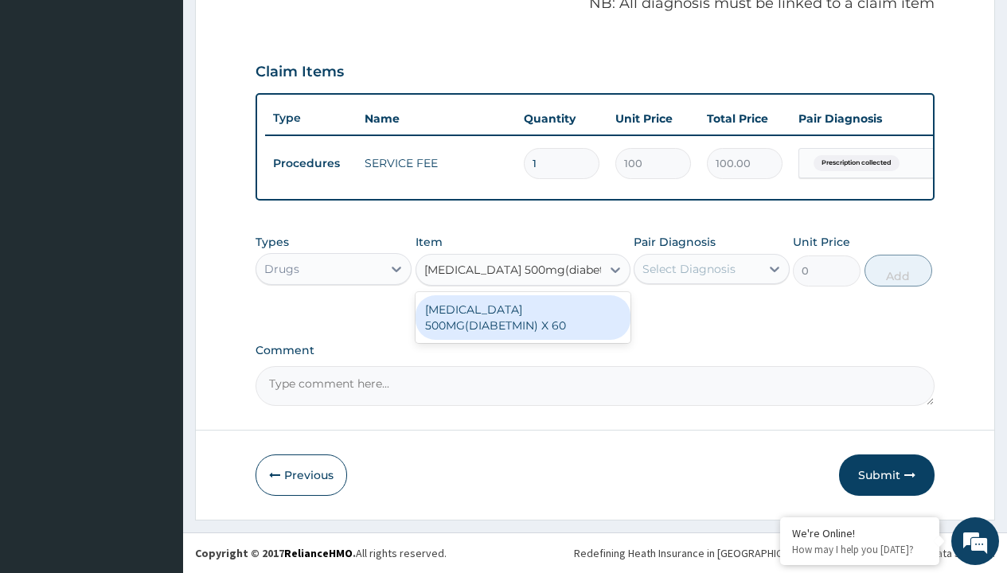
click at [522, 317] on div "METFORMIN 500MG(DIABETMIN) X 60" at bounding box center [522, 317] width 215 height 45
type input "60"
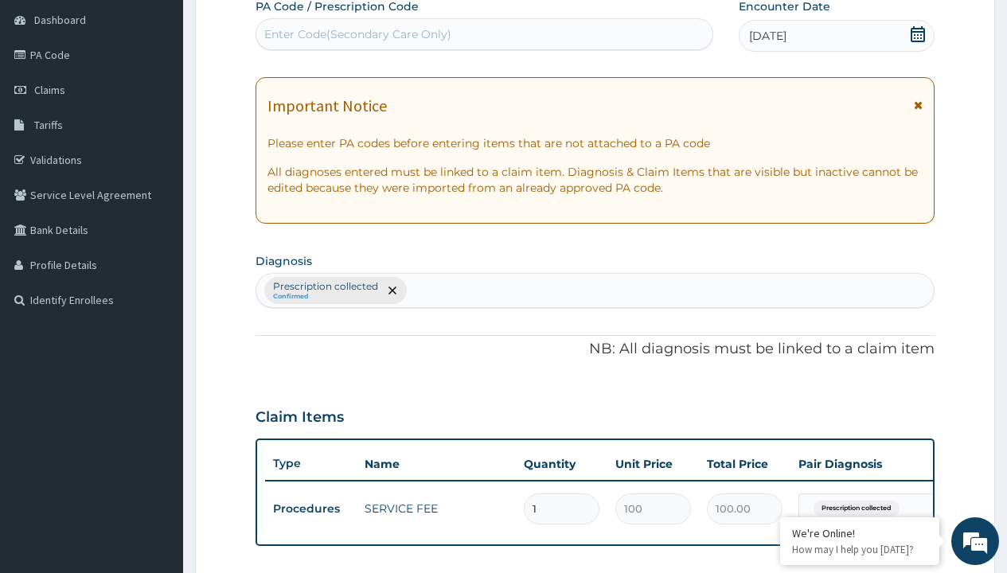
type input "prescription collected"
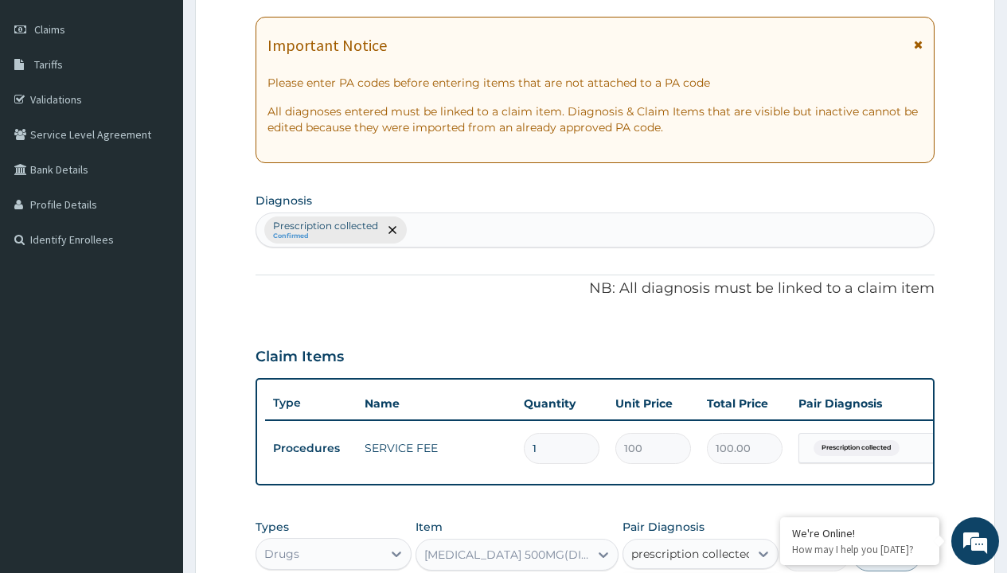
checkbox input "true"
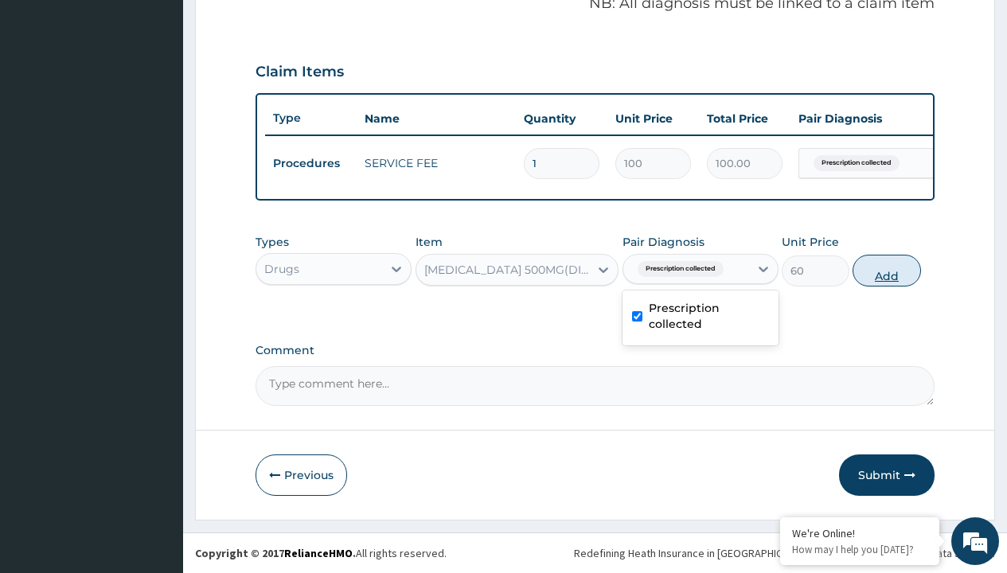
click at [886, 270] on button "Add" at bounding box center [886, 271] width 68 height 32
type input "0"
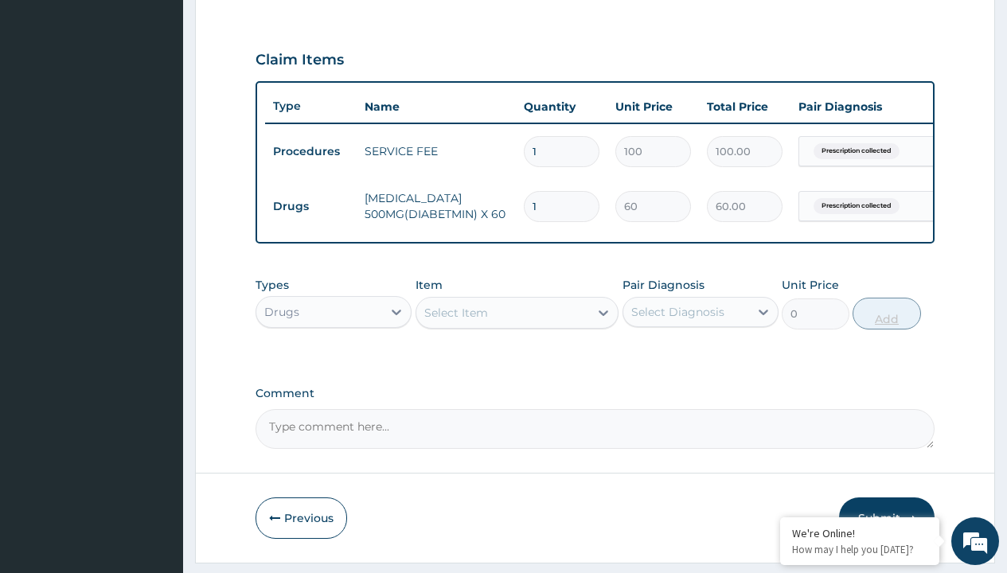
type input "60"
type input "3600.00"
type input "60"
click at [310, 206] on td "Drugs" at bounding box center [311, 206] width 92 height 29
type input "drugs"
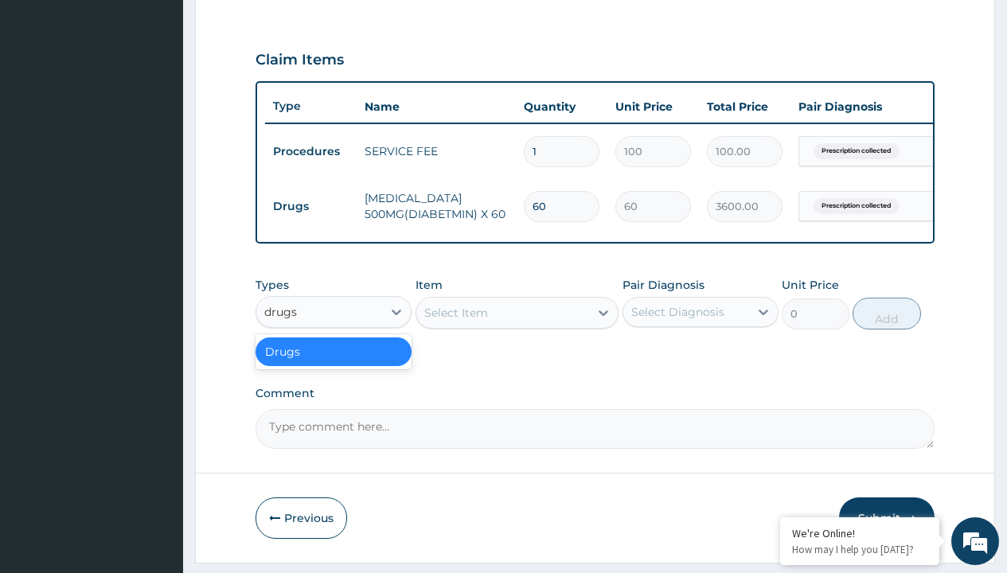
scroll to position [0, 0]
click at [333, 363] on div "Drugs" at bounding box center [333, 351] width 156 height 29
click at [455, 321] on div "Select Item" at bounding box center [456, 313] width 64 height 16
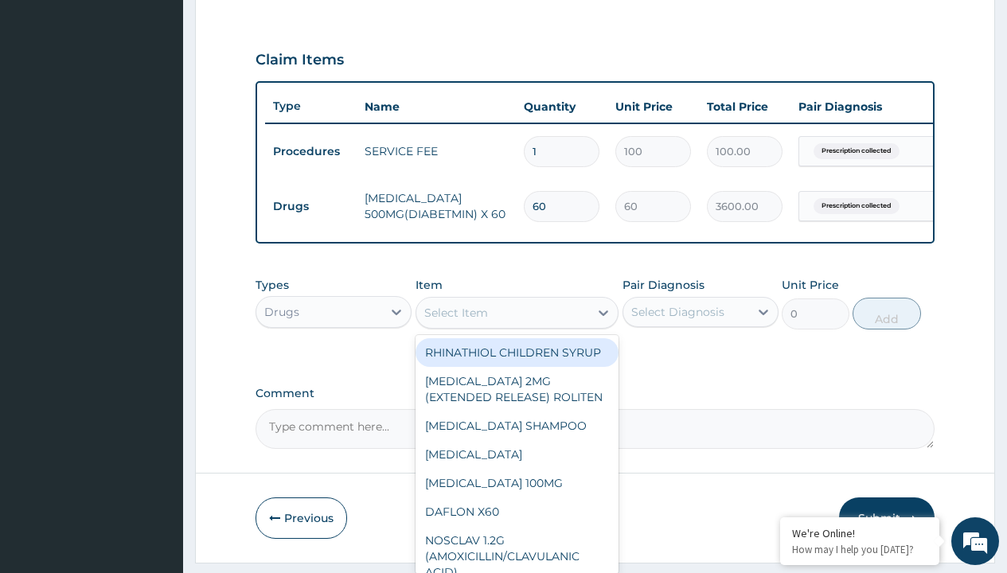
type input "aspirin 75mg (vasoprin) /sach"
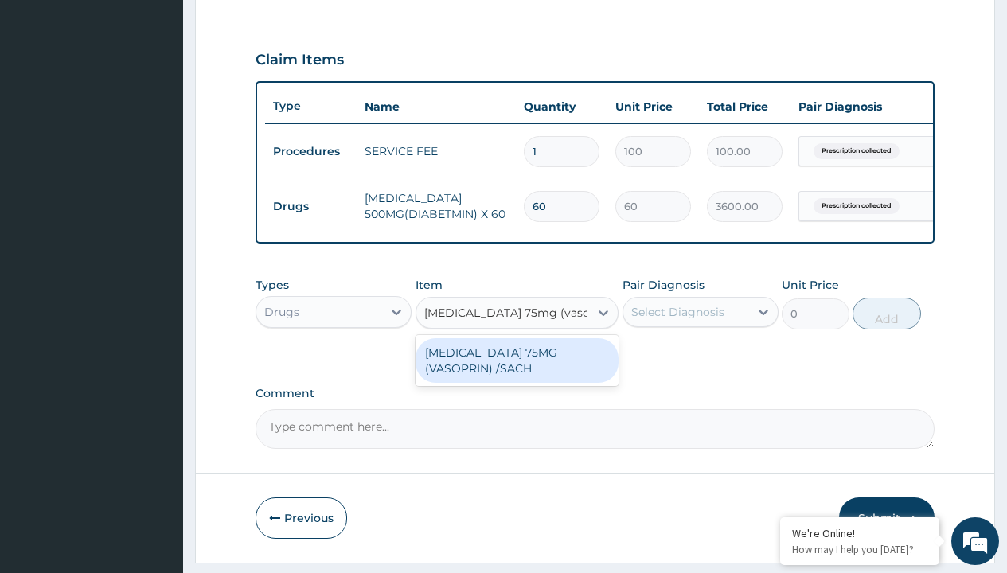
click at [516, 372] on div "ASPIRIN 75MG (VASOPRIN) /SACH" at bounding box center [517, 360] width 204 height 45
type input "19"
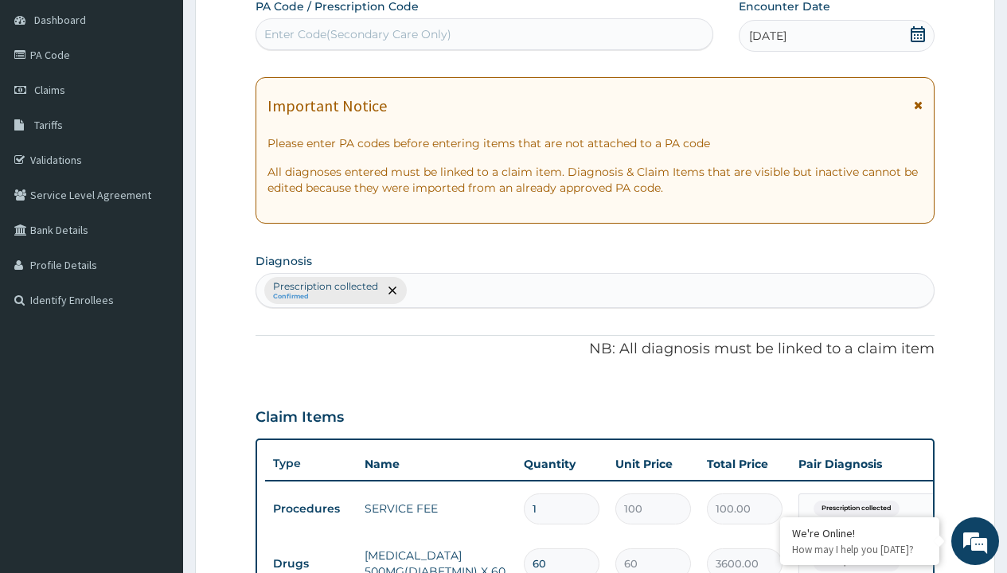
type input "prescription collected"
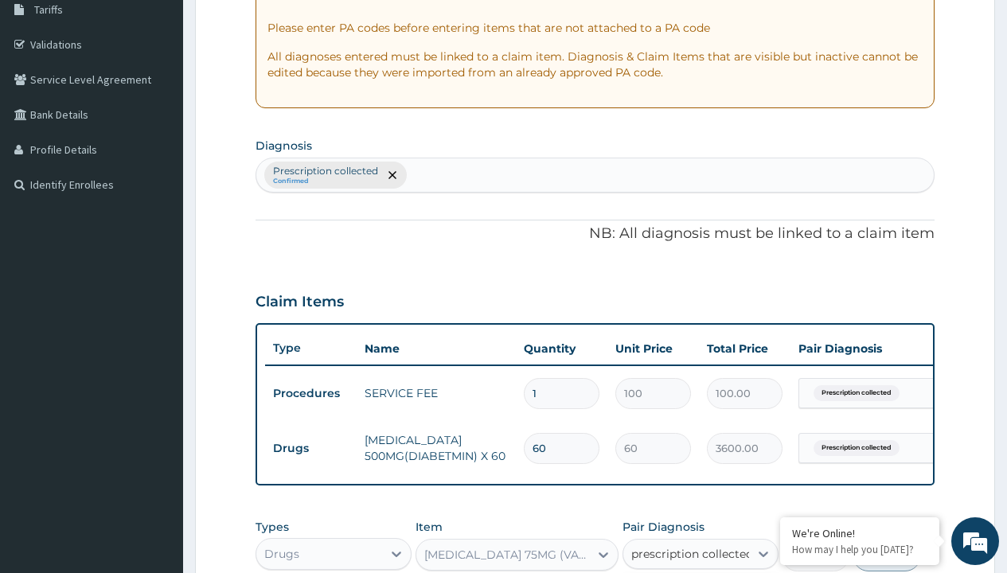
checkbox input "true"
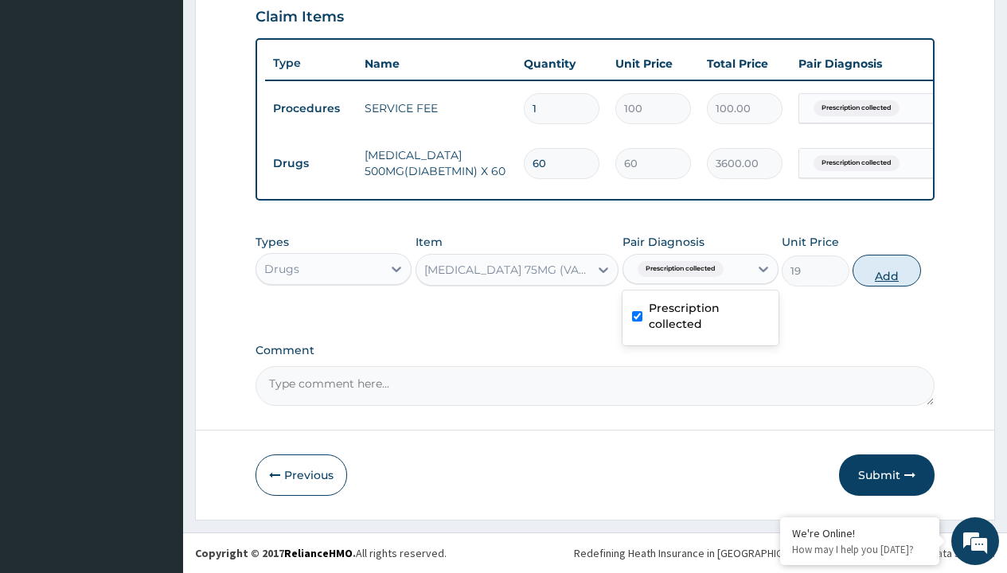
click at [886, 270] on button "Add" at bounding box center [886, 271] width 68 height 32
type input "0"
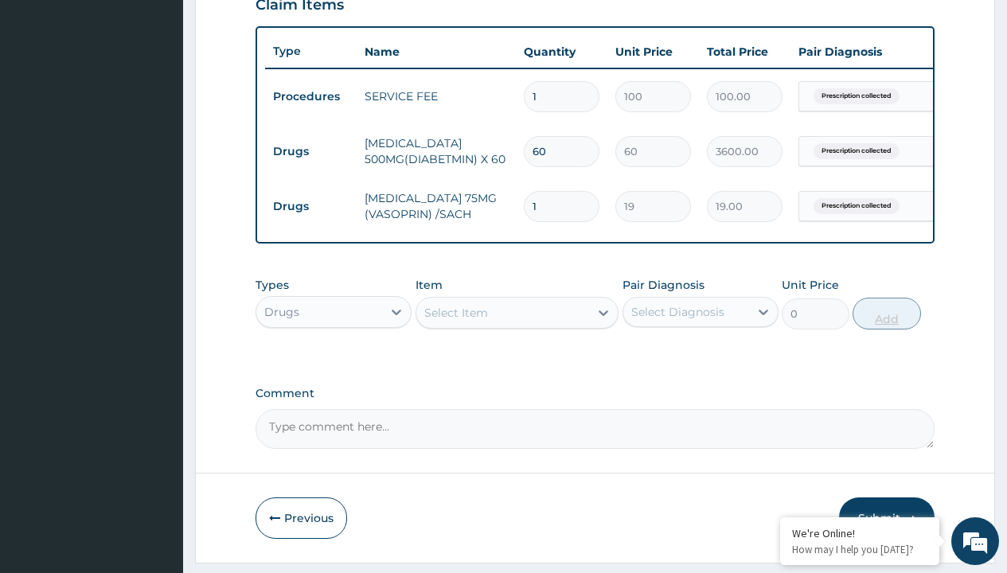
type input "30"
type input "570.00"
type input "30"
click at [310, 151] on td "Drugs" at bounding box center [311, 151] width 92 height 29
type input "drugs"
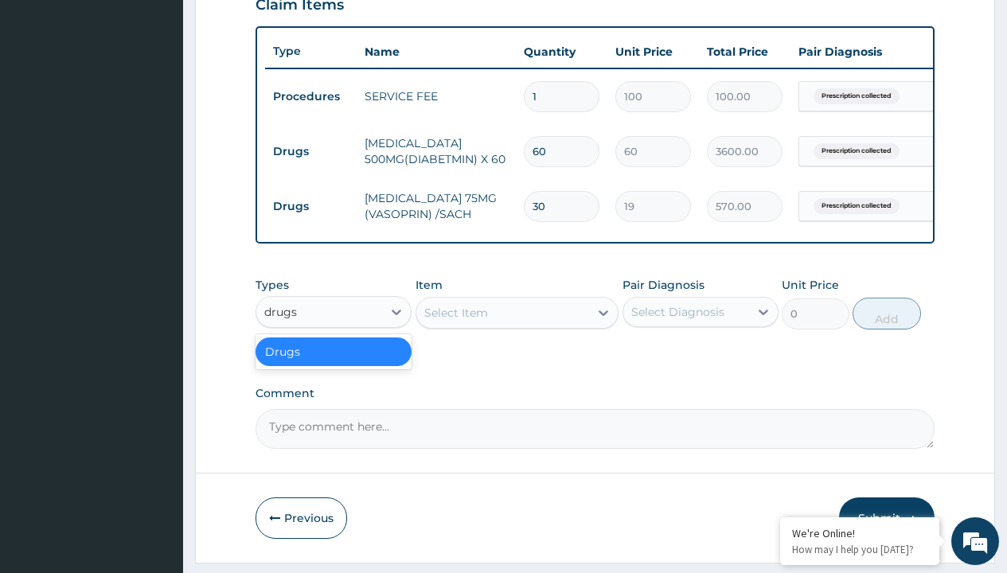
scroll to position [0, 0]
click at [333, 363] on div "Drugs" at bounding box center [333, 351] width 156 height 29
click at [455, 321] on div "Select Item" at bounding box center [456, 313] width 64 height 16
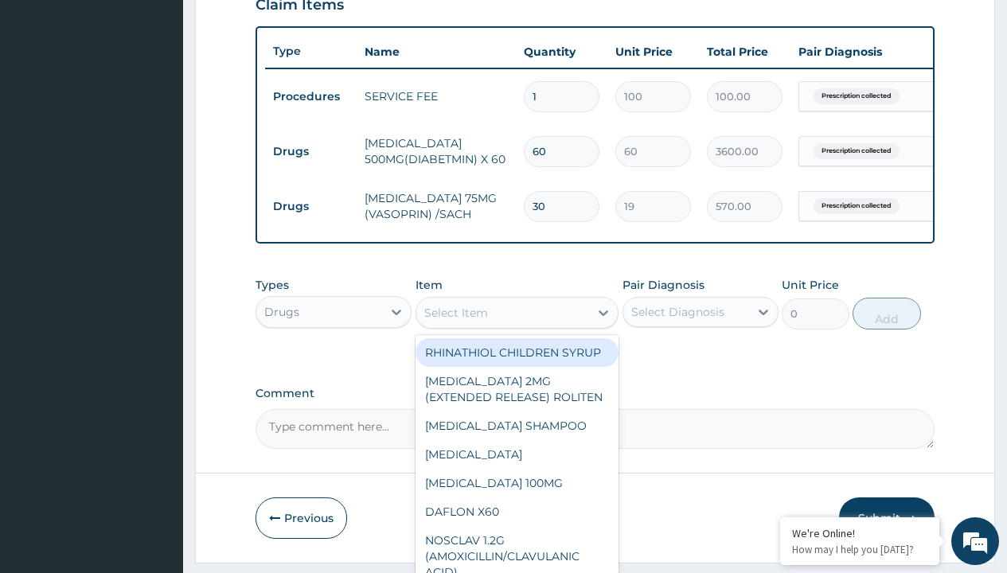
type input "natrilix sr 1.5mg indapamide x30"
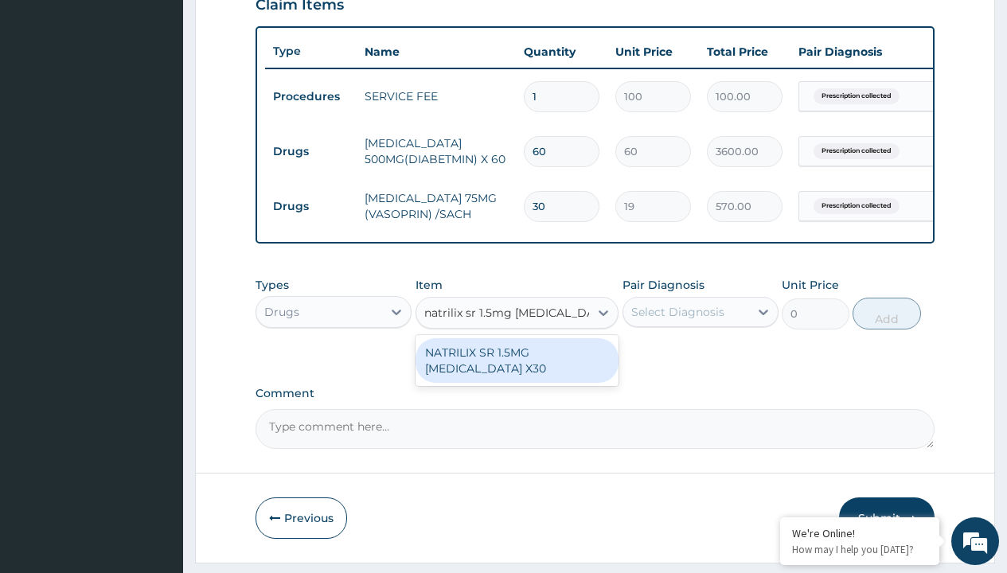
click at [516, 372] on div "NATRILIX SR 1.5MG INDAPAMIDE X30" at bounding box center [517, 360] width 204 height 45
type input "426.7000122070312"
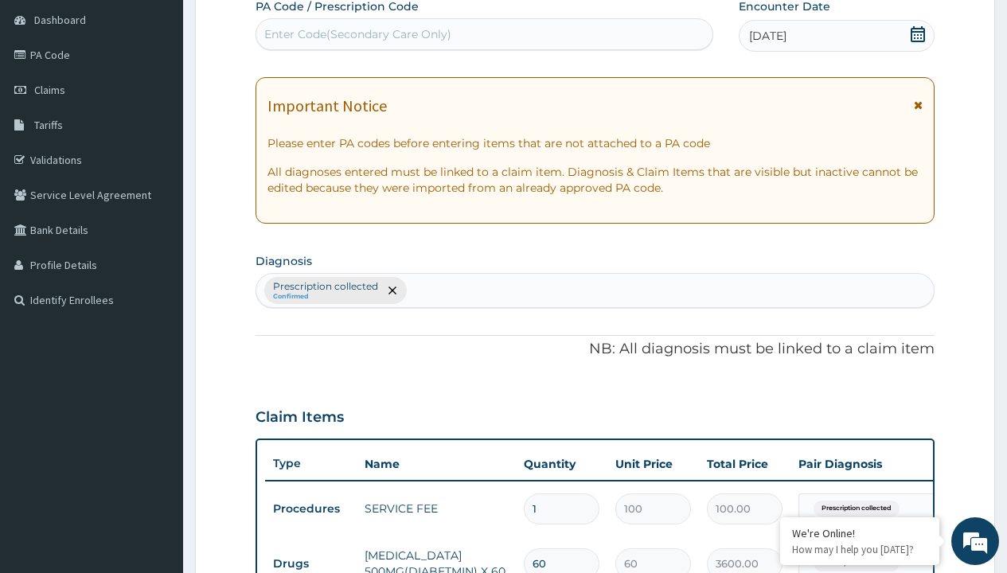
type input "prescription collected"
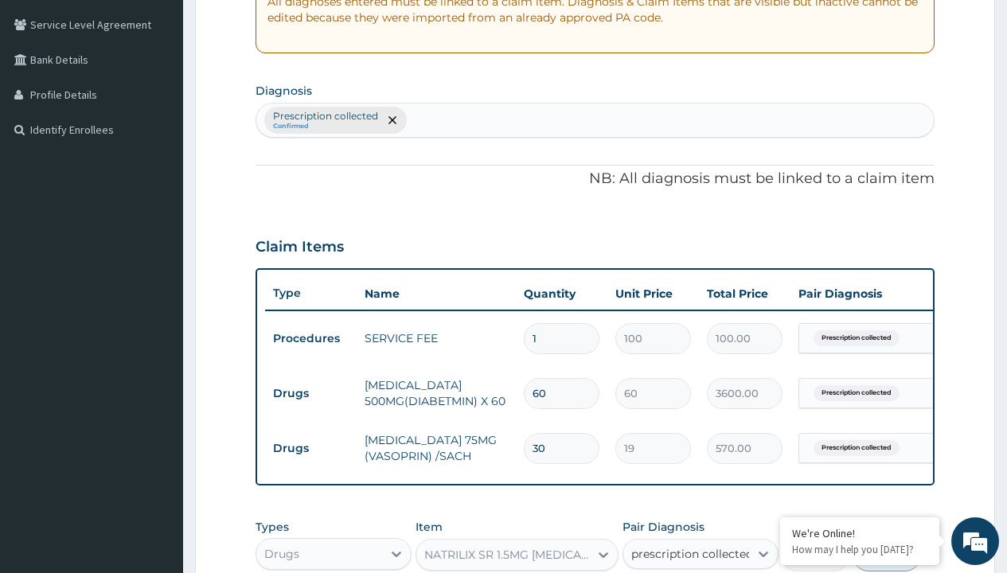
scroll to position [621, 0]
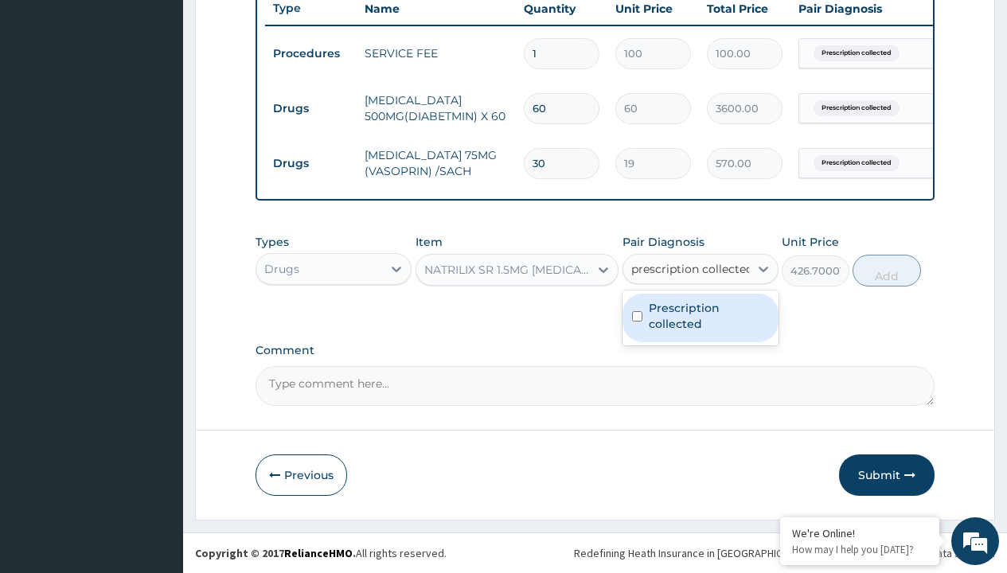
click at [699, 318] on label "Prescription collected" at bounding box center [709, 316] width 120 height 32
checkbox input "true"
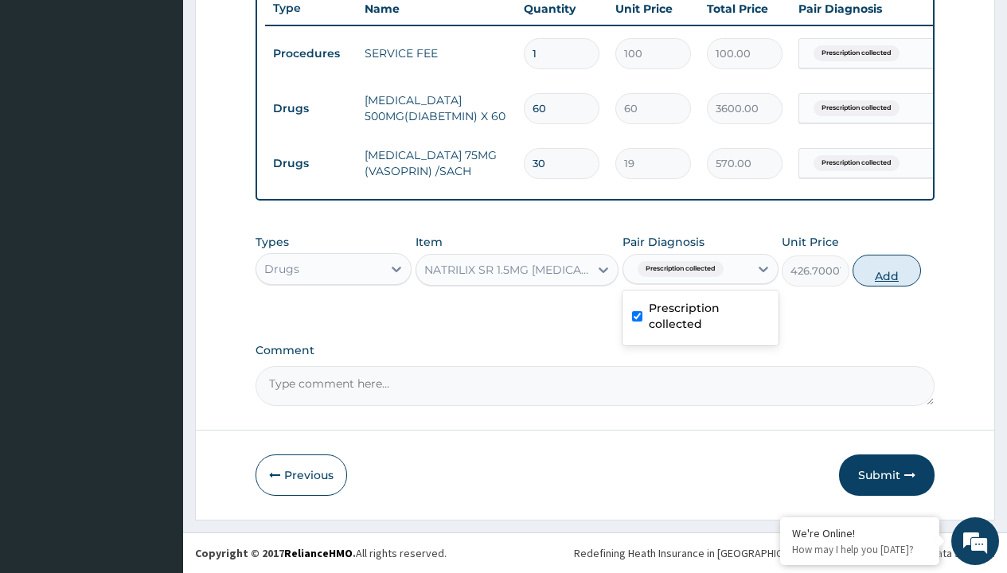
click at [886, 270] on button "Add" at bounding box center [886, 271] width 68 height 32
type input "0"
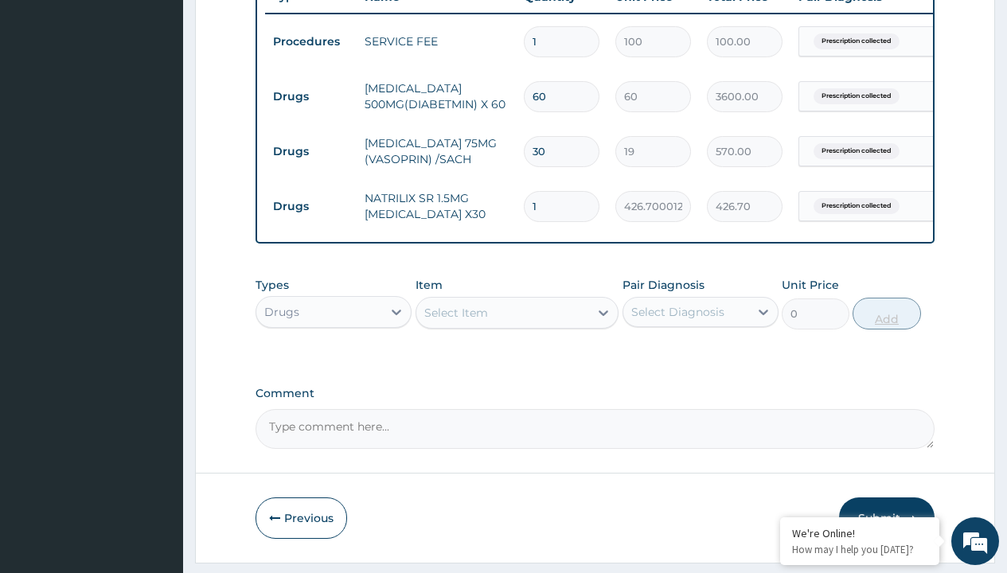
type input "30"
type input "12801.00"
type input "30"
click at [310, 96] on td "Drugs" at bounding box center [311, 96] width 92 height 29
type input "drugs"
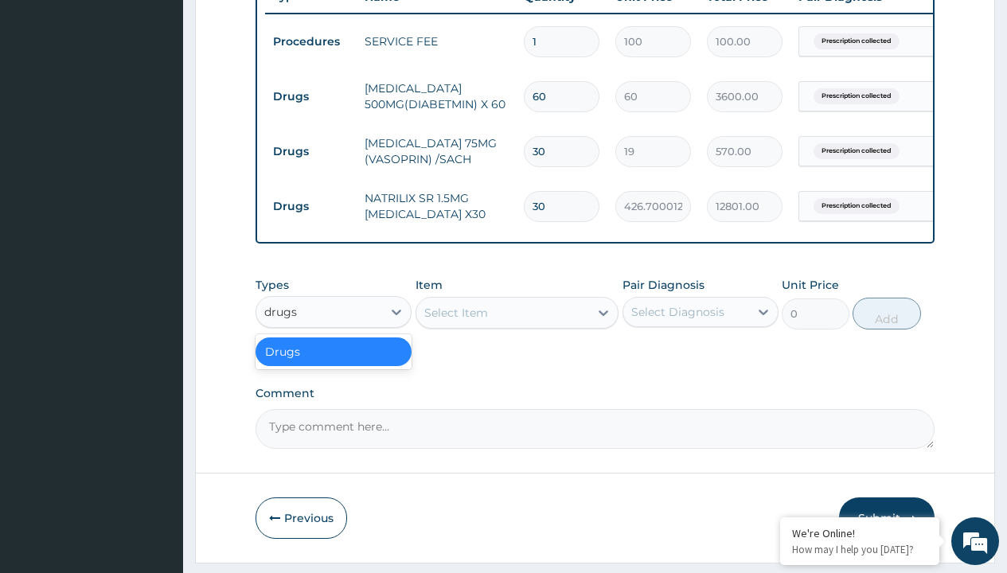
scroll to position [0, 0]
click at [333, 363] on div "Drugs" at bounding box center [333, 351] width 156 height 29
click at [455, 321] on div "Select Item" at bounding box center [456, 313] width 64 height 16
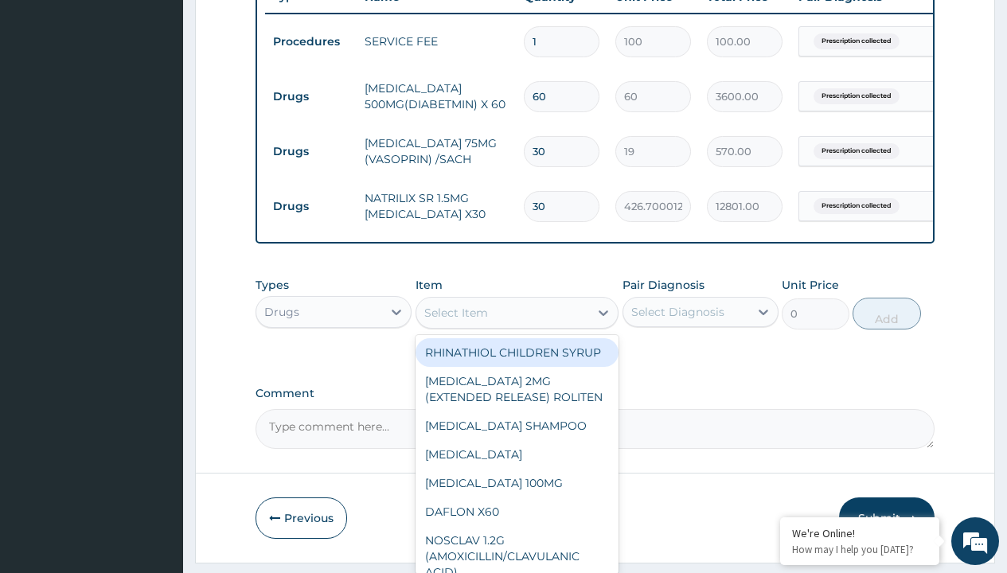
type input "gliclazide 30mg (diamicron)/pack"
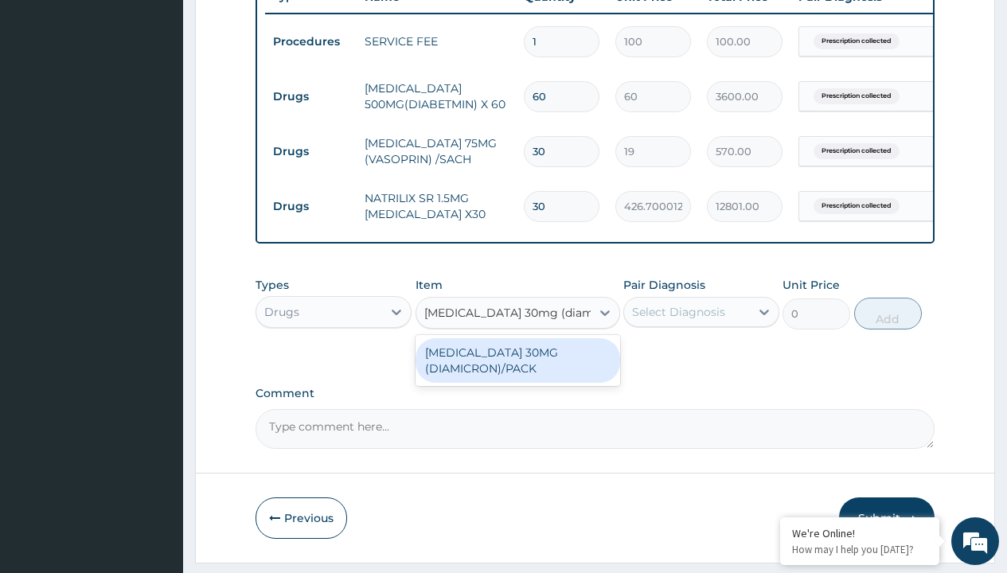
click at [517, 372] on div "GLICLAZIDE 30MG (DIAMICRON)/PACK" at bounding box center [517, 360] width 205 height 45
type input "583.2999877929688"
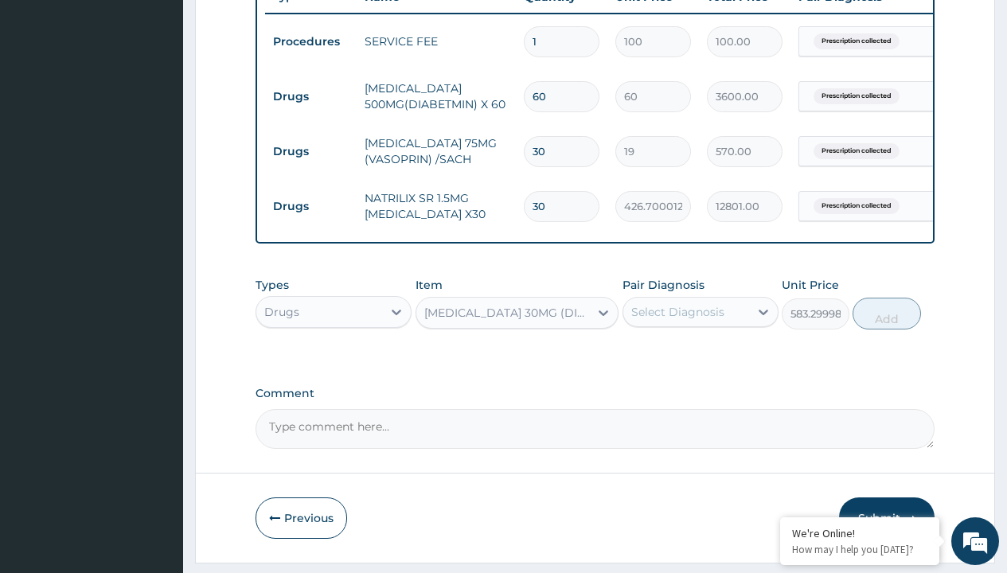
scroll to position [154, 0]
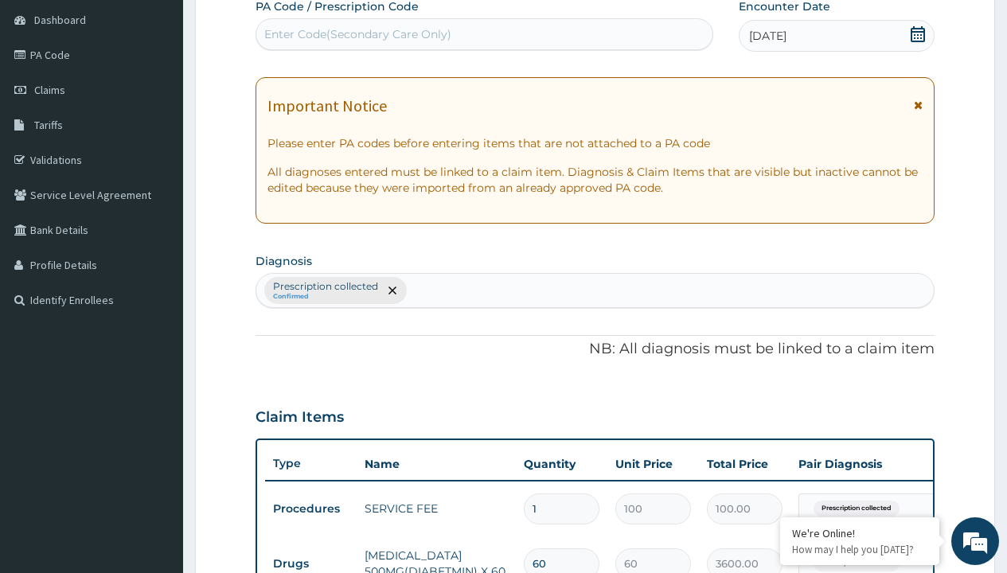
click at [325, 286] on p "Prescription collected" at bounding box center [325, 286] width 105 height 13
type input "prescription collected"
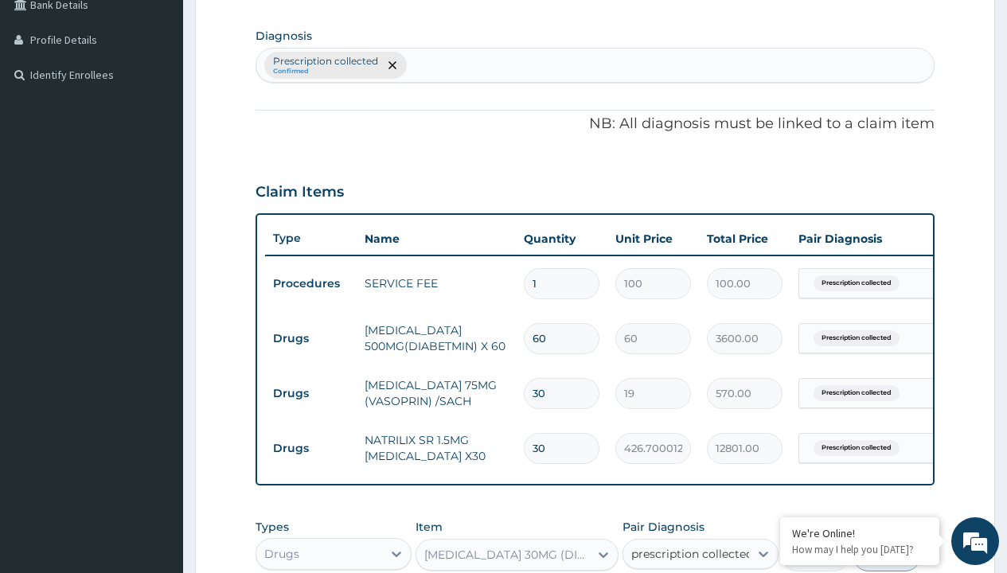
checkbox input "true"
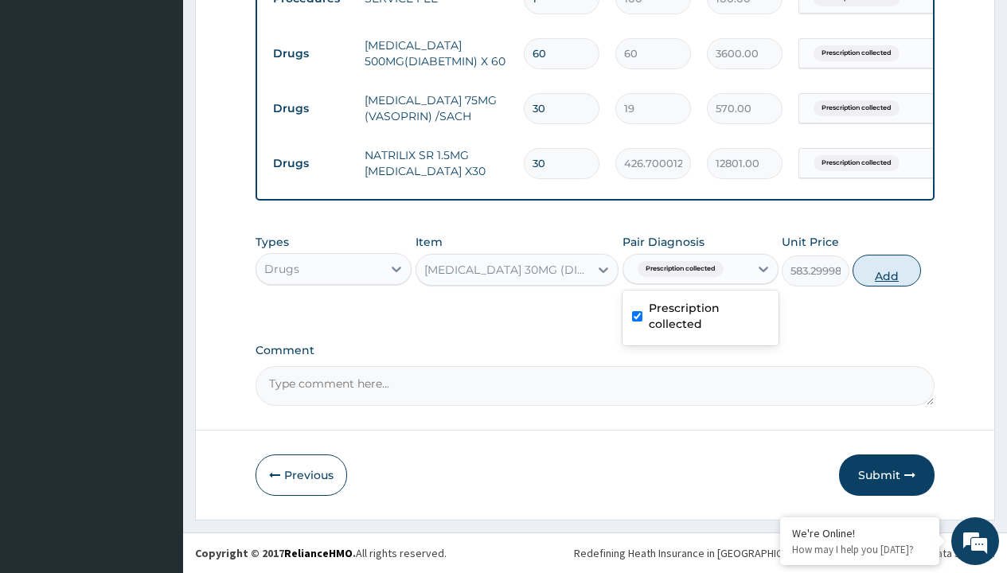
click at [886, 270] on button "Add" at bounding box center [886, 271] width 68 height 32
type input "0"
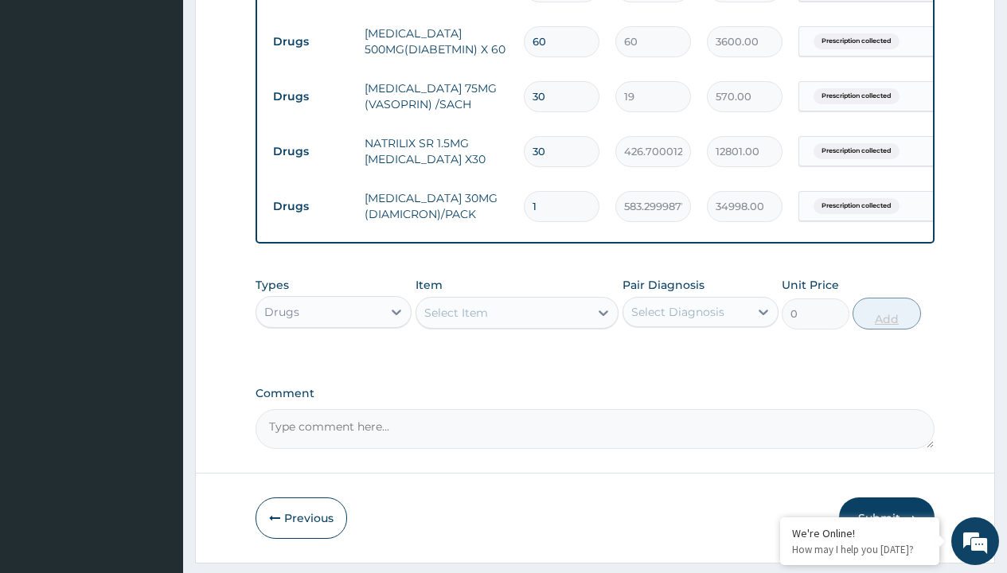
type input "60"
type input "34998.00"
type input "60"
click at [310, 41] on td "Drugs" at bounding box center [311, 41] width 92 height 29
type input "drugs"
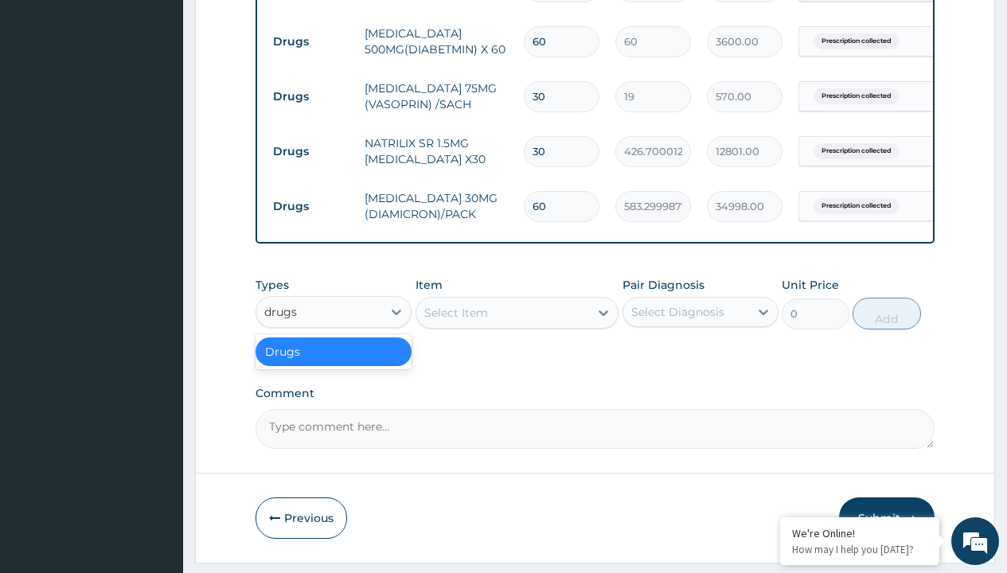
scroll to position [0, 0]
click at [333, 363] on div "Drugs" at bounding box center [333, 351] width 156 height 29
click at [455, 321] on div "Select Item" at bounding box center [456, 313] width 64 height 16
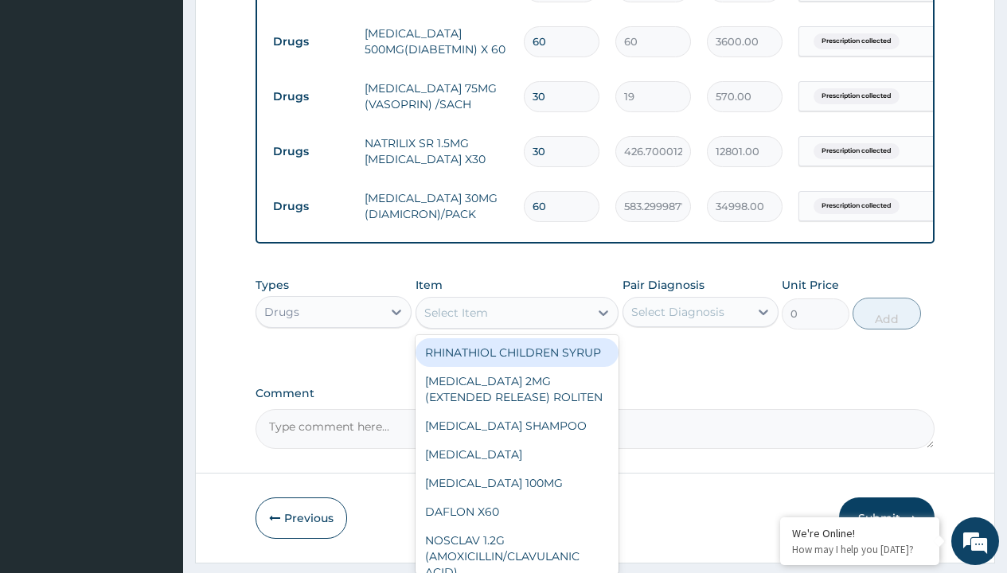
type input "aprovasc 300/10mg x28"
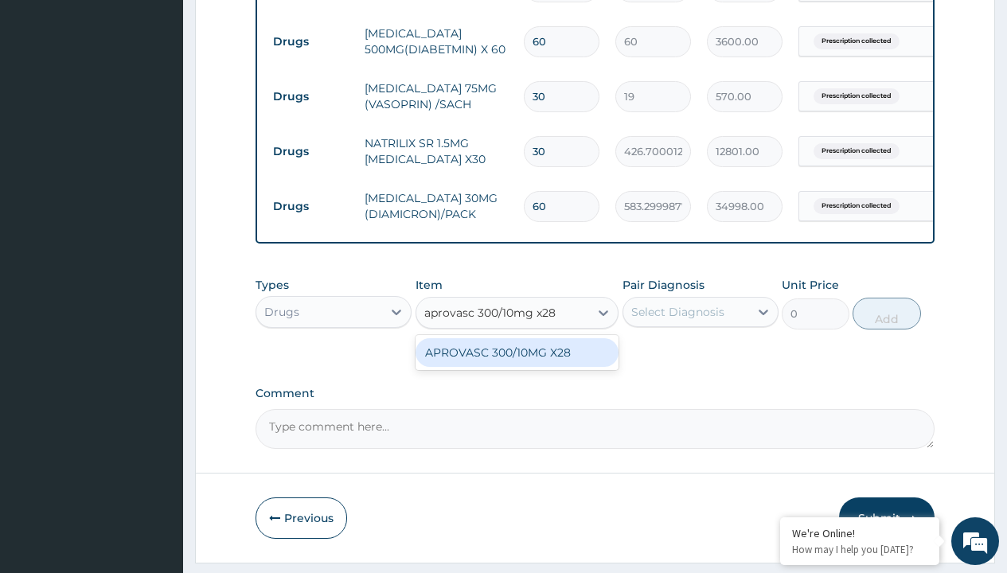
click at [516, 364] on div "APROVASC 300/10MG X28" at bounding box center [517, 352] width 204 height 29
type input "1323.199951171875"
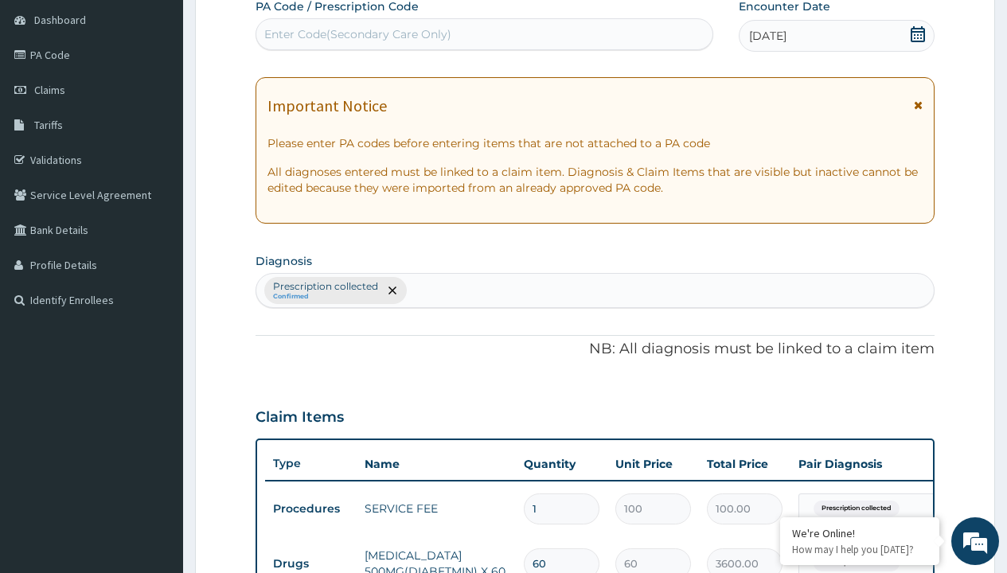
type input "prescription collected"
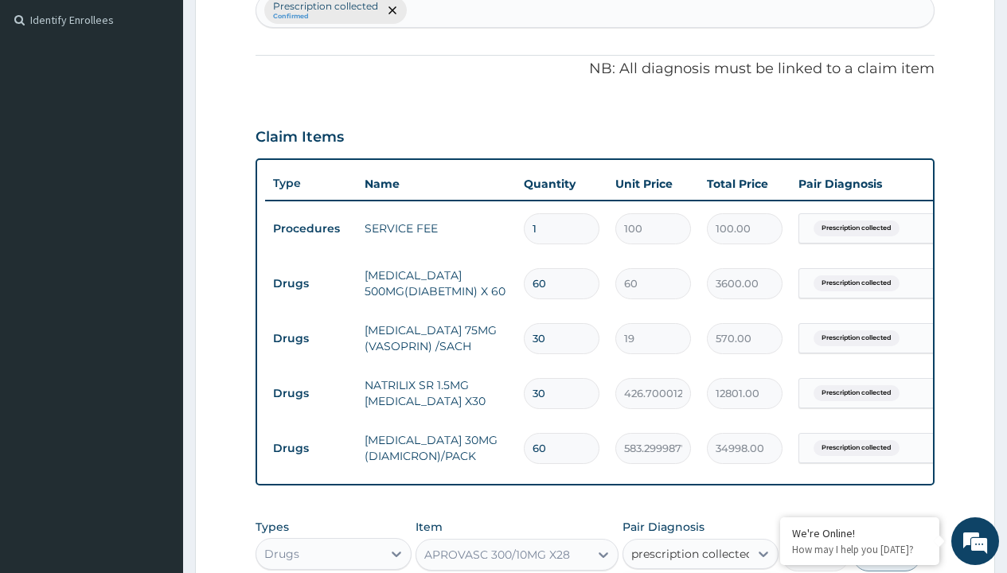
checkbox input "true"
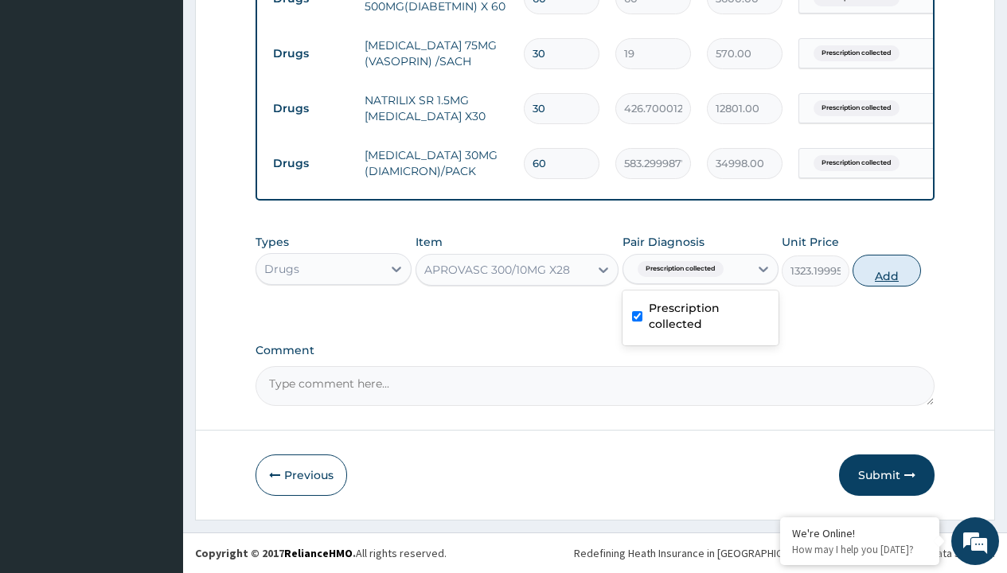
click at [886, 270] on button "Add" at bounding box center [886, 271] width 68 height 32
type input "0"
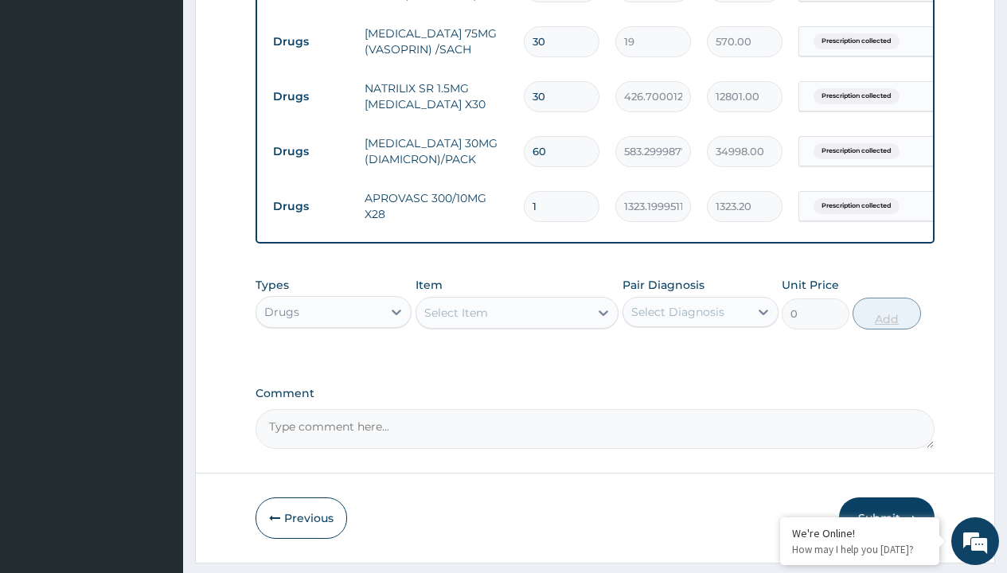
type input "28"
type input "37049.60"
type input "28"
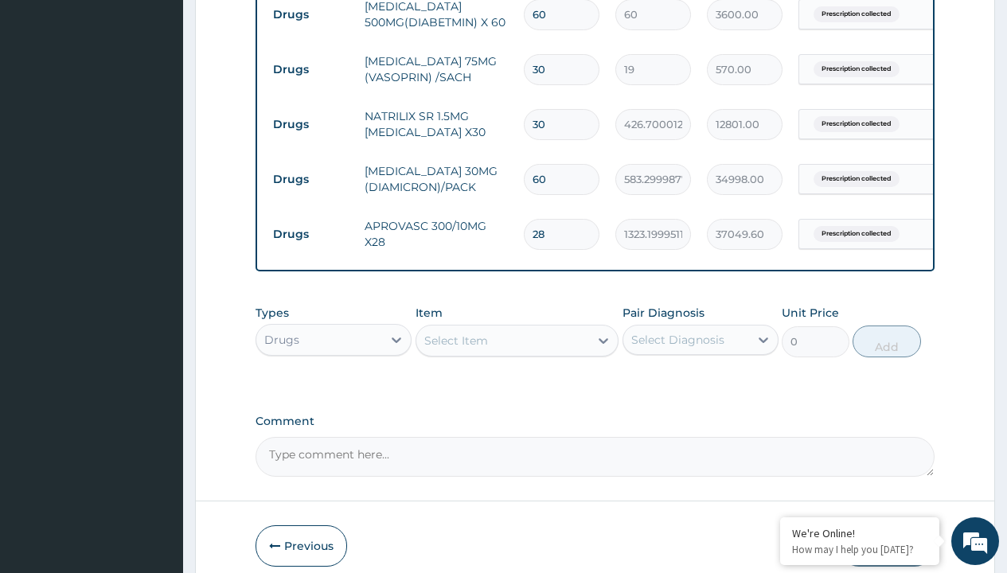
type input "procedures"
click at [333, 391] on div "Procedures" at bounding box center [333, 379] width 156 height 29
click at [455, 349] on div "Select Item" at bounding box center [456, 341] width 64 height 16
type input "delivery"
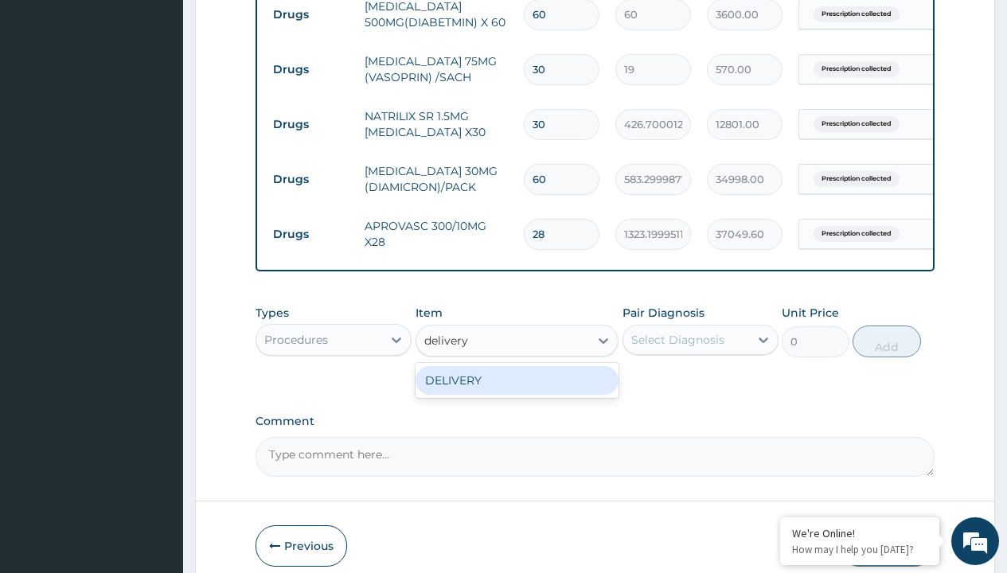
click at [516, 392] on div "DELIVERY" at bounding box center [517, 380] width 204 height 29
type input "2000"
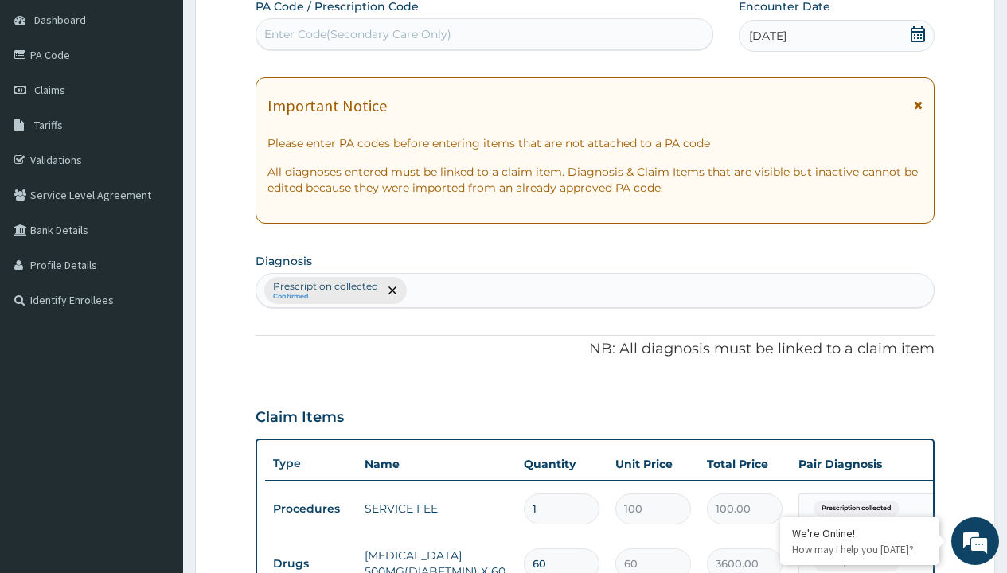
type input "prescription collected"
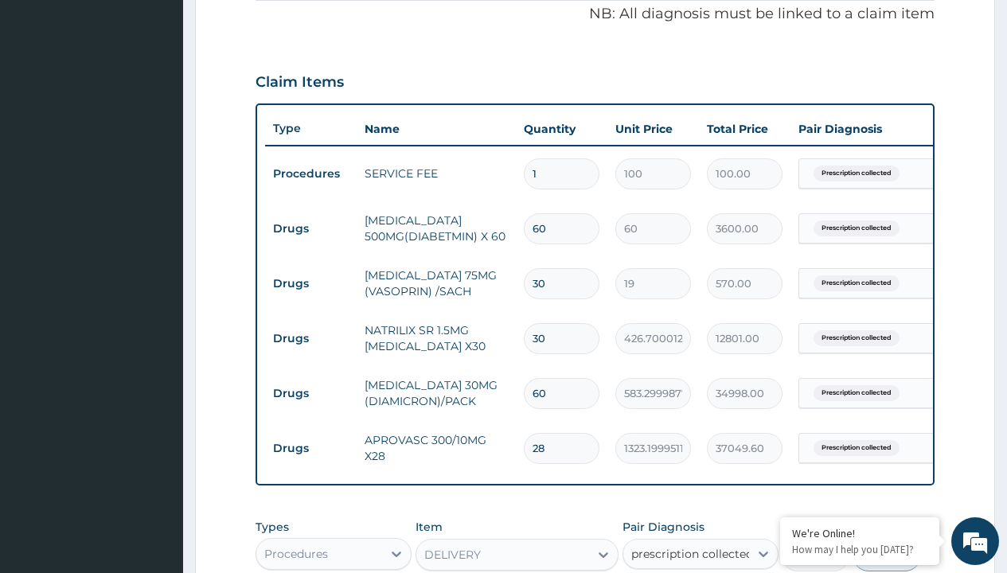
checkbox input "true"
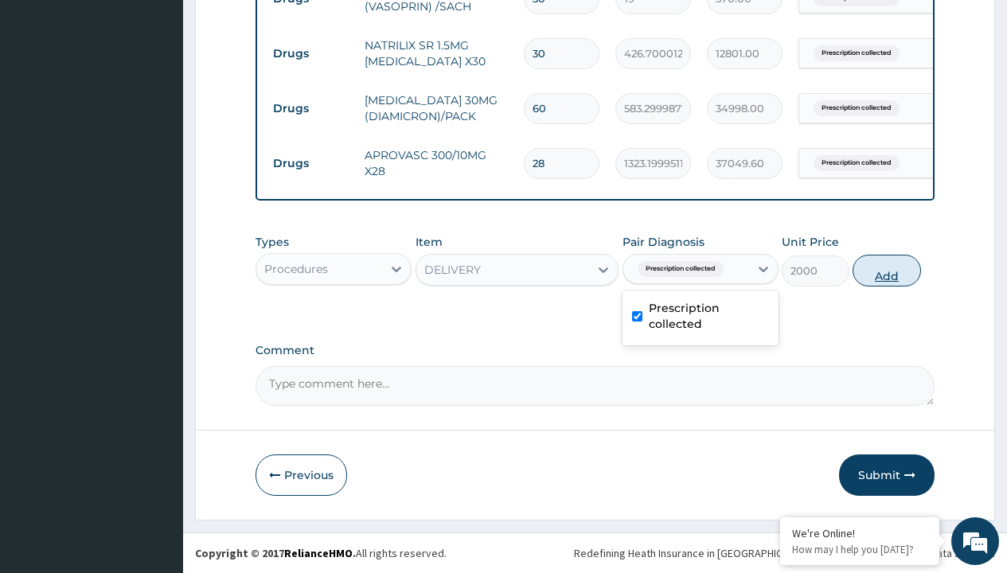
click at [886, 270] on button "Add" at bounding box center [886, 271] width 68 height 32
type input "0"
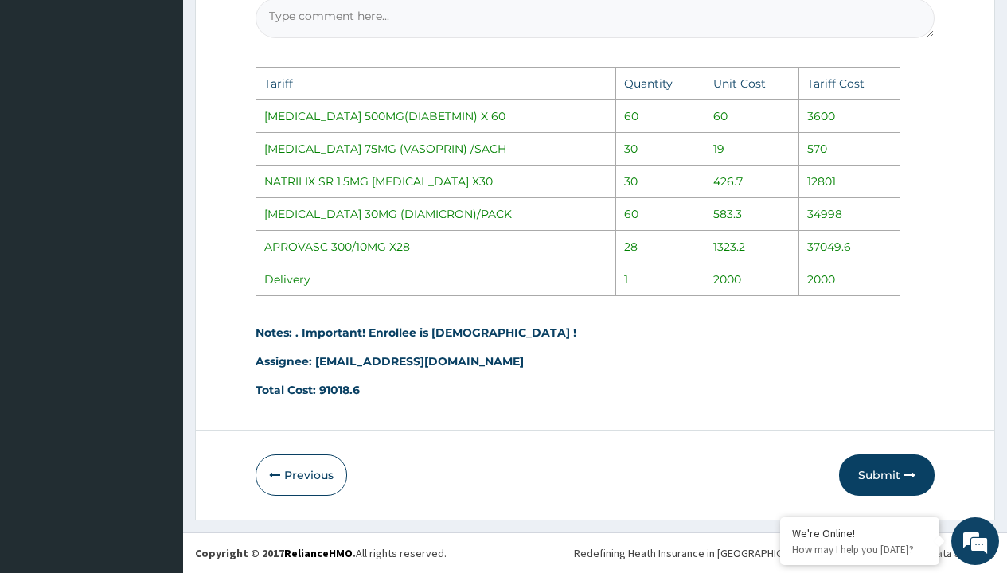
scroll to position [1208, 0]
click at [896, 480] on button "Submit" at bounding box center [886, 474] width 95 height 41
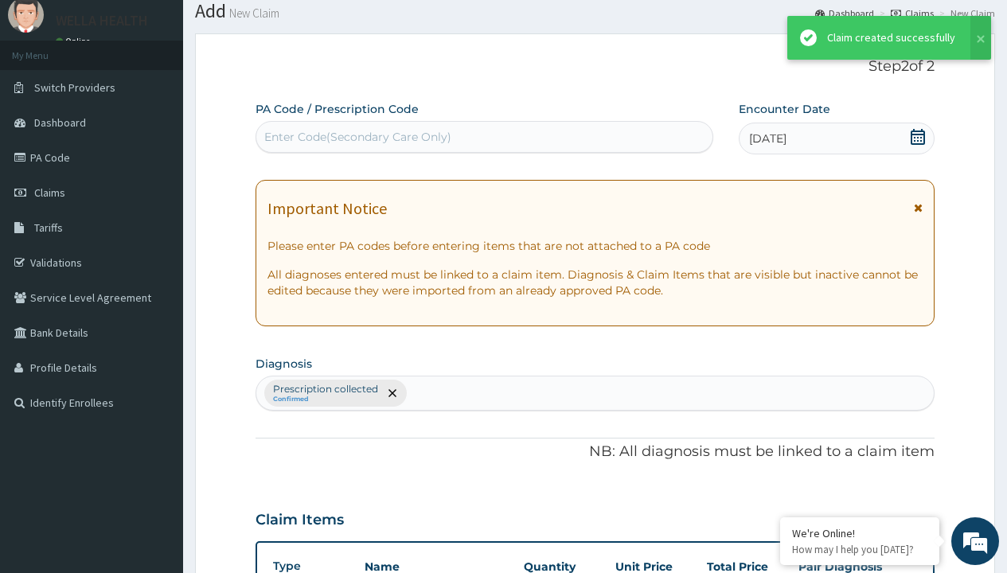
scroll to position [840, 0]
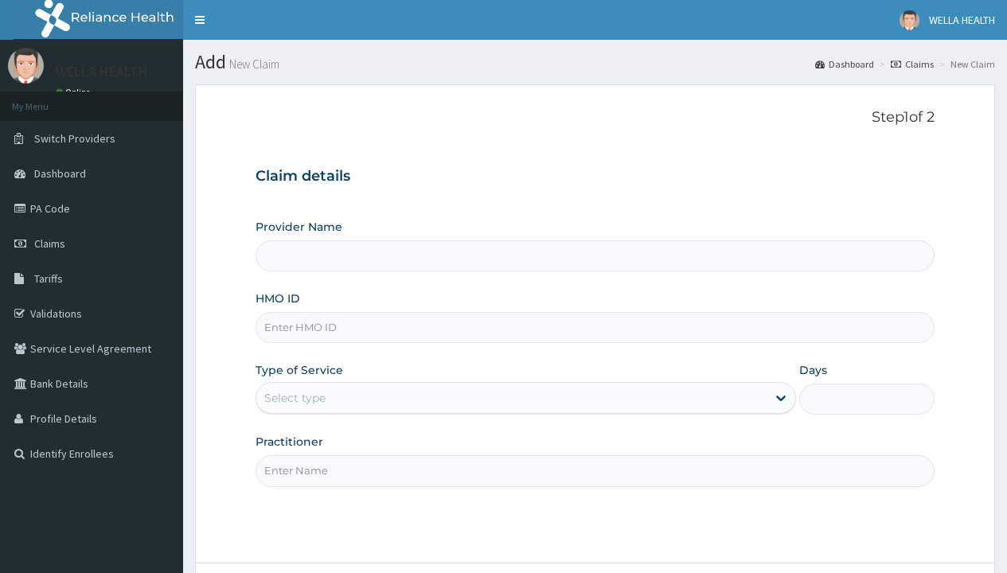
type input "Pharmacy Pick Up ( WellaHealth)"
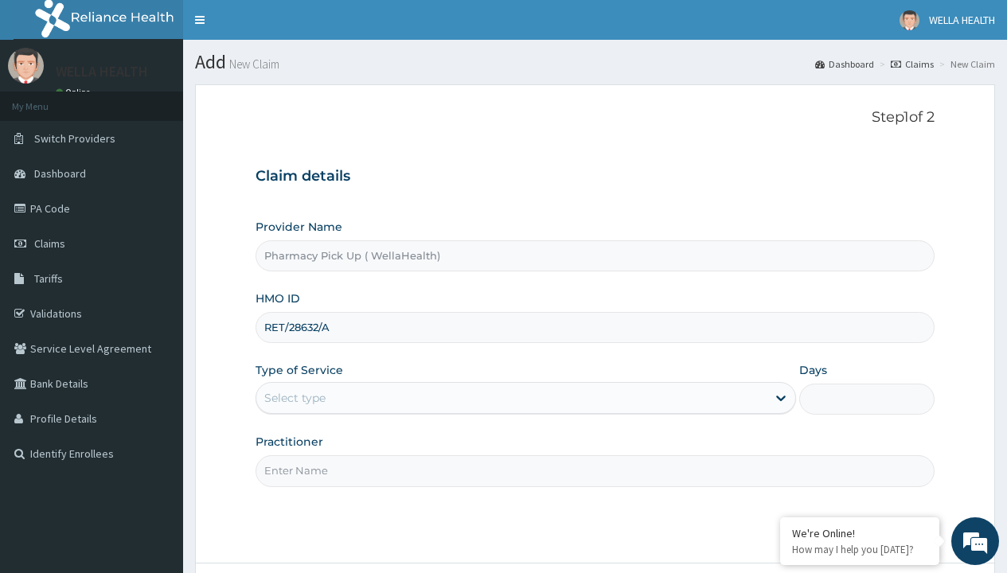
type input "RET/28632/A"
type input "WellaHealth"
click at [294, 398] on div "Select type" at bounding box center [294, 398] width 61 height 16
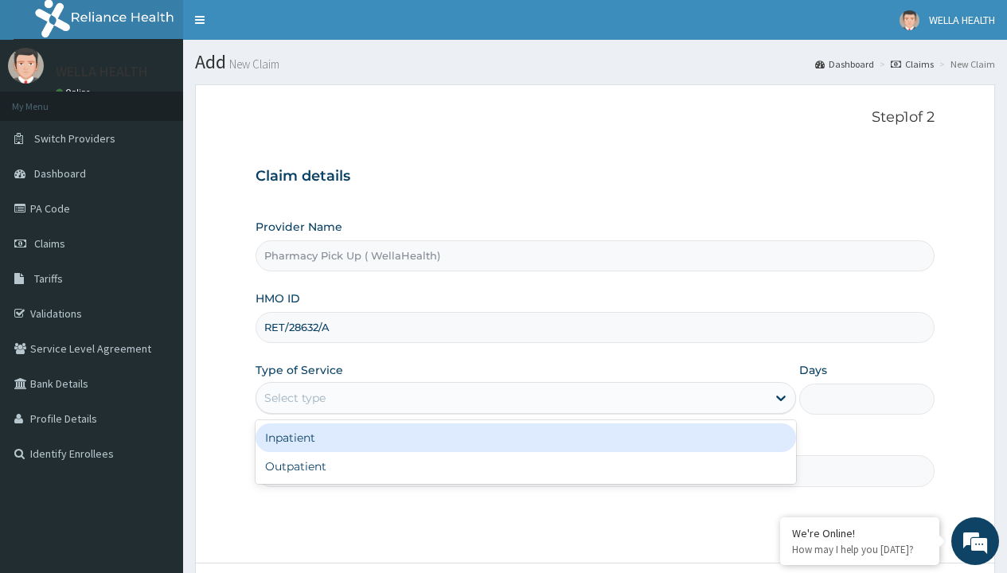
click at [525, 466] on div "Outpatient" at bounding box center [525, 466] width 540 height 29
type input "1"
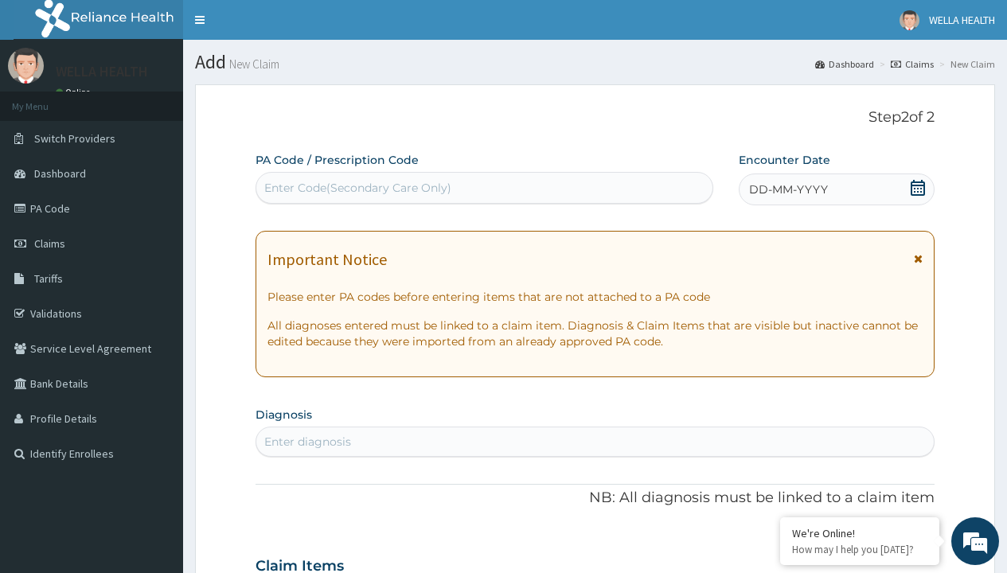
scroll to position [133, 0]
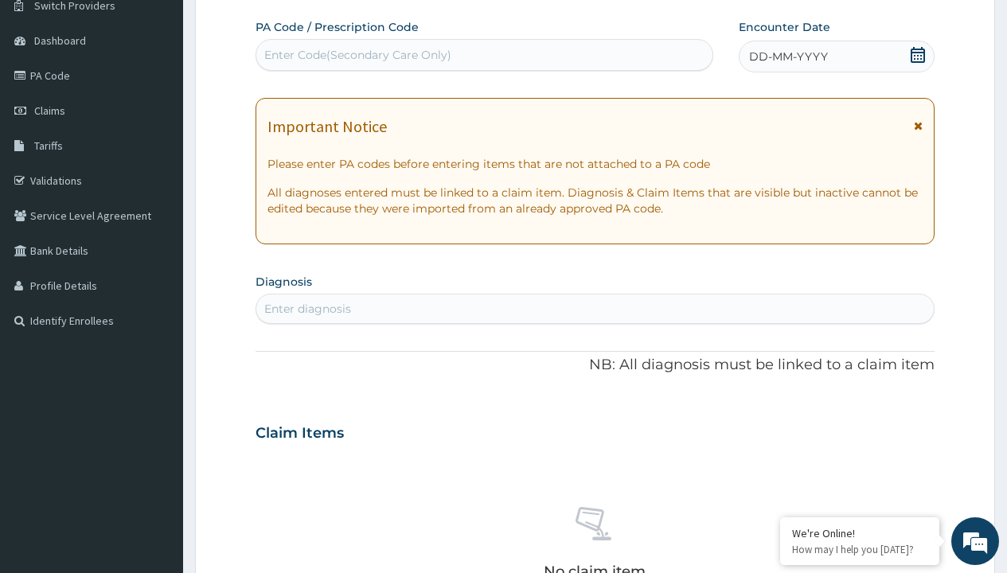
click at [787, 56] on span "DD-MM-YYYY" at bounding box center [788, 57] width 79 height 16
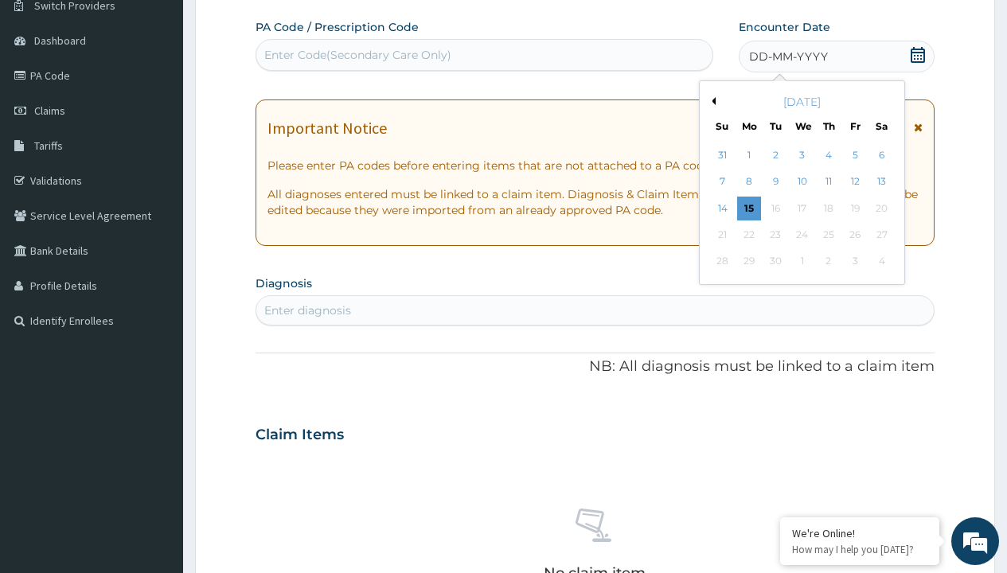
click at [711, 101] on button "Previous Month" at bounding box center [711, 101] width 8 height 8
click at [748, 208] on div "11" at bounding box center [749, 209] width 24 height 24
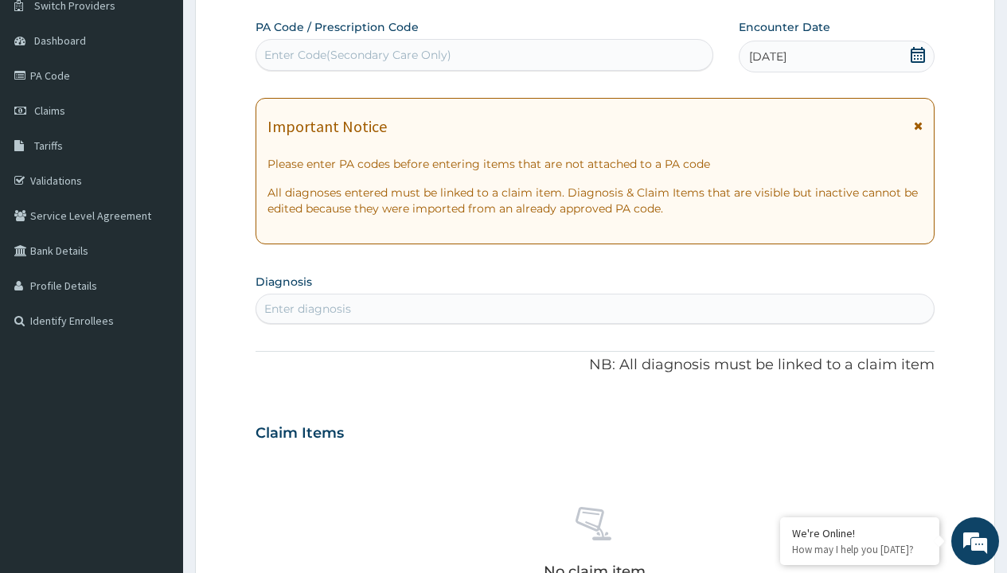
scroll to position [0, 0]
click at [307, 309] on div "Enter diagnosis" at bounding box center [307, 309] width 87 height 16
type input "prescription collected"
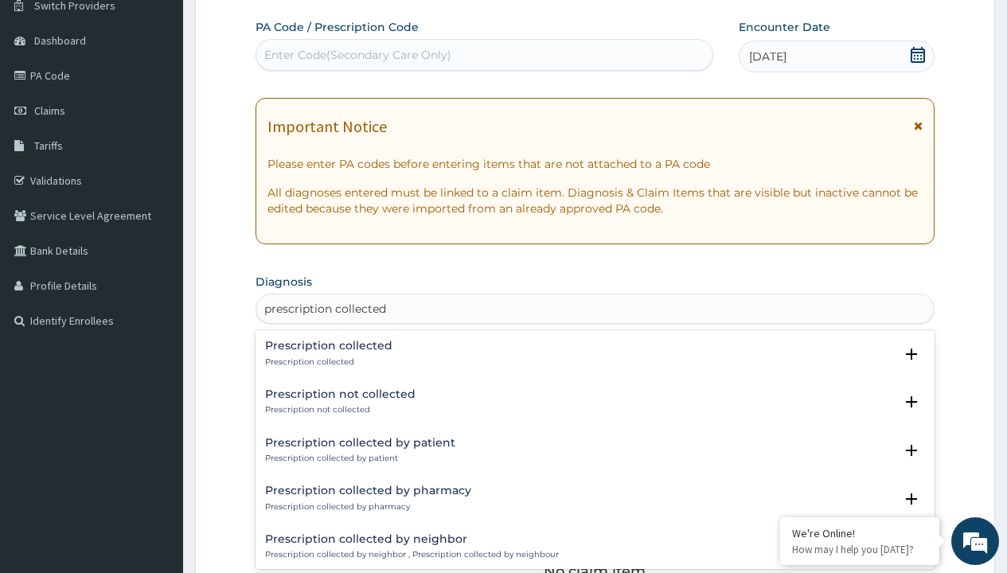
click at [326, 361] on p "Prescription collected" at bounding box center [328, 361] width 127 height 11
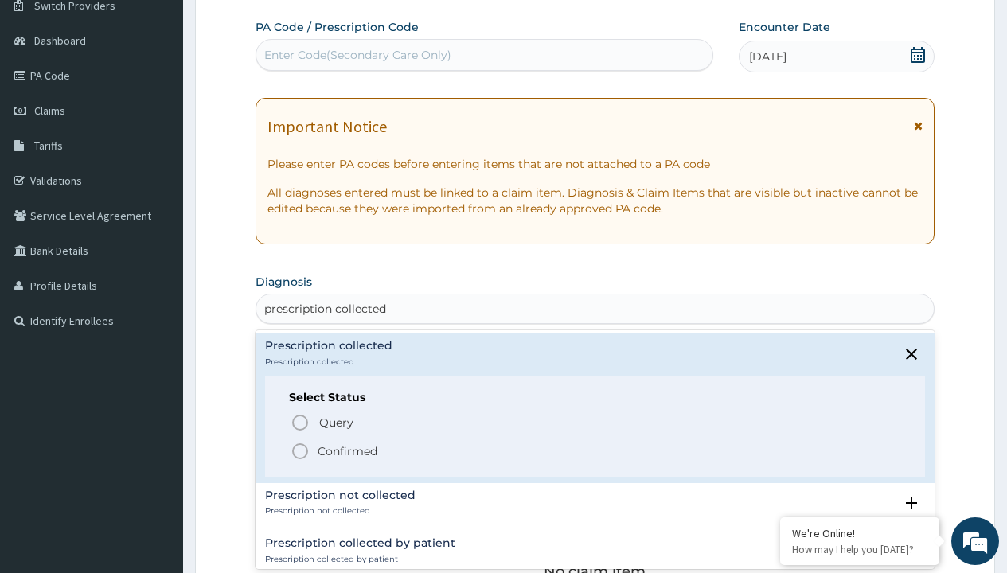
click at [347, 450] on p "Confirmed" at bounding box center [348, 451] width 60 height 16
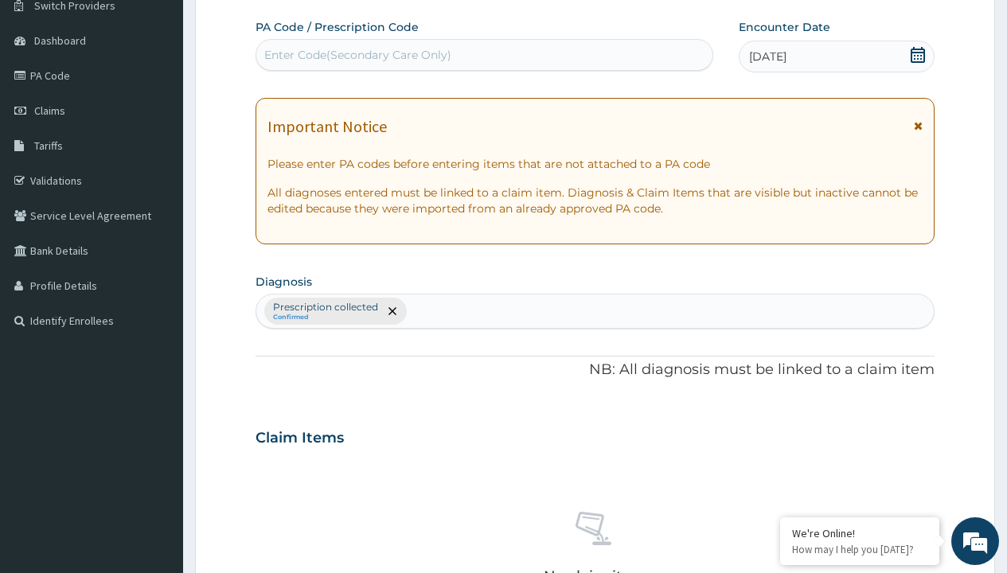
scroll to position [557, 0]
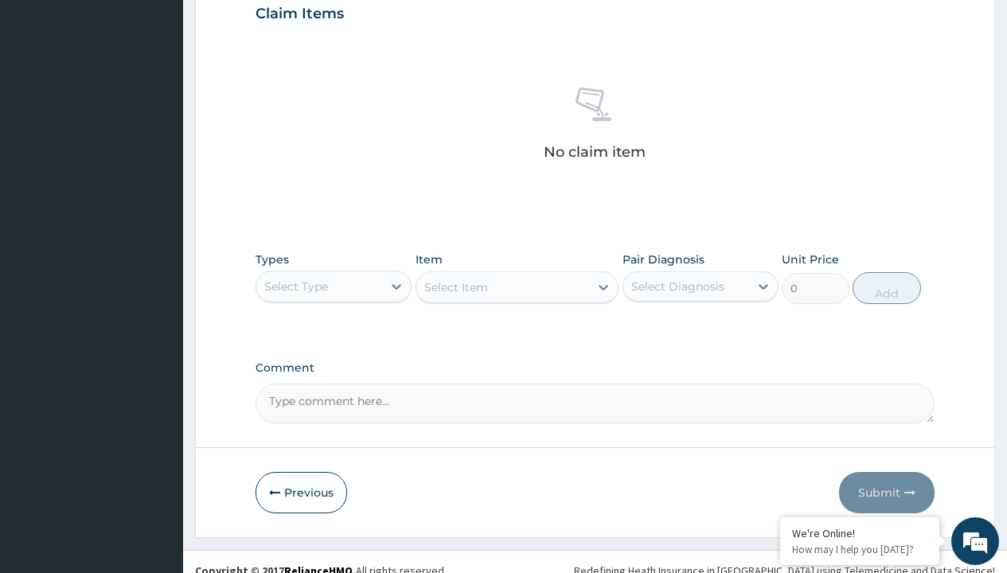
click at [296, 286] on div "Select Type" at bounding box center [296, 287] width 64 height 16
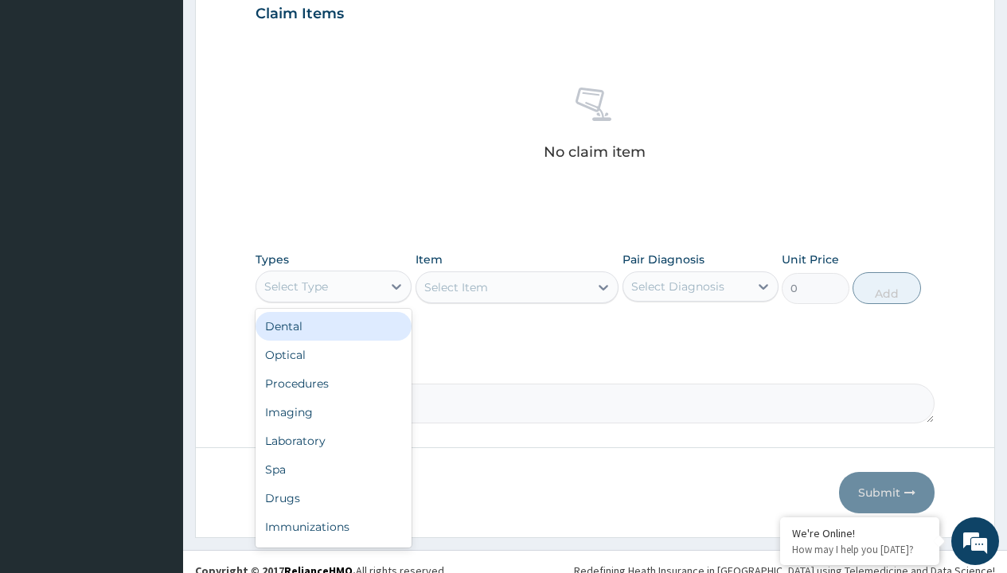
type input "procedures"
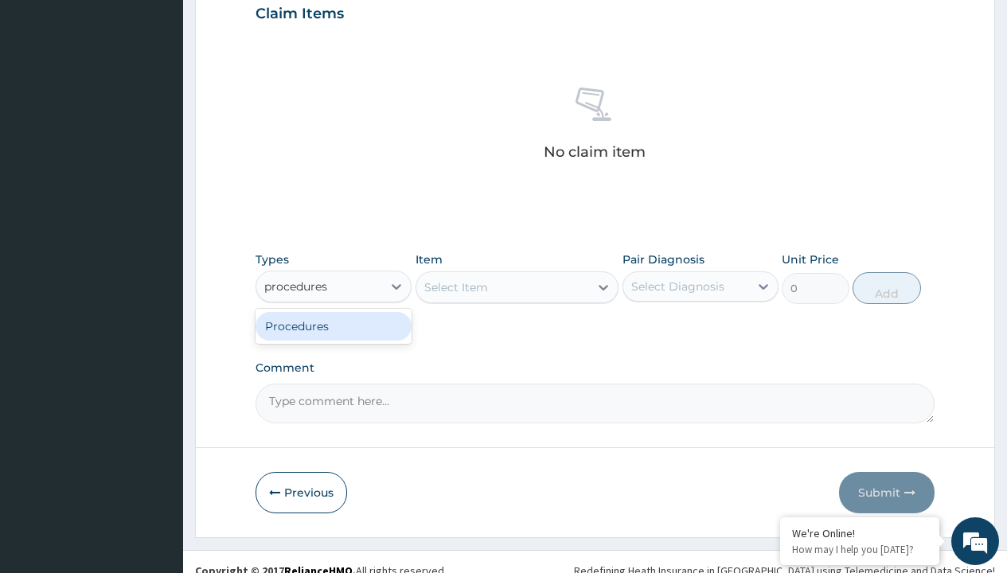
scroll to position [0, 0]
click at [333, 325] on div "Procedures" at bounding box center [333, 326] width 156 height 29
click at [455, 286] on div "Select Item" at bounding box center [517, 287] width 204 height 32
click at [296, 286] on div "Procedures" at bounding box center [296, 287] width 64 height 16
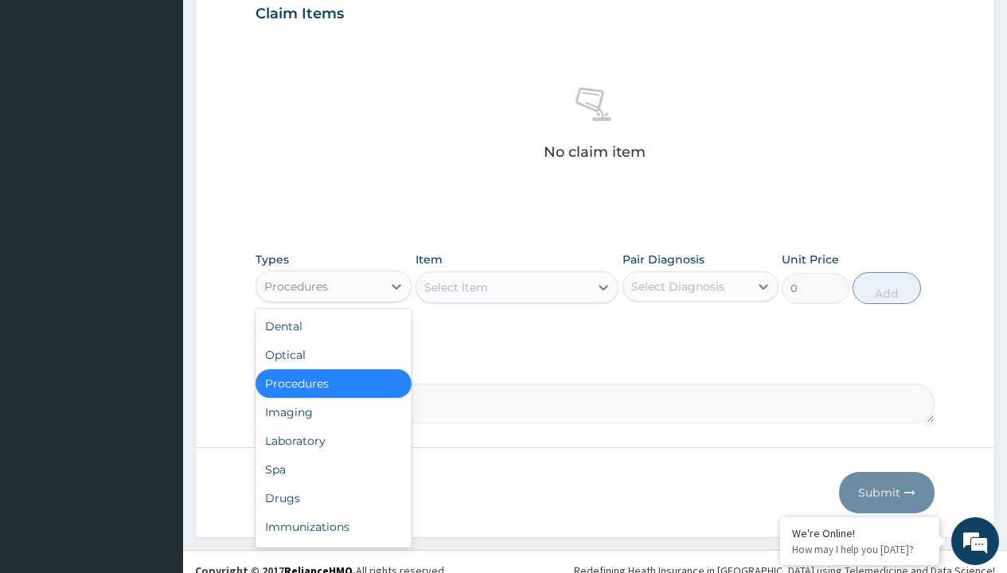
type input "procedures"
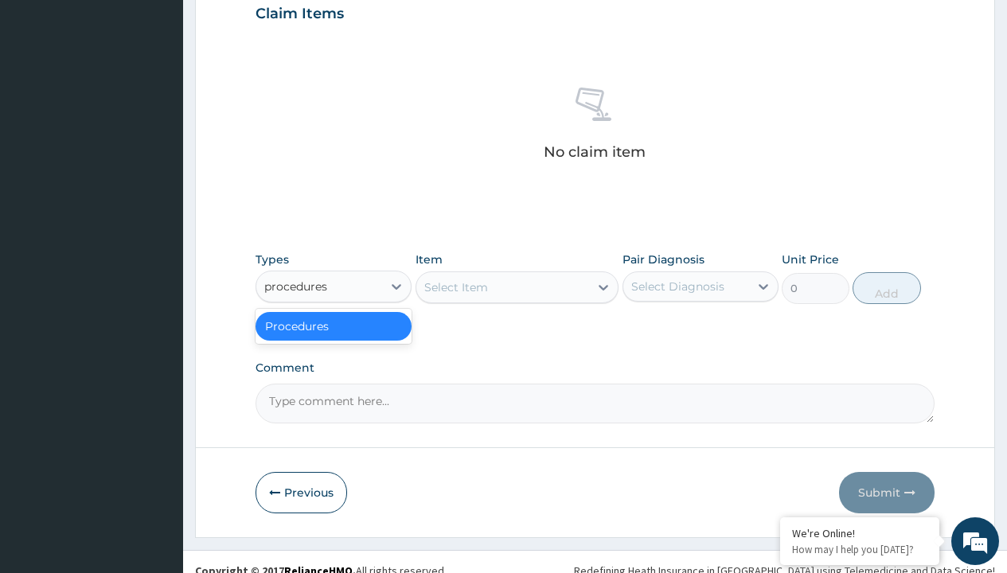
click at [333, 325] on div "Procedures" at bounding box center [333, 326] width 156 height 29
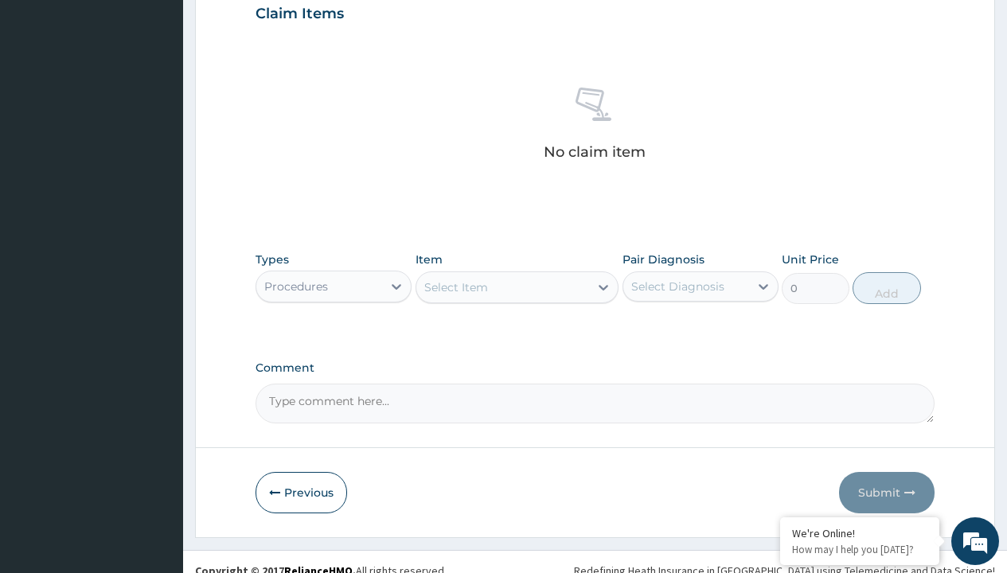
click at [455, 286] on div "Select Item" at bounding box center [456, 287] width 64 height 16
type input "service fee"
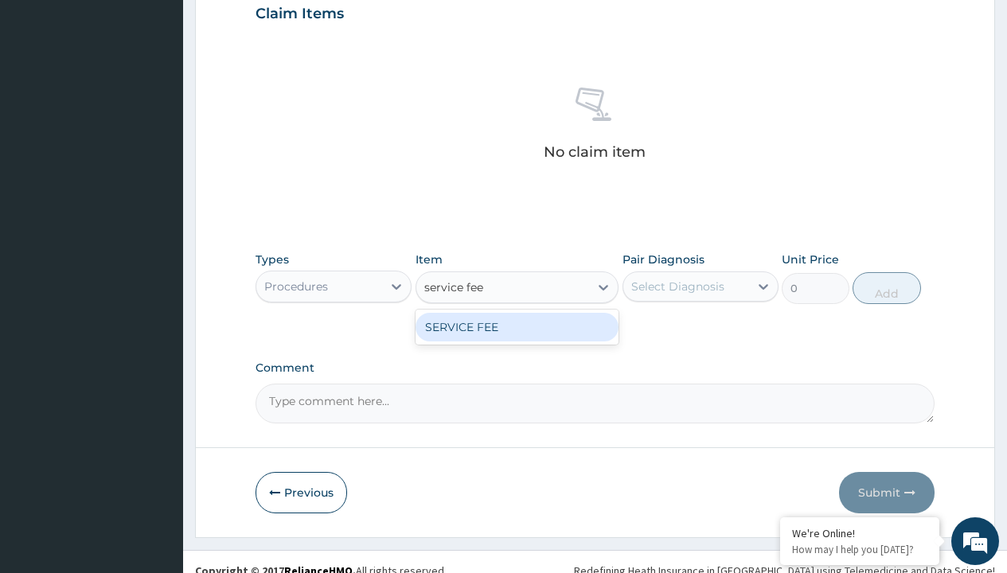
click at [516, 326] on div "SERVICE FEE" at bounding box center [517, 327] width 204 height 29
type input "100"
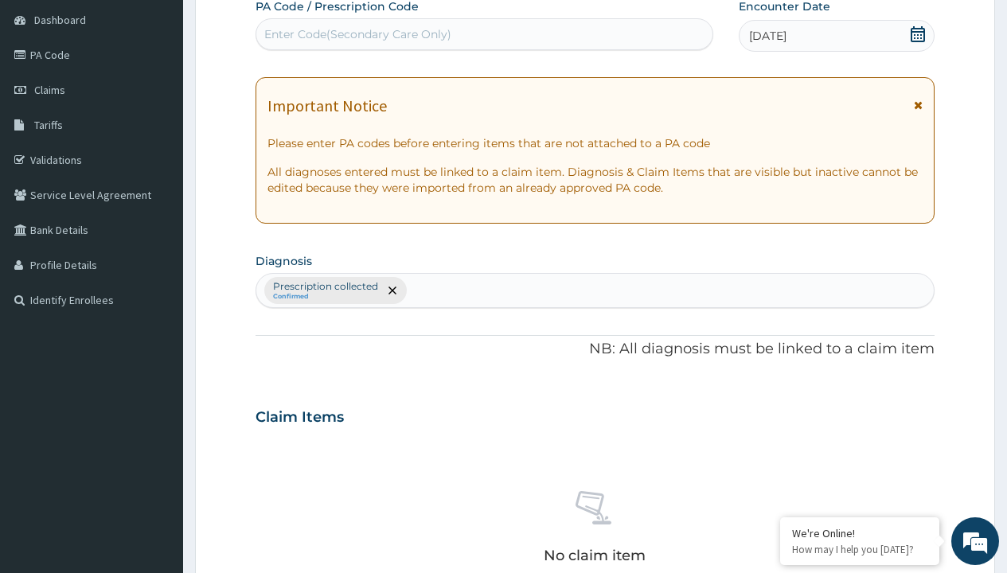
type input "prescription collected"
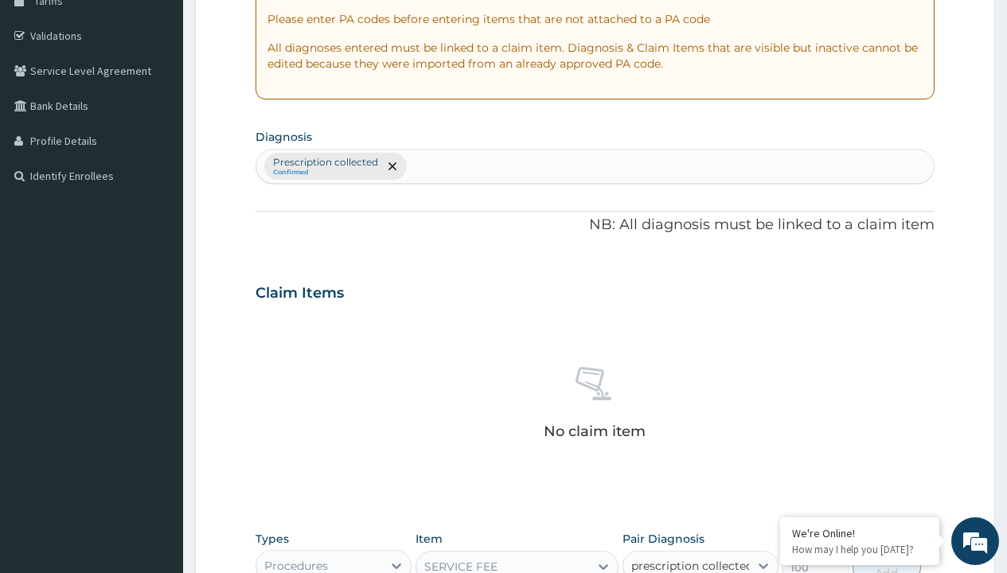
checkbox input "true"
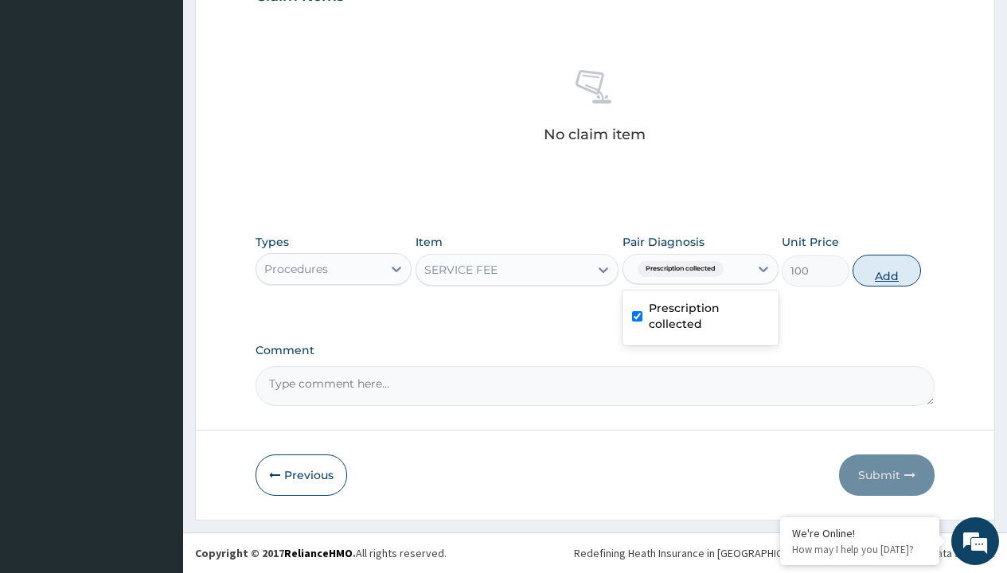
click at [886, 270] on button "Add" at bounding box center [886, 271] width 68 height 32
type input "0"
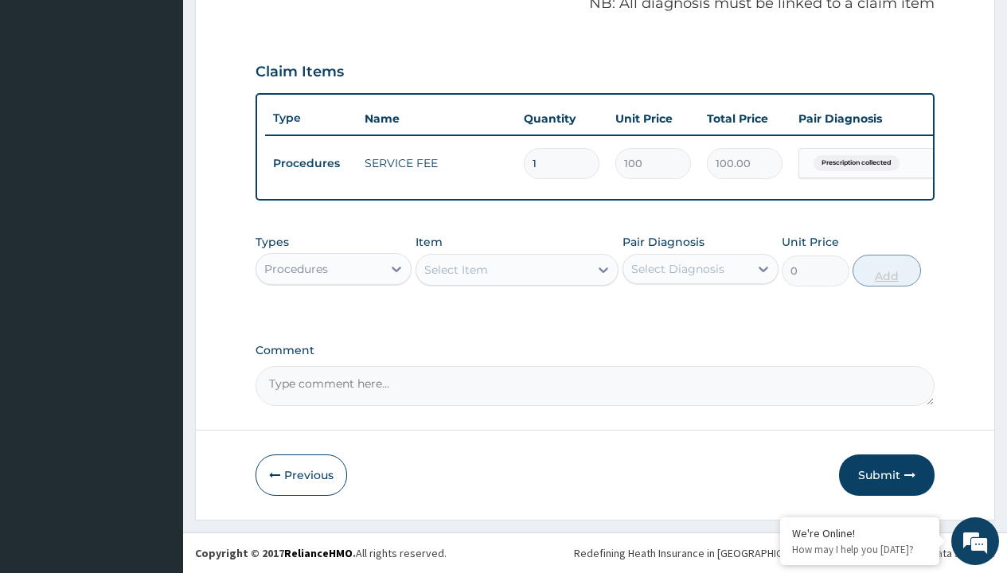
scroll to position [511, 0]
click at [296, 268] on div "Procedures" at bounding box center [296, 269] width 64 height 16
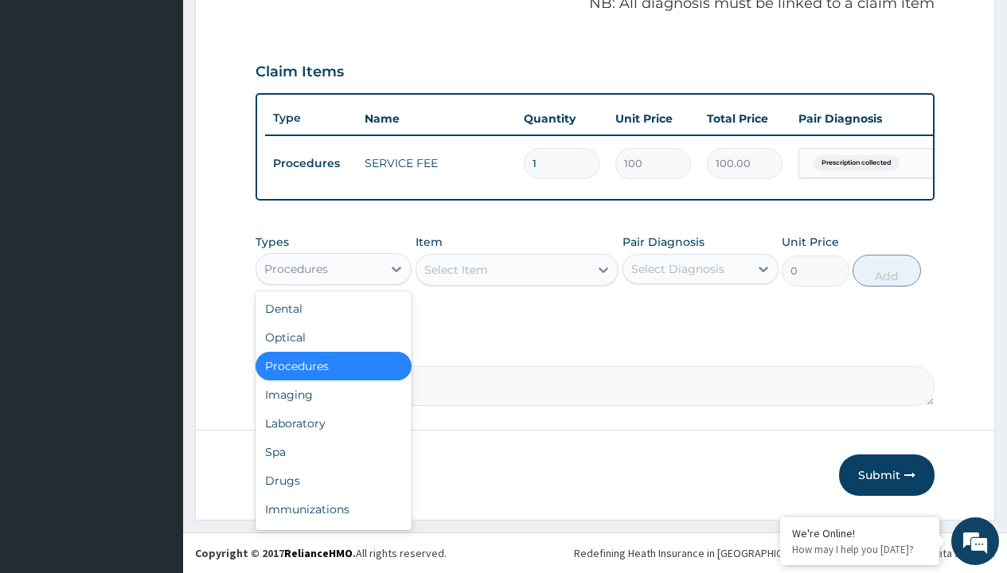
type input "drugs"
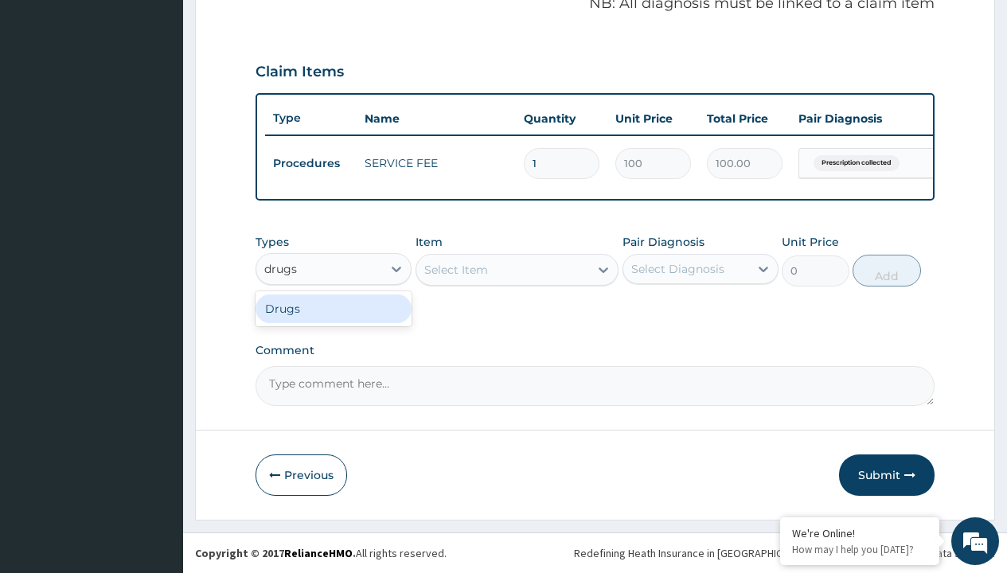
click at [333, 308] on div "Drugs" at bounding box center [333, 308] width 156 height 29
click at [455, 269] on div "Select Item" at bounding box center [517, 270] width 204 height 32
type input "neurovite forte tabs per sach/sach"
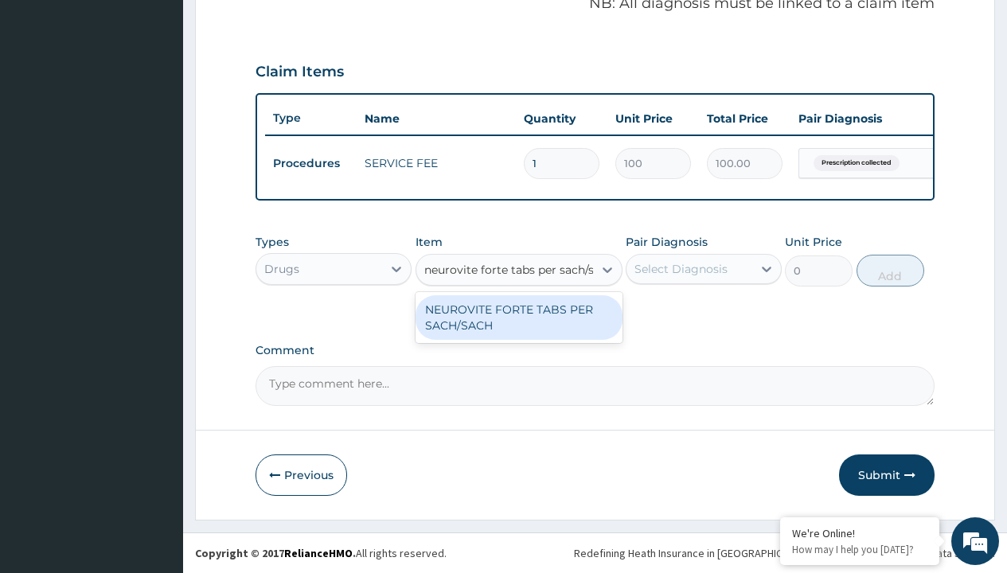
click at [518, 317] on div "NEUROVITE FORTE TABS PER SACH/SACH" at bounding box center [518, 317] width 207 height 45
type input "234"
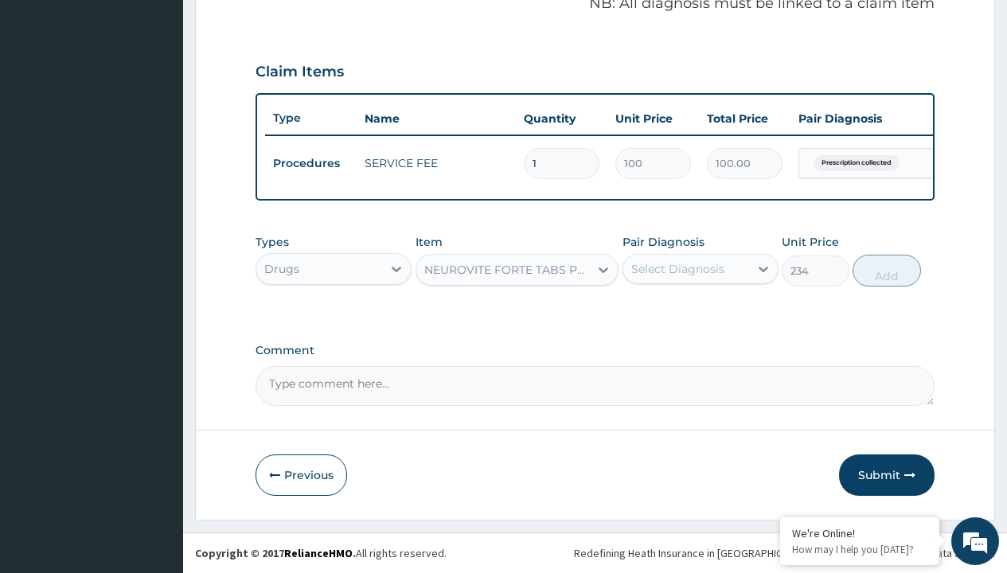
scroll to position [154, 0]
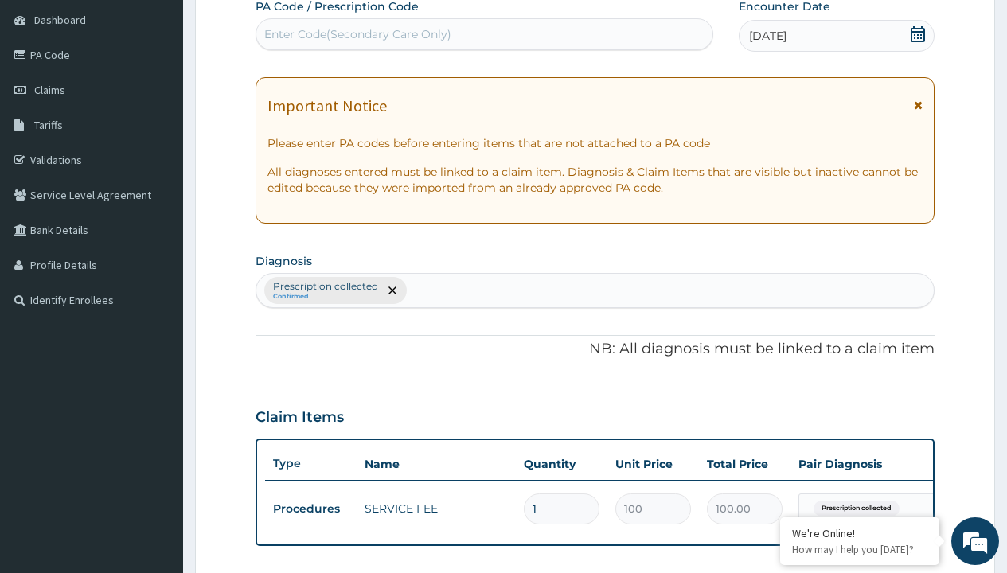
click at [325, 286] on p "Prescription collected" at bounding box center [325, 286] width 105 height 13
type input "prescription collected"
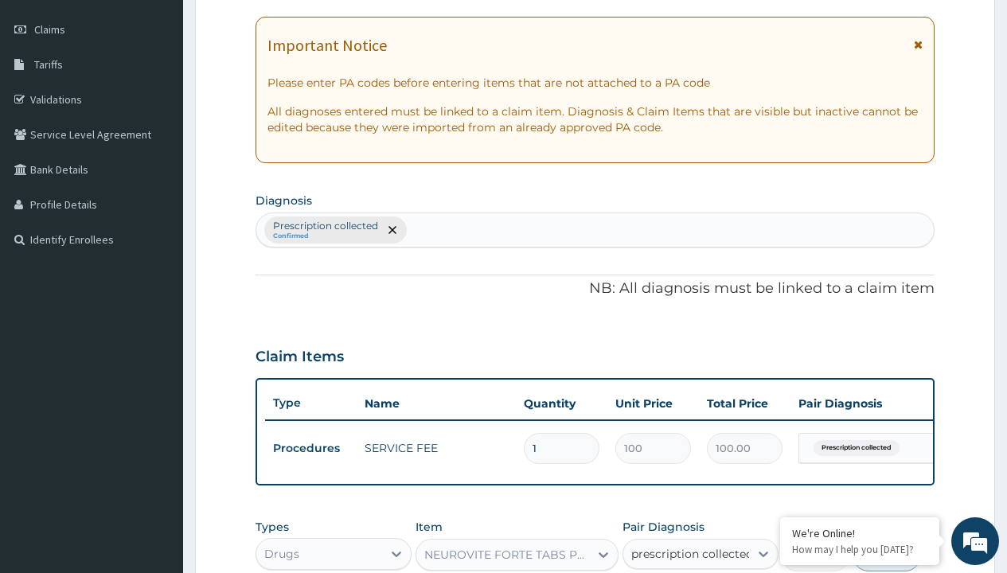
scroll to position [0, 0]
checkbox input "true"
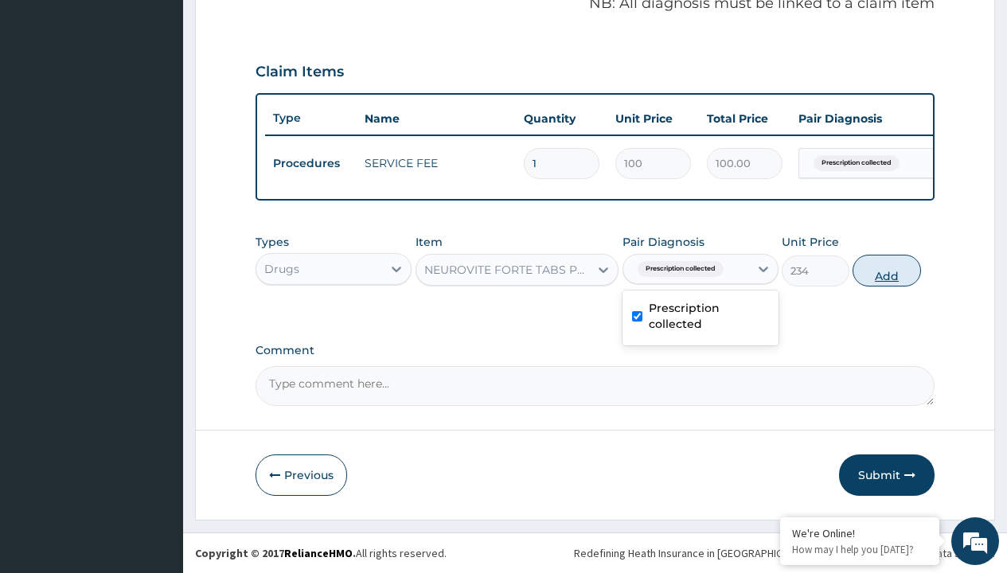
click at [886, 270] on button "Add" at bounding box center [886, 271] width 68 height 32
type input "0"
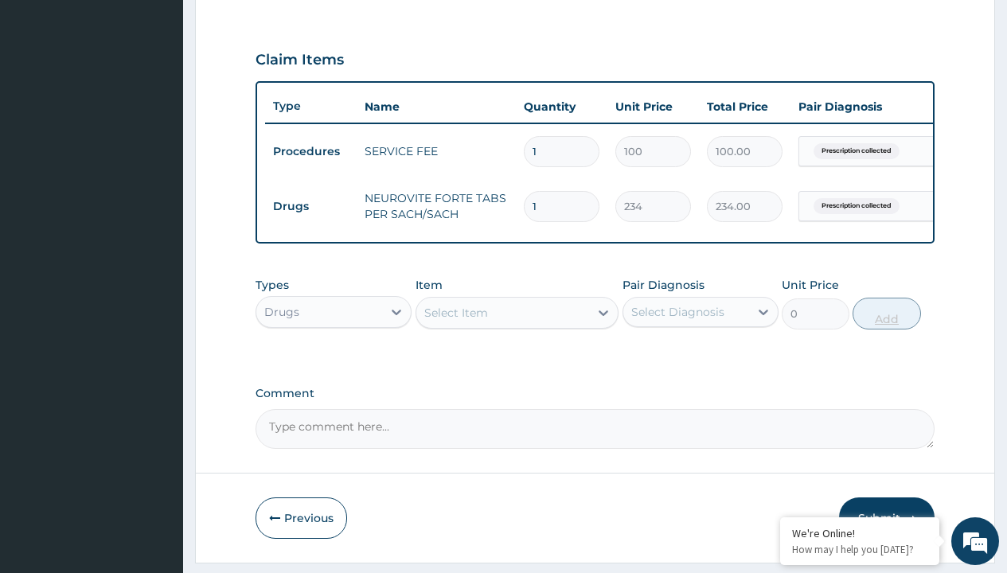
type input "30"
type input "7020.00"
type input "30"
click at [310, 206] on td "Drugs" at bounding box center [311, 206] width 92 height 29
type input "drugs"
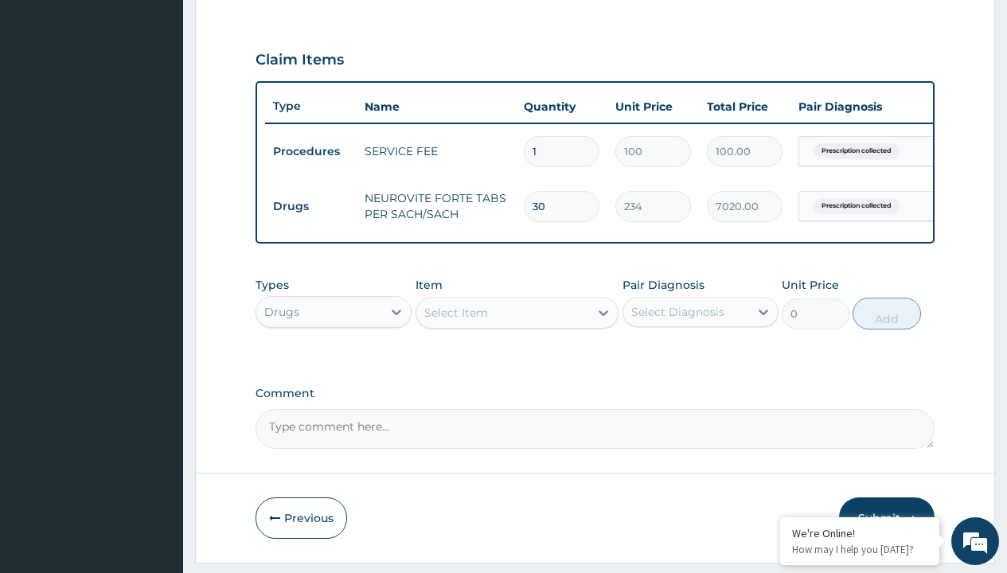
scroll to position [0, 0]
click at [333, 363] on div "Drugs" at bounding box center [333, 351] width 156 height 29
click at [455, 321] on div "Select Item" at bounding box center [456, 313] width 64 height 16
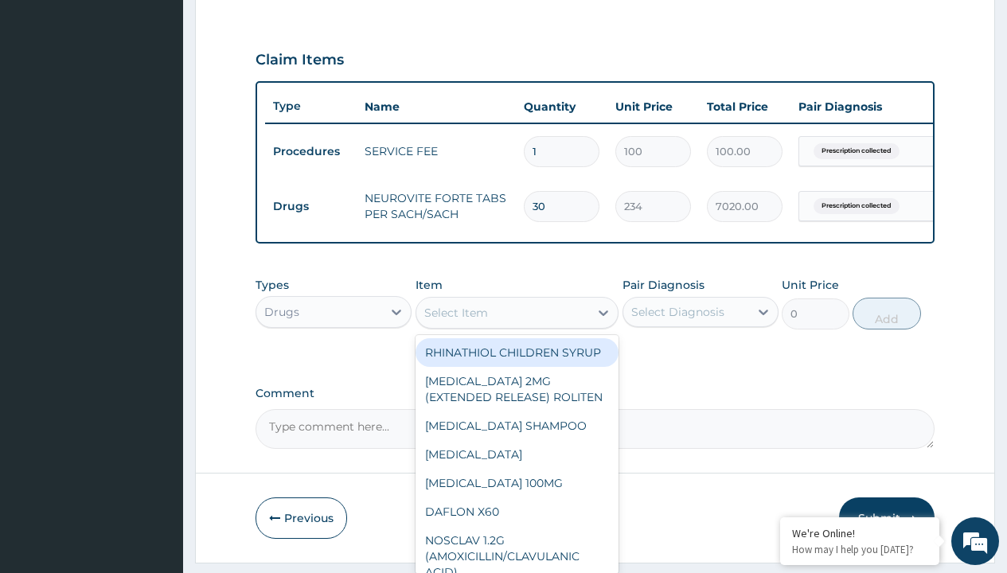
type input "biopentin nt 400/10mg tx30 ablet"
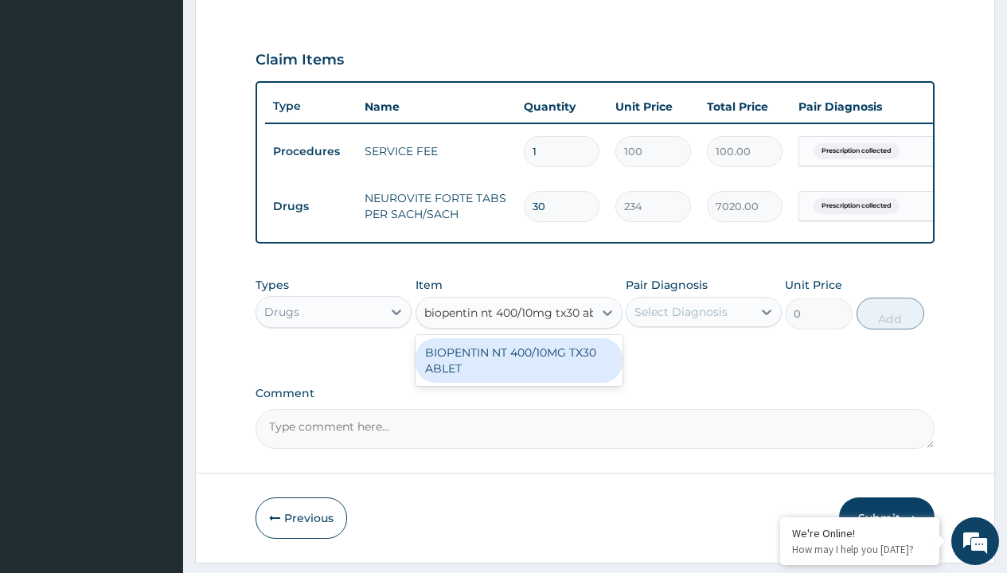
click at [518, 372] on div "BIOPENTIN NT 400/10MG TX30 ABLET" at bounding box center [518, 360] width 207 height 45
type input "320"
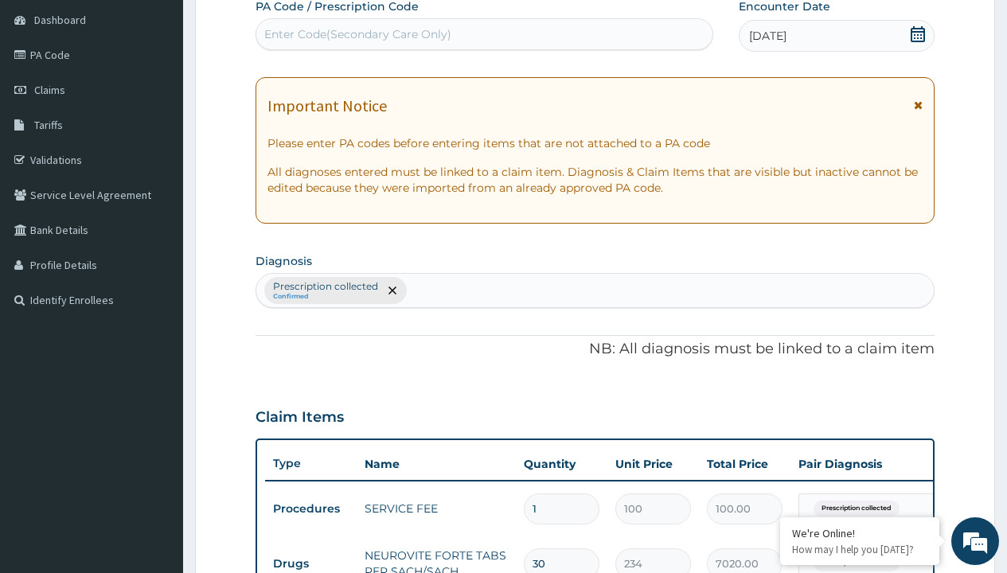
type input "prescription collected"
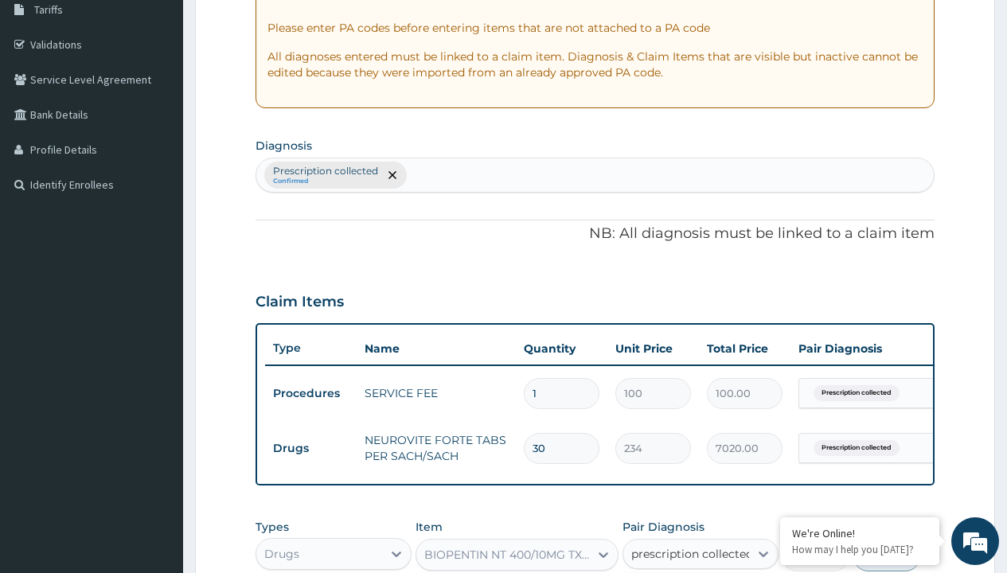
checkbox input "true"
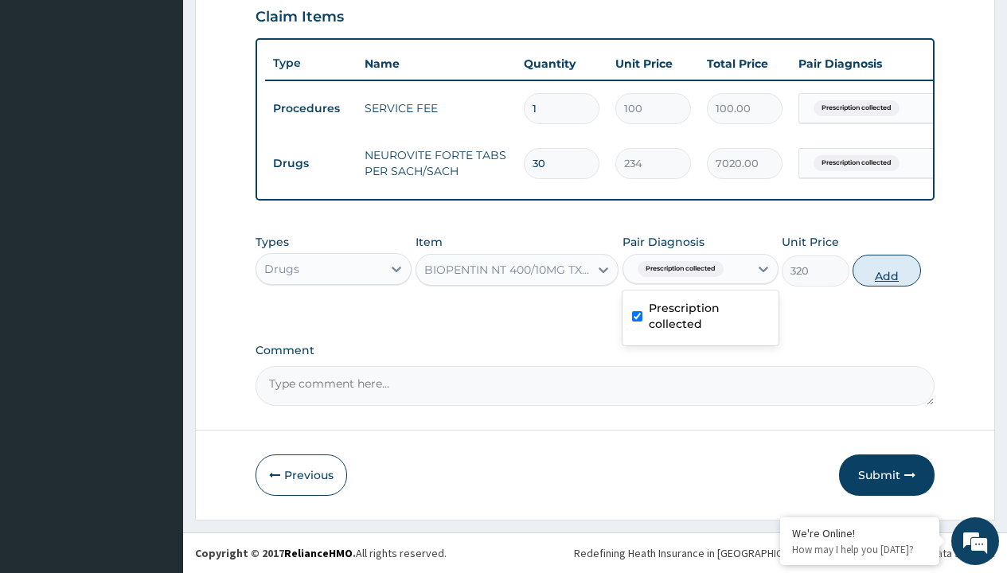
click at [886, 270] on button "Add" at bounding box center [886, 271] width 68 height 32
type input "0"
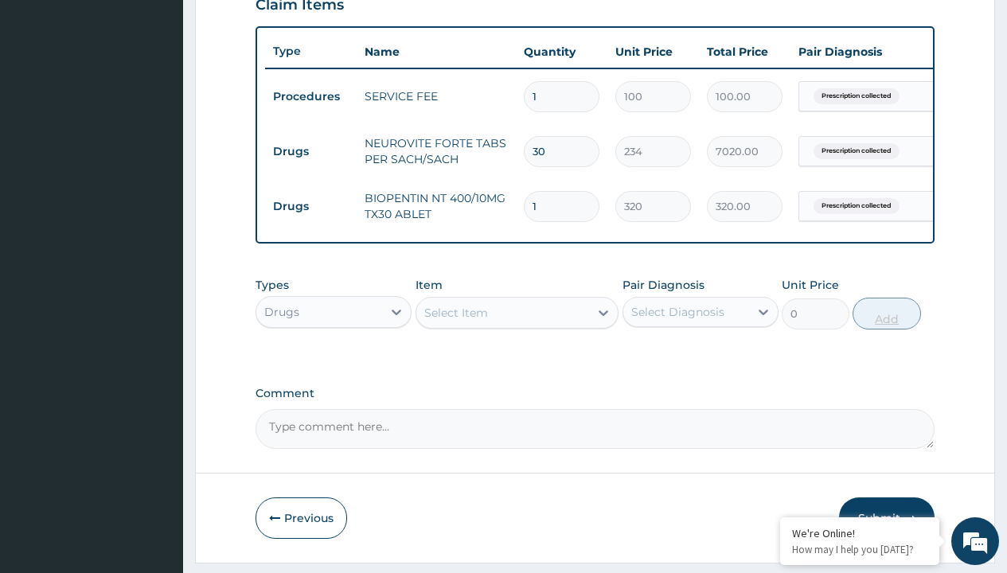
type input "60"
type input "19200.00"
type input "60"
click at [310, 151] on td "Drugs" at bounding box center [311, 151] width 92 height 29
type input "procedures"
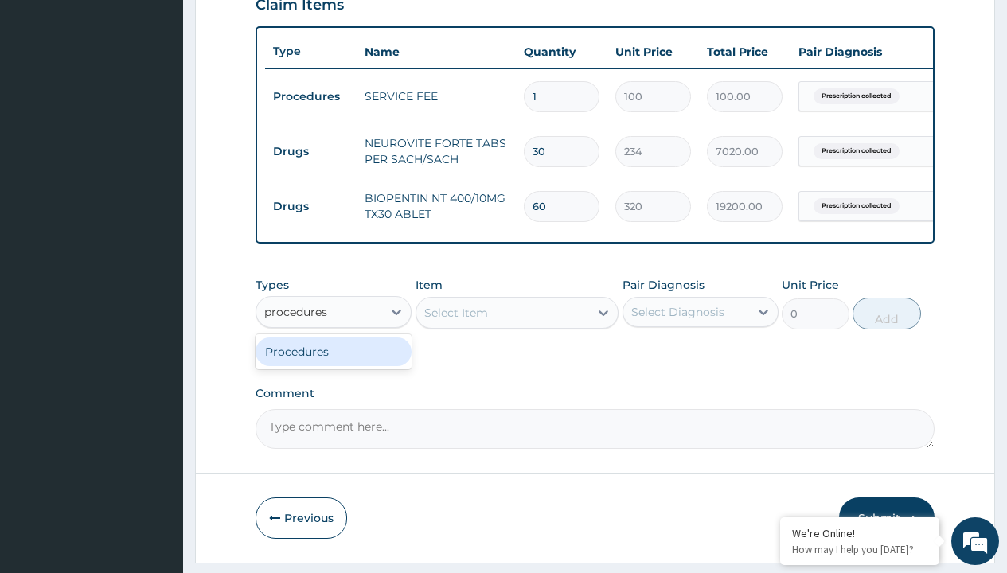
scroll to position [0, 0]
click at [333, 363] on div "Procedures" at bounding box center [333, 351] width 156 height 29
click at [455, 321] on div "Select Item" at bounding box center [456, 313] width 64 height 16
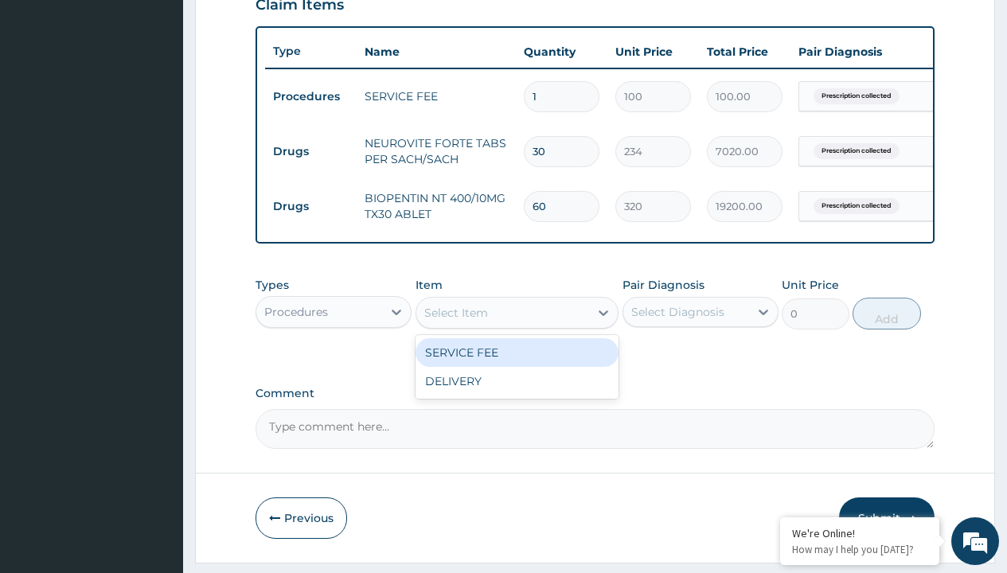
type input "delivery"
click at [516, 364] on div "DELIVERY" at bounding box center [517, 352] width 204 height 29
type input "2000"
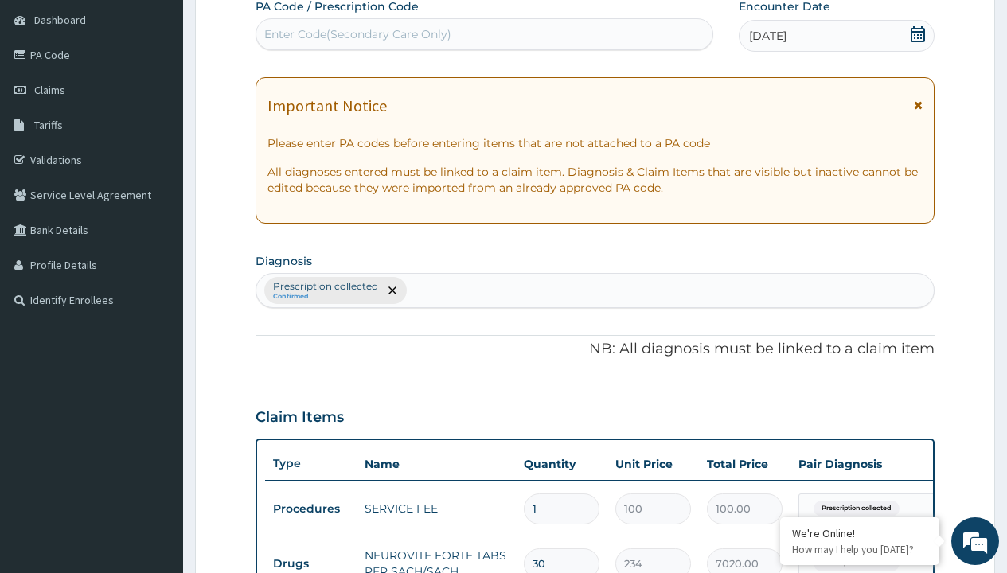
type input "prescription collected"
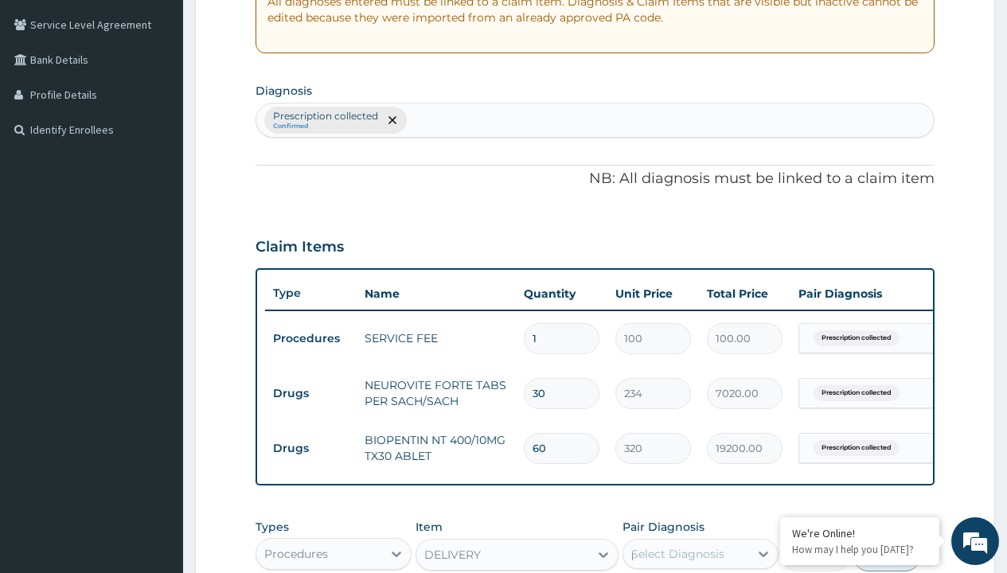
scroll to position [0, 0]
checkbox input "true"
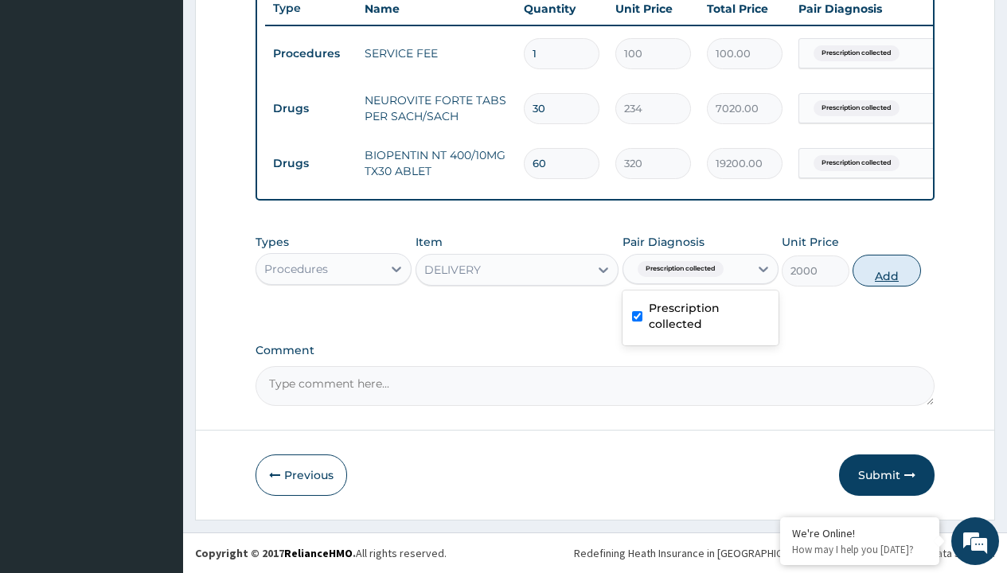
click at [886, 270] on button "Add" at bounding box center [886, 271] width 68 height 32
type input "0"
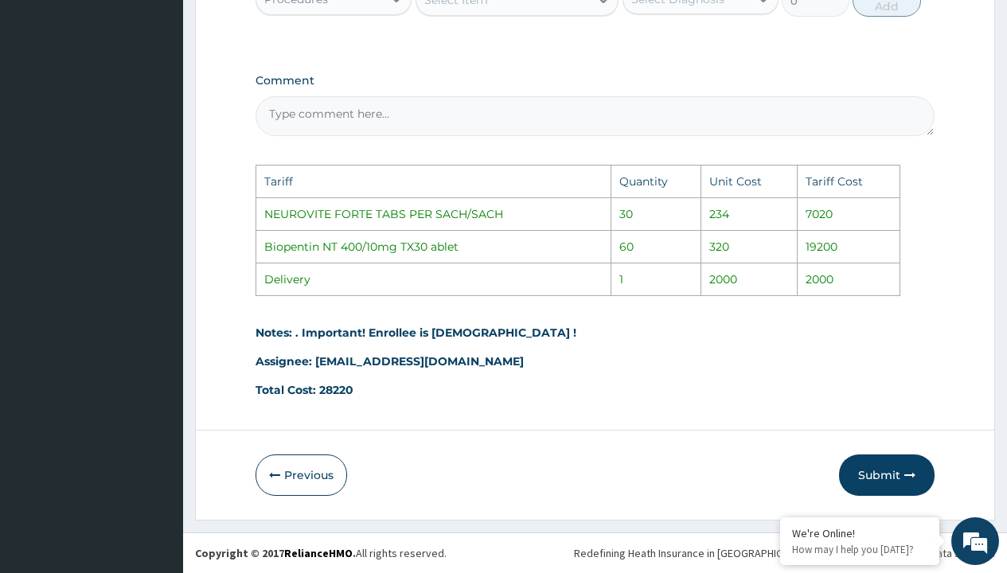
scroll to position [945, 0]
click at [856, 472] on button "Submit" at bounding box center [886, 474] width 95 height 41
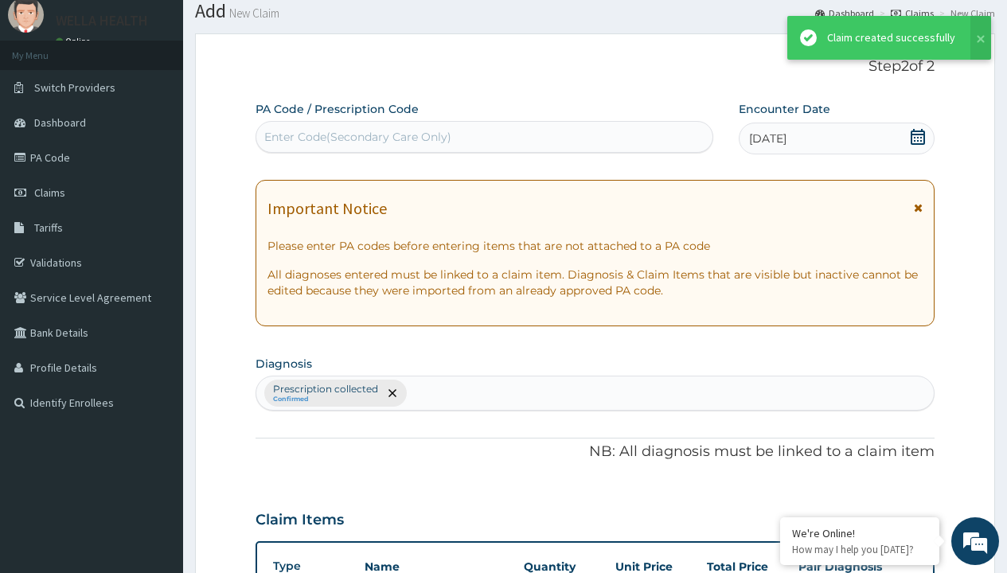
scroll to position [676, 0]
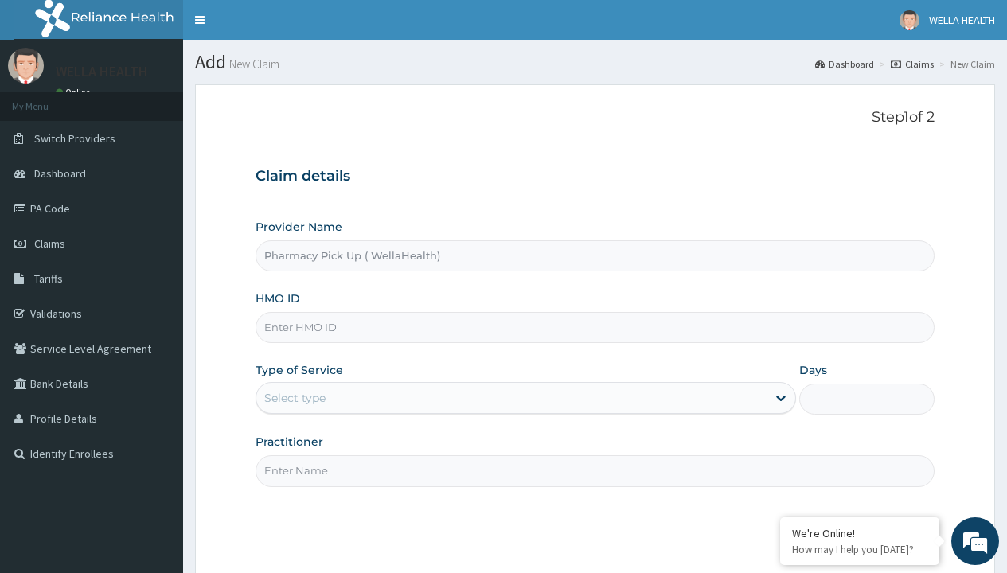
type input "Pharmacy Pick Up ( WellaHealth)"
type input "ZRA/10004/A"
type input "WellaHealth"
click at [294, 398] on div "Select type" at bounding box center [294, 398] width 61 height 16
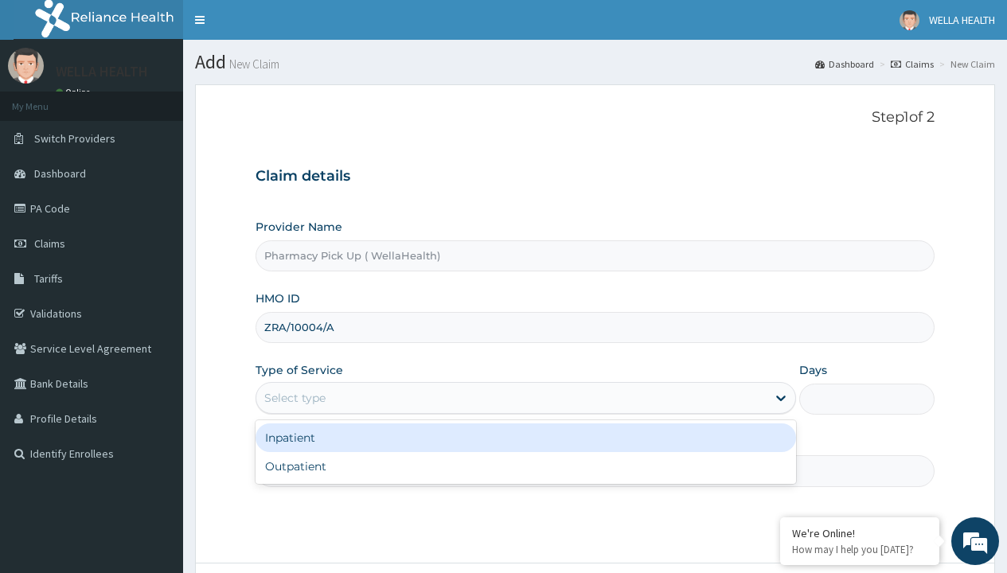
click at [525, 466] on div "Outpatient" at bounding box center [525, 466] width 540 height 29
type input "1"
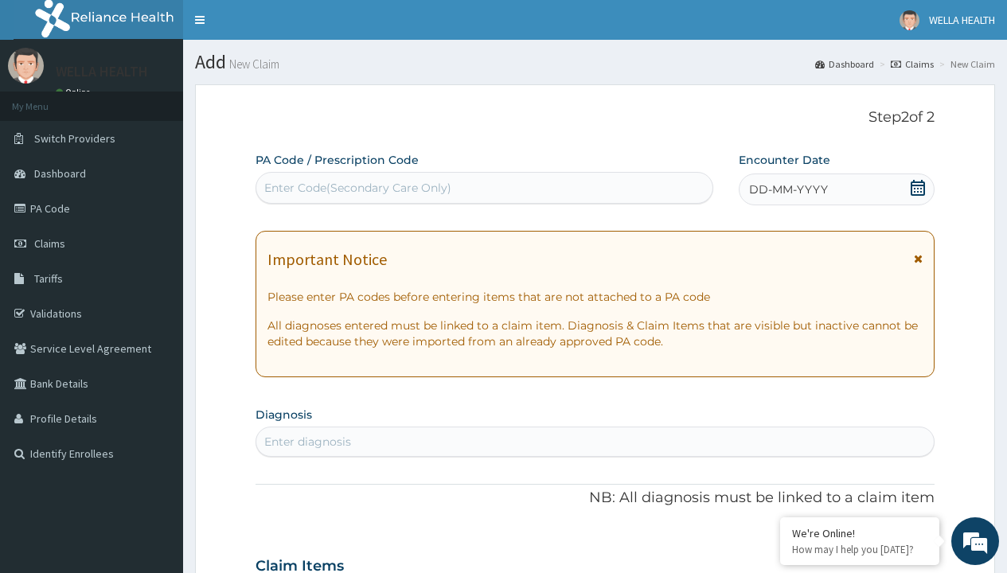
scroll to position [133, 0]
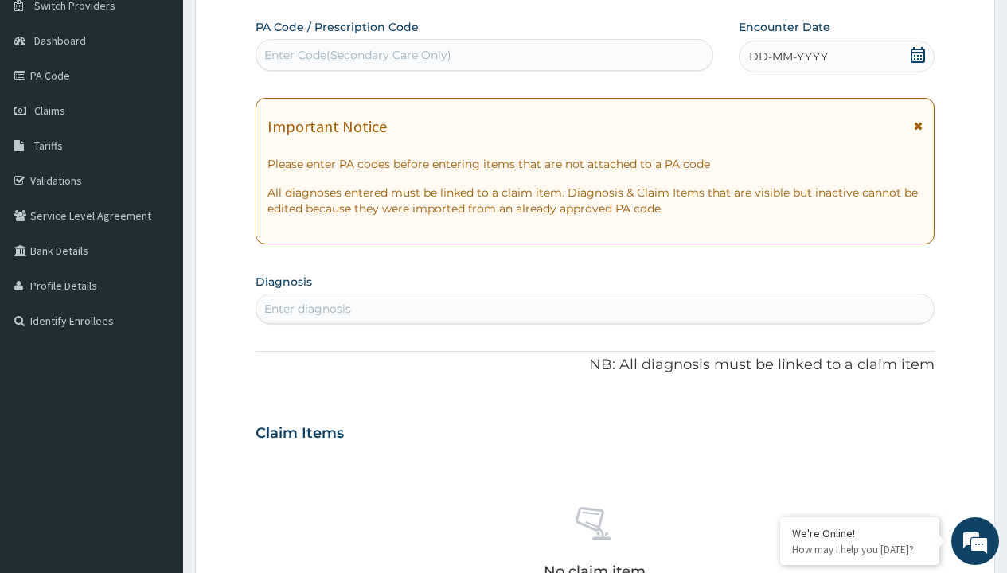
click at [787, 56] on span "DD-MM-YYYY" at bounding box center [788, 57] width 79 height 16
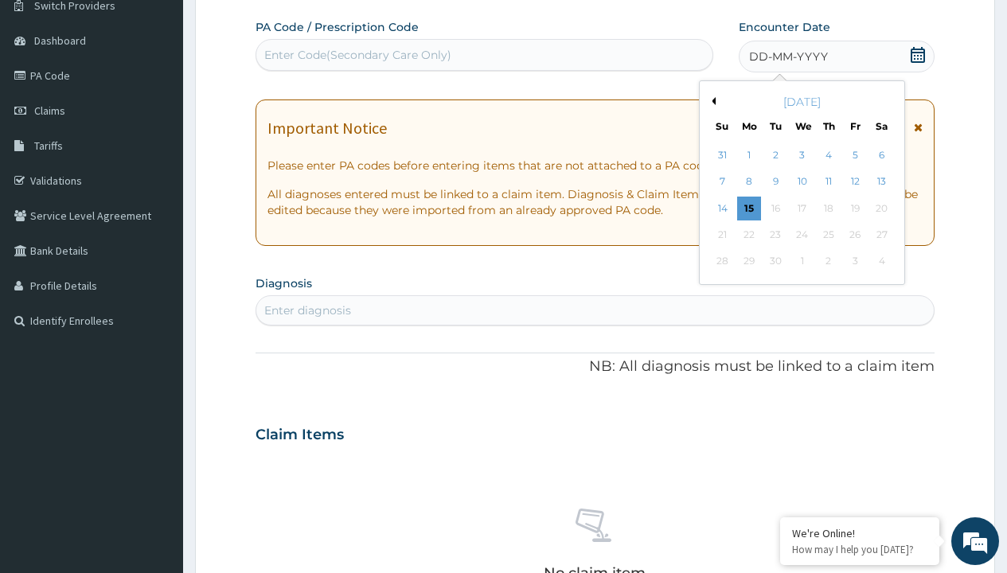
click at [711, 101] on button "Previous Month" at bounding box center [711, 101] width 8 height 8
click at [748, 208] on div "11" at bounding box center [749, 209] width 24 height 24
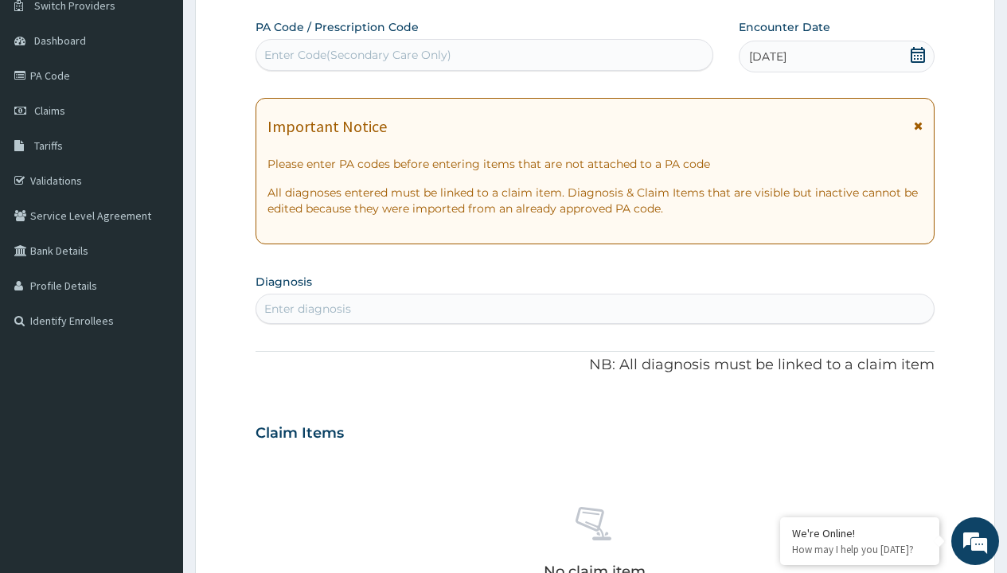
click at [307, 309] on div "Enter diagnosis" at bounding box center [307, 309] width 87 height 16
type input "prescription collected"
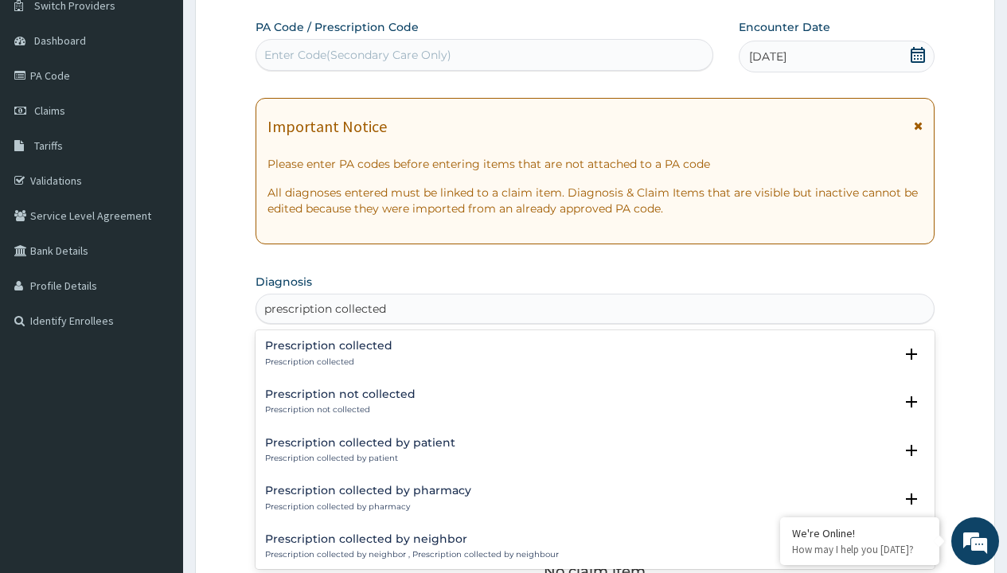
click at [326, 361] on p "Prescription collected" at bounding box center [328, 361] width 127 height 11
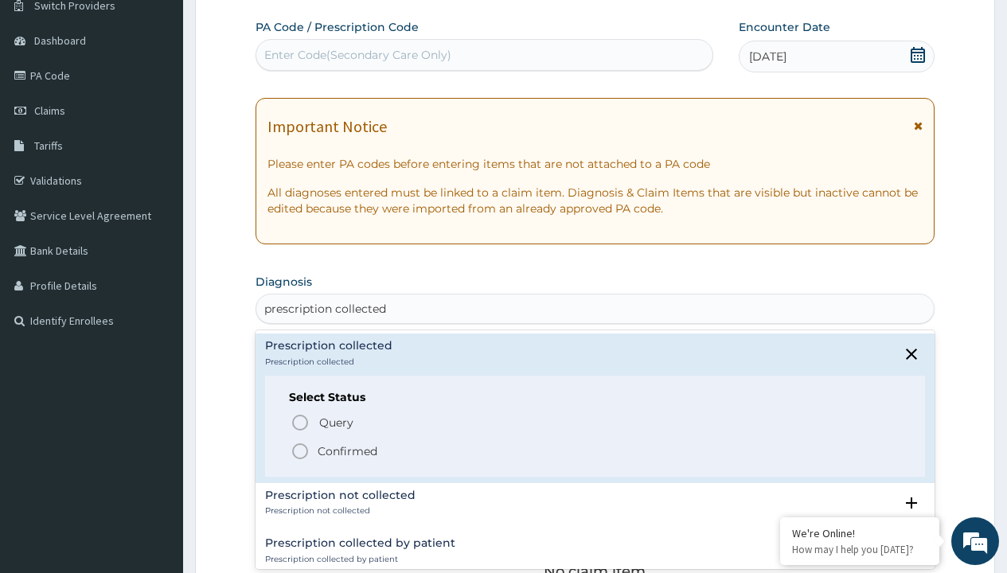
click at [347, 450] on p "Confirmed" at bounding box center [348, 451] width 60 height 16
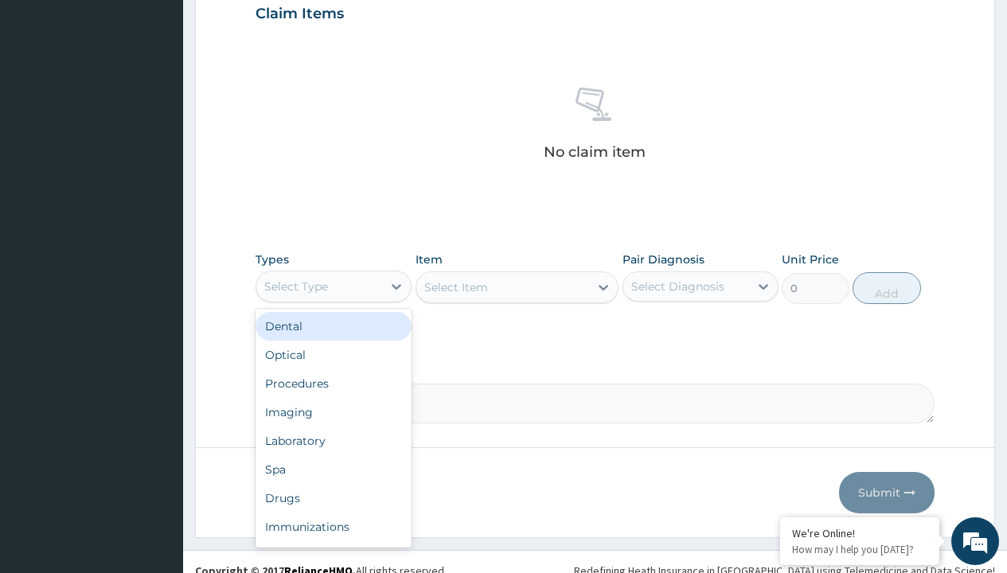
type input "procedures"
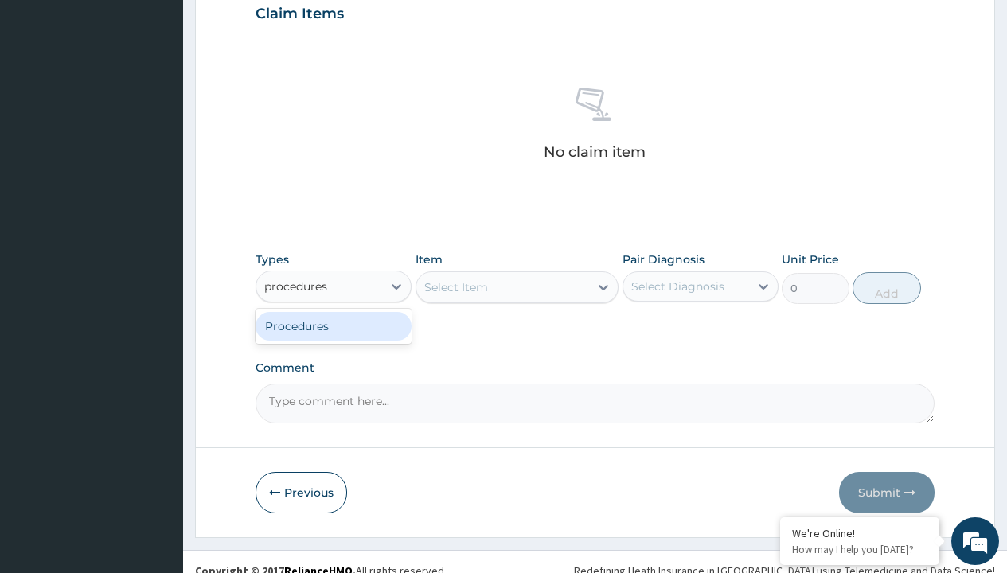
click at [333, 325] on div "Procedures" at bounding box center [333, 326] width 156 height 29
click at [455, 286] on div "Select Item" at bounding box center [517, 287] width 204 height 32
click at [296, 286] on div "Procedures" at bounding box center [296, 287] width 64 height 16
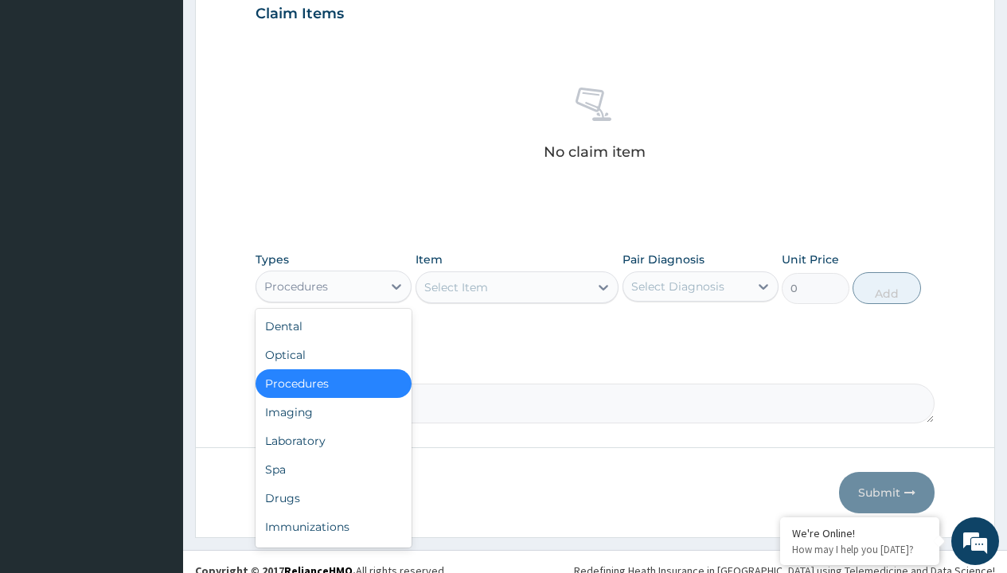
type input "procedures"
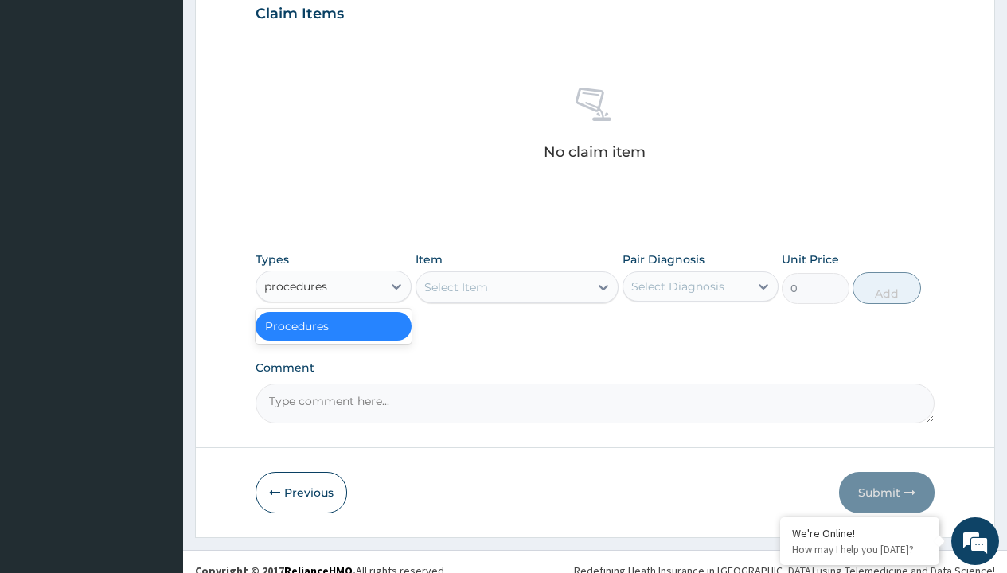
click at [333, 325] on div "Procedures" at bounding box center [333, 326] width 156 height 29
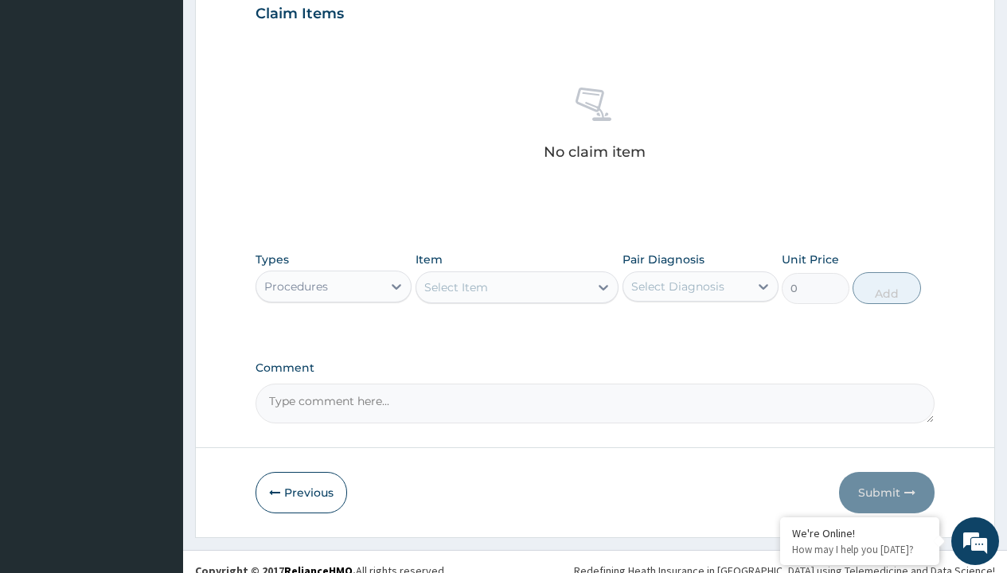
click at [455, 286] on div "Select Item" at bounding box center [456, 287] width 64 height 16
type input "service fee"
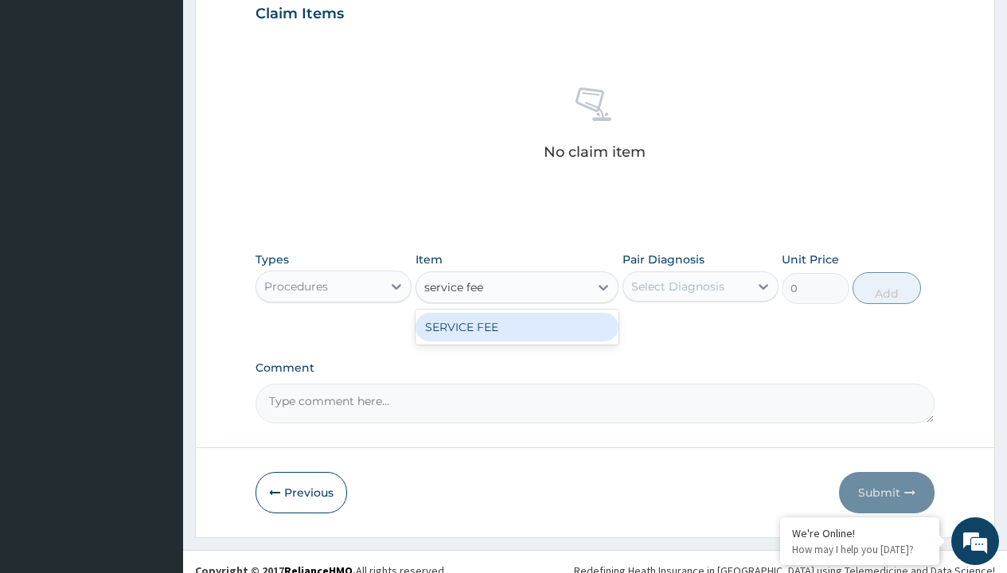
click at [516, 326] on div "SERVICE FEE" at bounding box center [517, 327] width 204 height 29
type input "100"
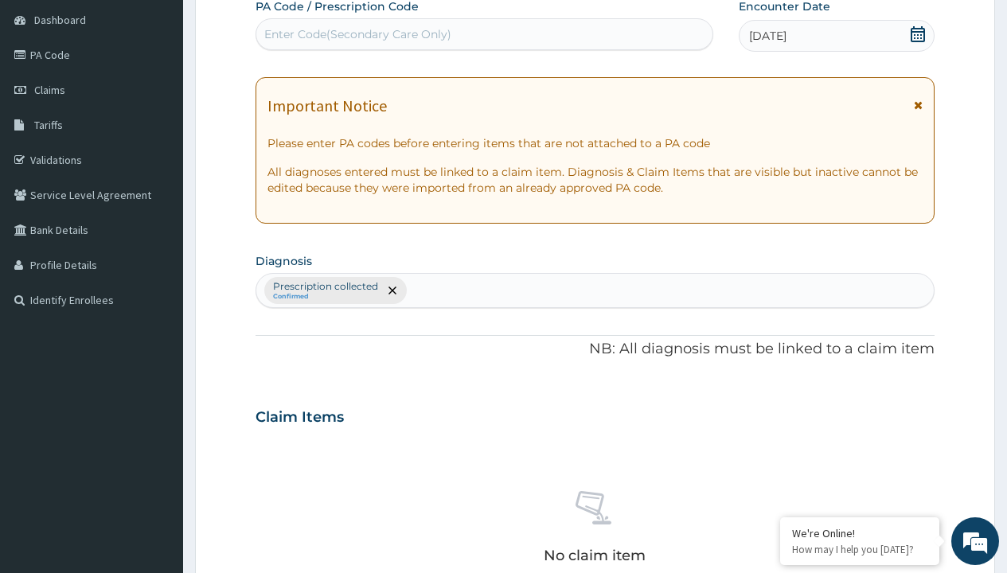
type input "prescription collected"
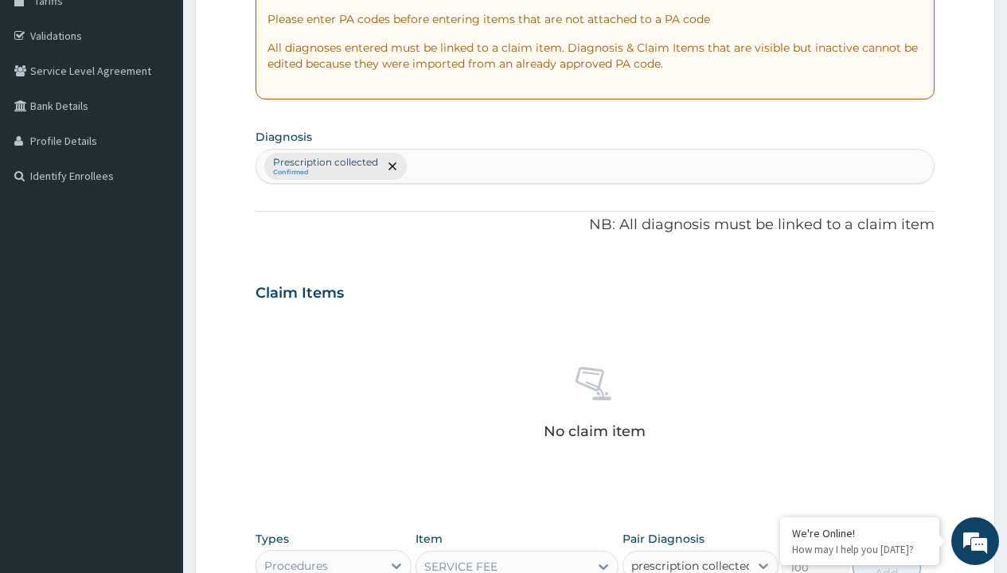
checkbox input "true"
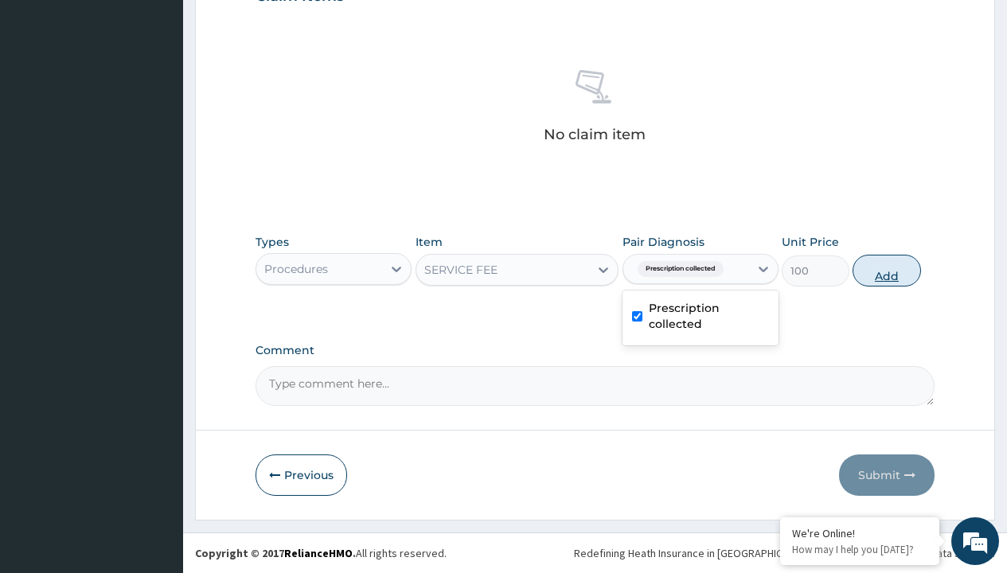
click at [886, 270] on button "Add" at bounding box center [886, 271] width 68 height 32
type input "0"
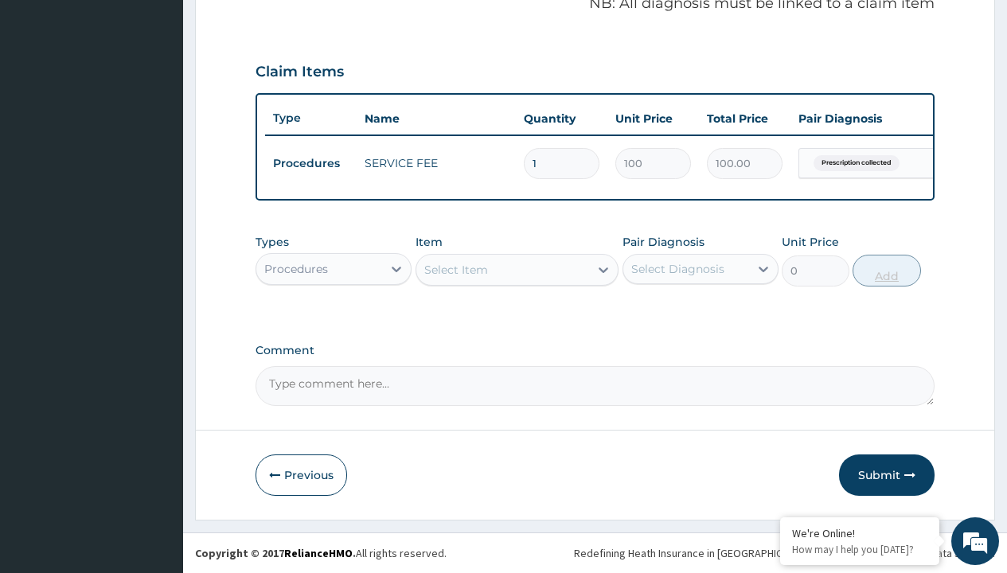
scroll to position [511, 0]
click at [296, 268] on div "Procedures" at bounding box center [296, 269] width 64 height 16
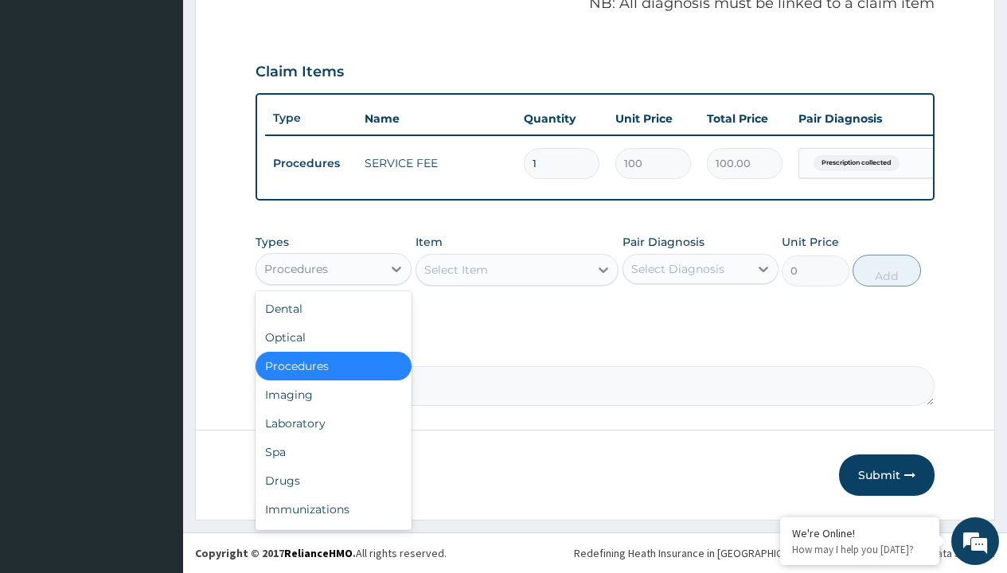
type input "drugs"
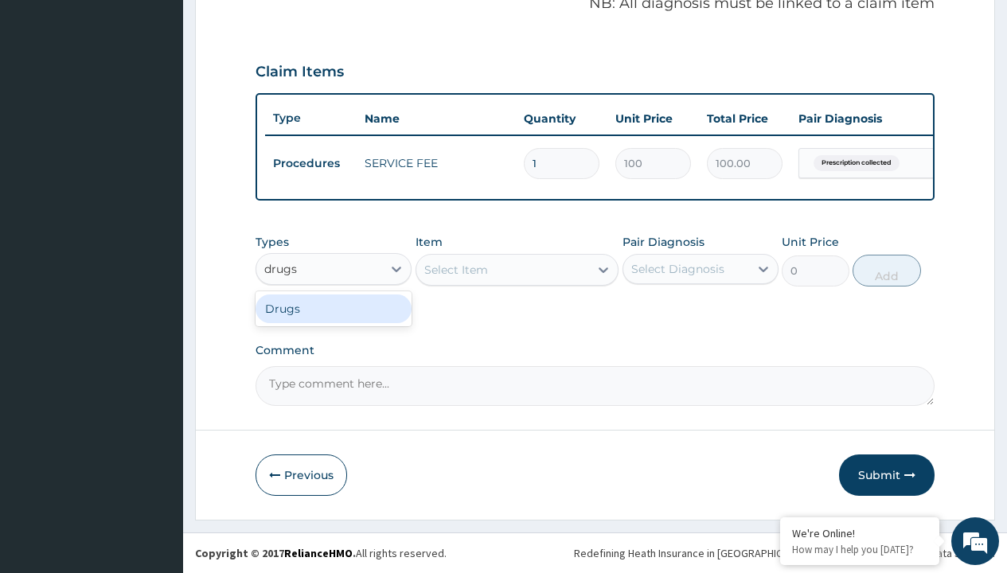
click at [333, 308] on div "Drugs" at bounding box center [333, 308] width 156 height 29
click at [455, 269] on div "Select Item" at bounding box center [456, 270] width 64 height 16
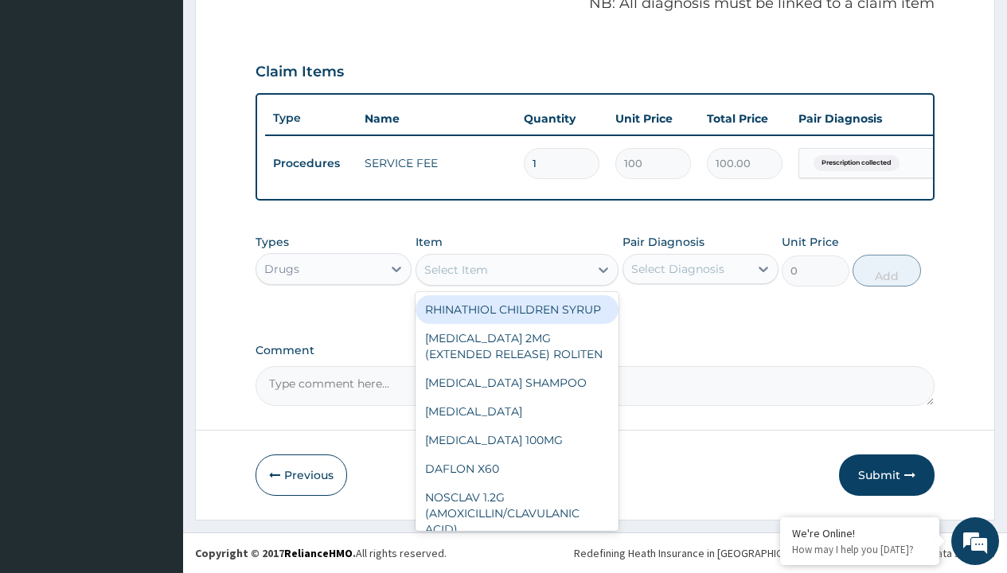
click at [281, 268] on div "Drugs" at bounding box center [281, 269] width 35 height 16
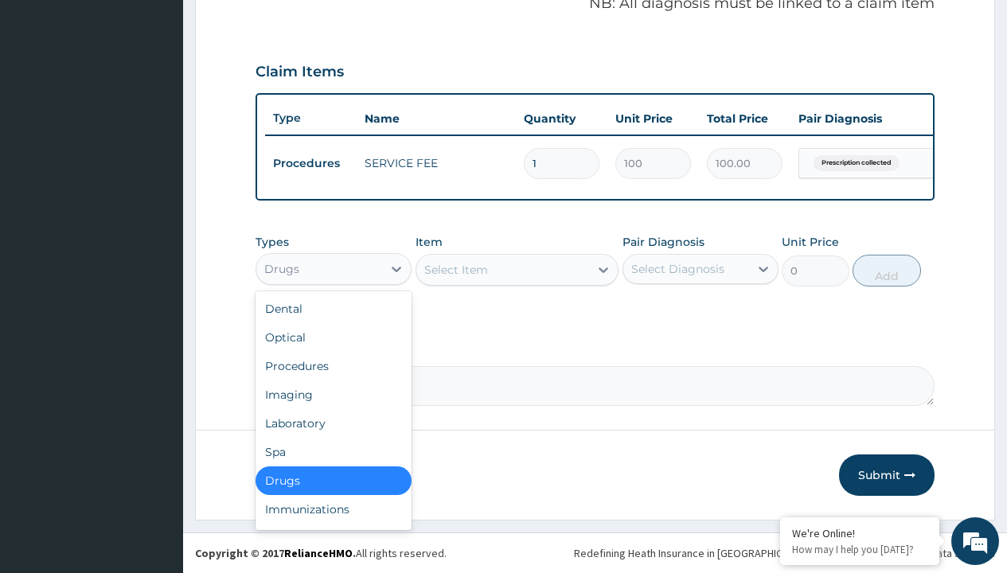
type input "drugs"
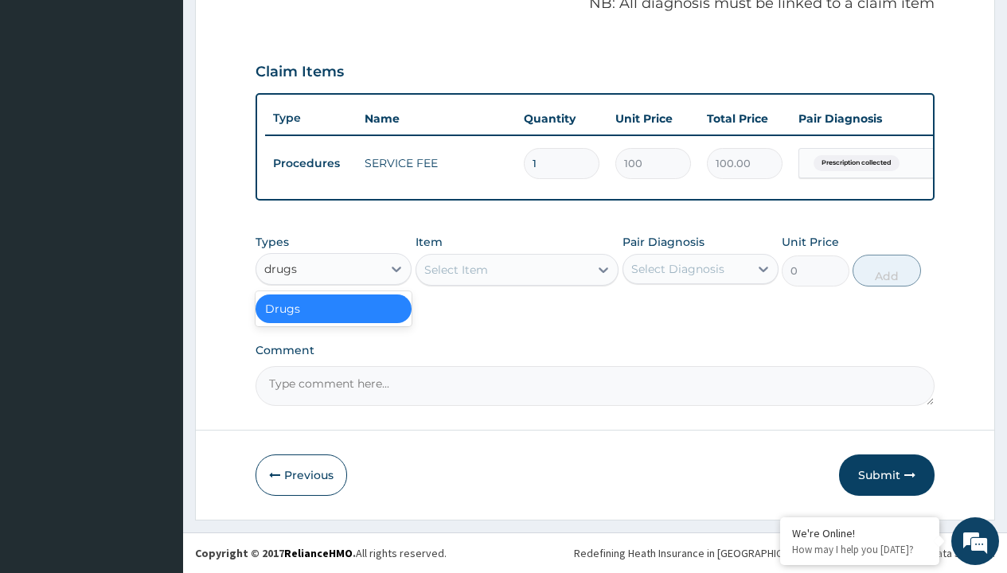
click at [333, 308] on div "Drugs" at bounding box center [333, 308] width 156 height 29
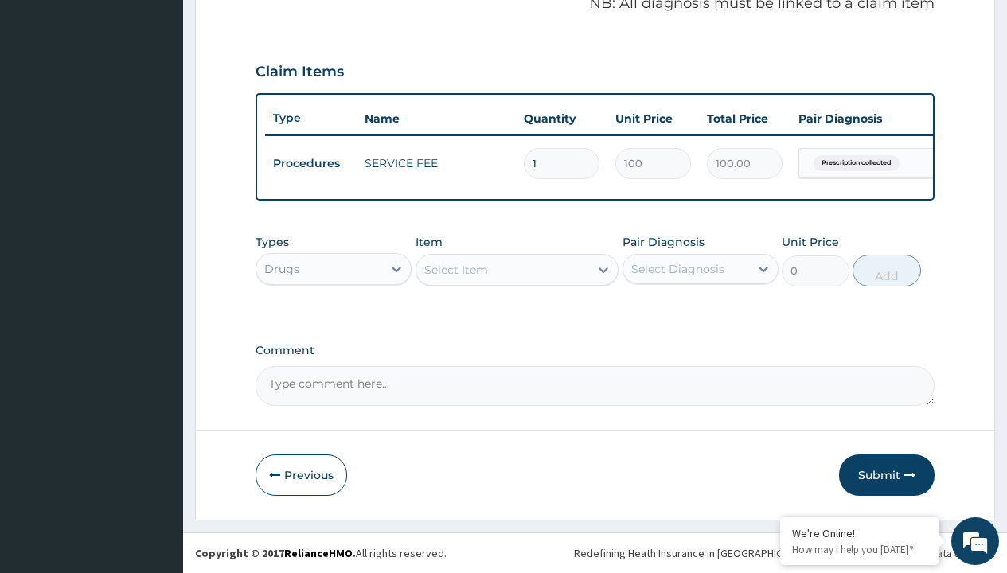
click at [455, 269] on div "Select Item" at bounding box center [456, 270] width 64 height 16
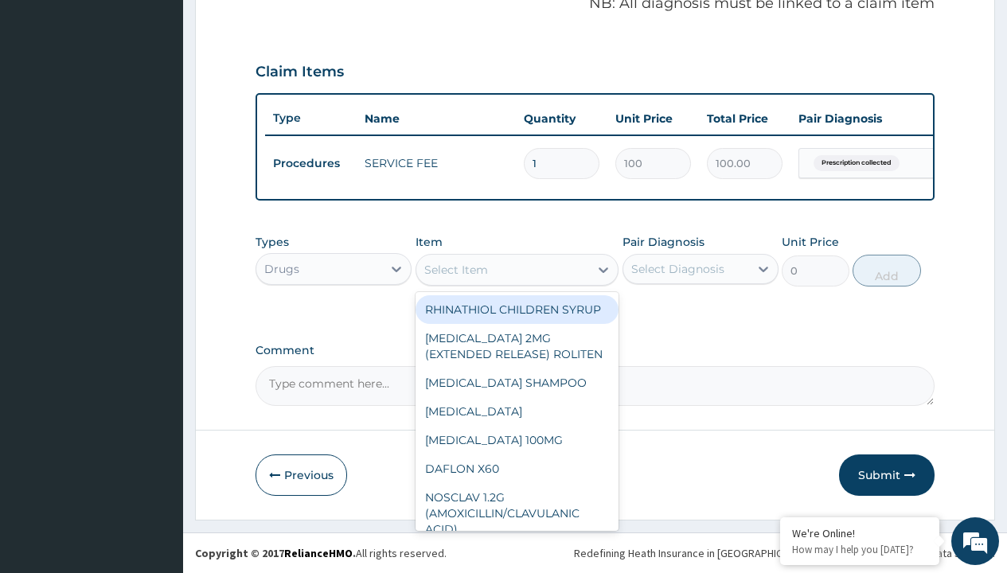
type input "clarithromycin 500mg x10 (clarcent)"
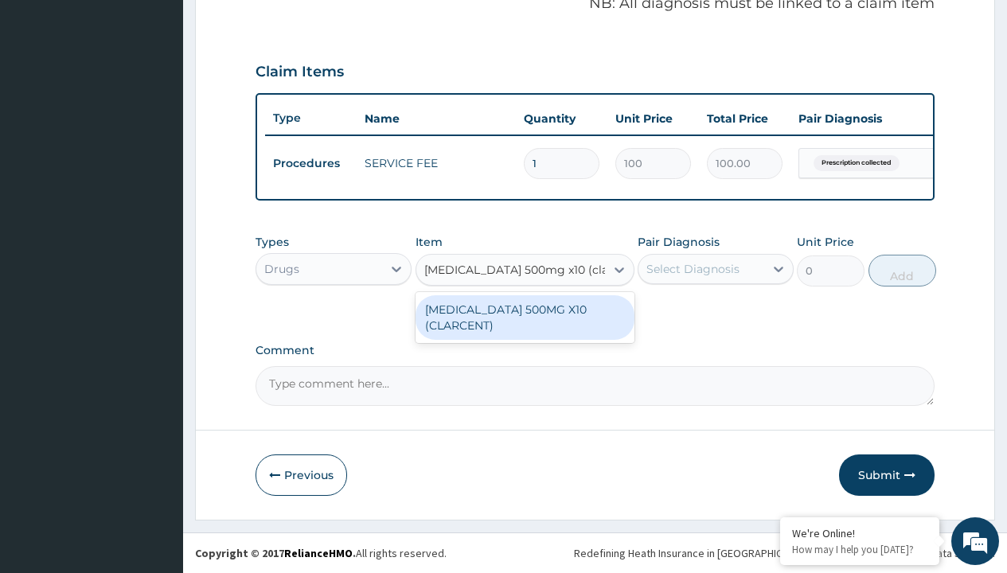
click at [524, 317] on div "CLARITHROMYCIN 500MG X10 (CLARCENT)" at bounding box center [524, 317] width 219 height 45
type input "570"
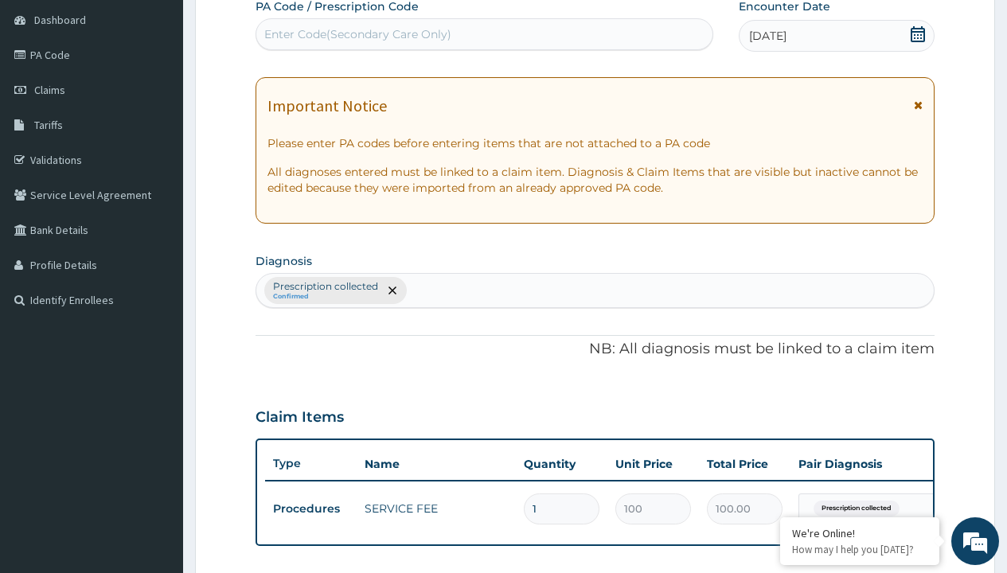
type input "prescription collected"
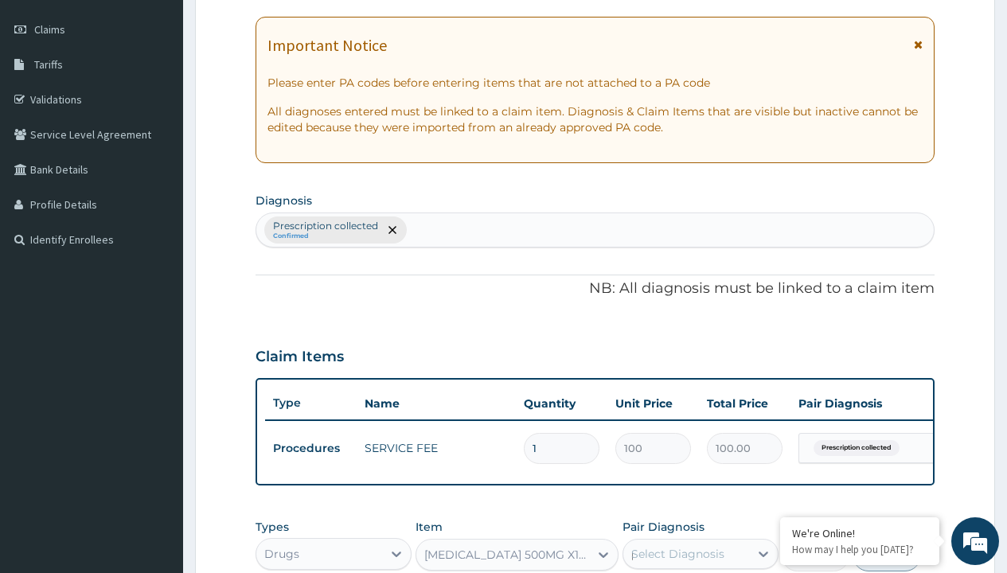
scroll to position [0, 0]
checkbox input "true"
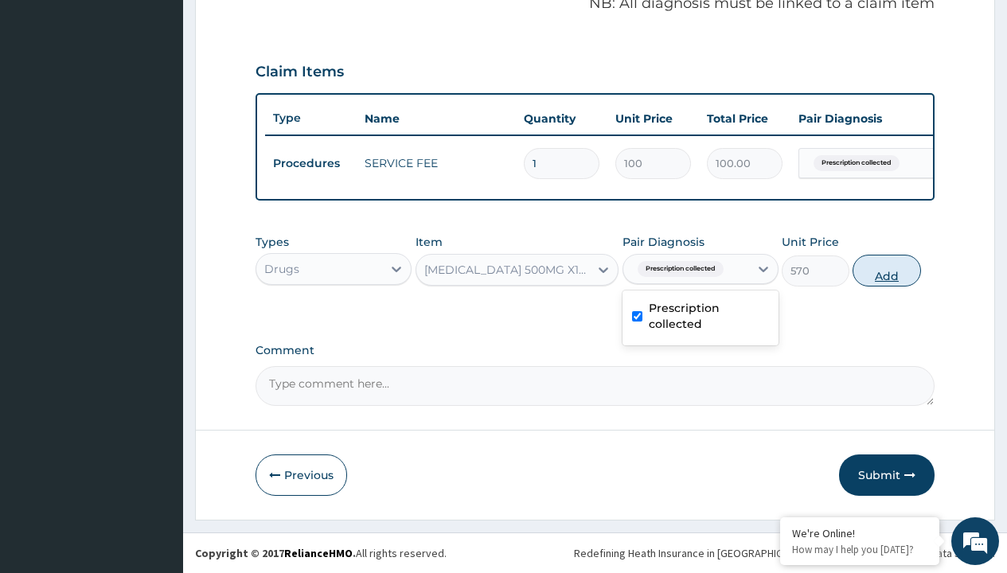
click at [886, 270] on button "Add" at bounding box center [886, 271] width 68 height 32
type input "0"
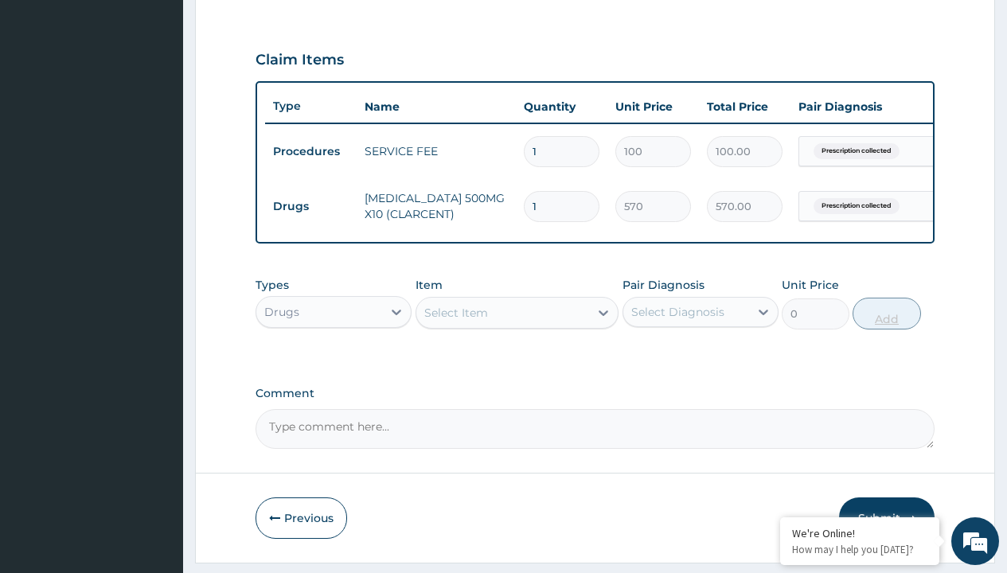
type input "28"
type input "15960.00"
type input "28"
click at [310, 206] on td "Drugs" at bounding box center [311, 206] width 92 height 29
type input "procedures"
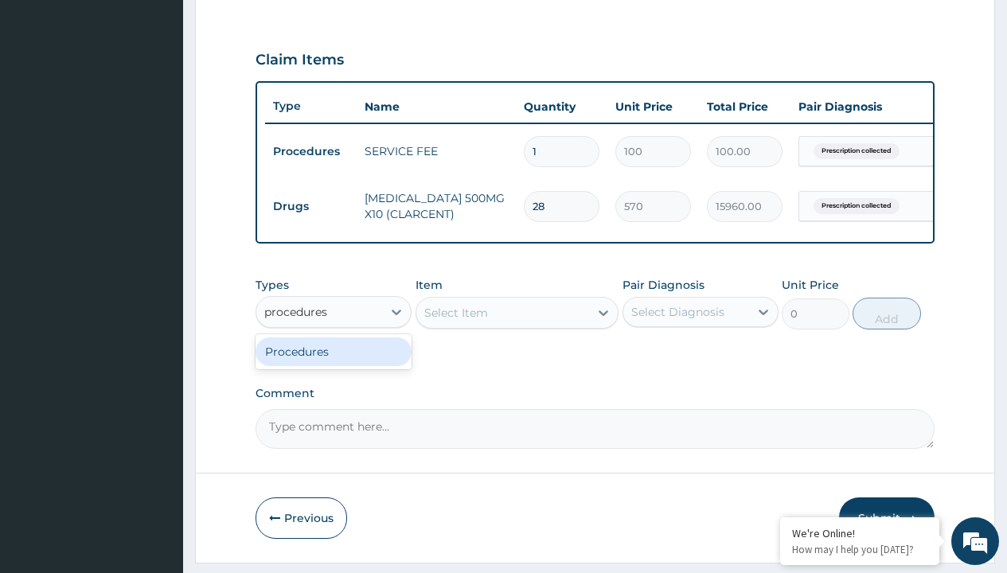
scroll to position [0, 0]
click at [333, 363] on div "Procedures" at bounding box center [333, 351] width 156 height 29
click at [455, 321] on div "Select Item" at bounding box center [456, 313] width 64 height 16
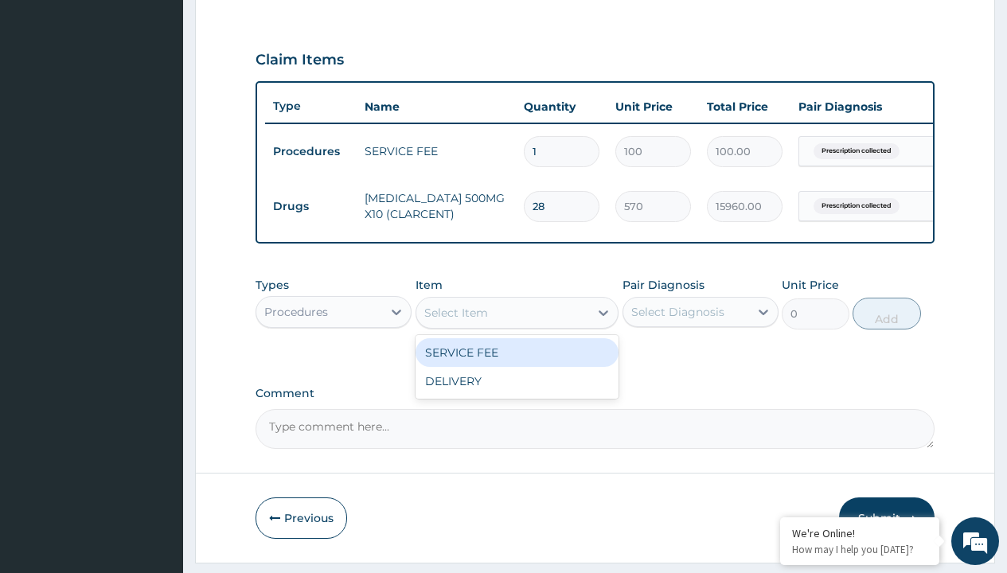
type input "delivery"
click at [516, 364] on div "DELIVERY" at bounding box center [517, 352] width 204 height 29
type input "2000"
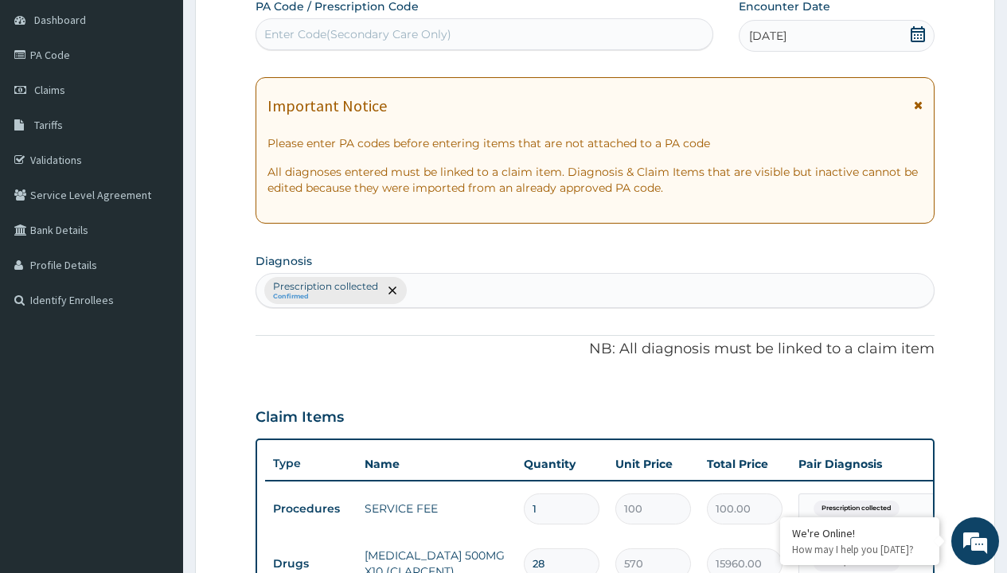
type input "prescription collected"
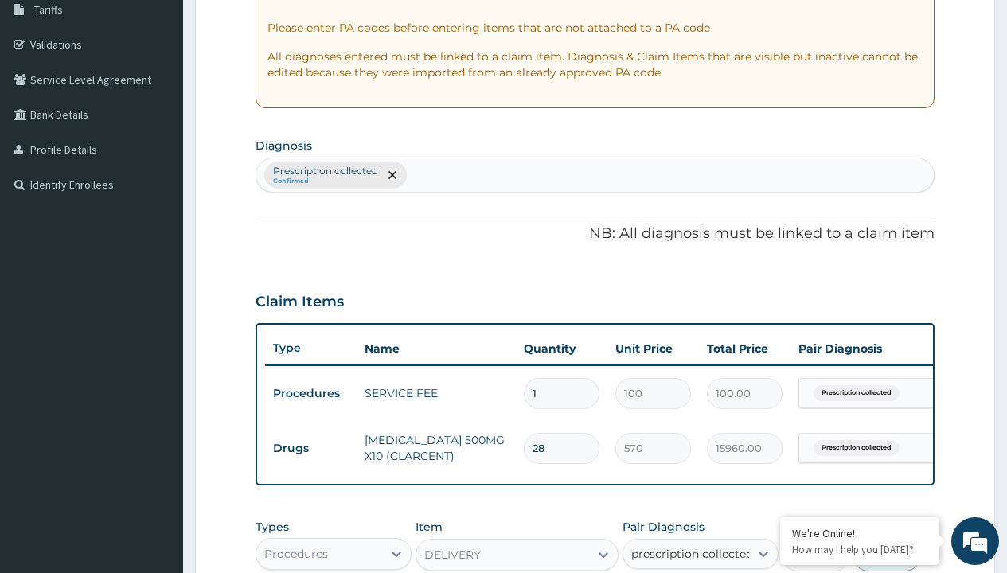
checkbox input "true"
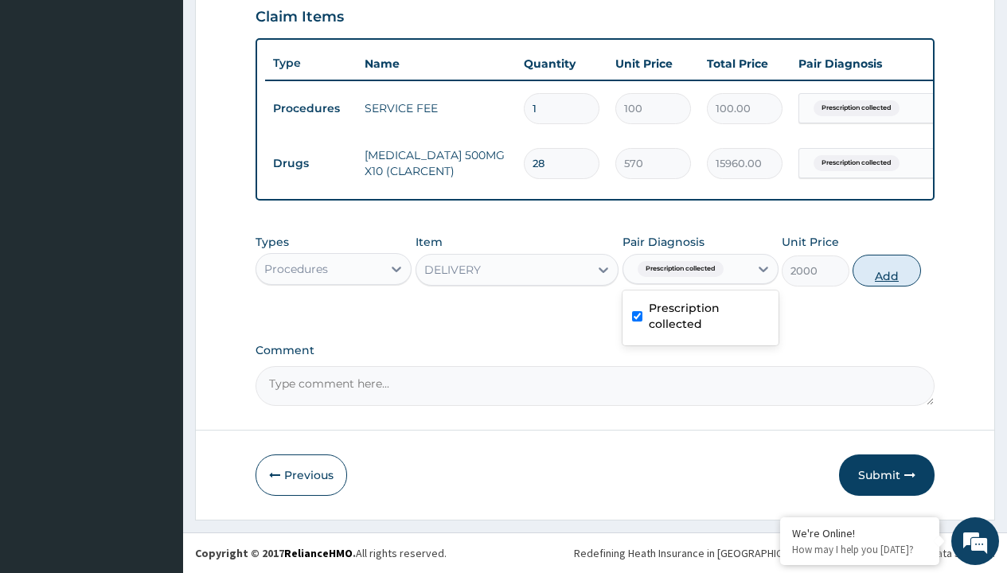
click at [886, 270] on button "Add" at bounding box center [886, 271] width 68 height 32
type input "0"
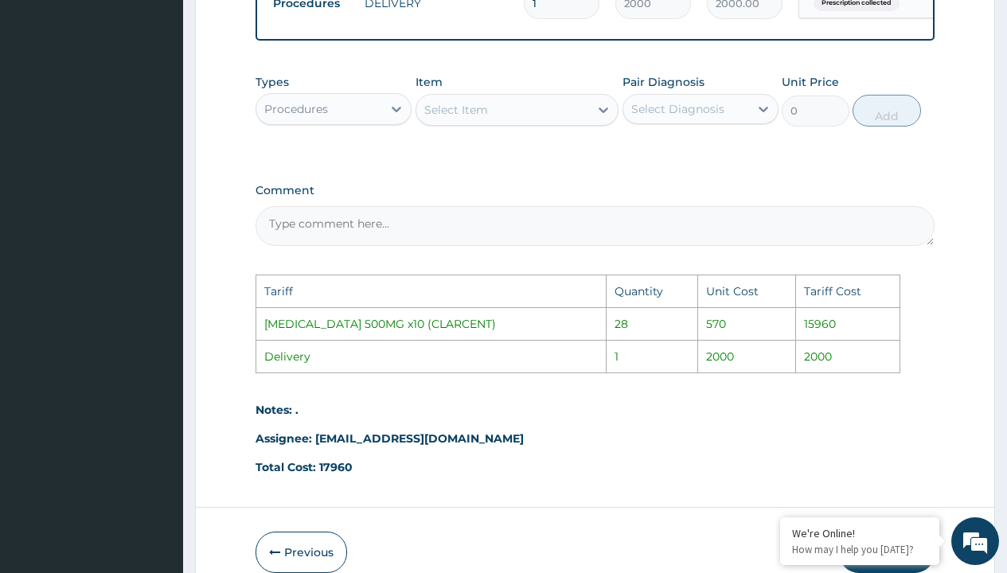
scroll to position [858, 0]
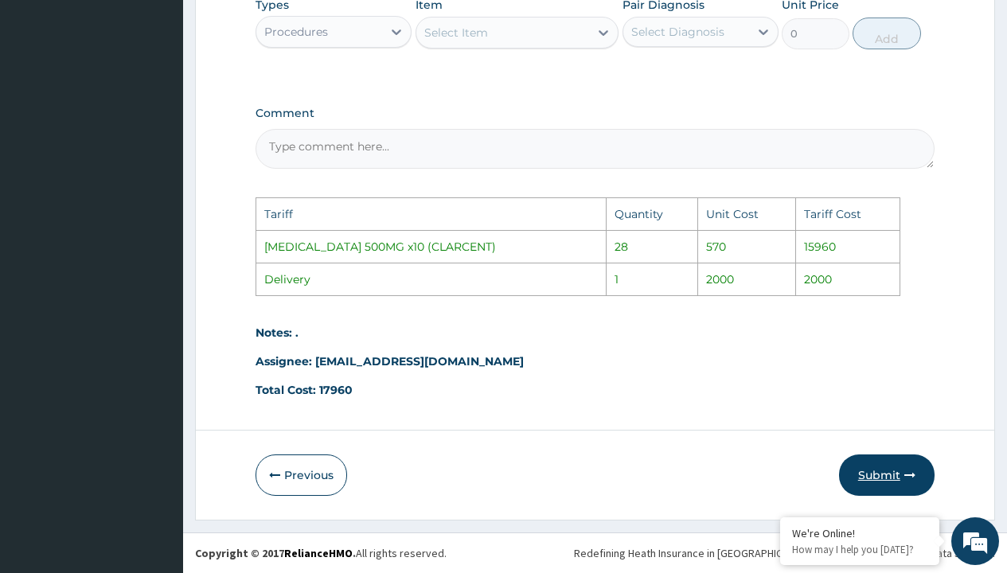
click at [850, 476] on button "Submit" at bounding box center [886, 474] width 95 height 41
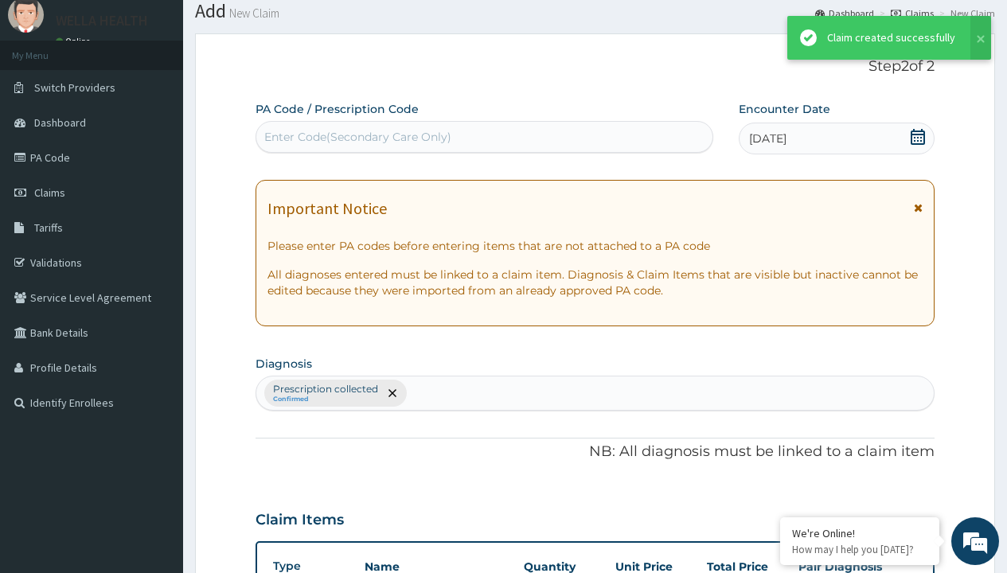
scroll to position [621, 0]
